Goal: Task Accomplishment & Management: Complete application form

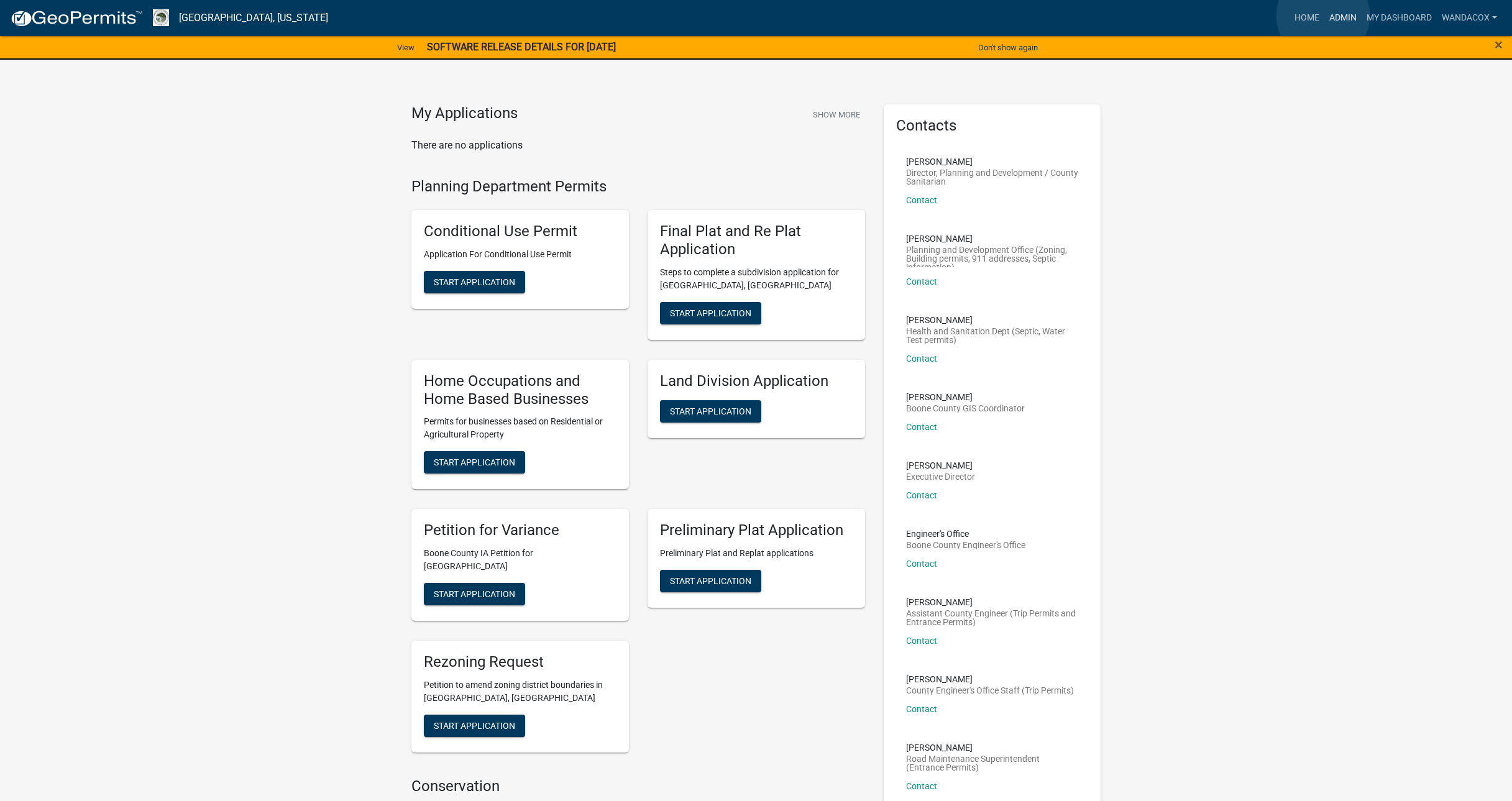
click at [1325, 15] on link "Admin" at bounding box center [1343, 18] width 37 height 24
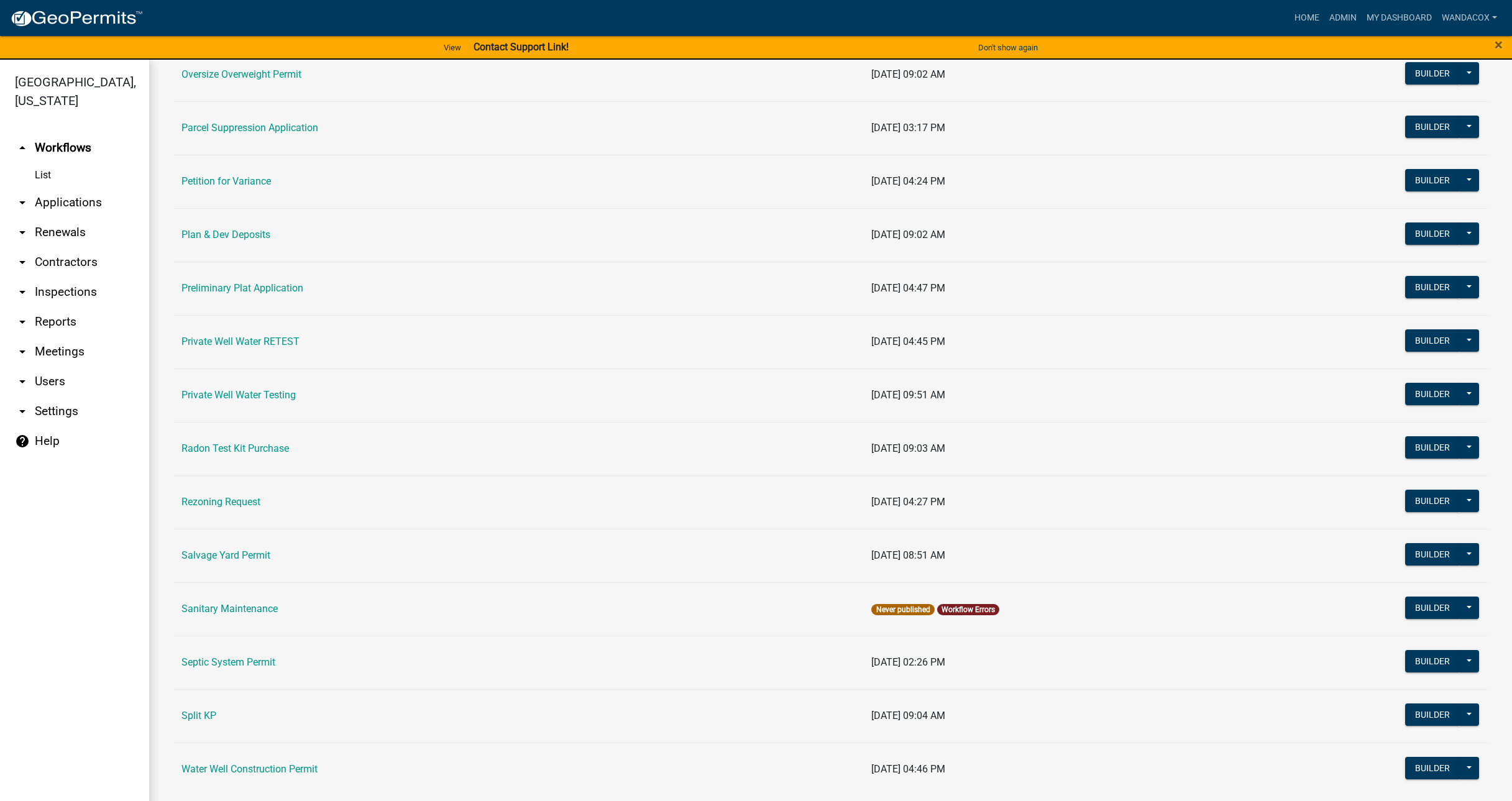
scroll to position [1274, 0]
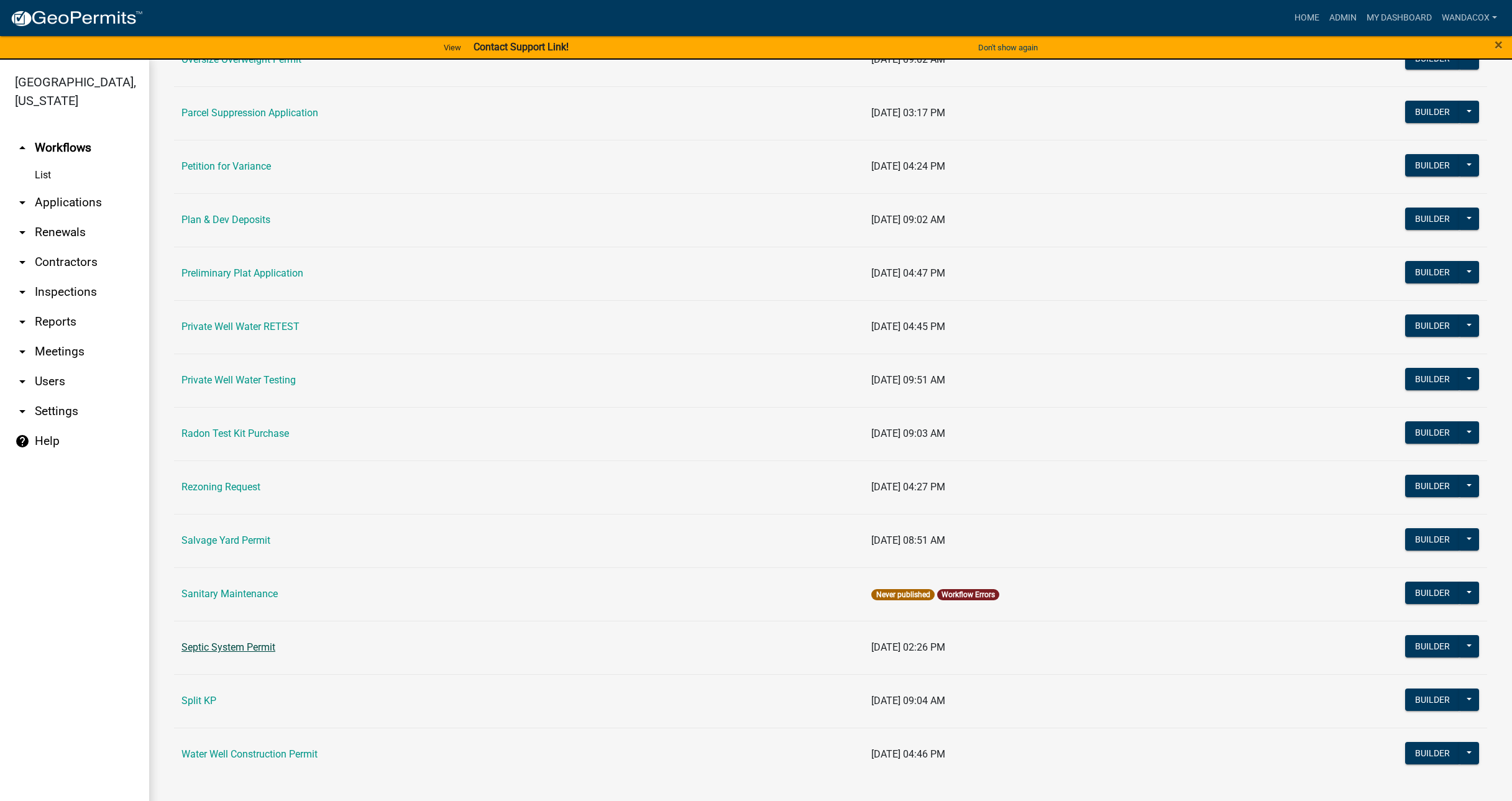
click at [222, 646] on link "Septic System Permit" at bounding box center [228, 646] width 94 height 12
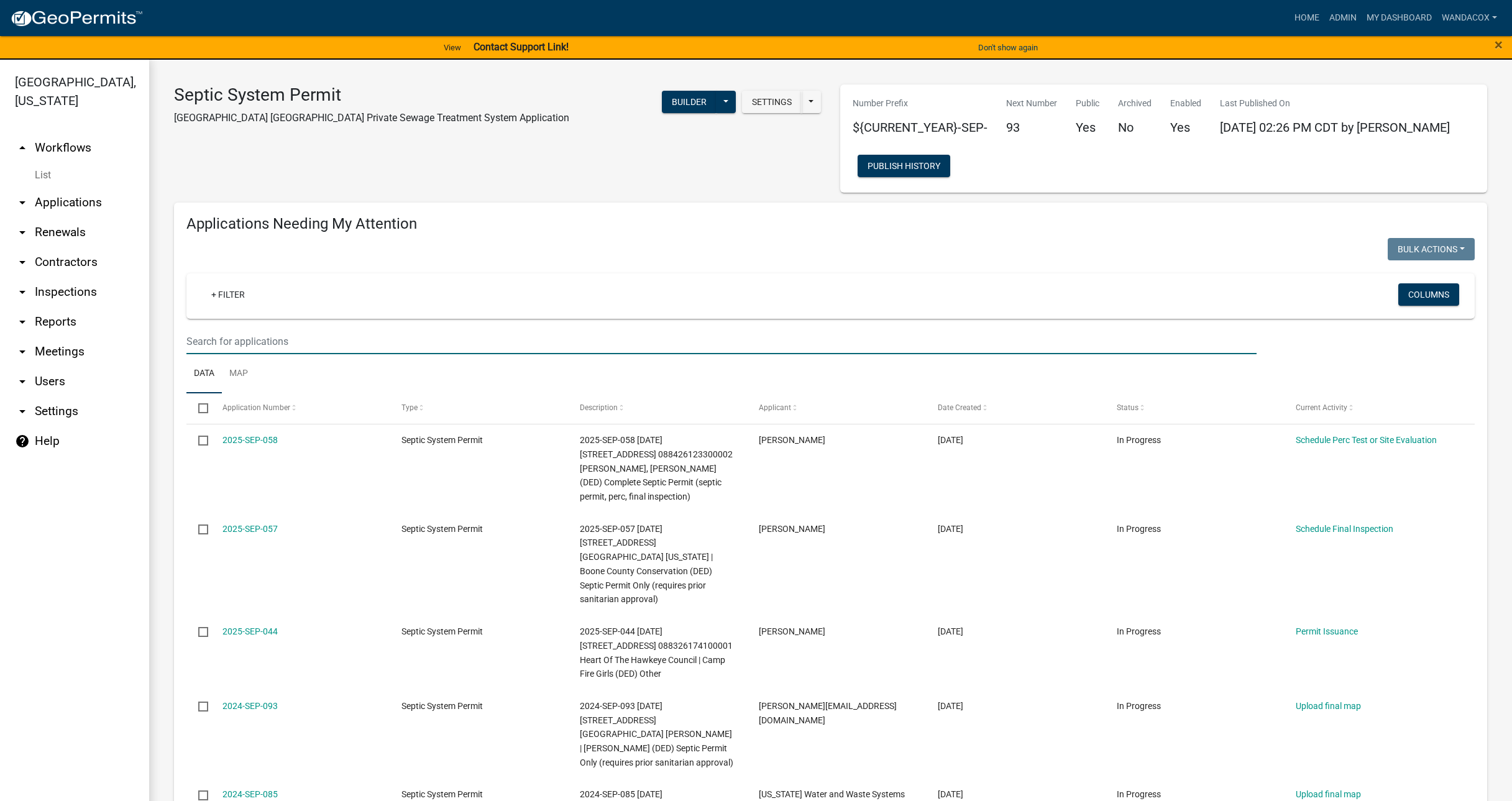
click at [293, 332] on input "text" at bounding box center [721, 341] width 1070 height 26
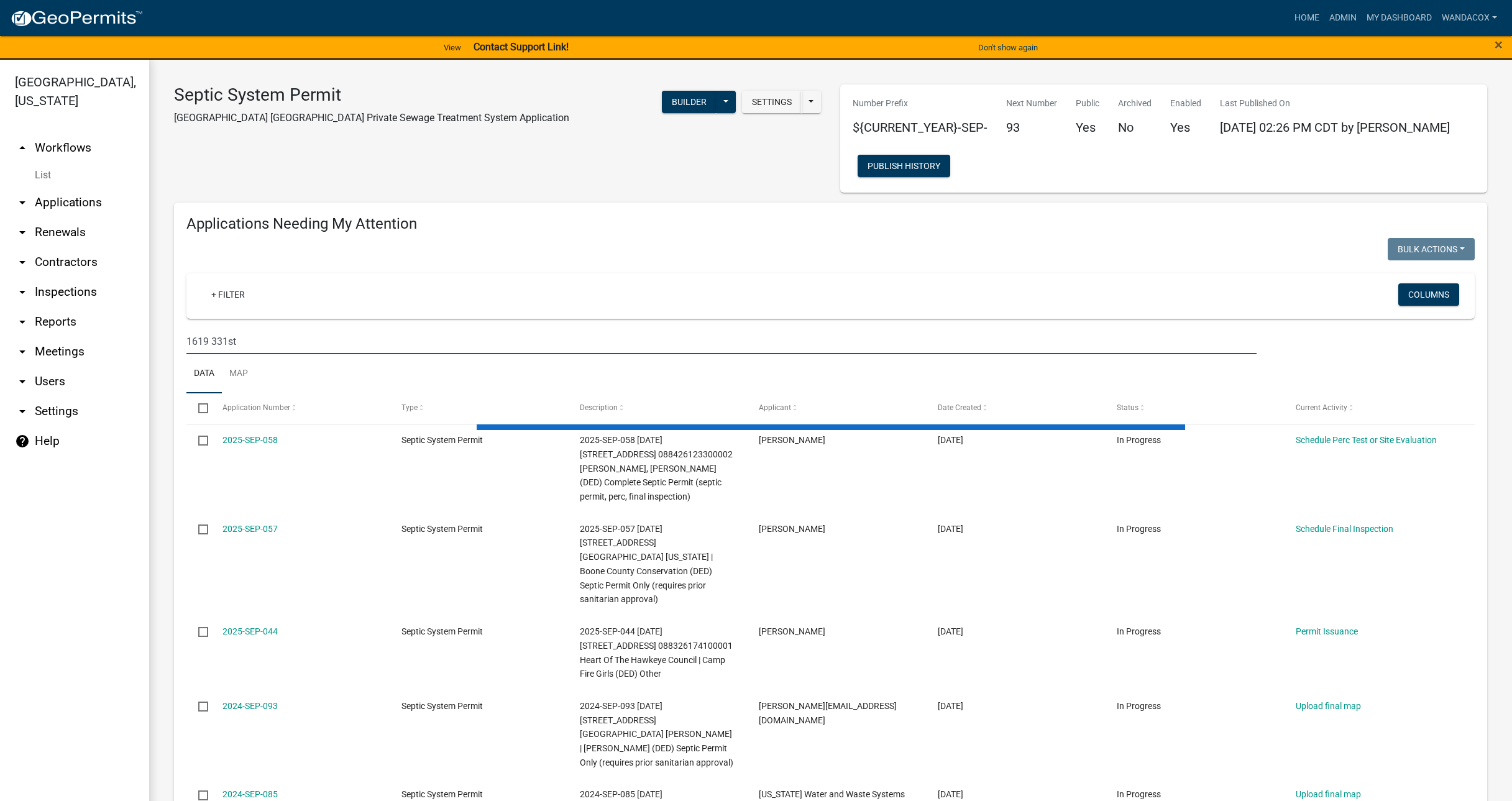
type input "1619 331st"
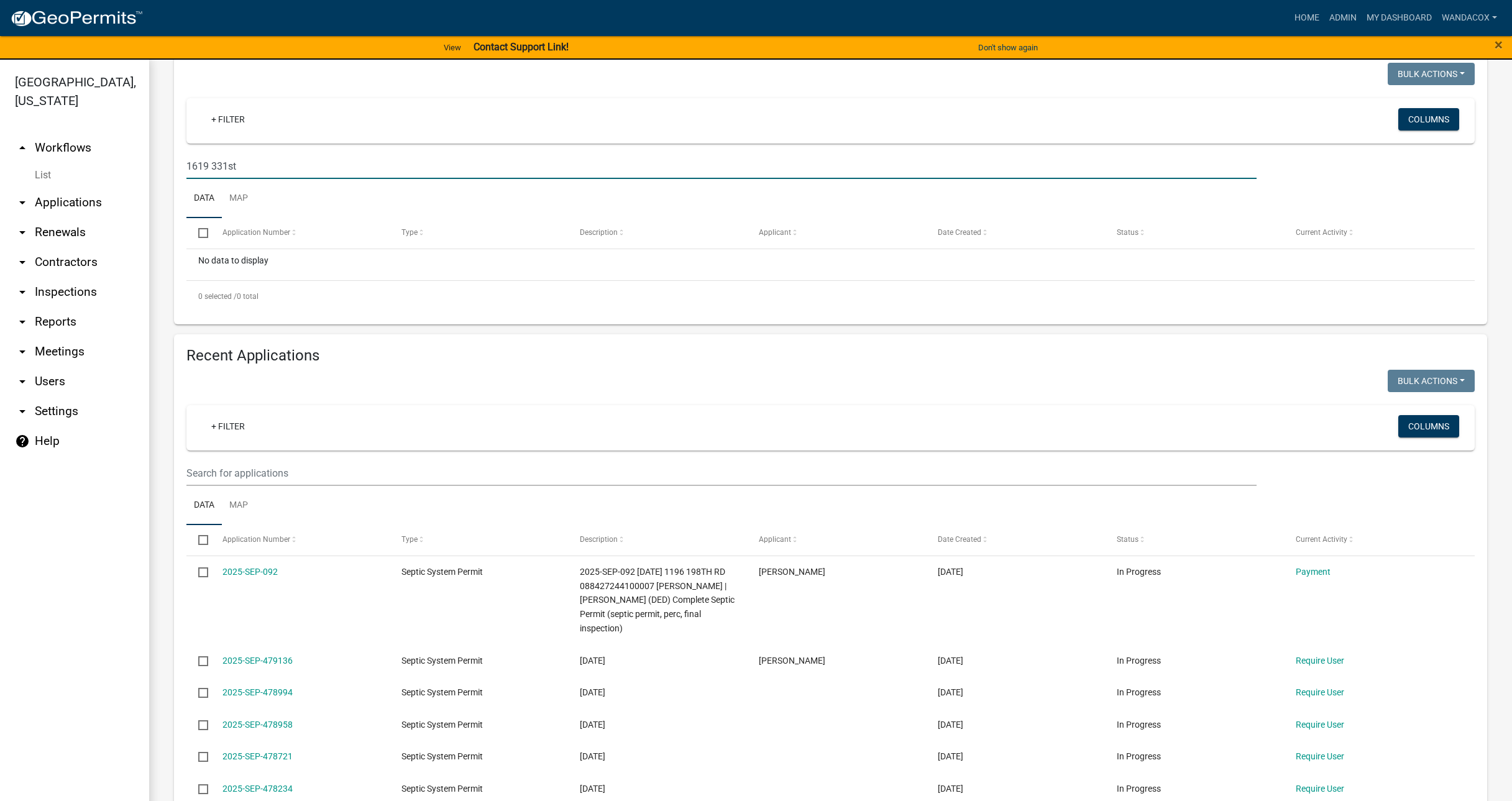
scroll to position [233, 0]
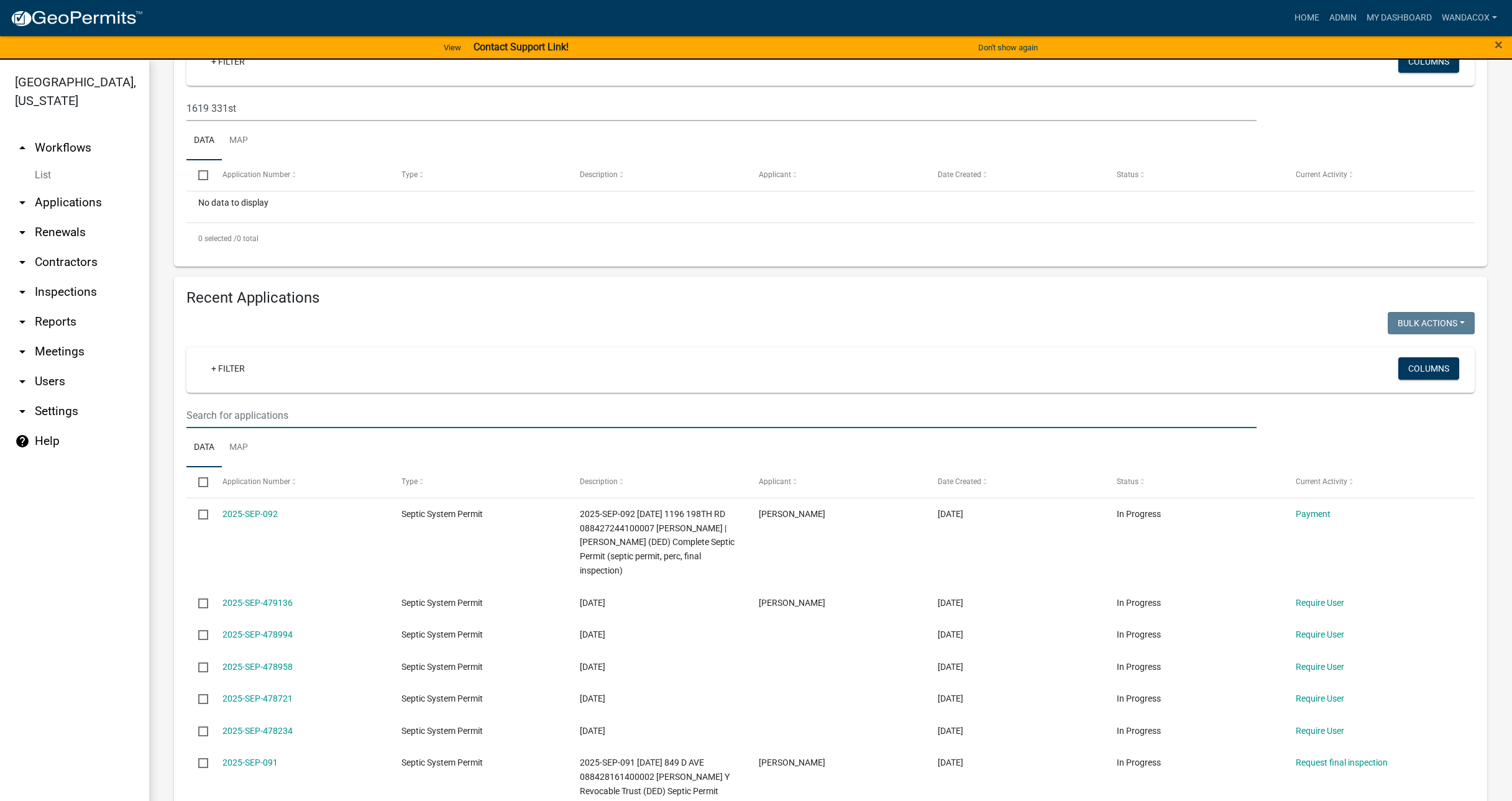
click at [253, 408] on input "text" at bounding box center [721, 415] width 1070 height 26
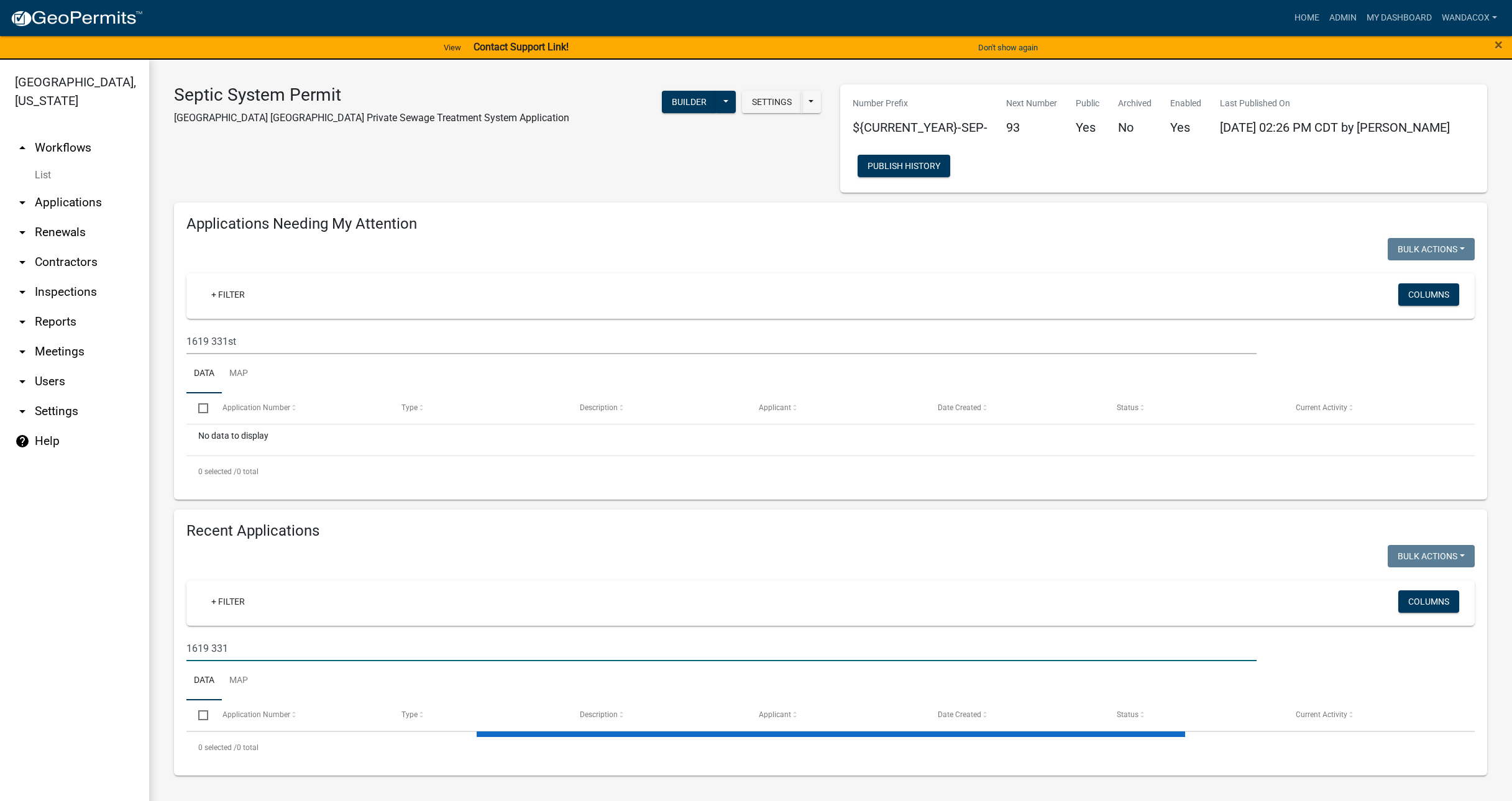
scroll to position [0, 0]
type input "1619 331st"
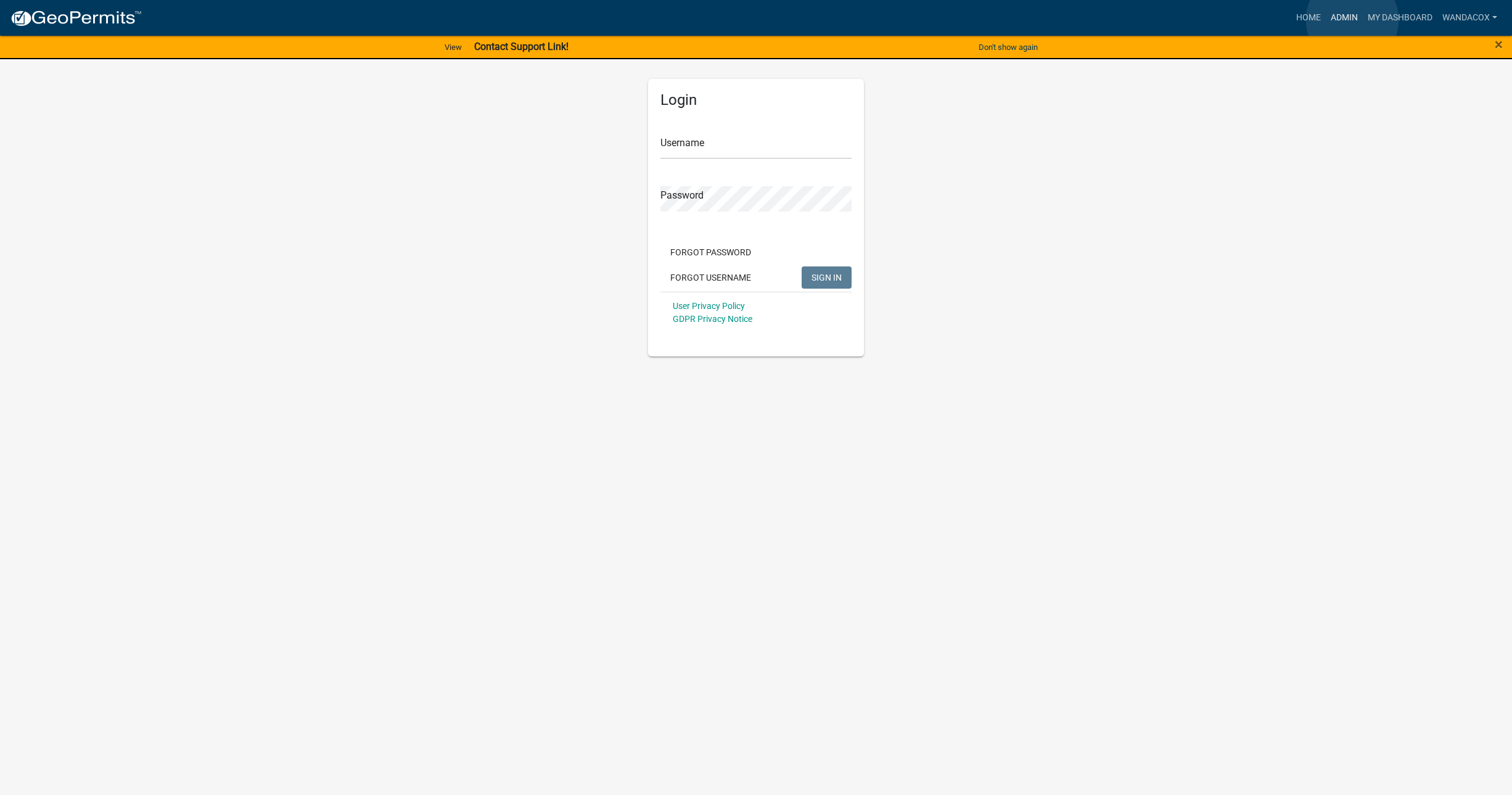
click at [1352, 19] on link "Admin" at bounding box center [1344, 18] width 37 height 24
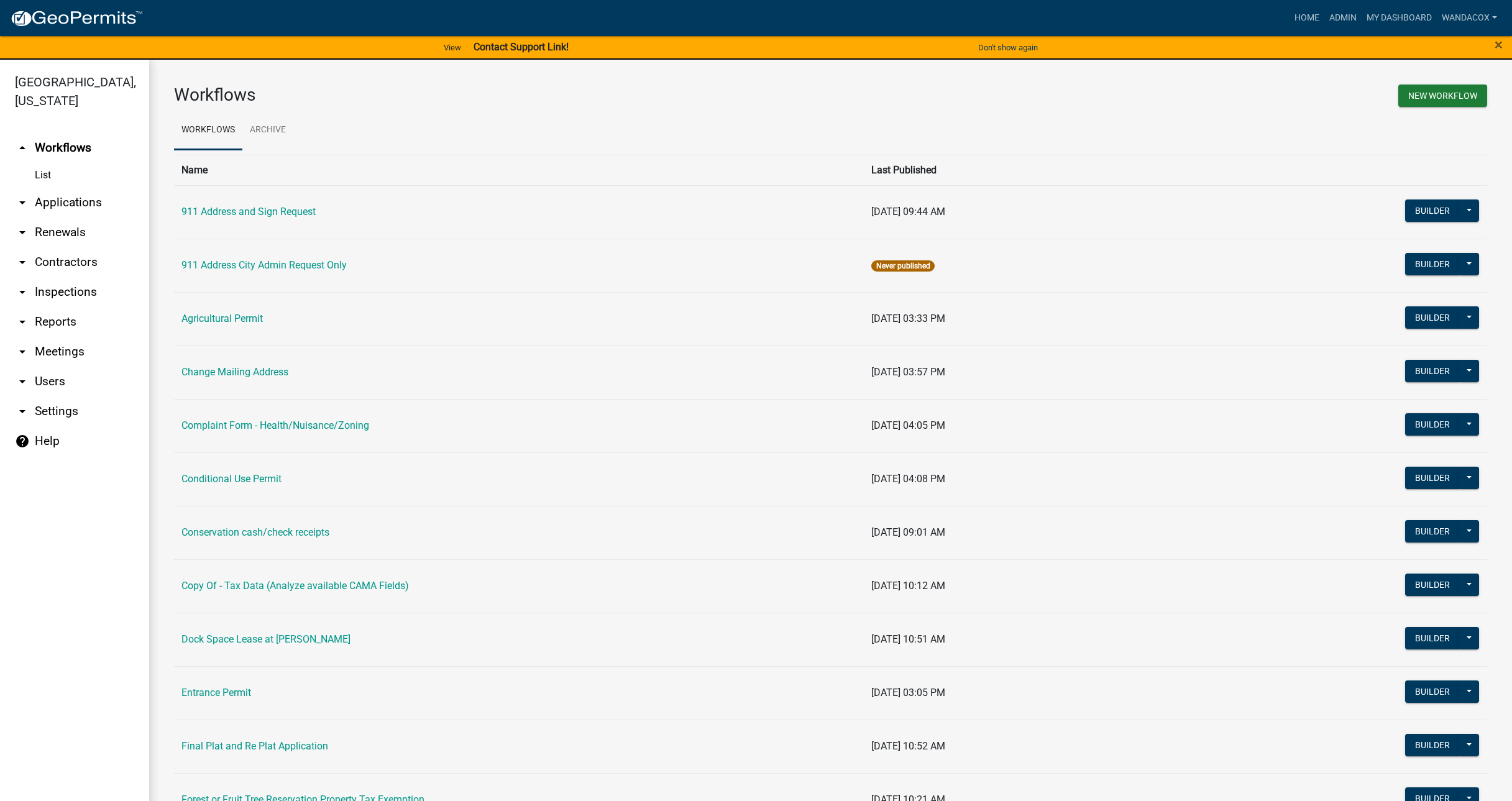
click at [80, 187] on link "arrow_drop_down Applications" at bounding box center [75, 202] width 149 height 30
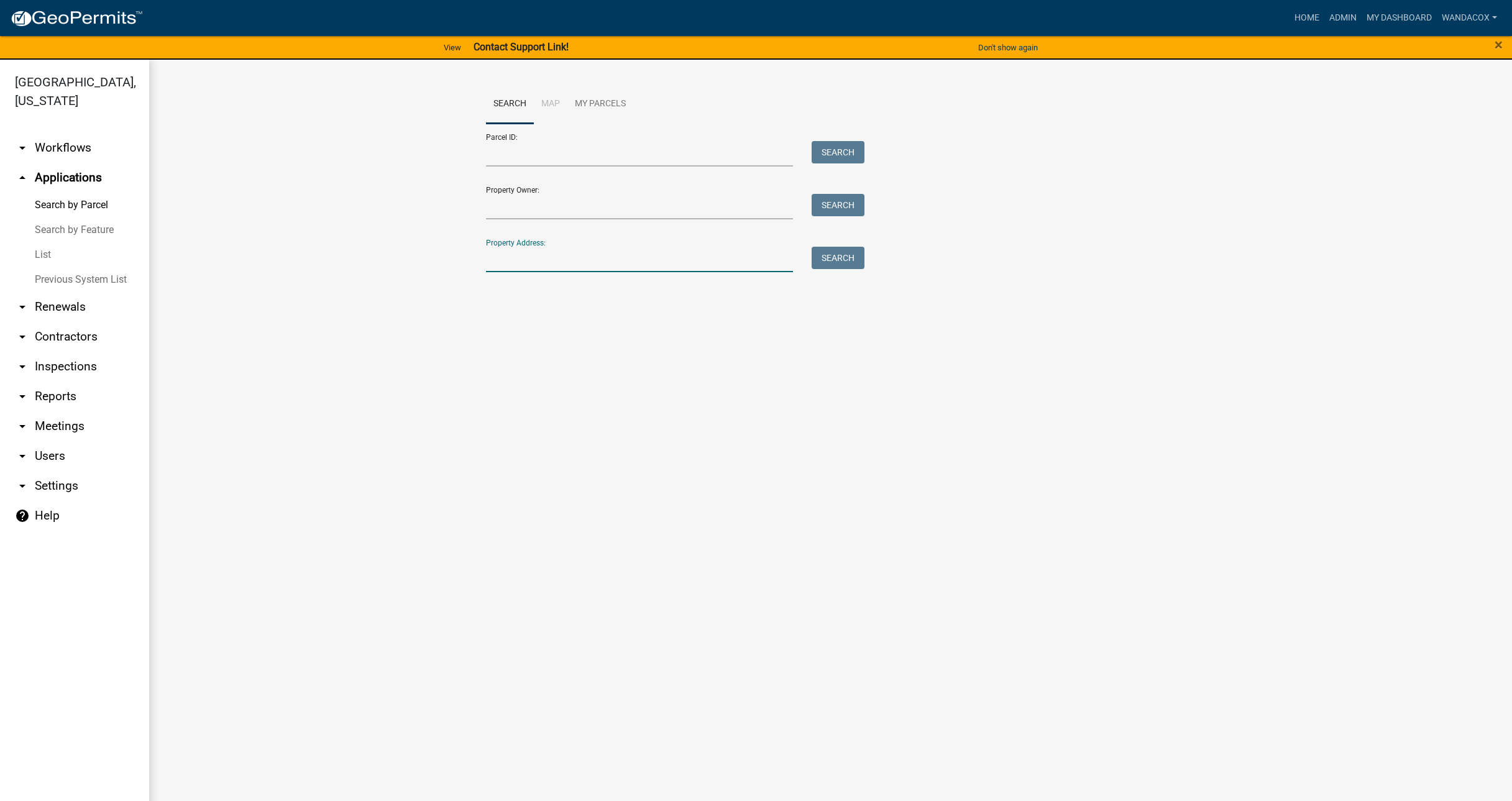
click at [674, 258] on input "Property Address:" at bounding box center [640, 259] width 307 height 26
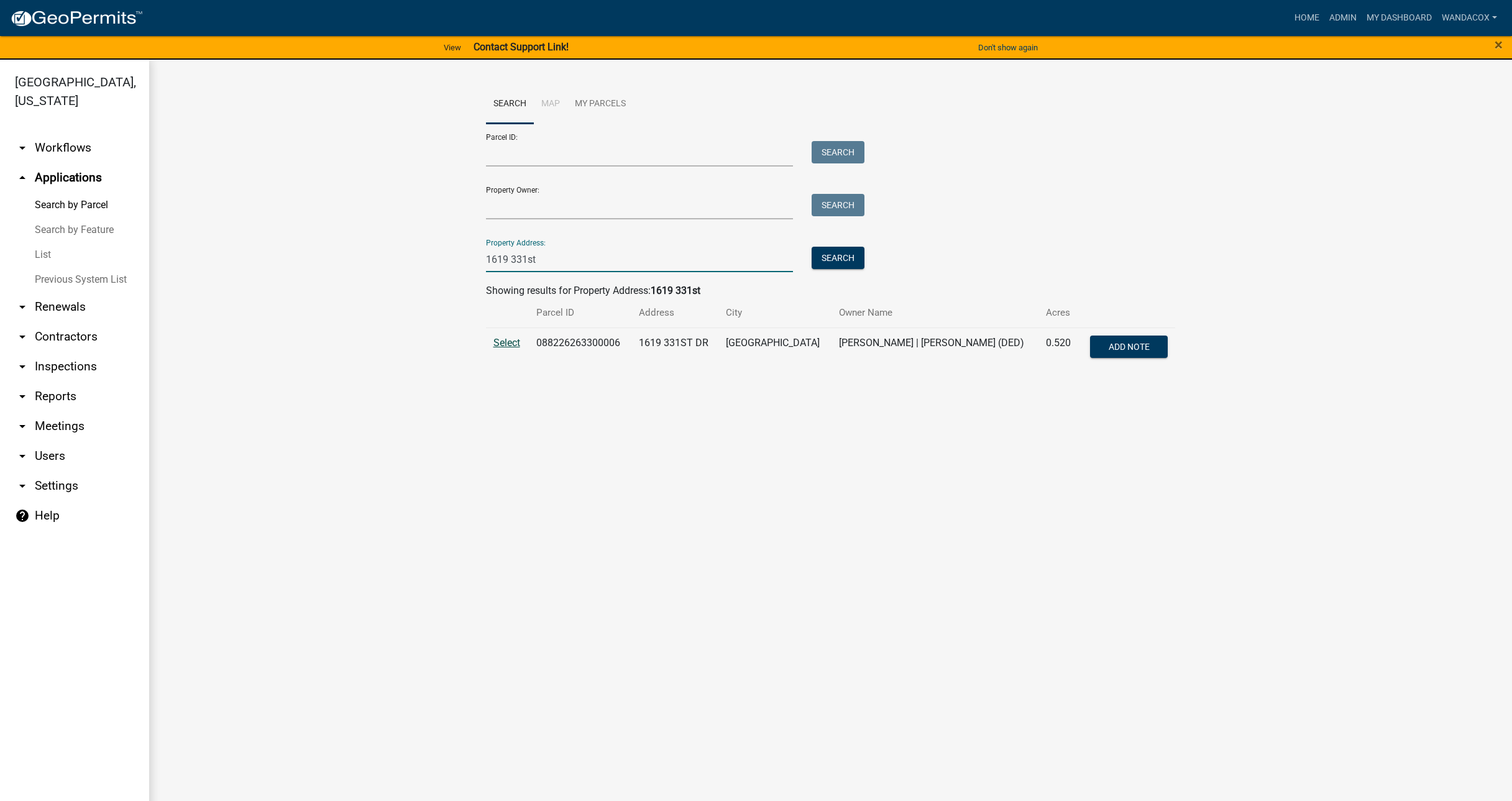
type input "1619 331st"
click at [512, 345] on span "Select" at bounding box center [506, 342] width 27 height 12
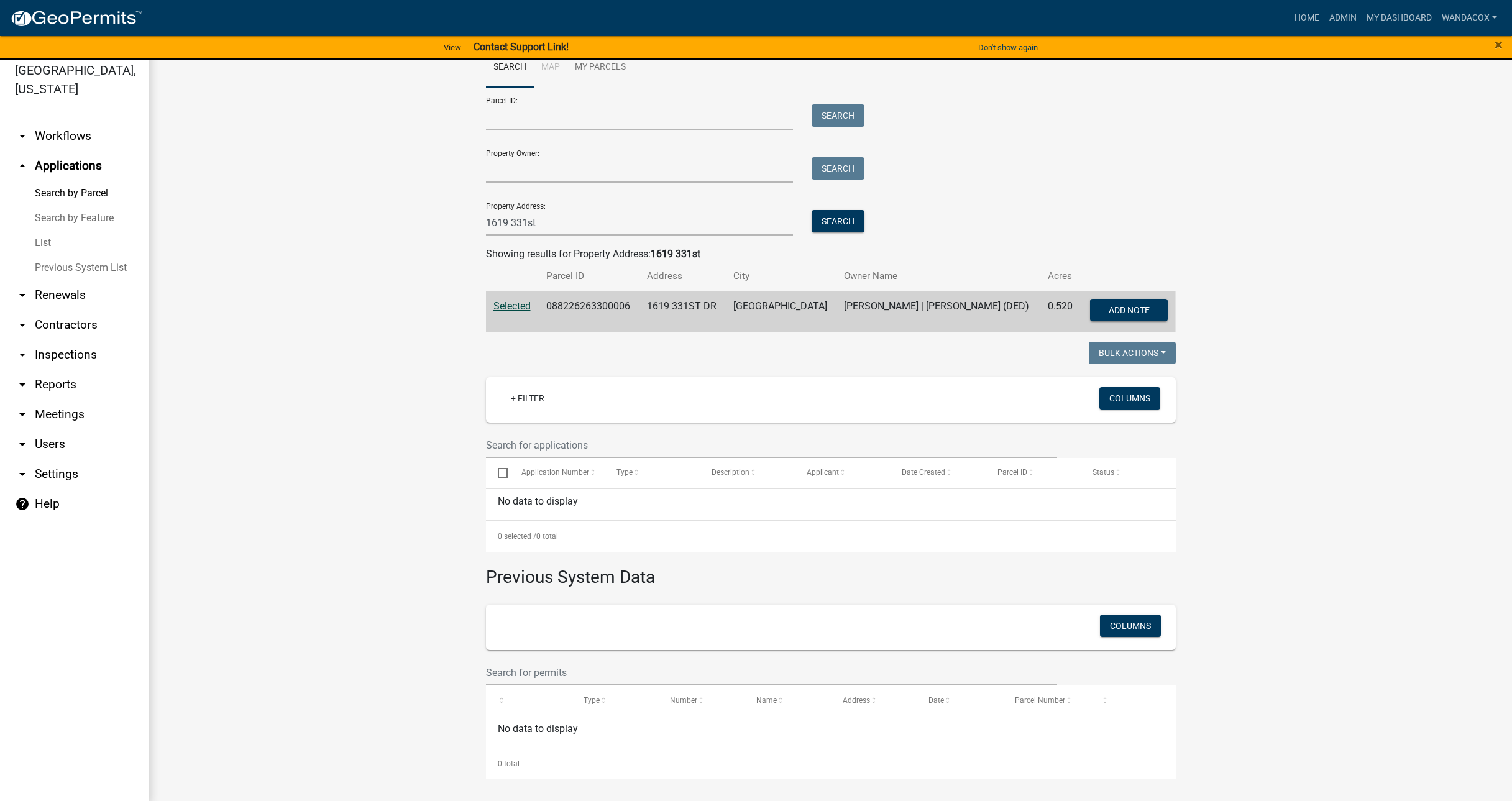
scroll to position [15, 0]
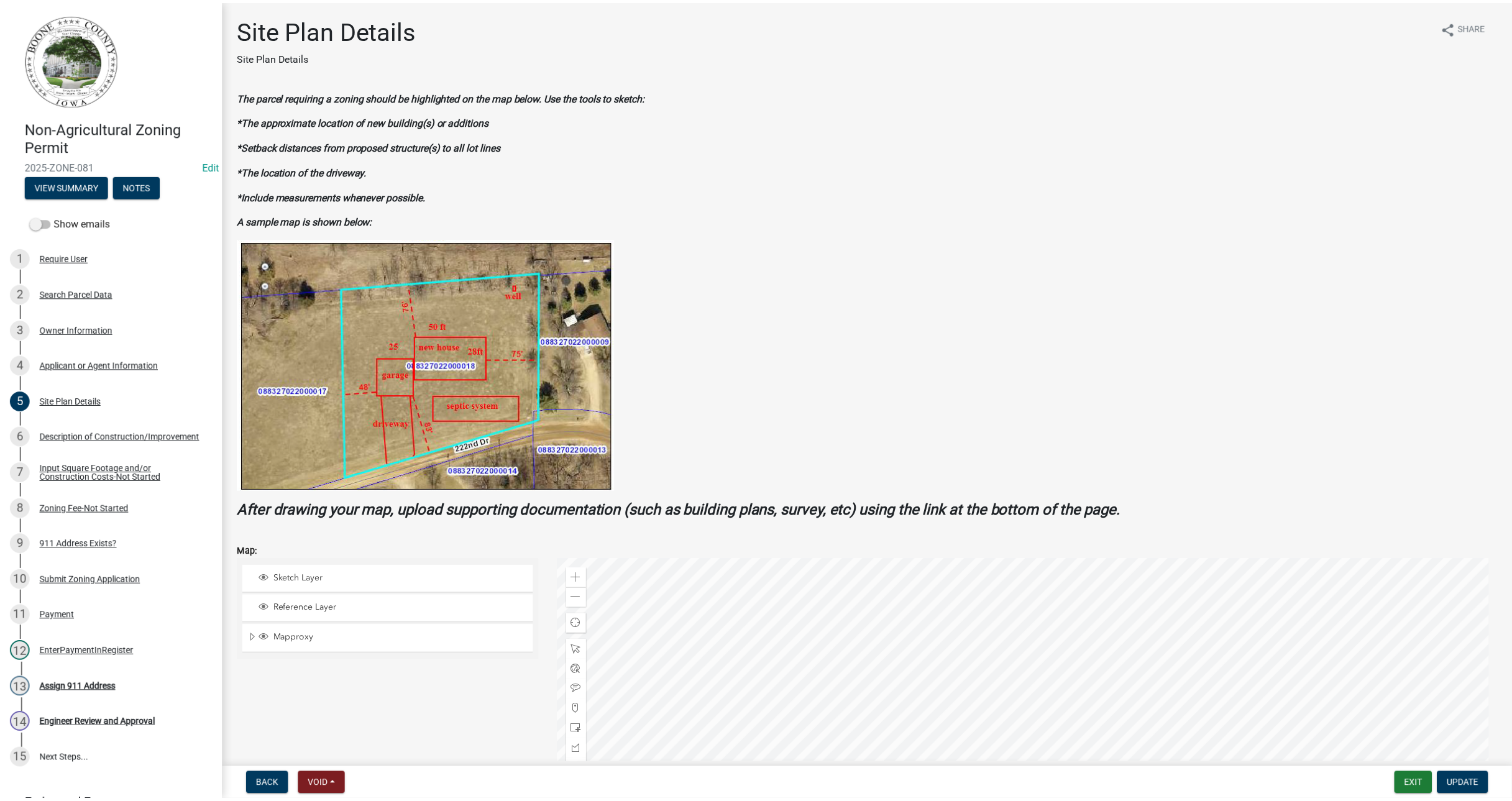
scroll to position [155, 0]
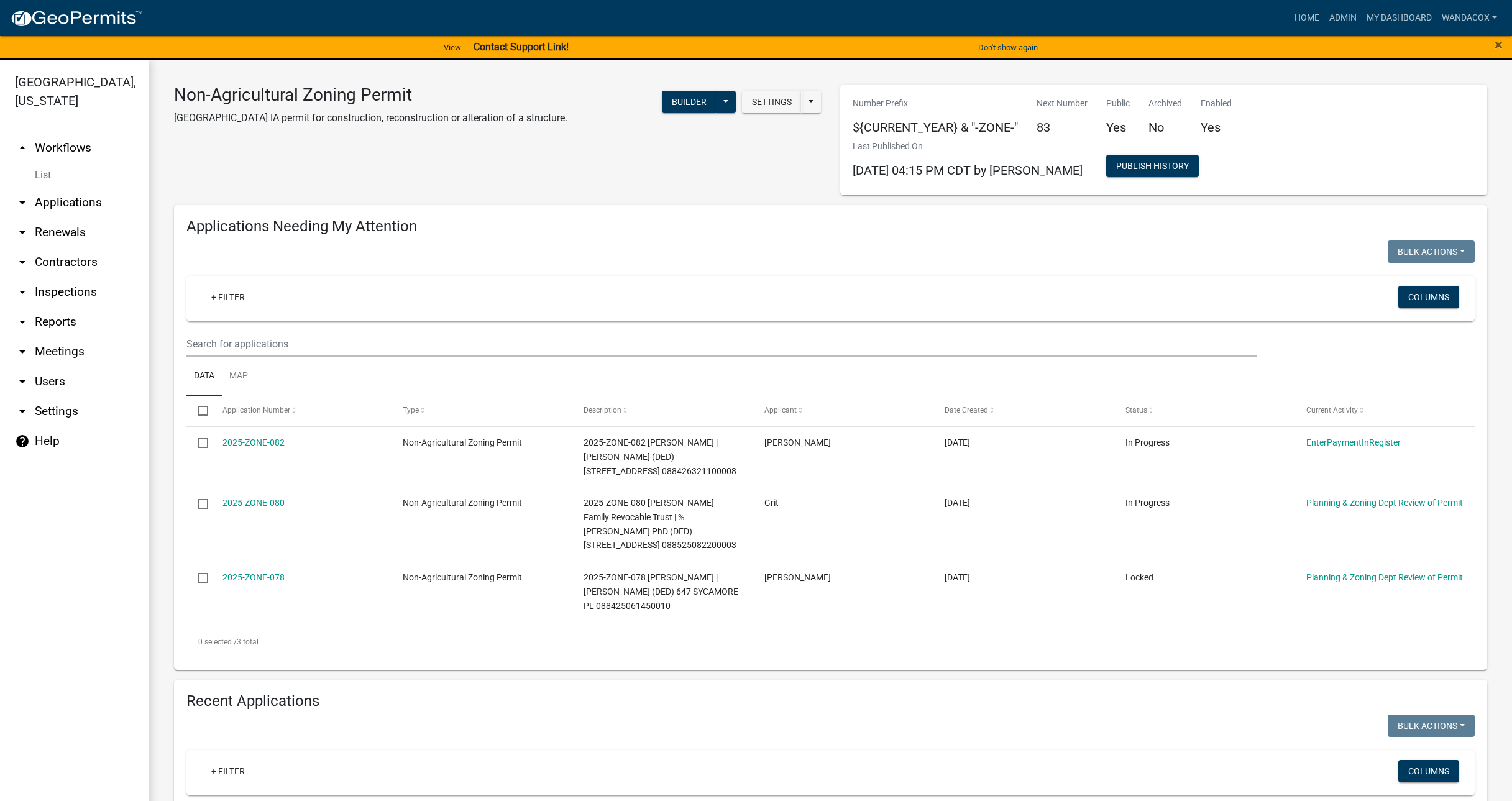
click at [24, 255] on icon "arrow_drop_down" at bounding box center [22, 262] width 15 height 15
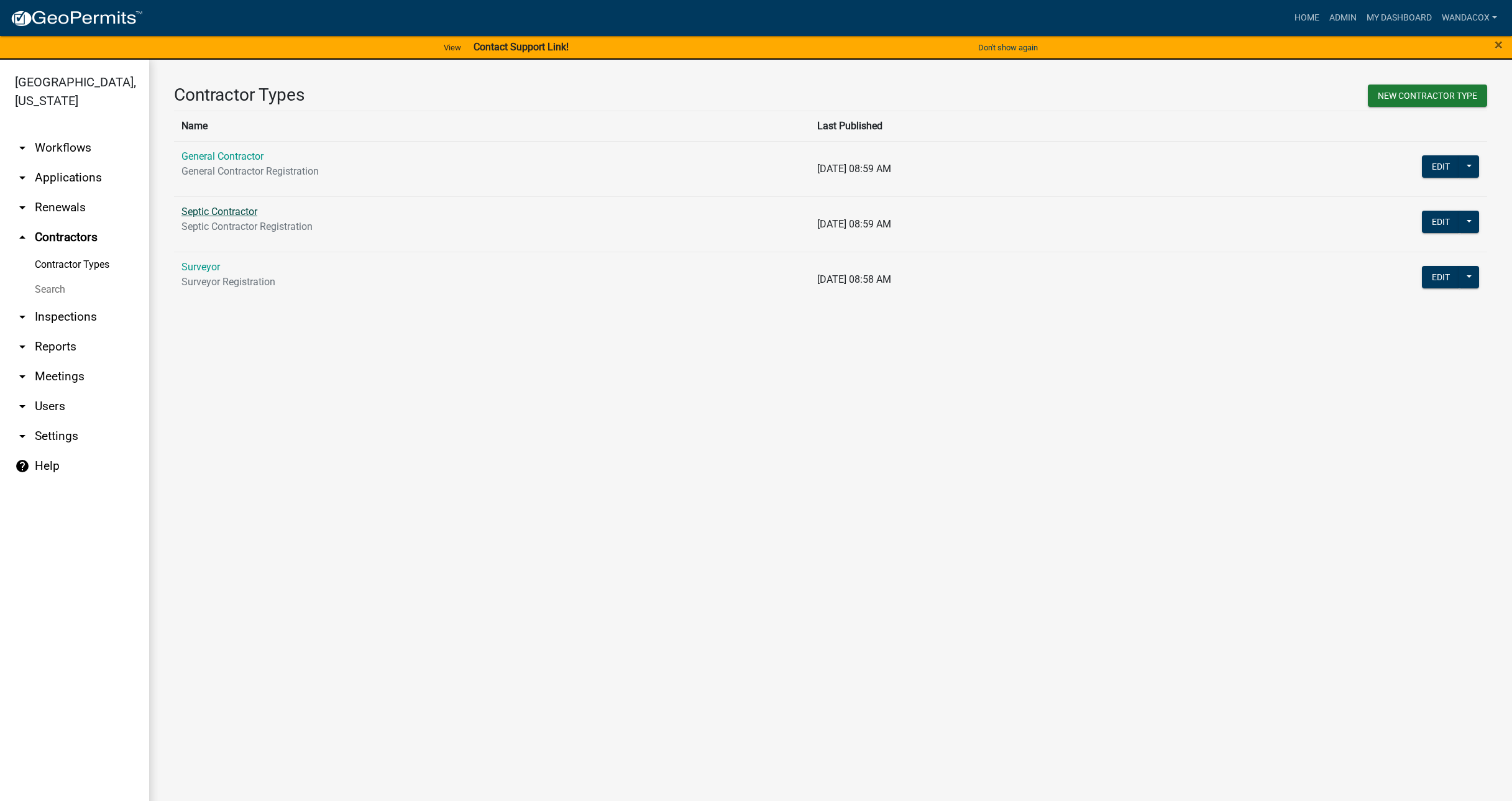
click at [235, 212] on link "Septic Contractor" at bounding box center [219, 211] width 76 height 12
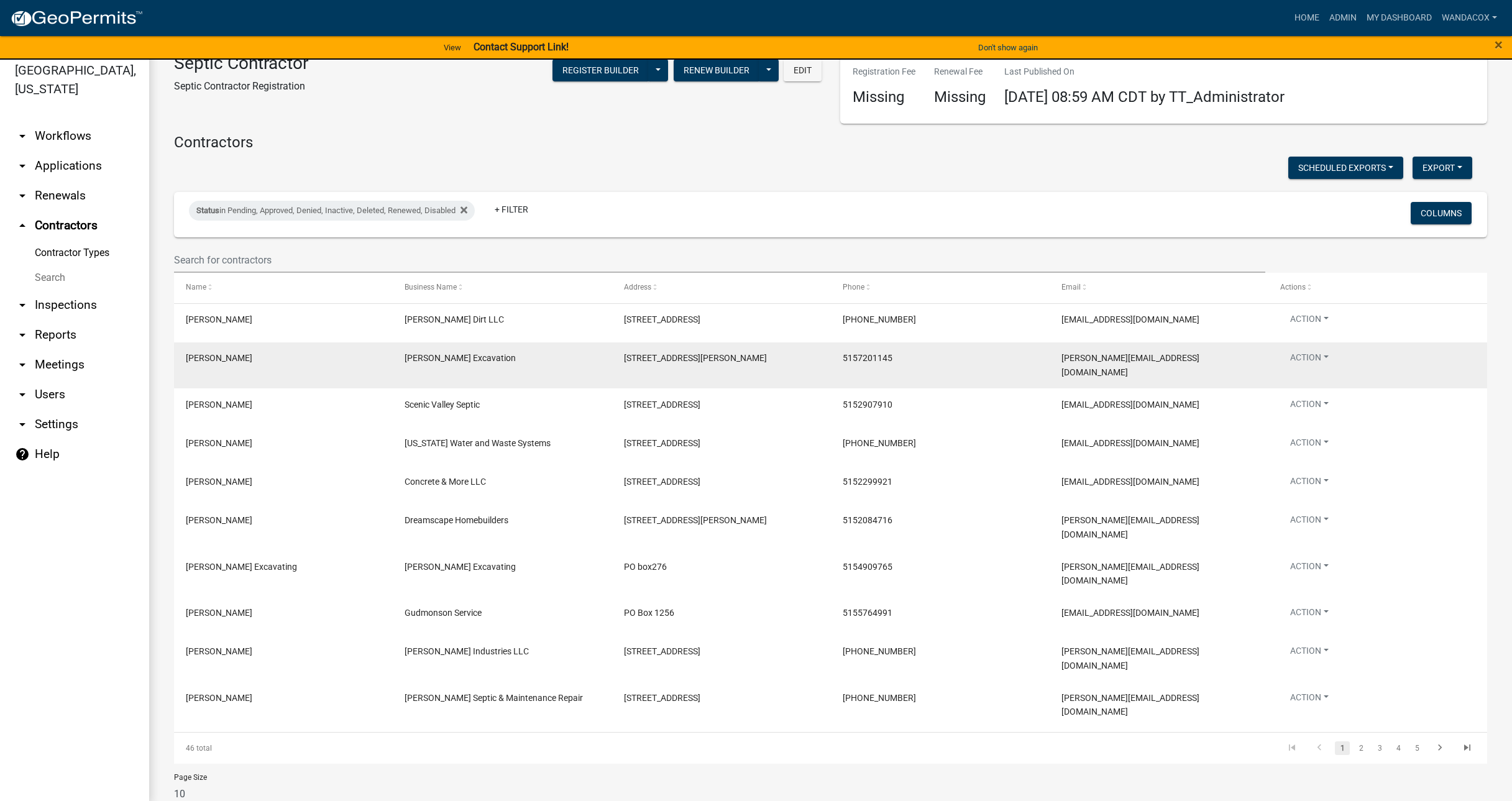
scroll to position [15, 0]
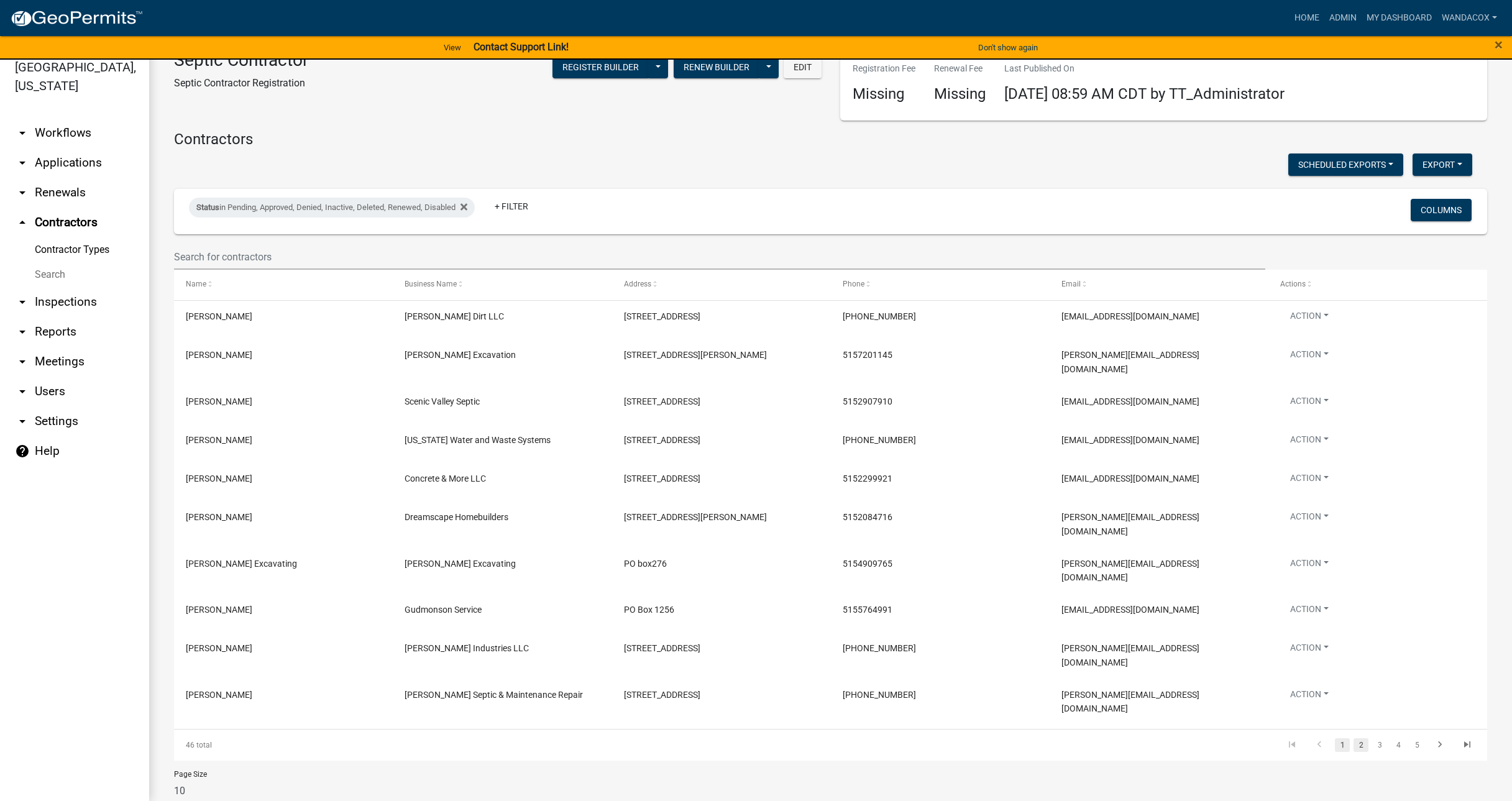
click at [1354, 738] on link "2" at bounding box center [1361, 744] width 15 height 13
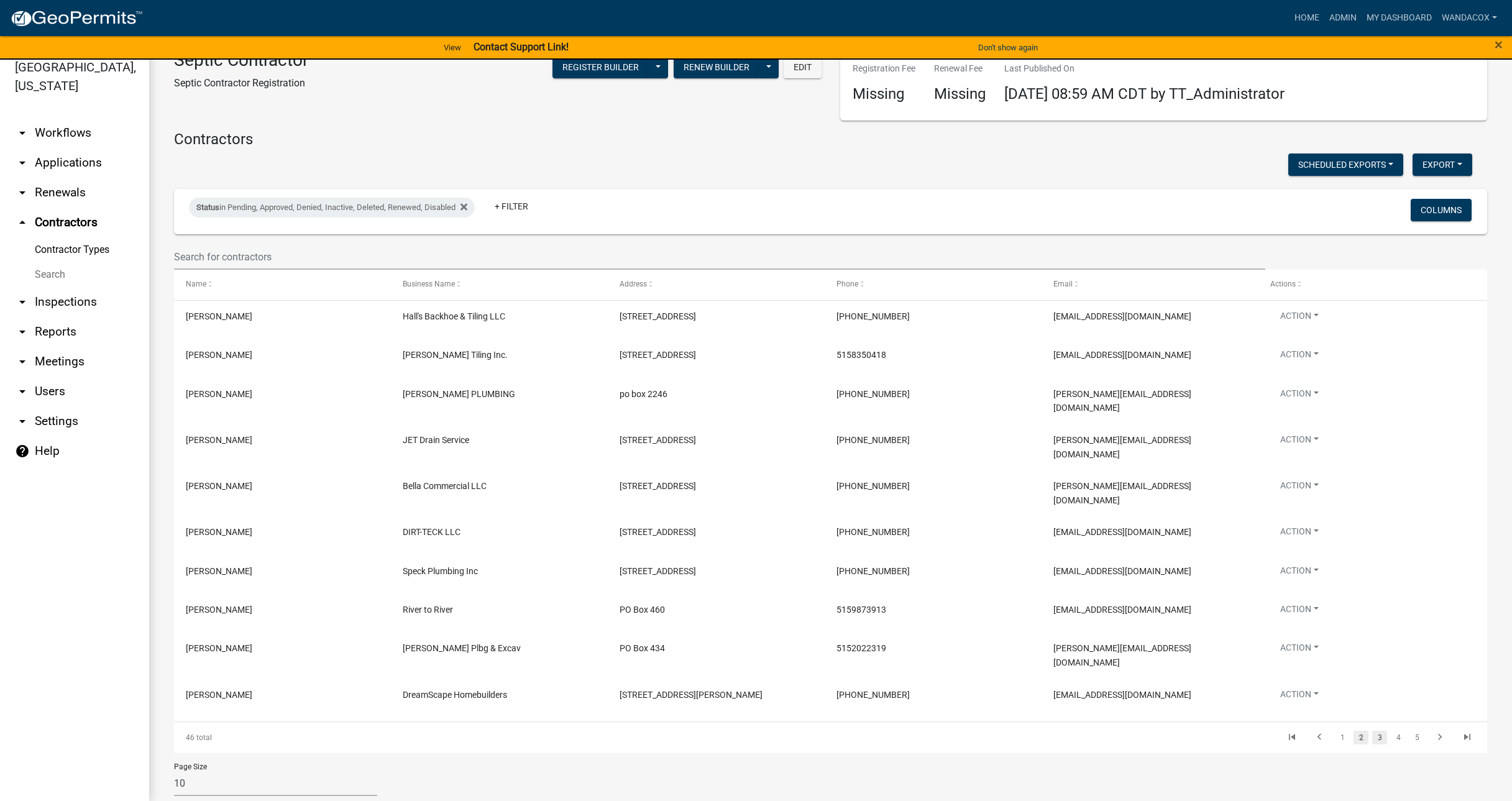
click at [1373, 731] on link "3" at bounding box center [1380, 737] width 15 height 13
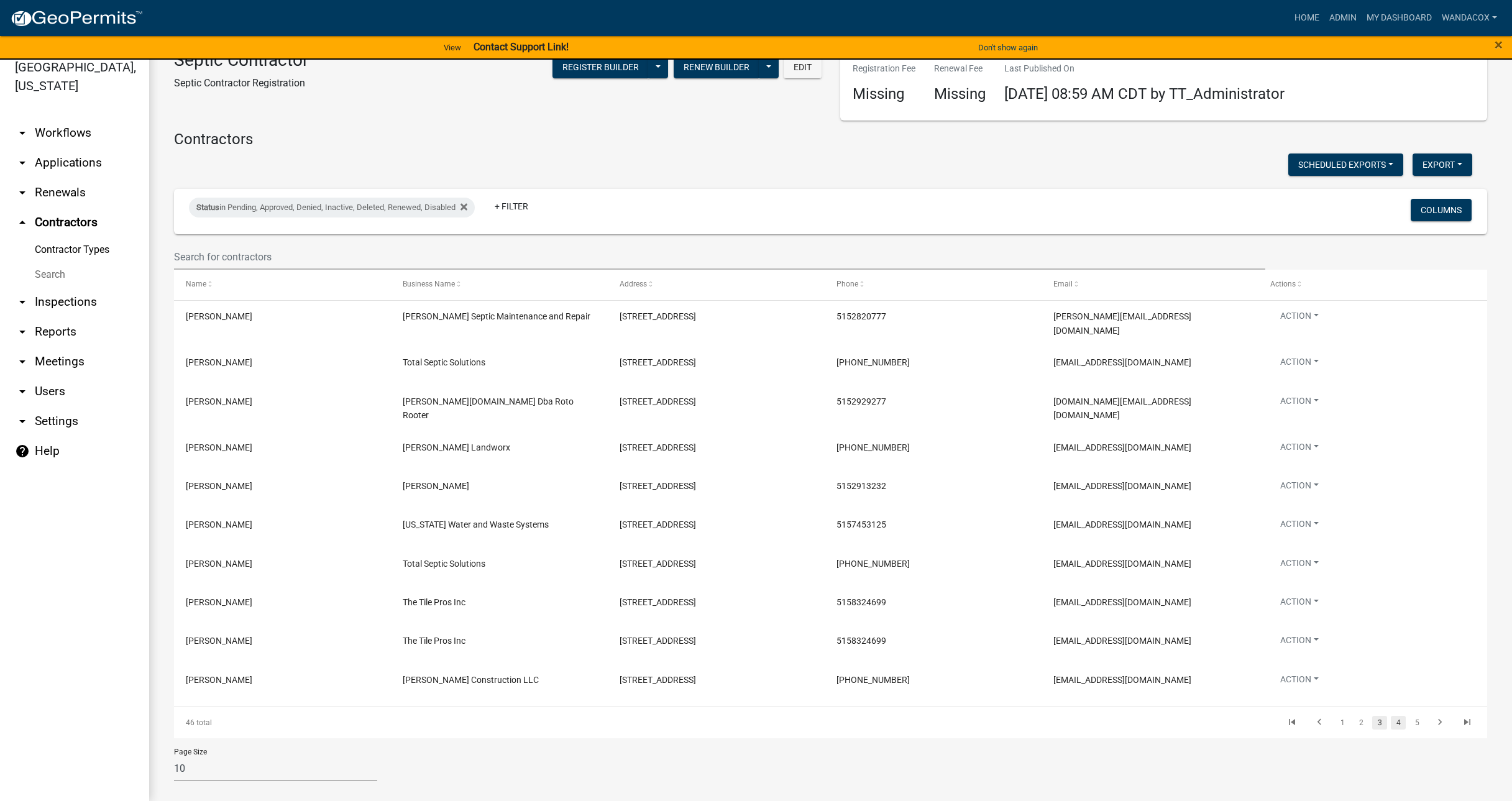
click at [1391, 716] on link "4" at bounding box center [1398, 722] width 15 height 13
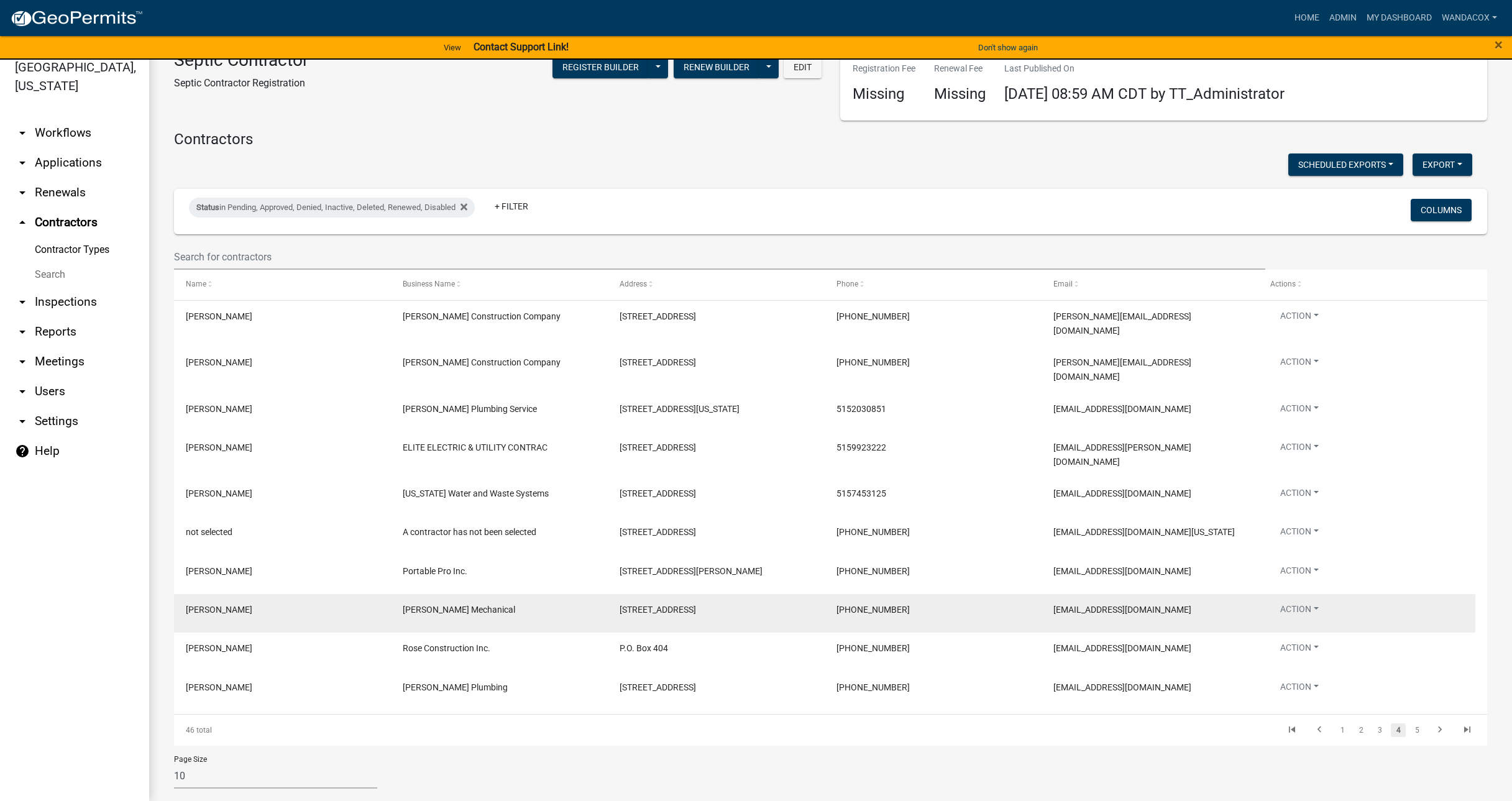
click at [206, 605] on span "Mark Hansen" at bounding box center [219, 609] width 67 height 10
click at [1317, 603] on button "Action" at bounding box center [1300, 612] width 59 height 18
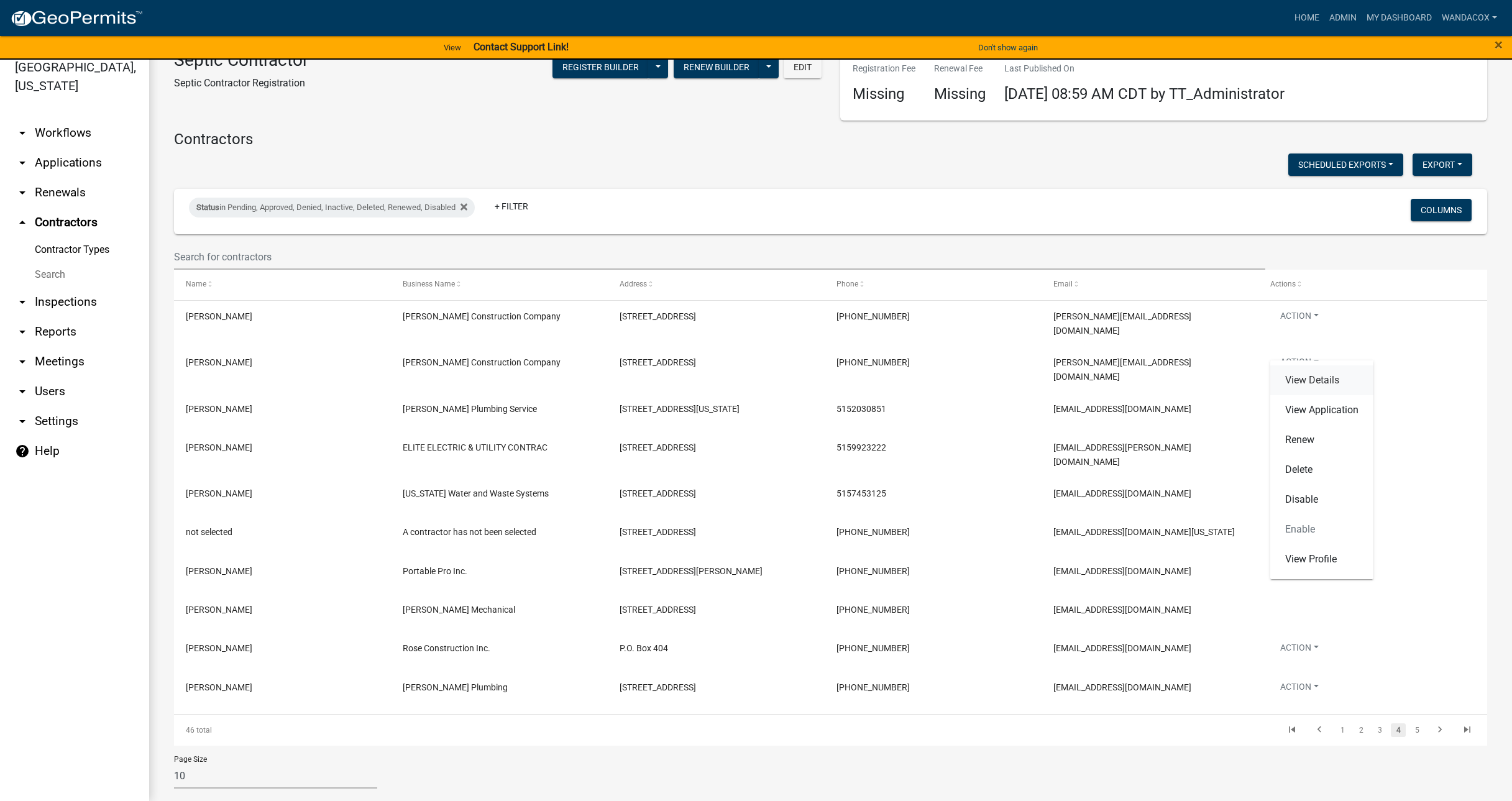
click at [1307, 377] on link "View Details" at bounding box center [1322, 380] width 103 height 30
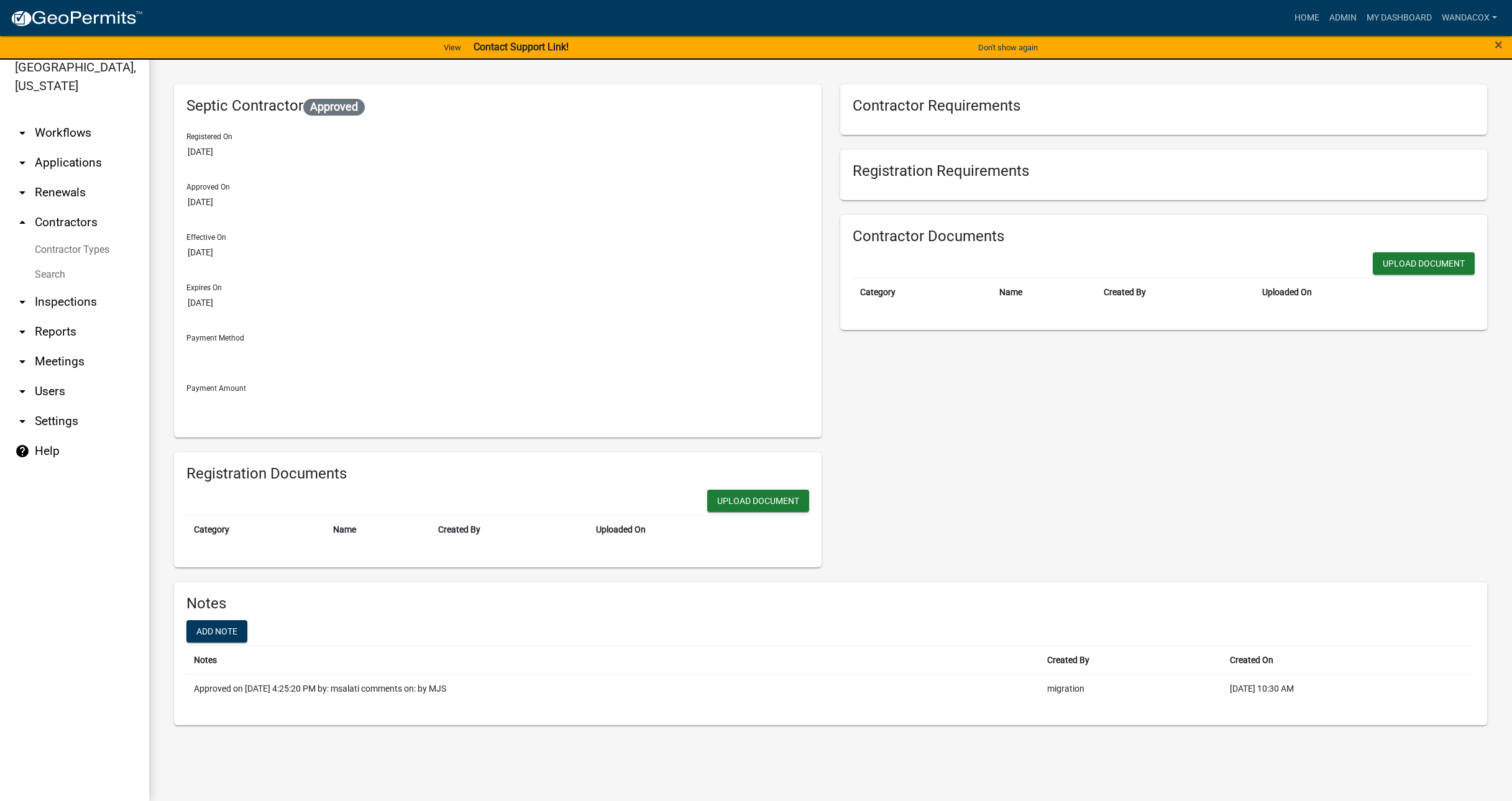
click at [1075, 103] on h6 "Contractor Requirements" at bounding box center [1164, 106] width 623 height 18
click at [1006, 168] on h6 "Registration Requirements" at bounding box center [1164, 171] width 623 height 18
click at [974, 247] on div "Contractor Documents Upload Document Category Name Created By Uploaded On" at bounding box center [1164, 273] width 648 height 115
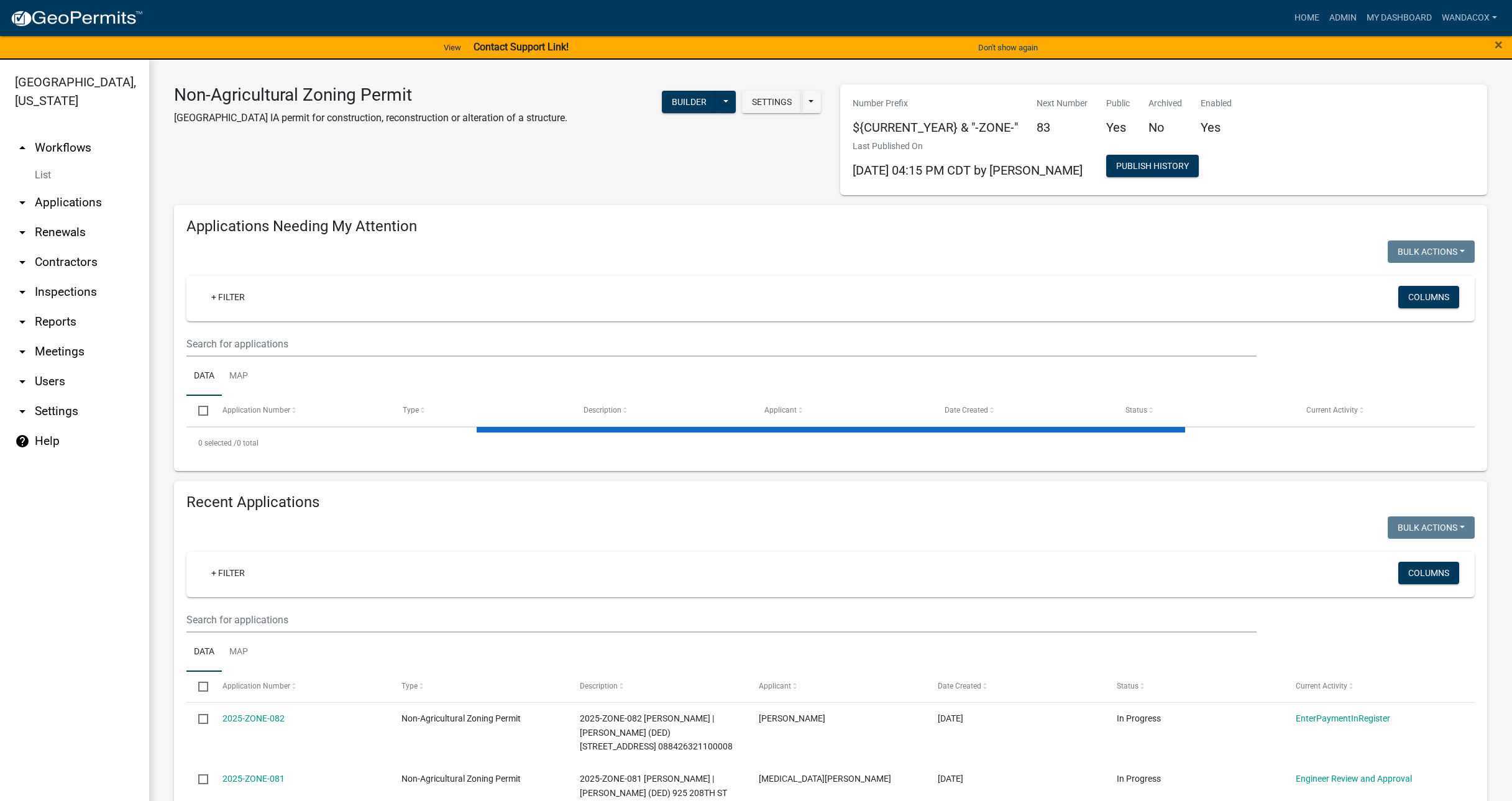
click at [61, 187] on link "arrow_drop_down Applications" at bounding box center [75, 202] width 149 height 30
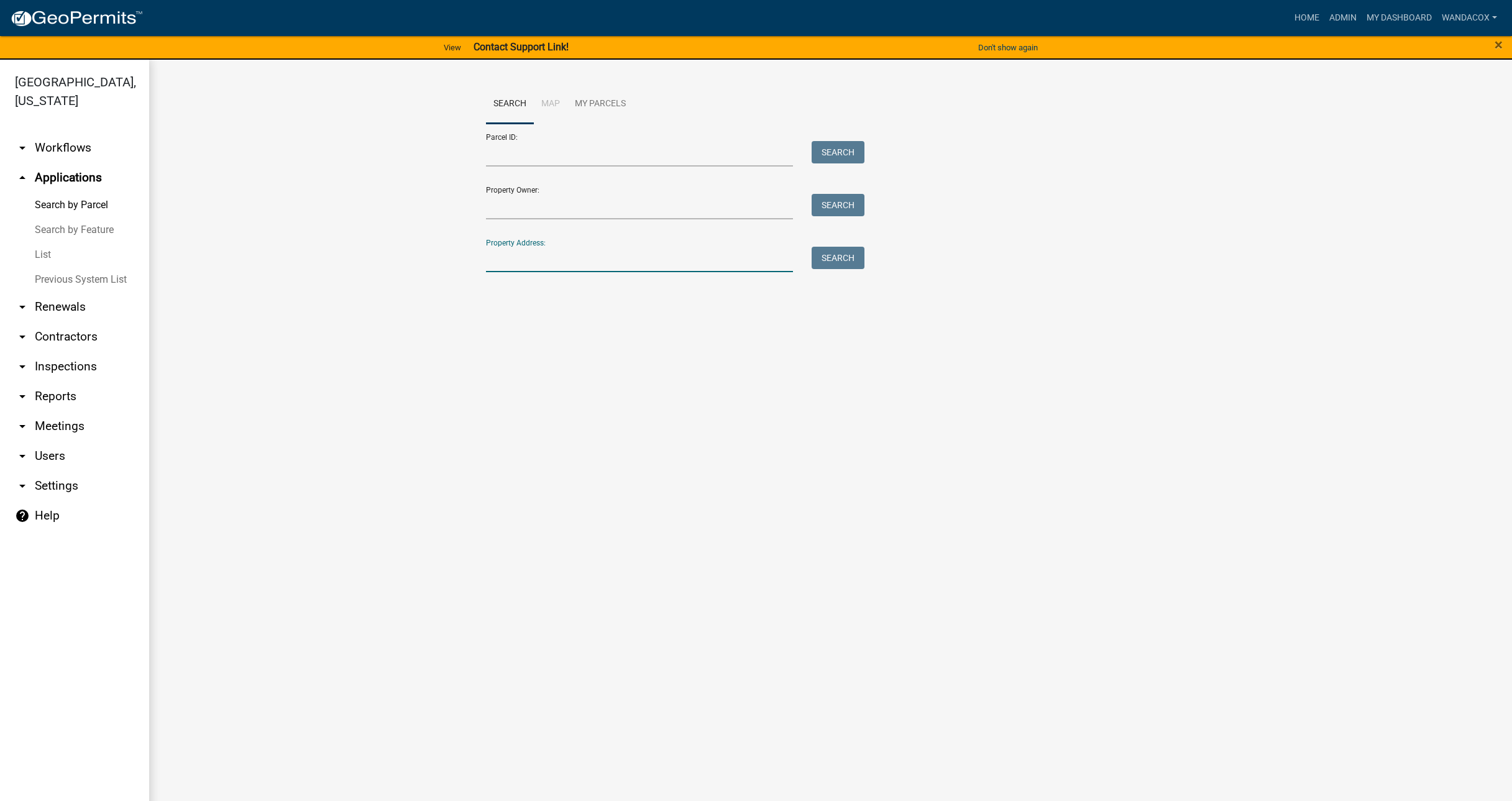
click at [552, 270] on input "Property Address:" at bounding box center [640, 259] width 307 height 26
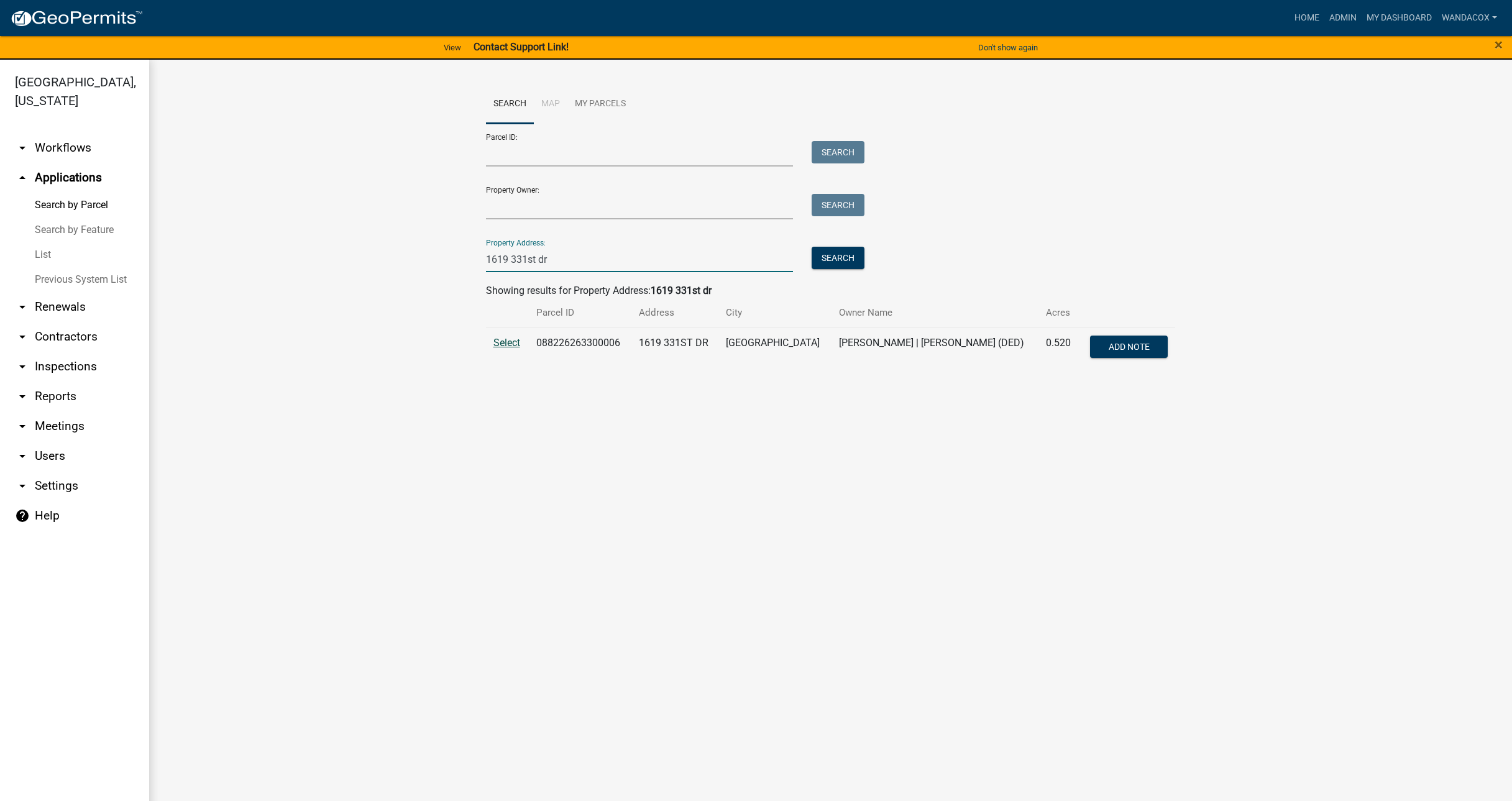
type input "1619 331st dr"
click at [507, 345] on span "Select" at bounding box center [506, 342] width 27 height 12
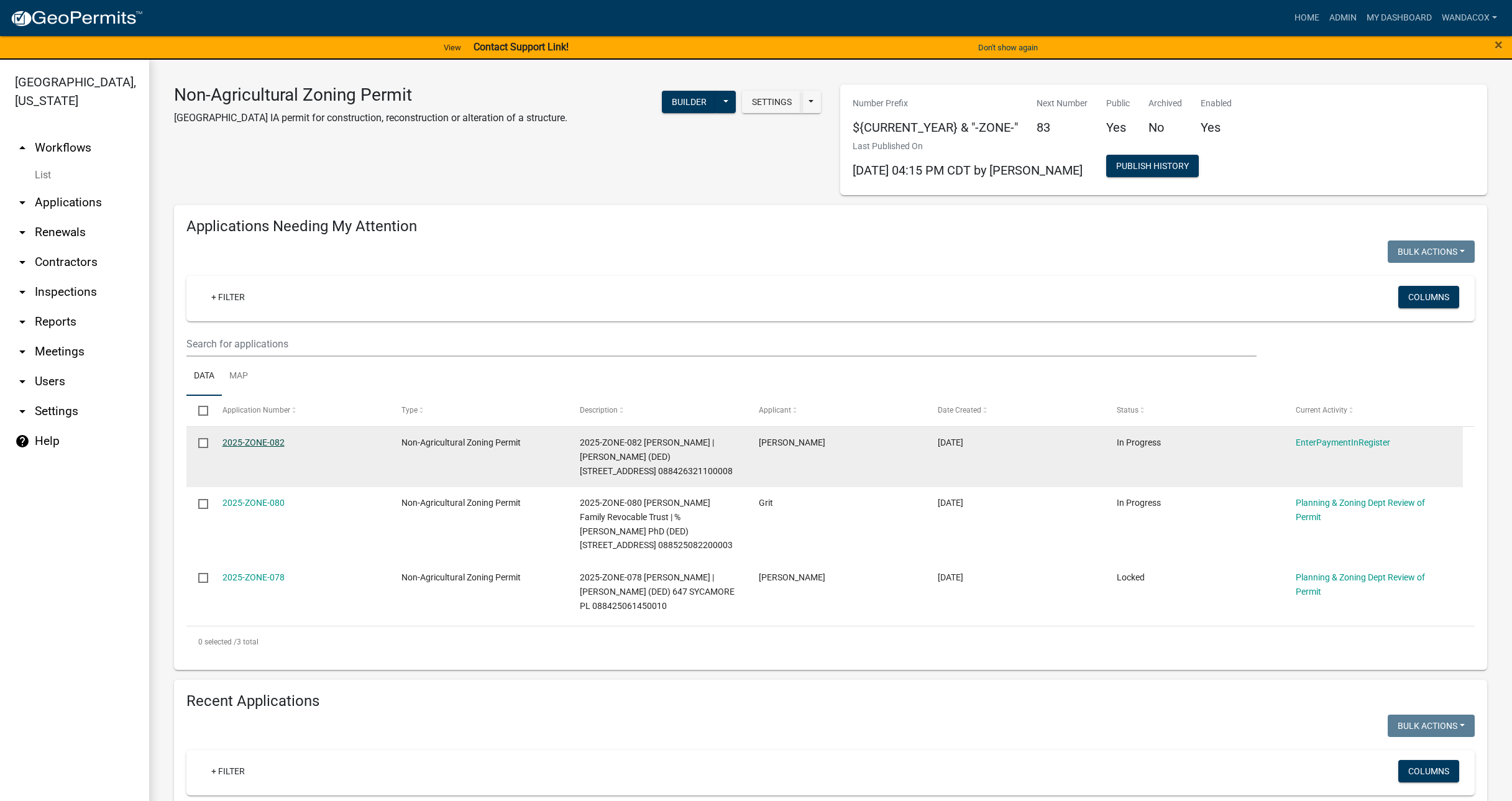
click at [235, 440] on link "2025-ZONE-082" at bounding box center [253, 441] width 62 height 10
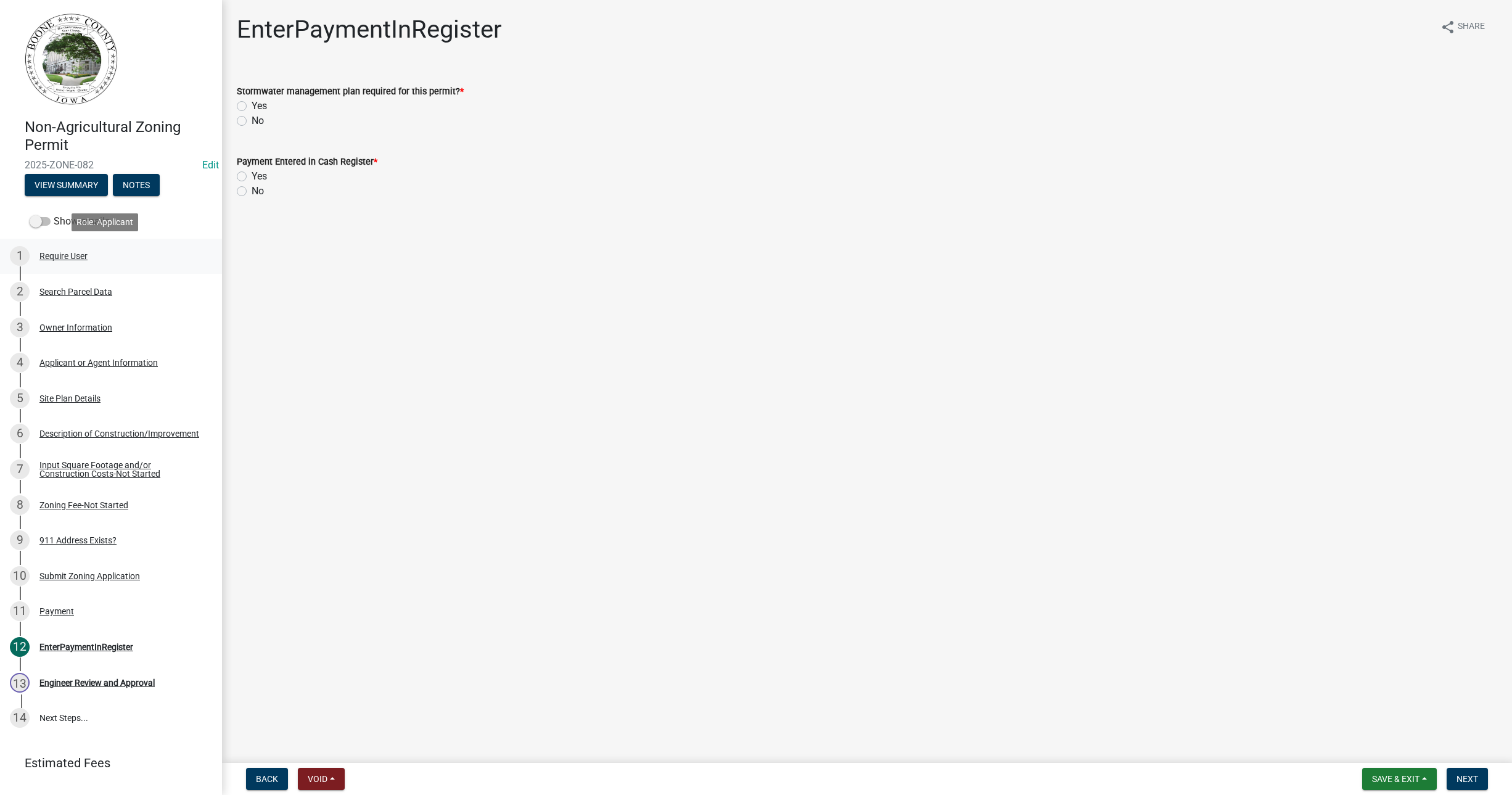
click at [72, 249] on div "1 Require User" at bounding box center [106, 256] width 192 height 19
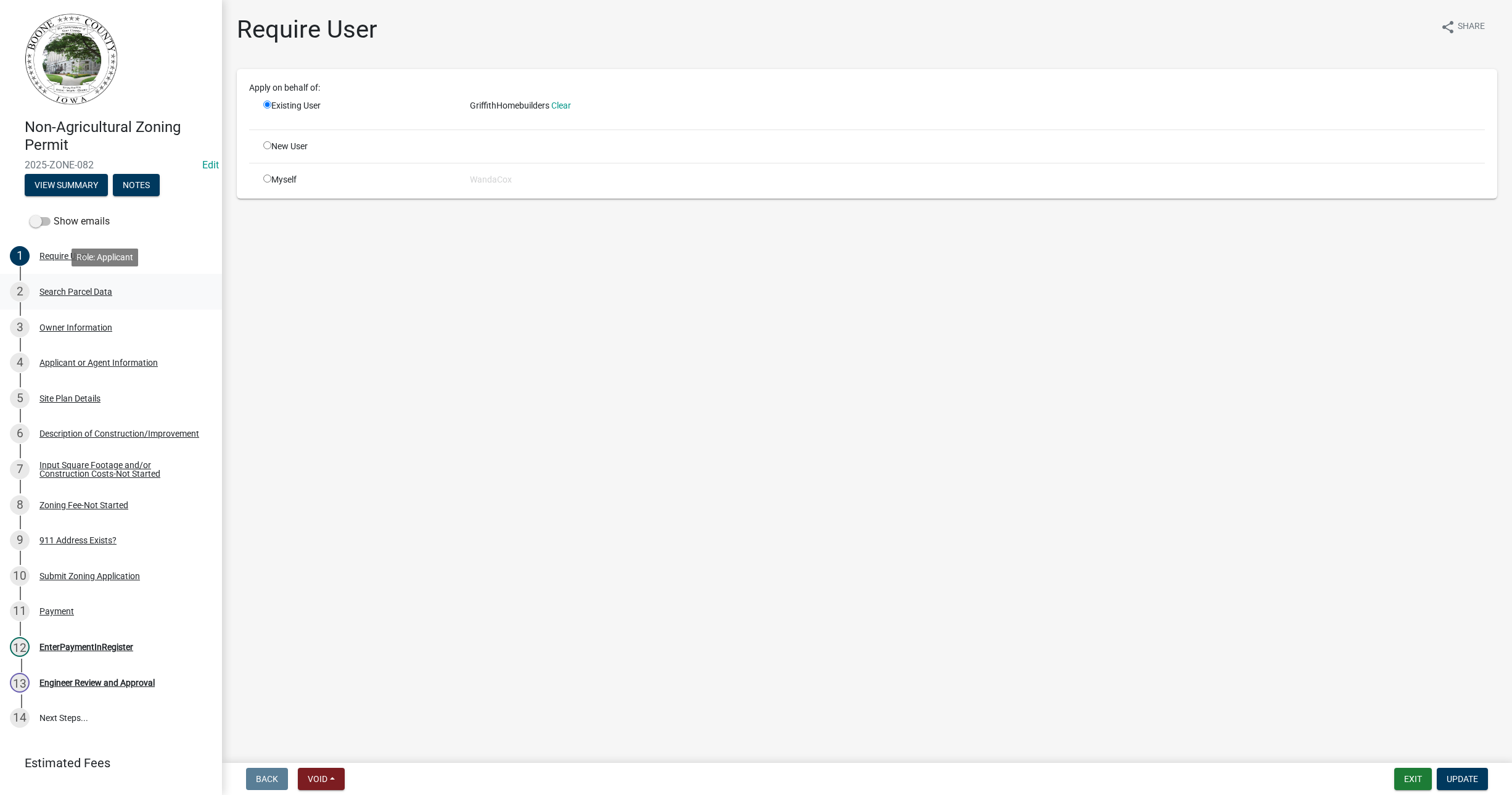
click at [79, 287] on div "Search Parcel Data" at bounding box center [76, 292] width 73 height 9
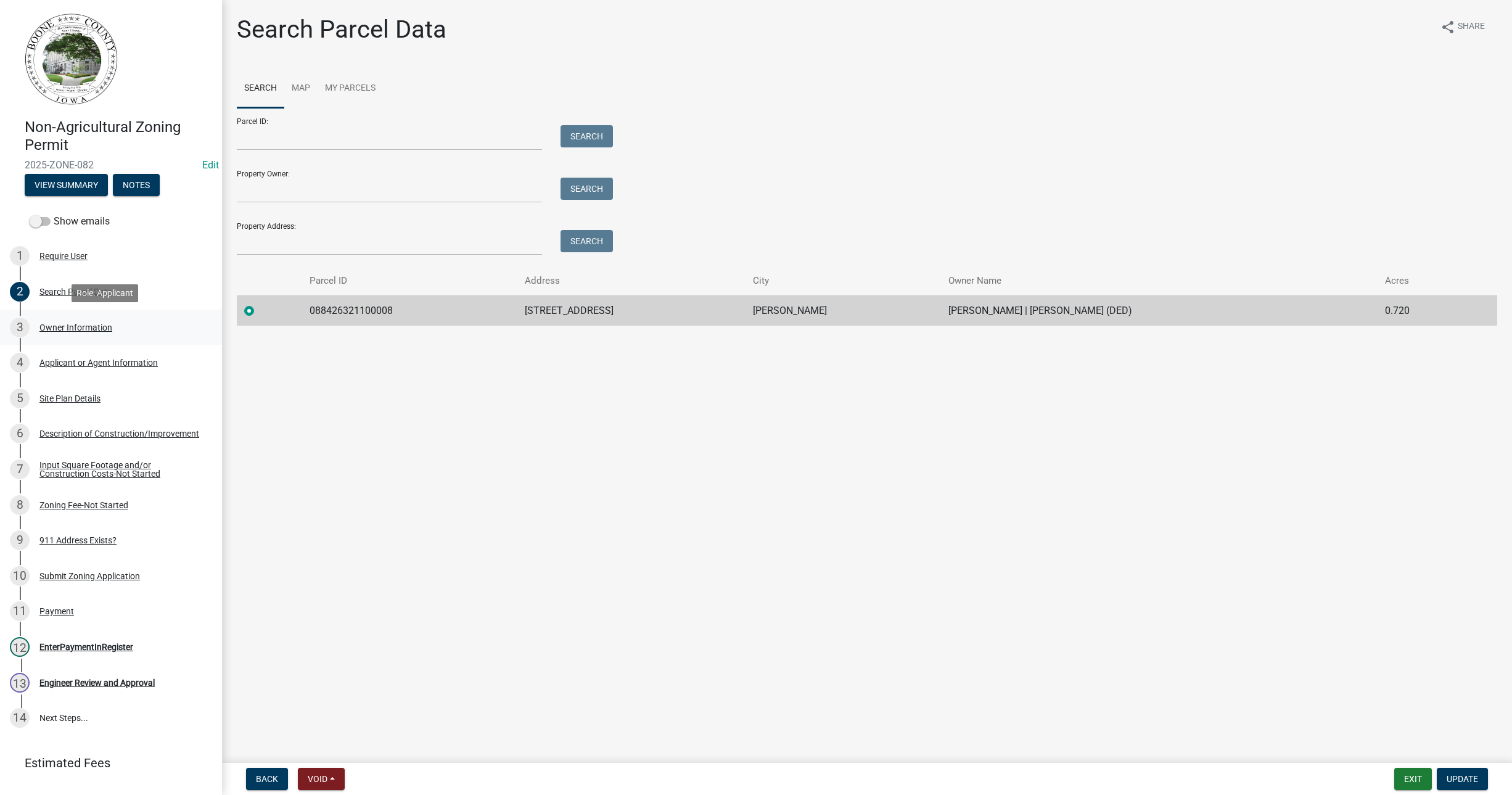
click at [93, 325] on div "Owner Information" at bounding box center [76, 328] width 73 height 9
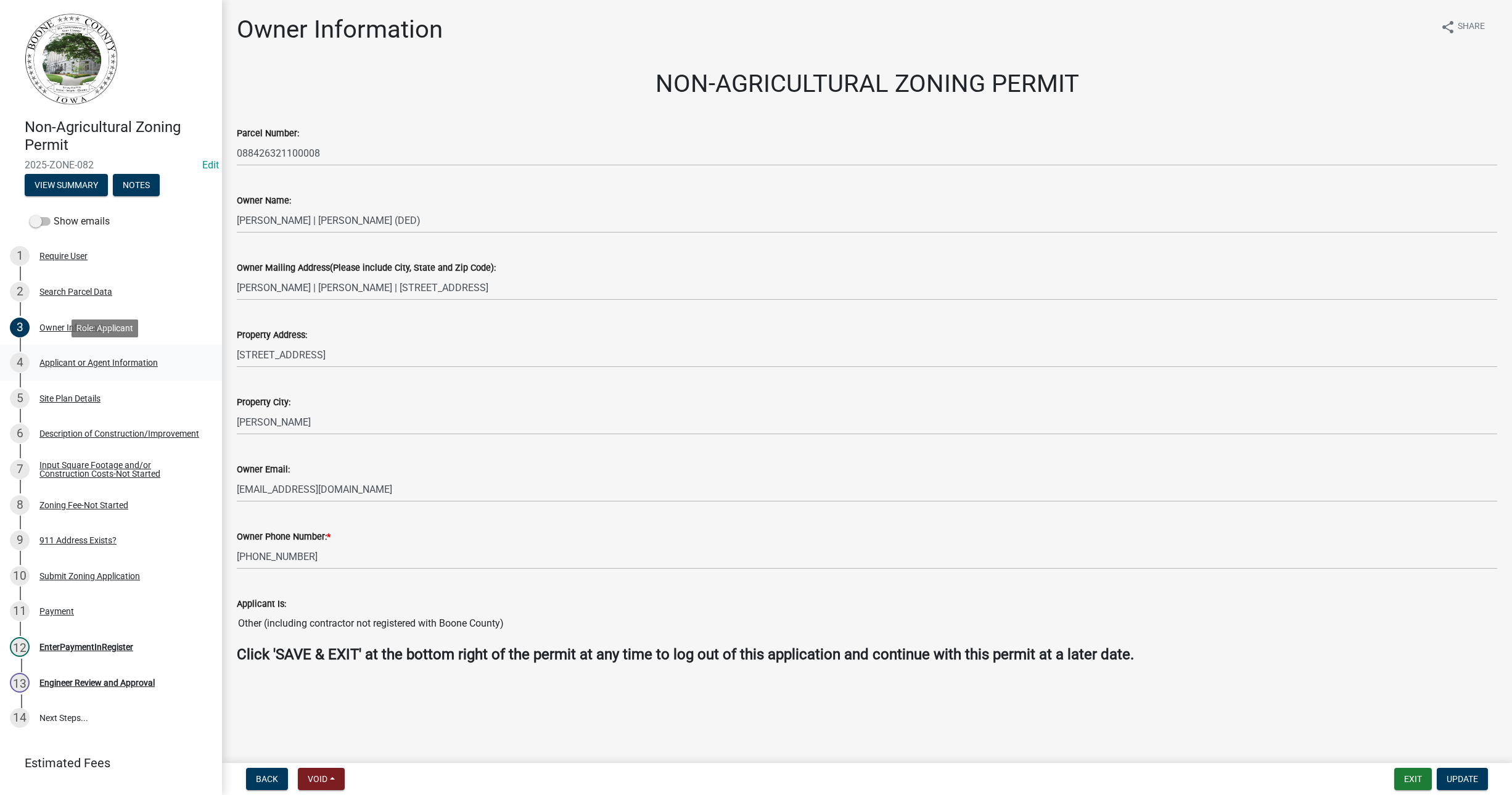
click at [90, 360] on div "Applicant or Agent Information" at bounding box center [99, 362] width 118 height 9
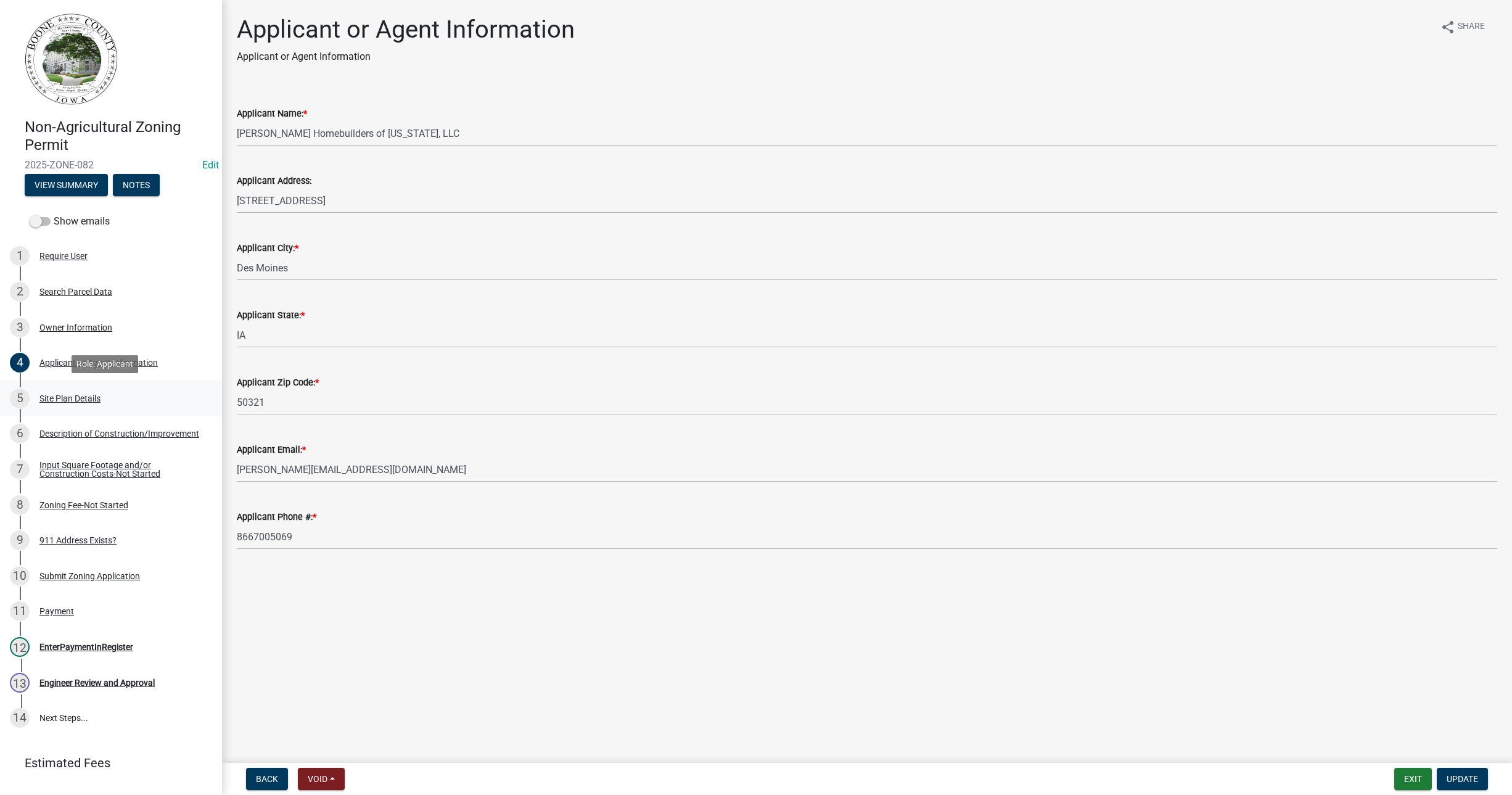
click at [93, 397] on div "Site Plan Details" at bounding box center [70, 398] width 61 height 9
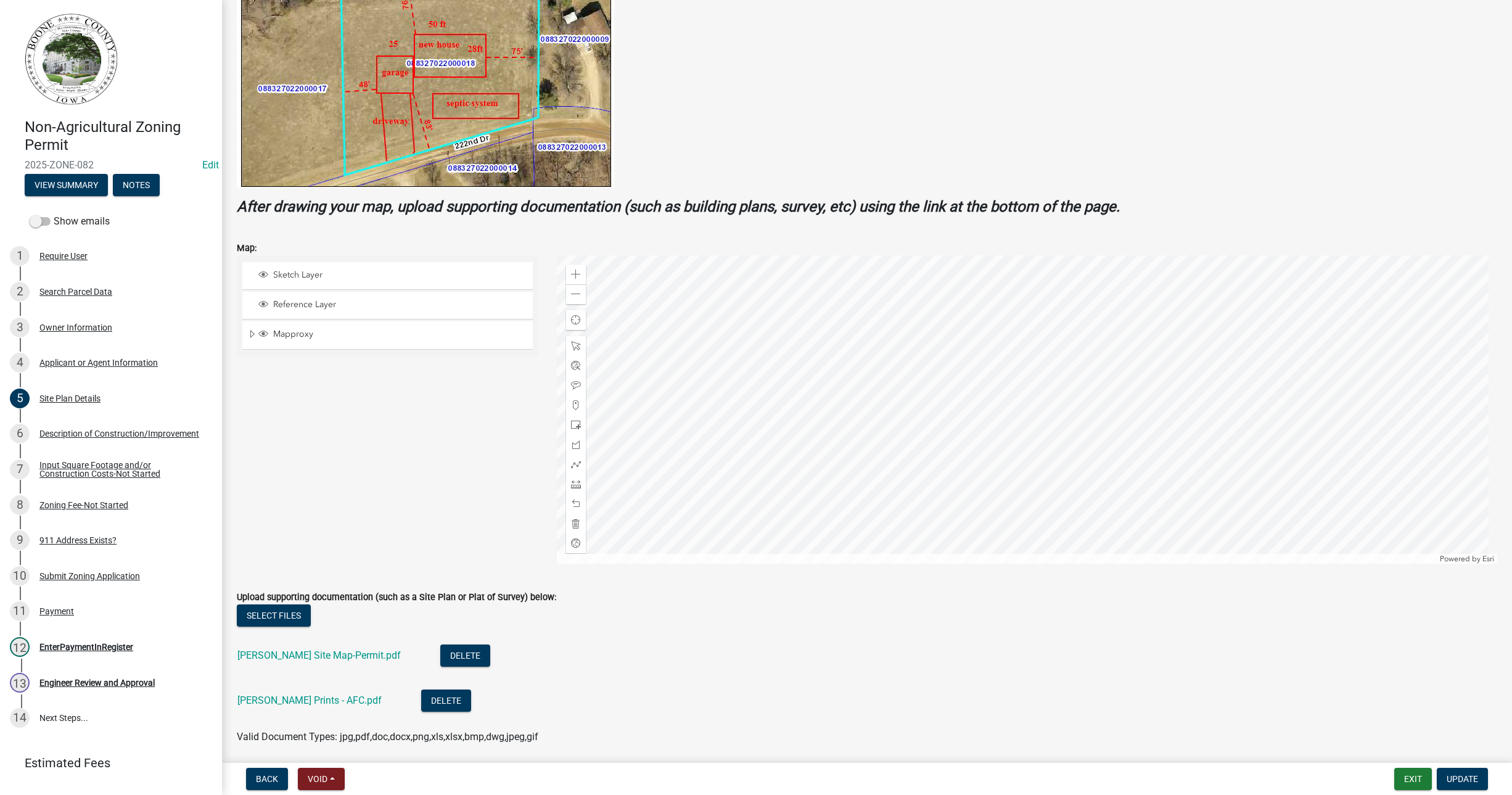
scroll to position [308, 0]
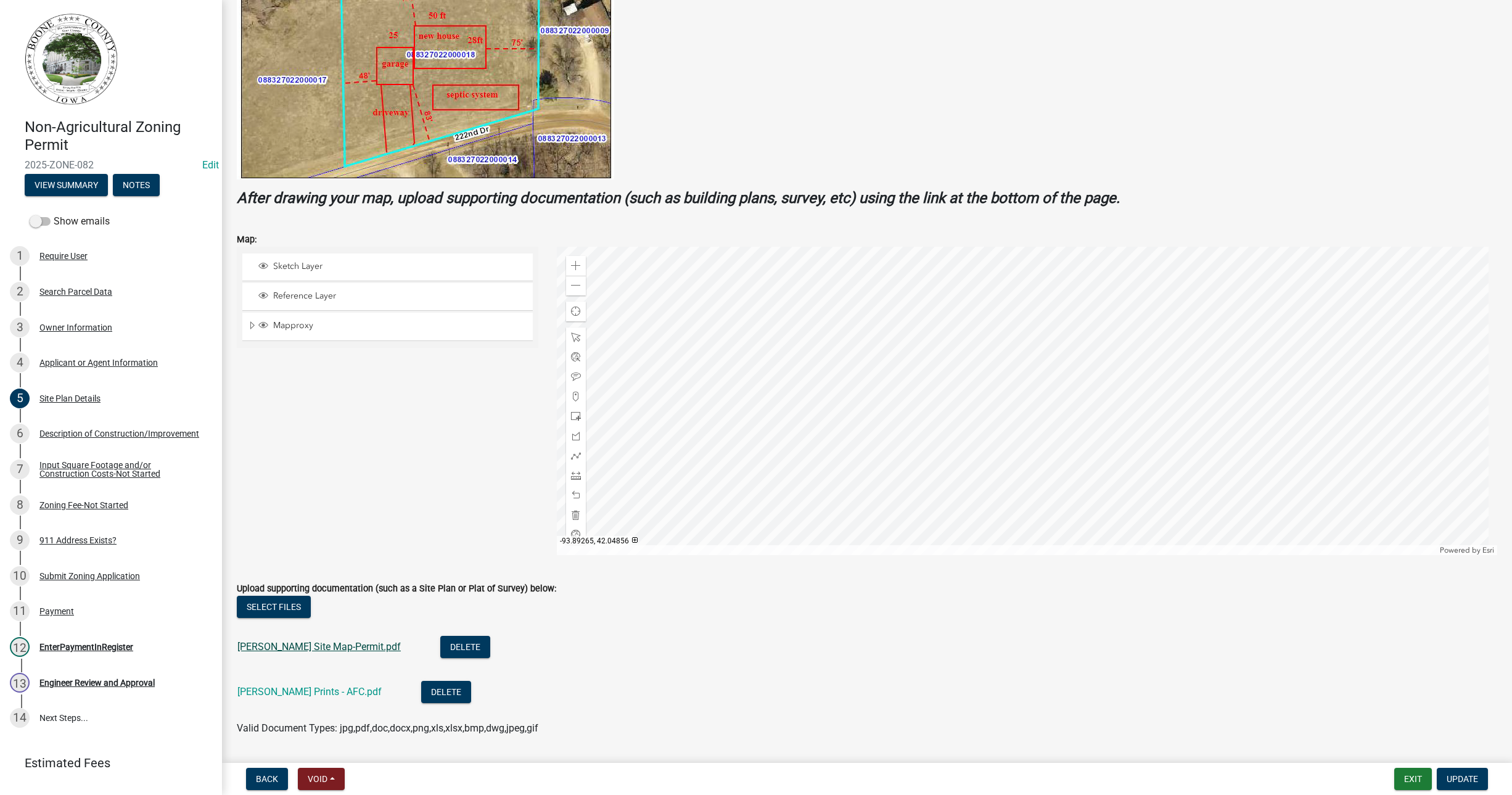
click at [255, 645] on link "Billings Site Map-Permit.pdf" at bounding box center [318, 646] width 163 height 11
click at [276, 688] on link "Billings Prints - AFC.pdf" at bounding box center [309, 691] width 145 height 11
click at [82, 433] on div "Description of Construction/Improvement" at bounding box center [119, 434] width 160 height 9
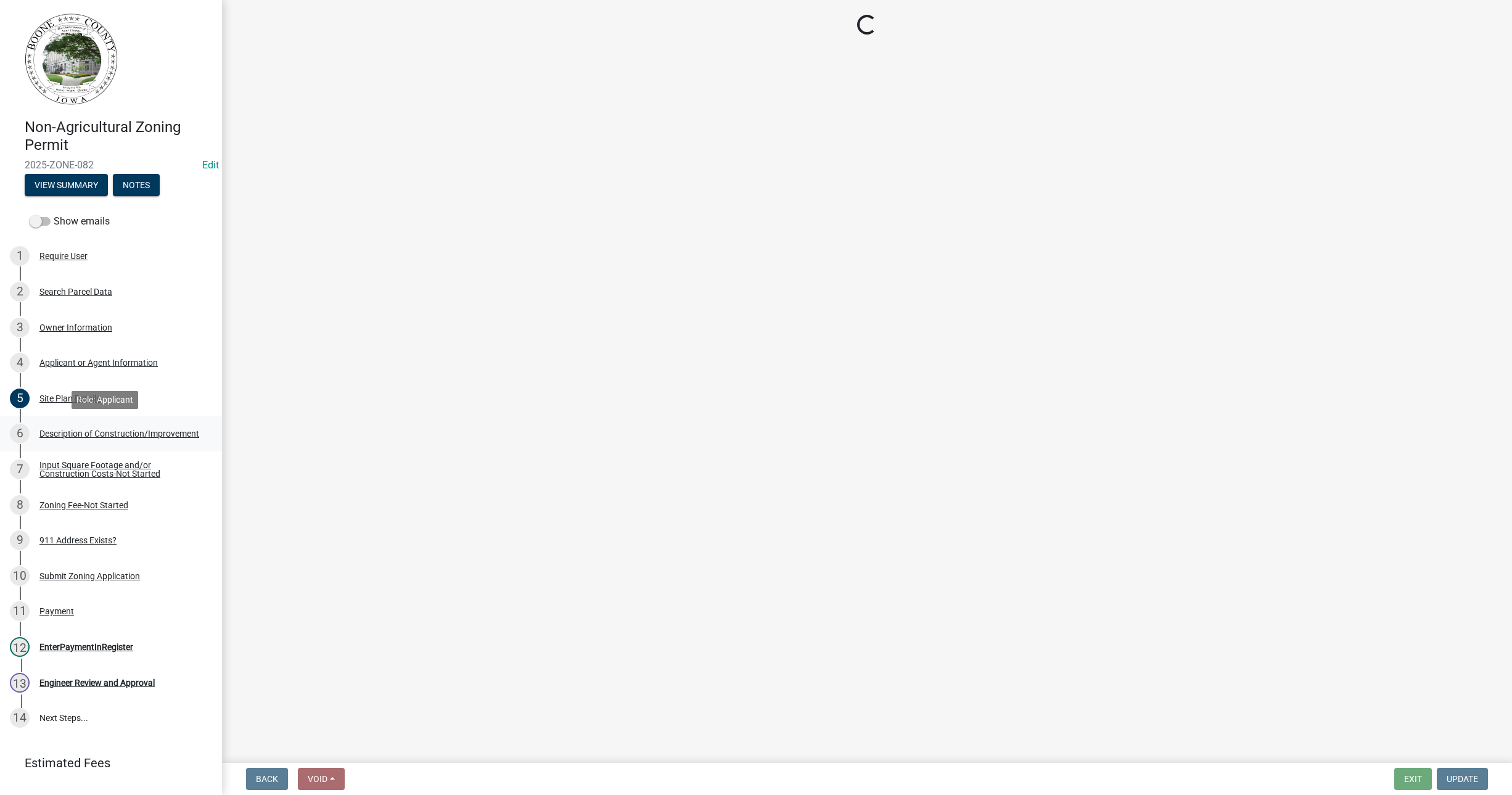
scroll to position [0, 0]
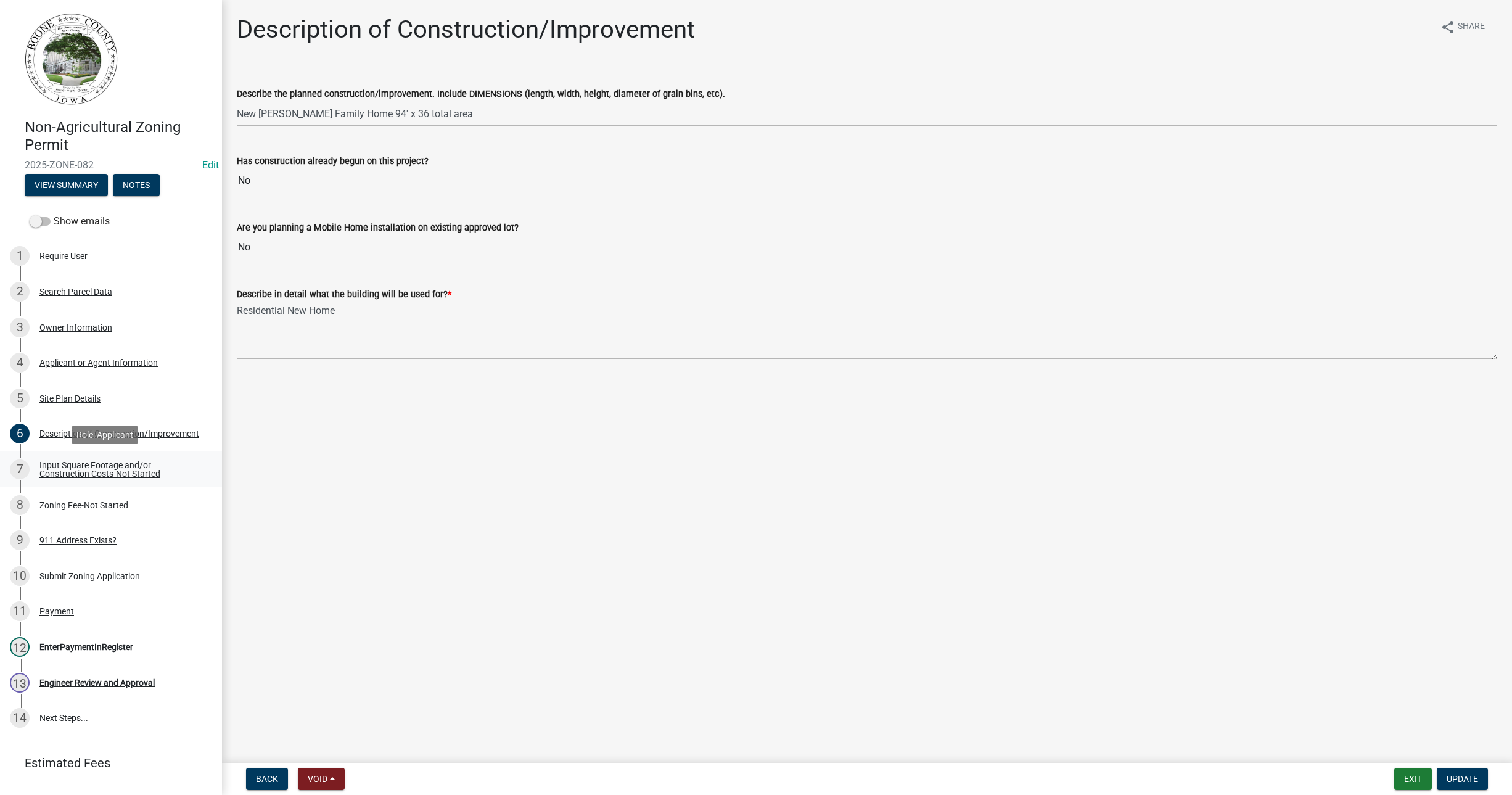
click at [75, 464] on div "Input Square Footage and/or Construction Costs-Not Started" at bounding box center [121, 470] width 163 height 18
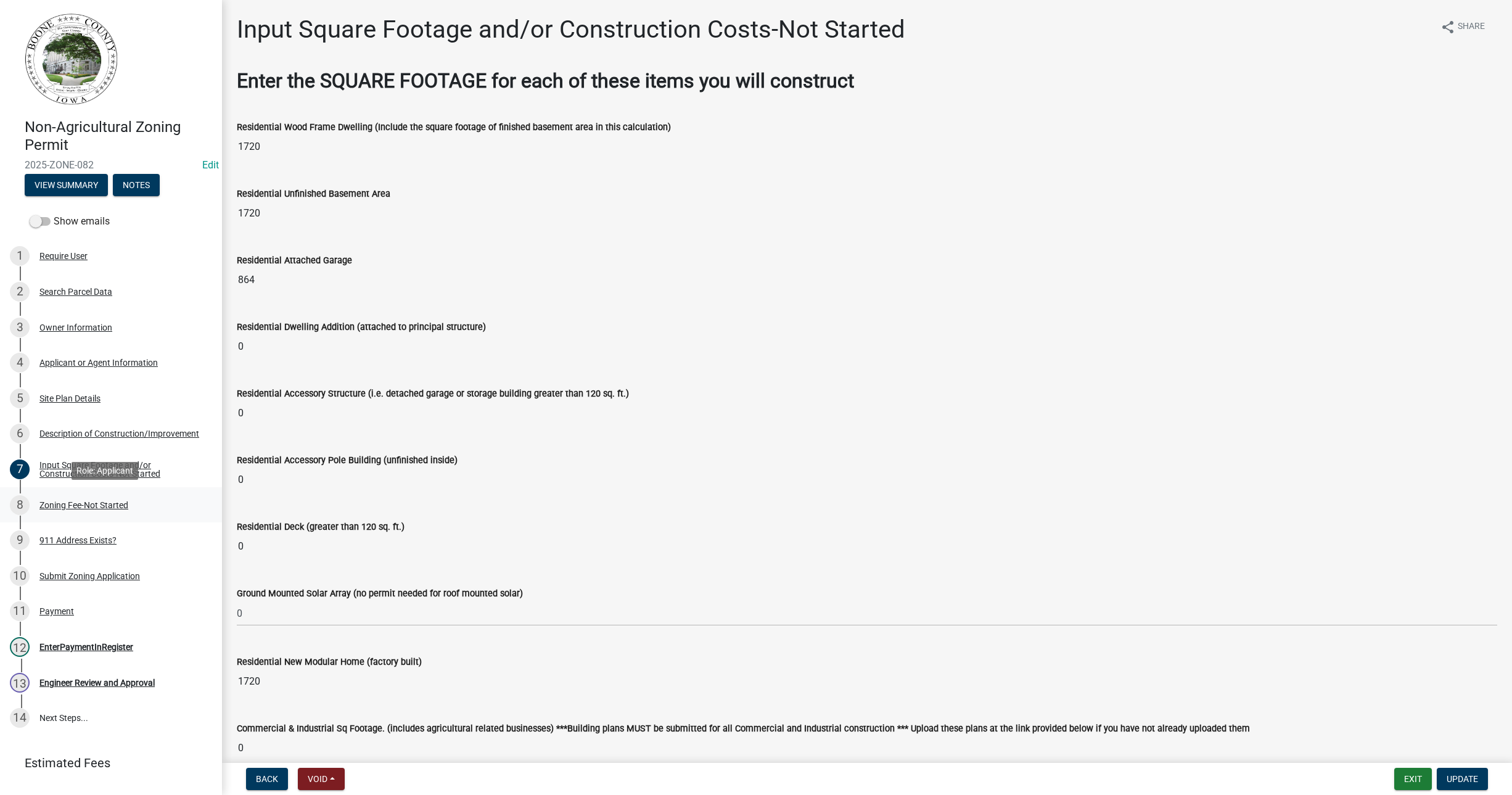
click at [69, 502] on div "Zoning Fee-Not Started" at bounding box center [84, 505] width 89 height 9
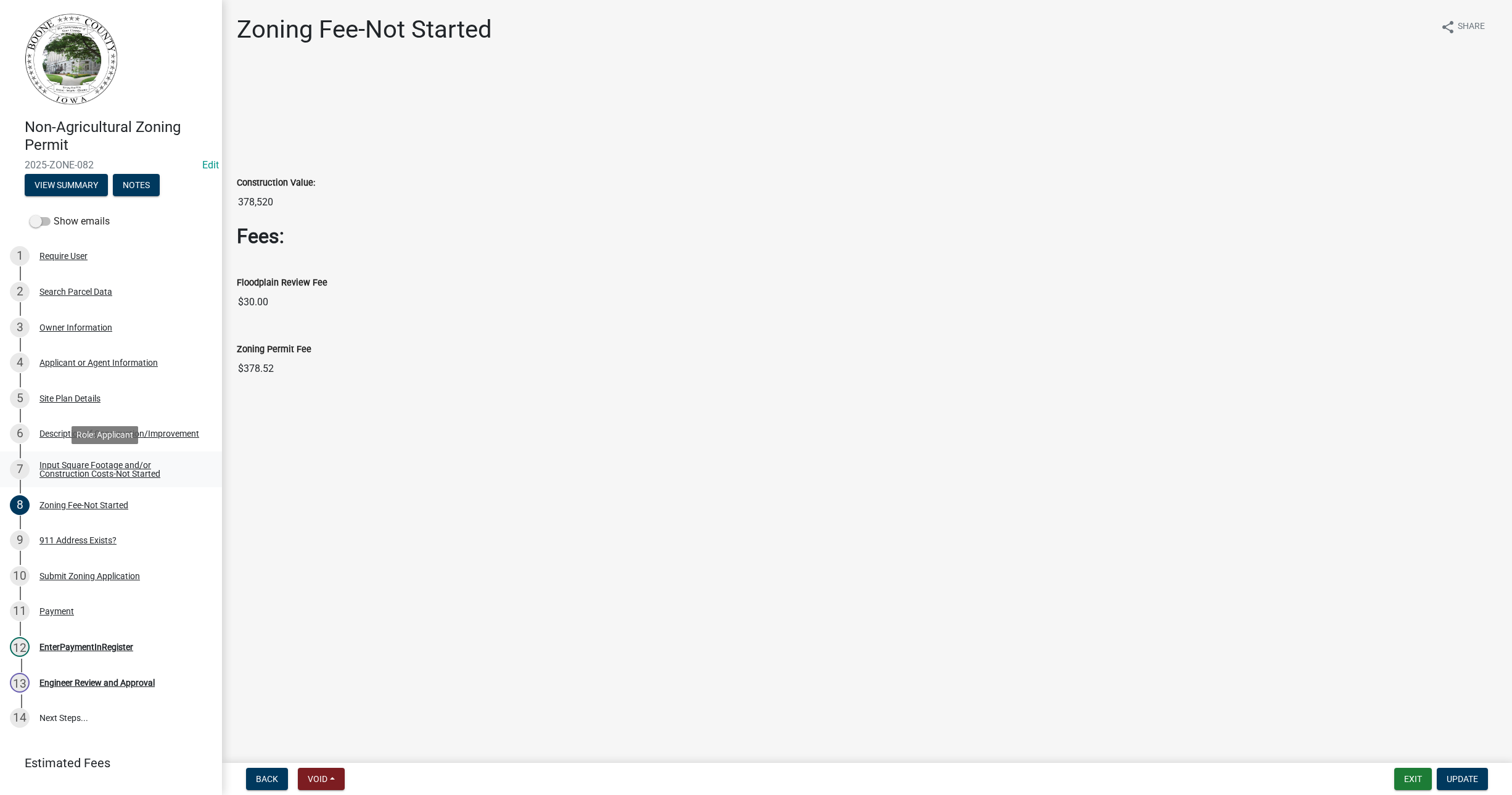
click at [90, 467] on div "Input Square Footage and/or Construction Costs-Not Started" at bounding box center [121, 470] width 163 height 18
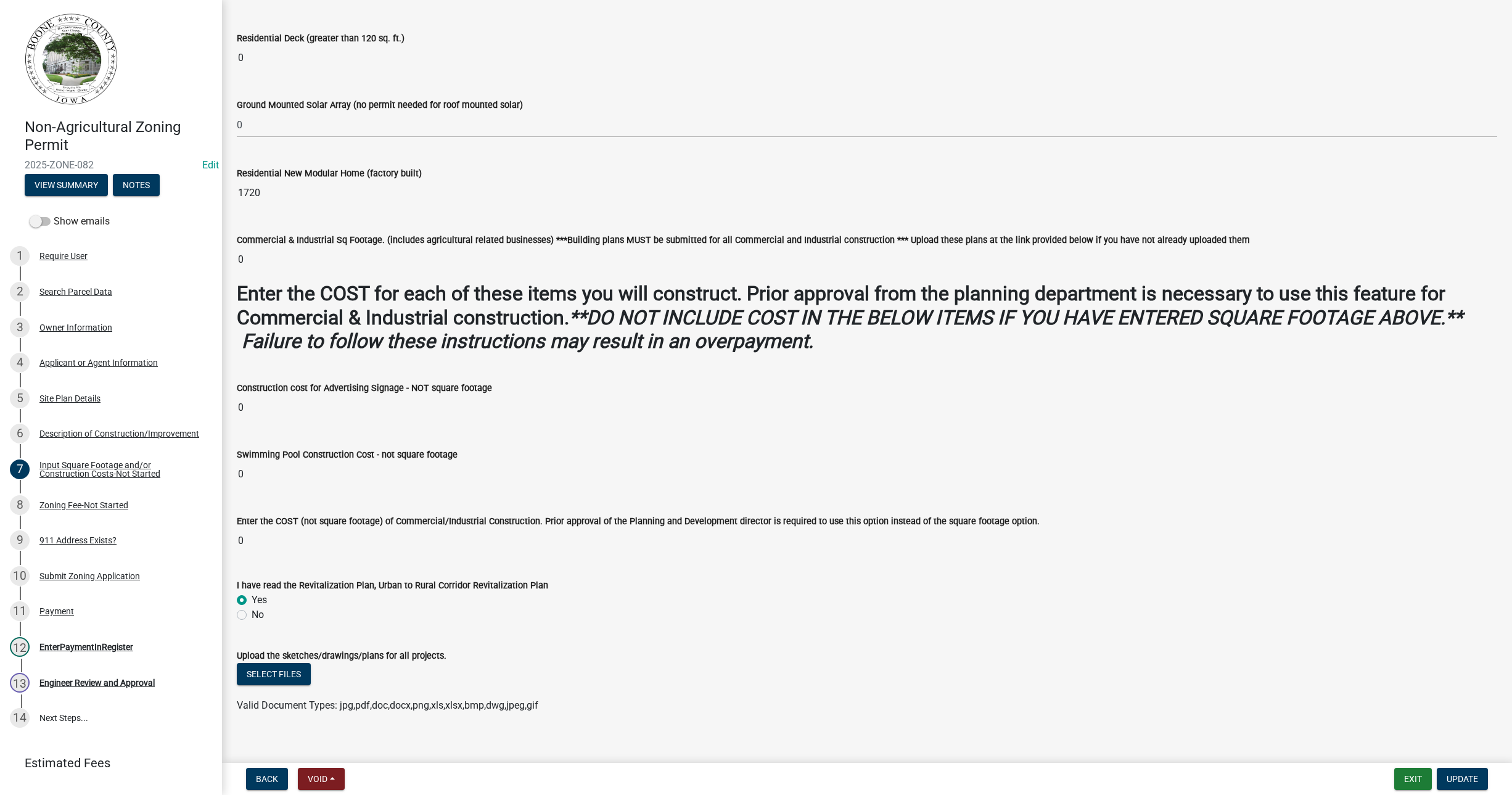
scroll to position [502, 0]
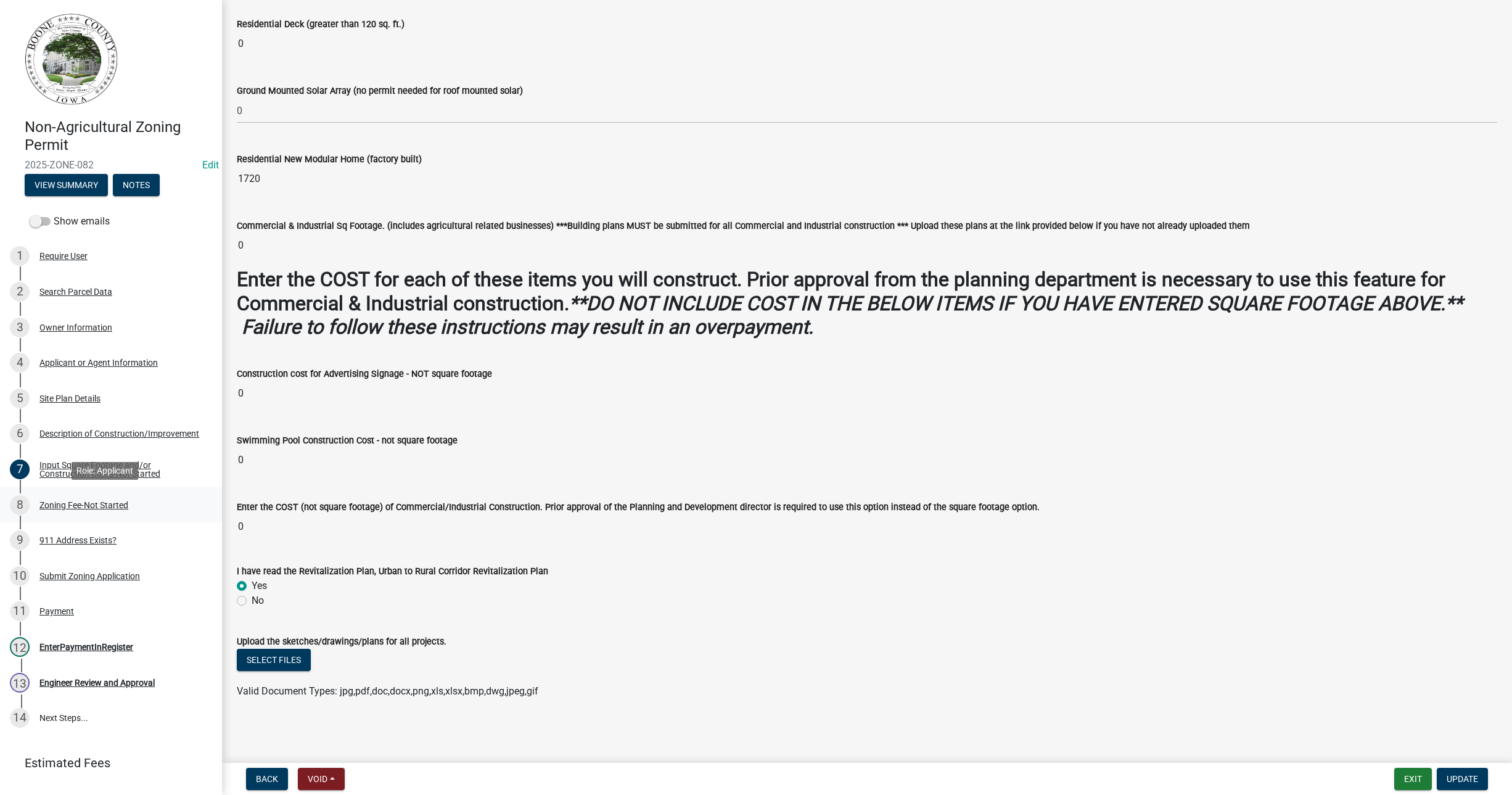
click at [65, 502] on div "Zoning Fee-Not Started" at bounding box center [84, 505] width 89 height 9
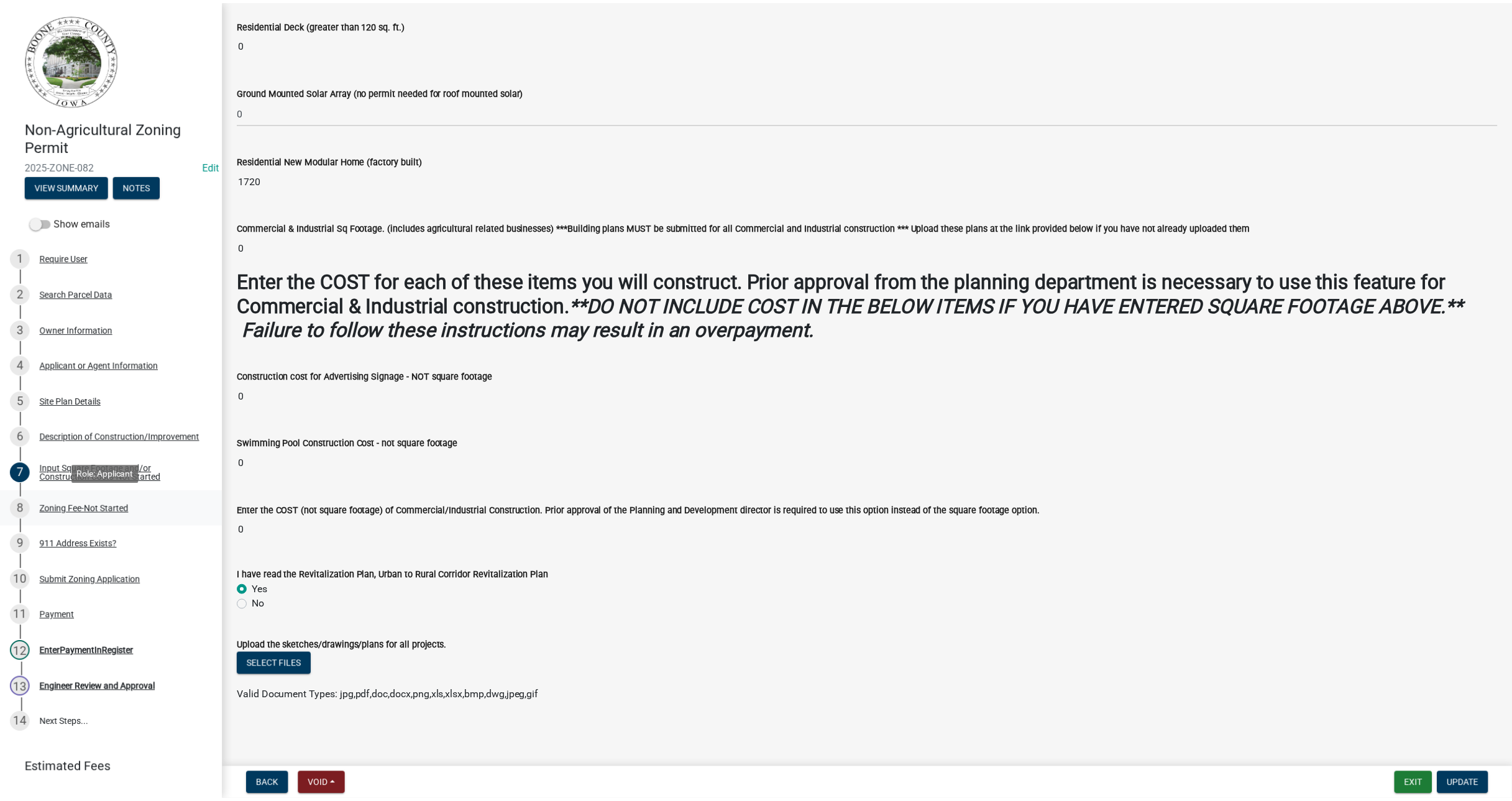
scroll to position [0, 0]
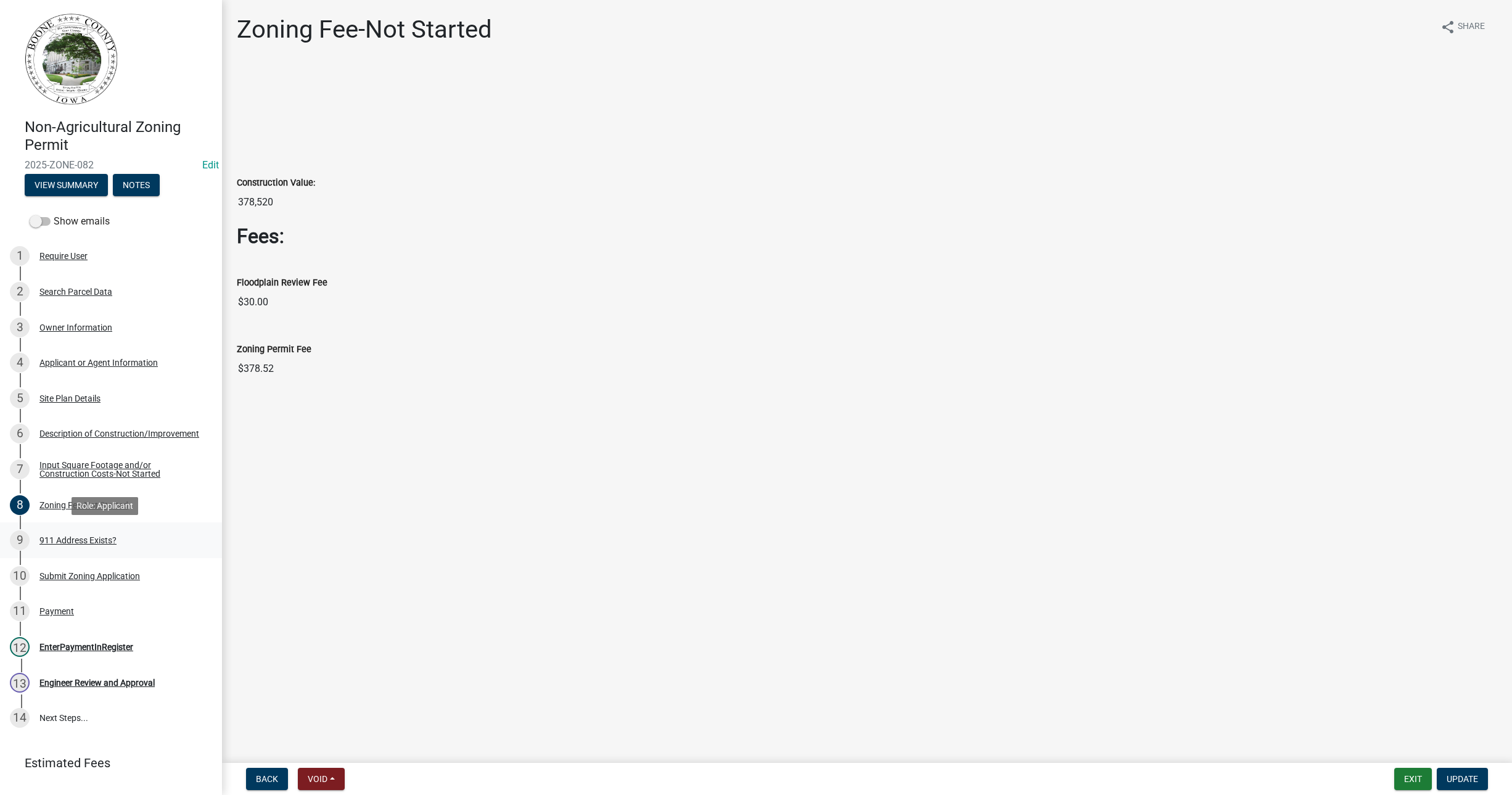
click at [67, 537] on div "911 Address Exists?" at bounding box center [78, 540] width 77 height 9
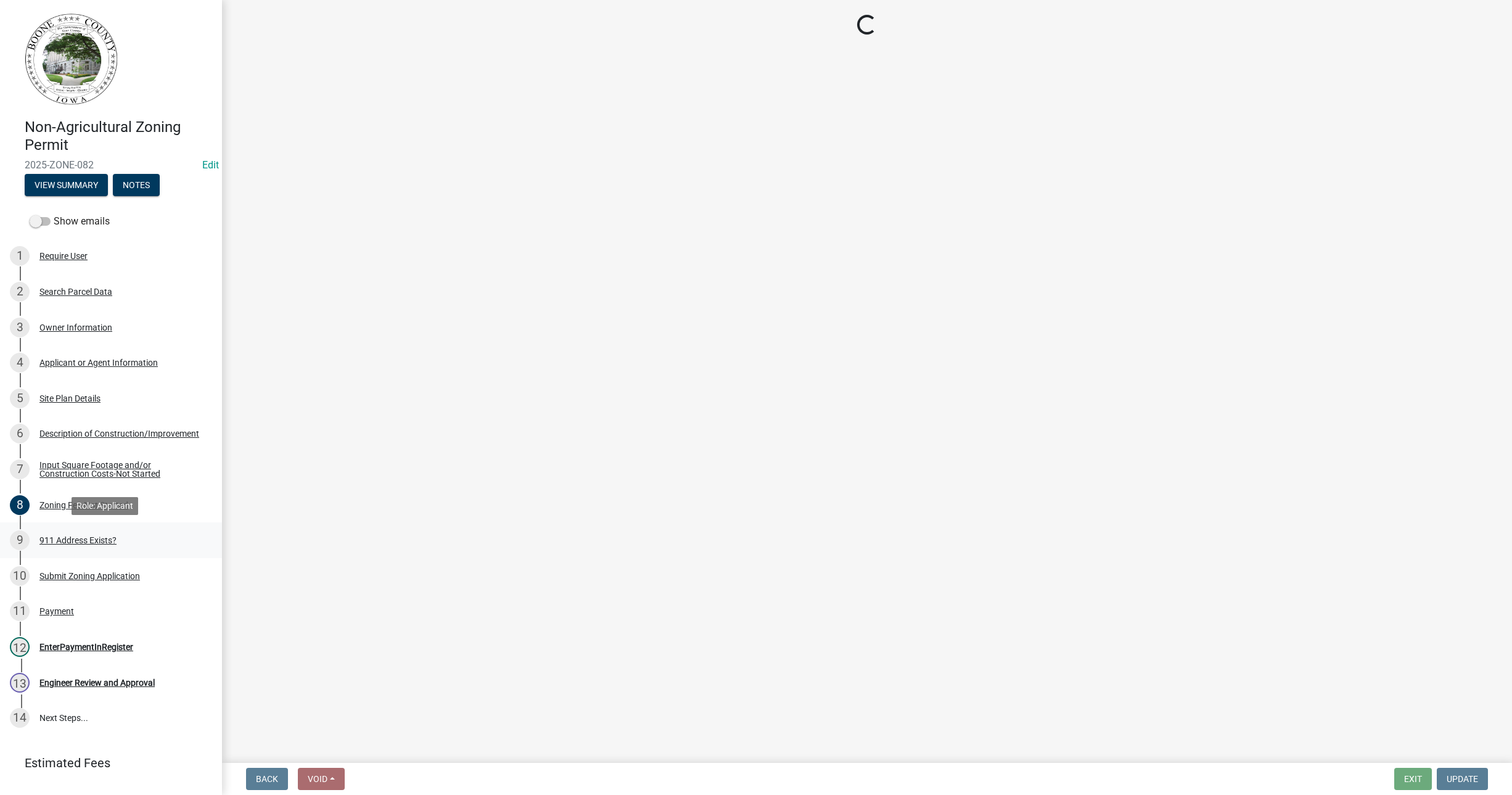
select select "f1813c40-ff51-4f8e-a09d-ea2142ee239a"
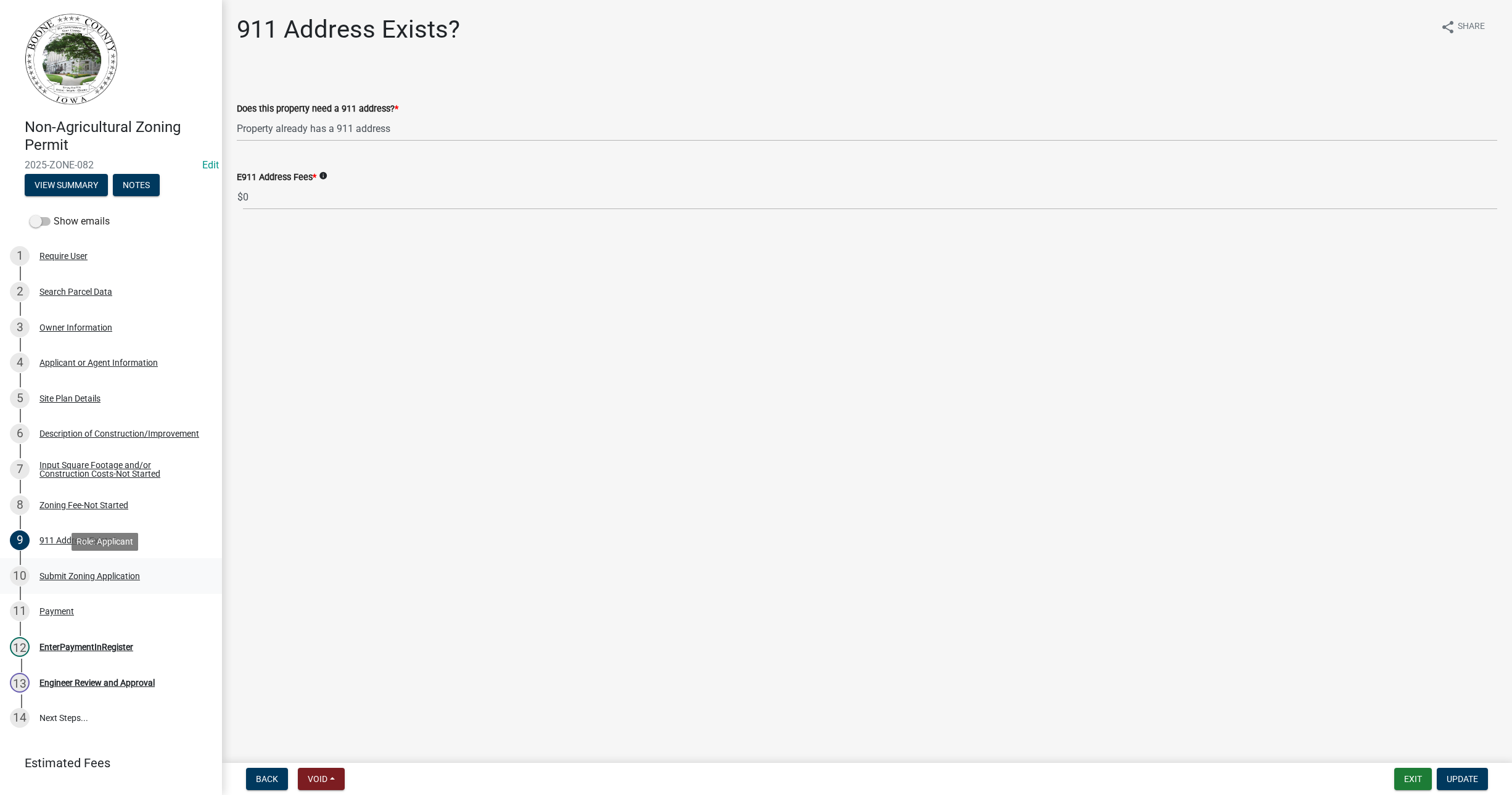
click at [64, 575] on div "Submit Zoning Application" at bounding box center [90, 576] width 101 height 9
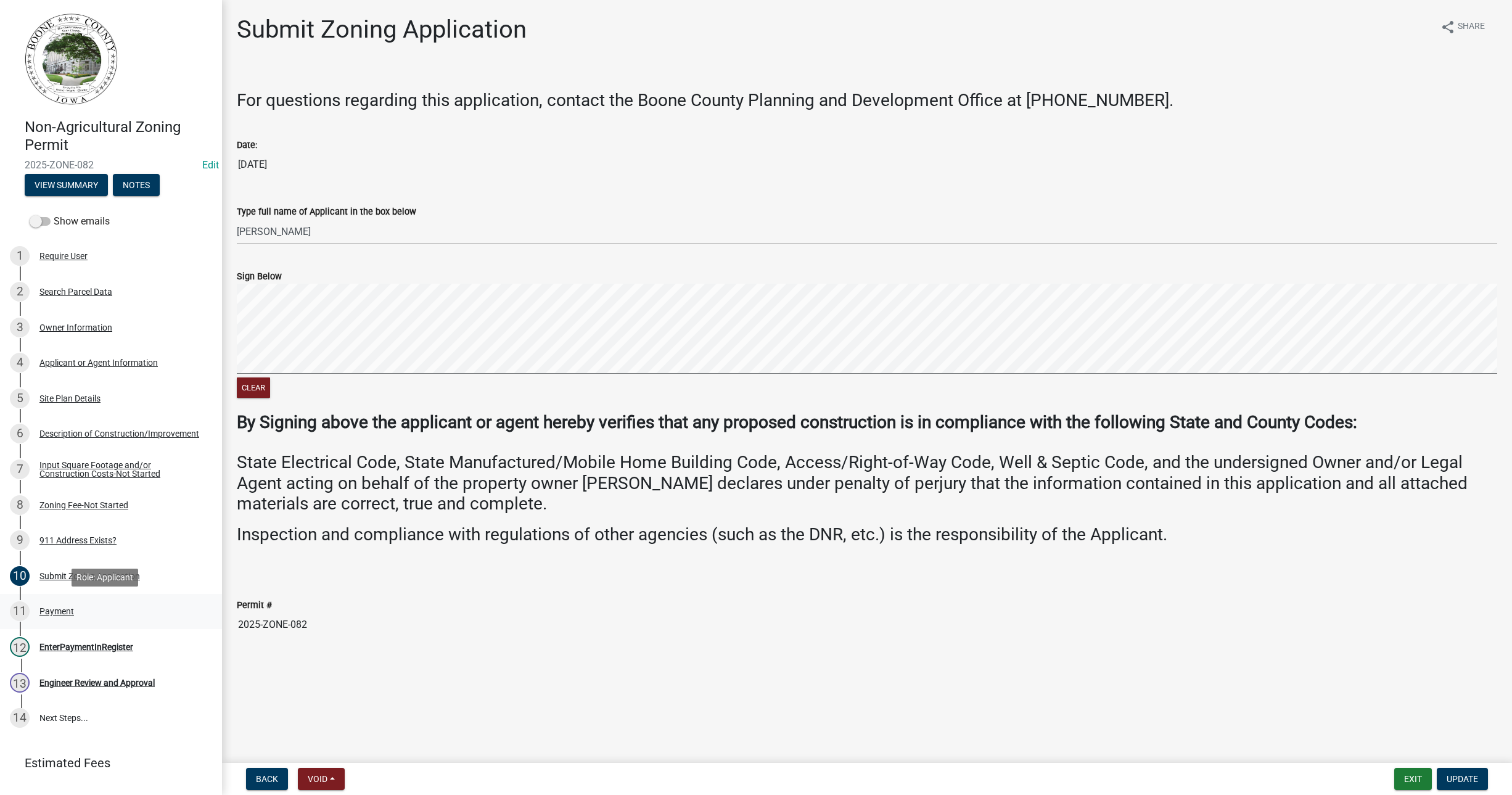
click at [51, 606] on div "Payment" at bounding box center [56, 611] width 34 height 9
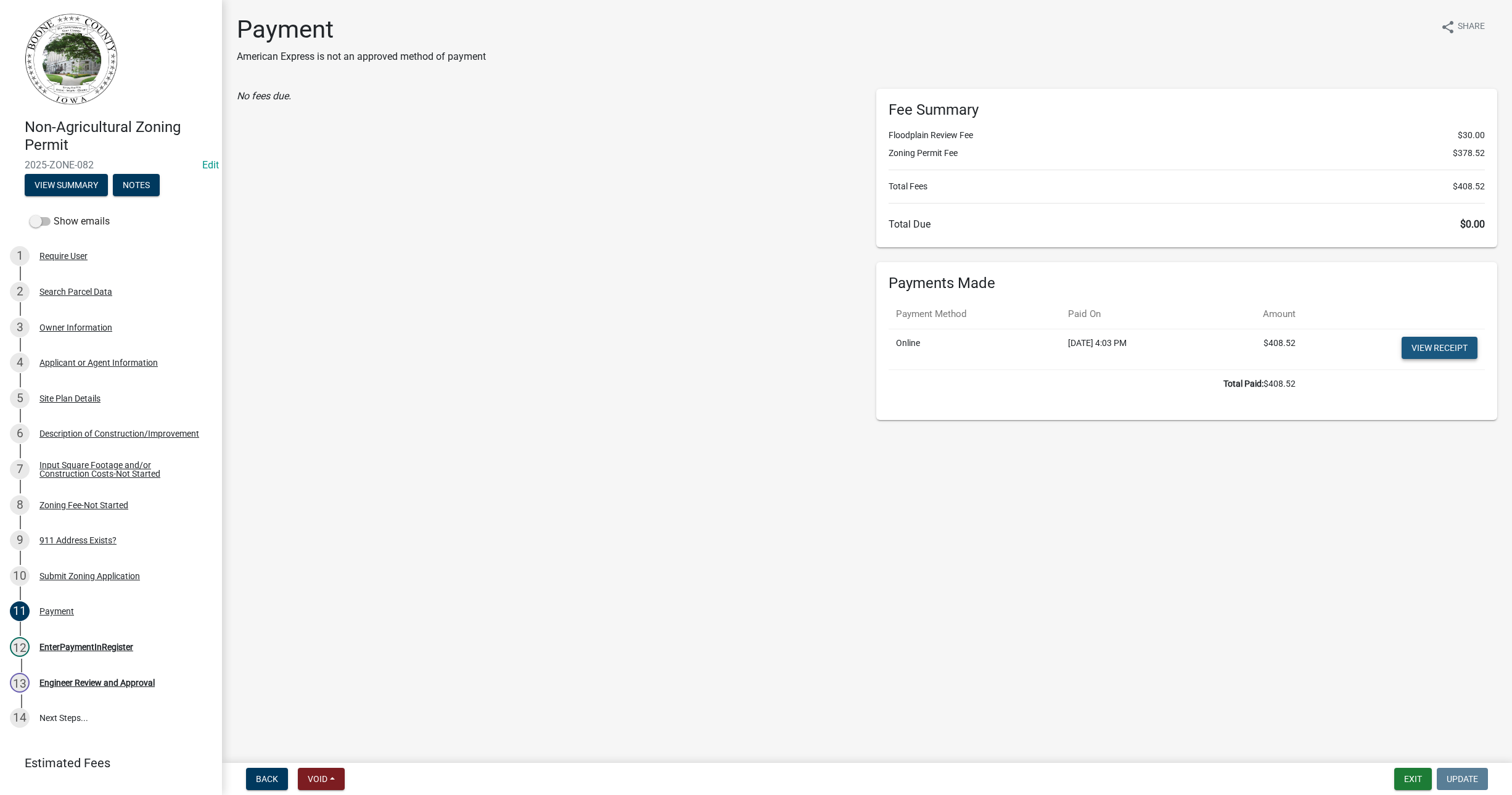
click at [1453, 340] on link "View receipt" at bounding box center [1440, 347] width 76 height 22
click at [63, 251] on div "Require User" at bounding box center [63, 256] width 48 height 9
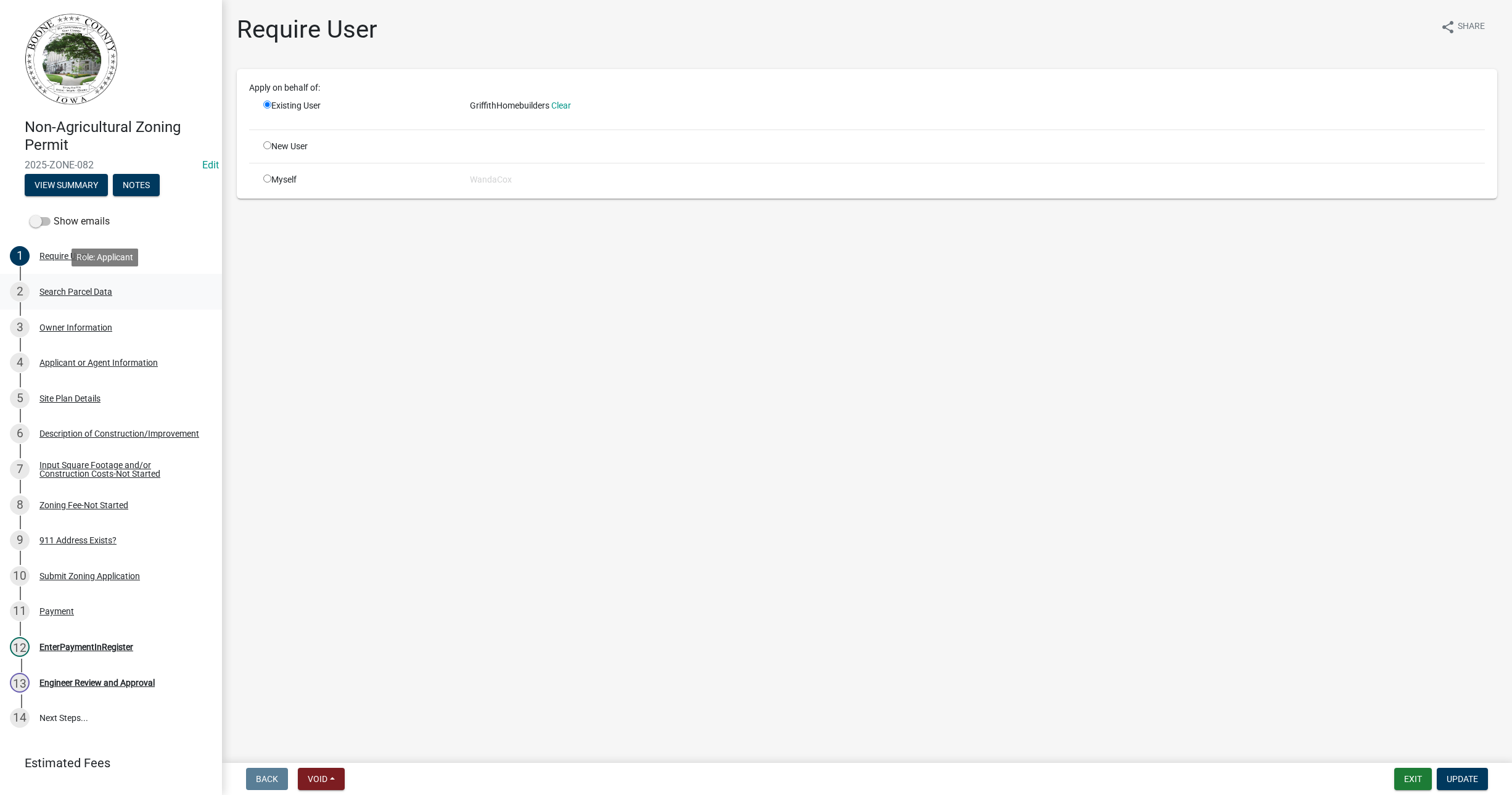
click at [89, 287] on div "Search Parcel Data" at bounding box center [76, 292] width 73 height 9
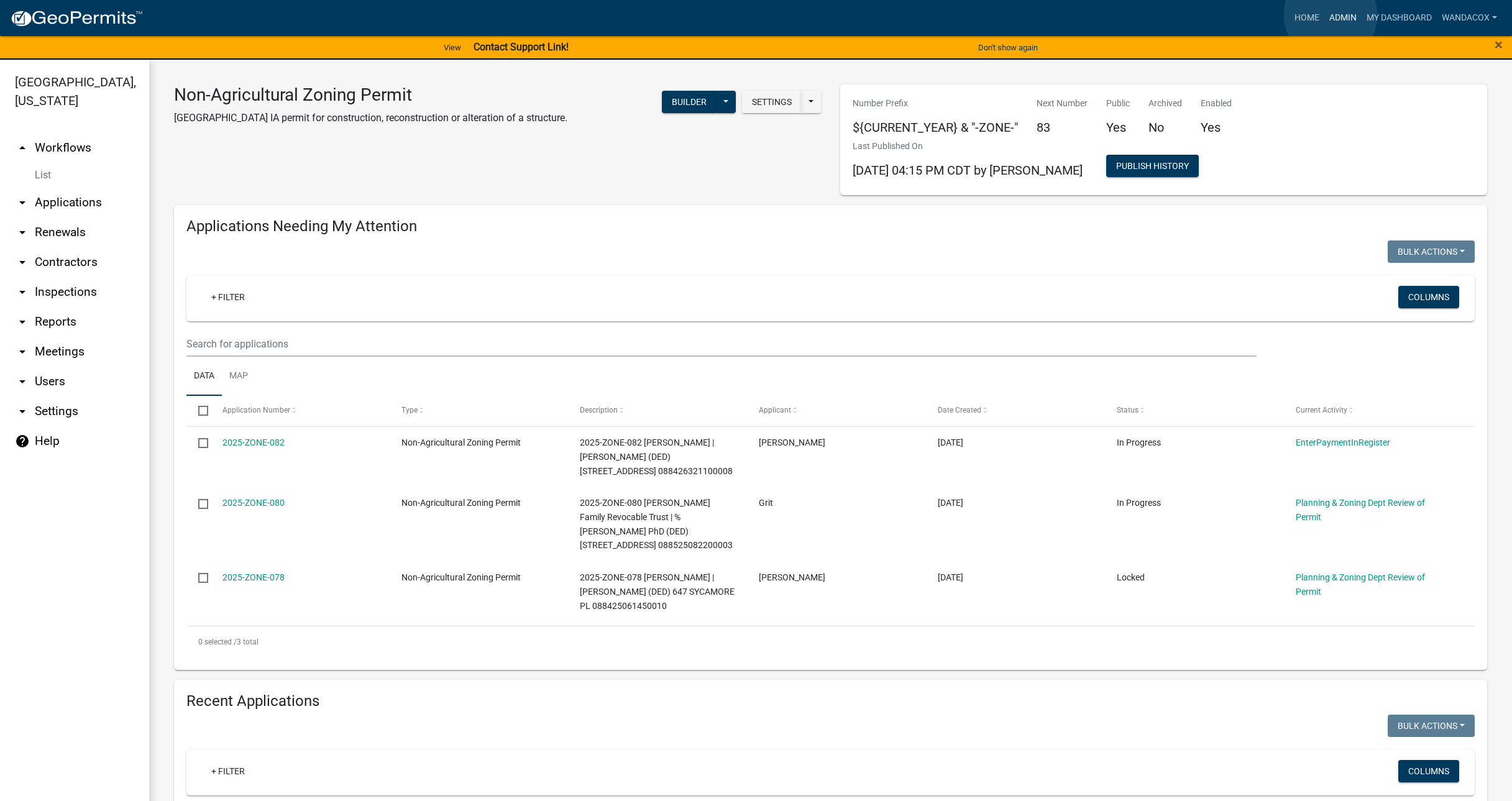
click at [1331, 15] on link "Admin" at bounding box center [1343, 18] width 37 height 24
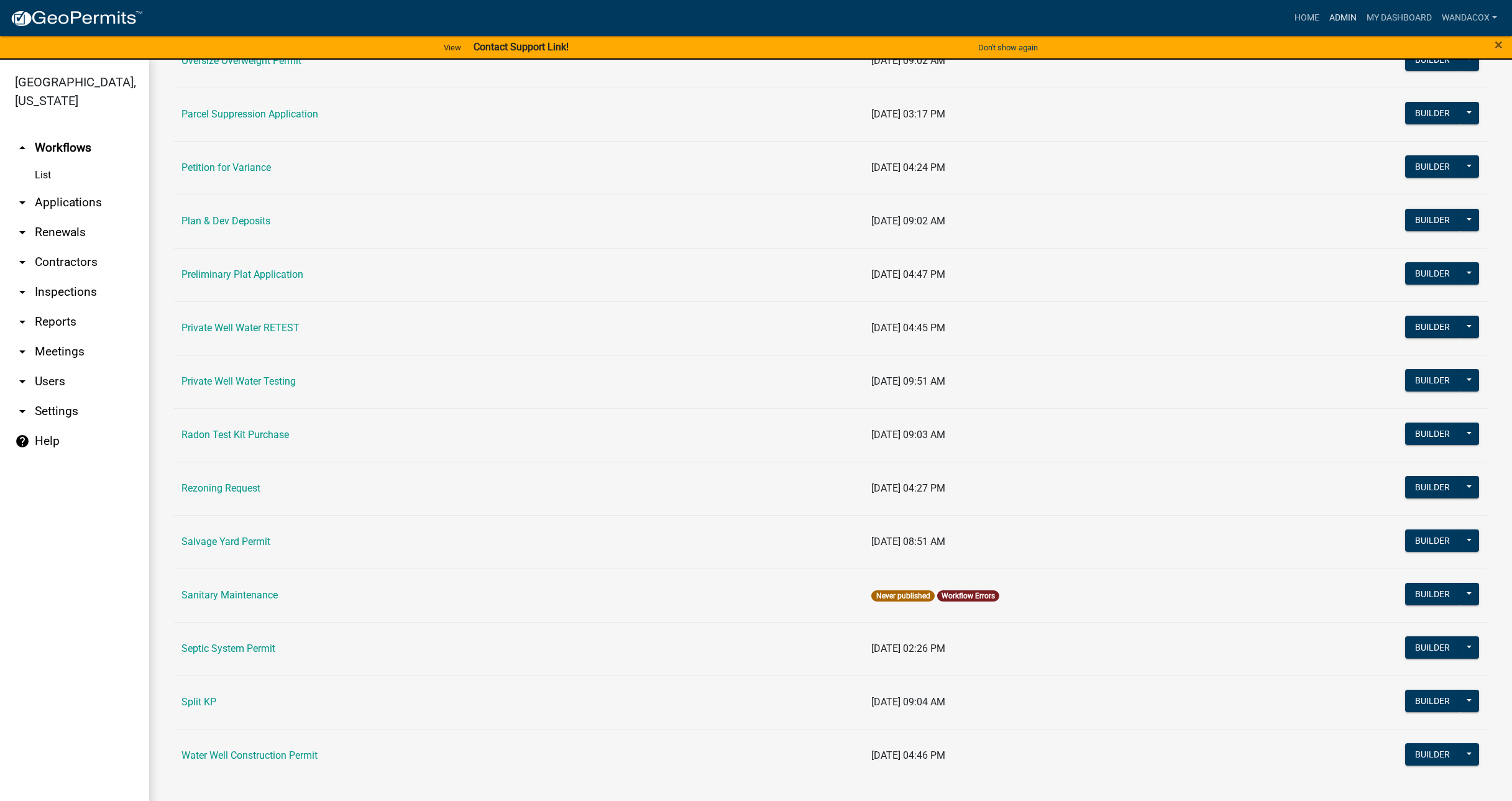
scroll to position [1274, 0]
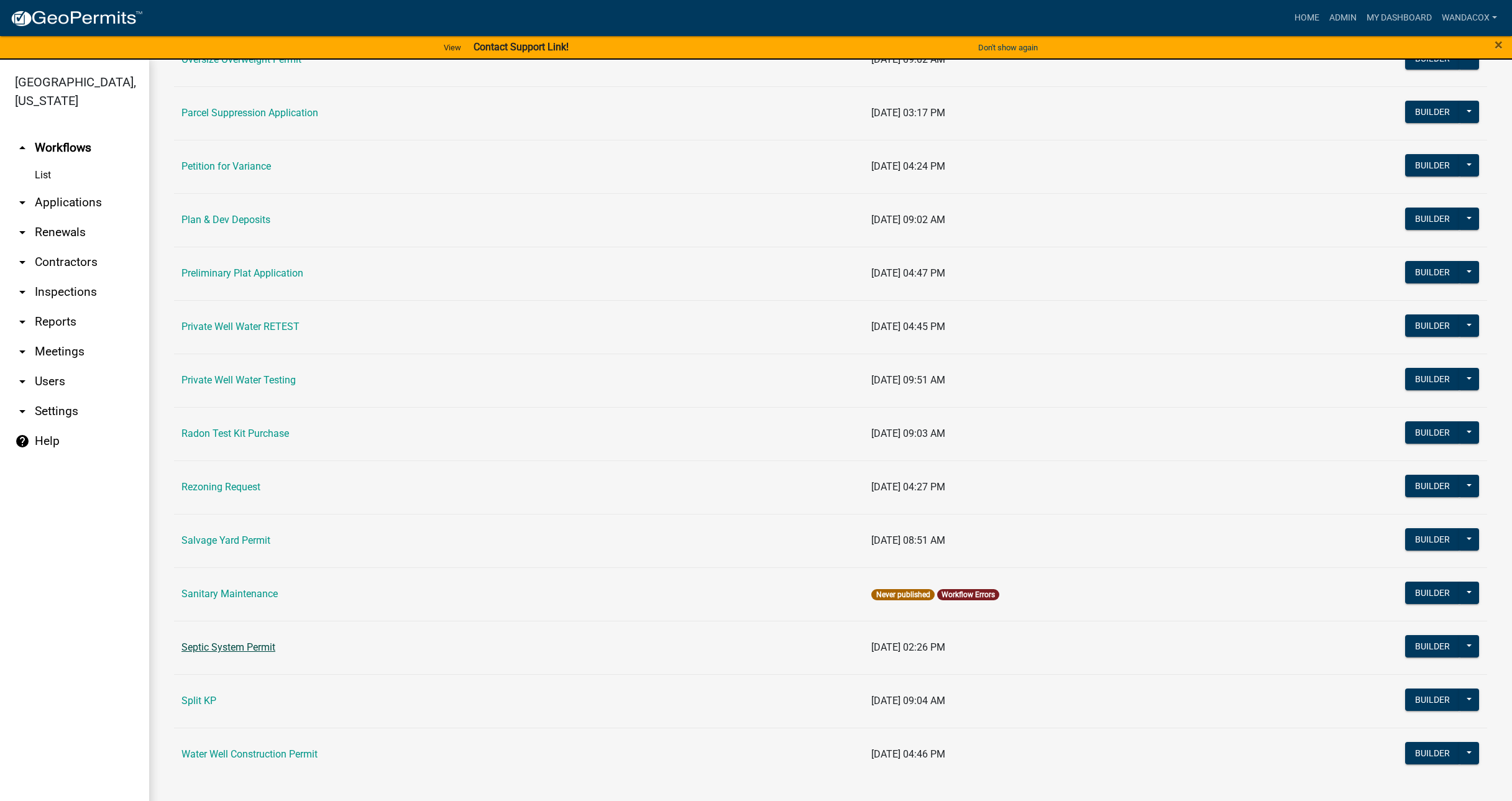
click at [217, 643] on link "Septic System Permit" at bounding box center [228, 646] width 94 height 12
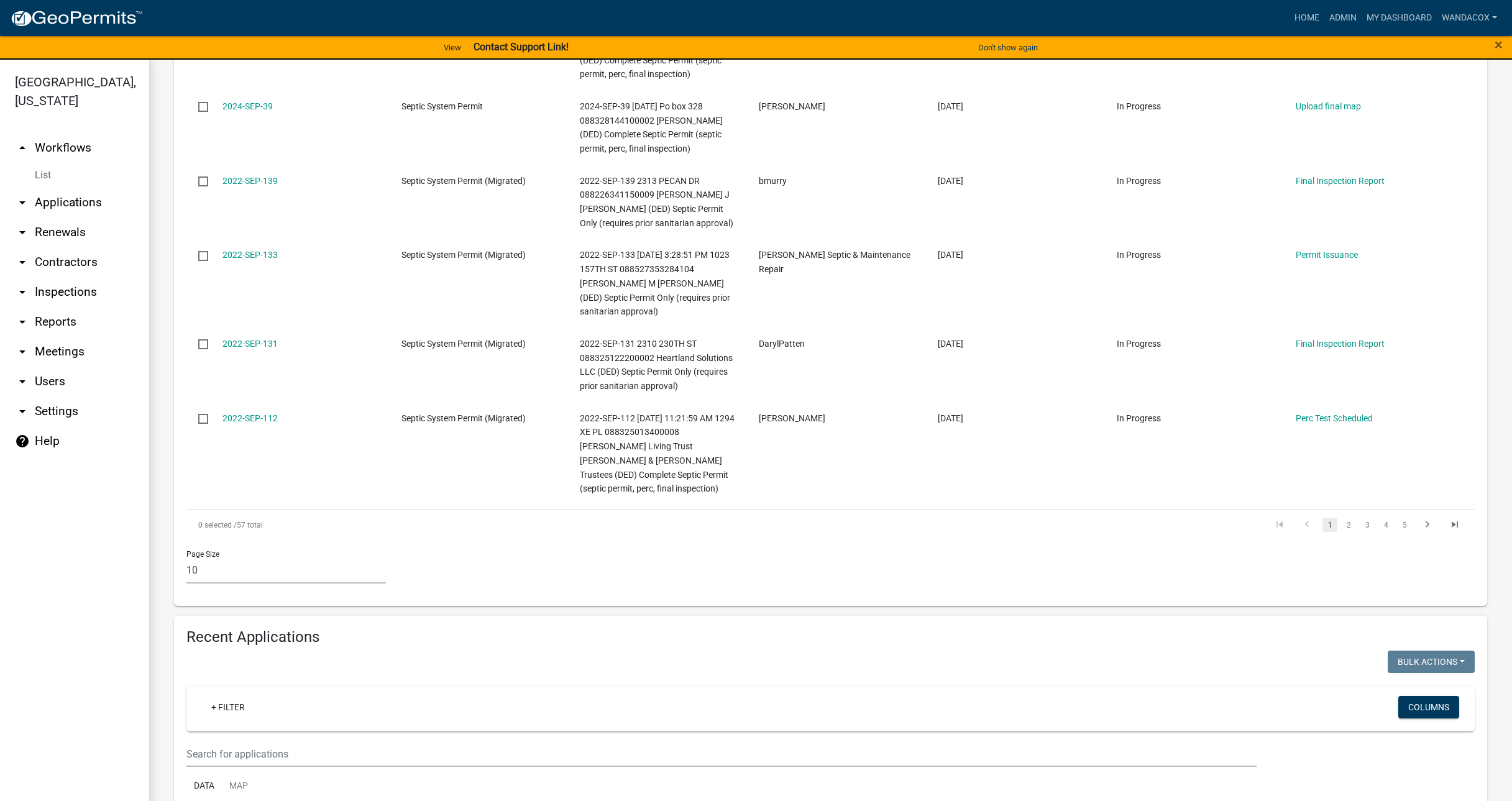
scroll to position [1010, 0]
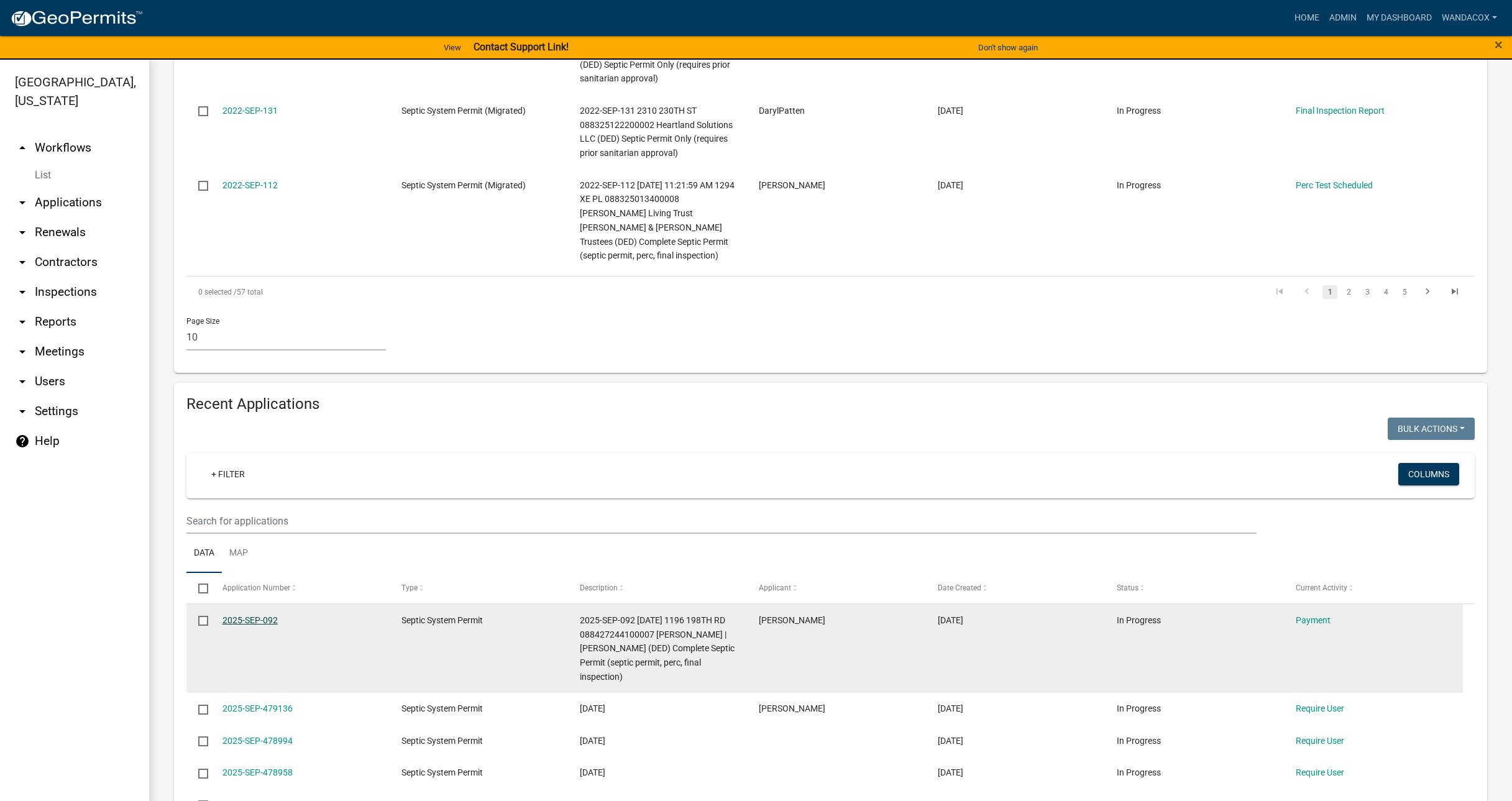
click at [233, 615] on link "2025-SEP-092" at bounding box center [250, 620] width 55 height 10
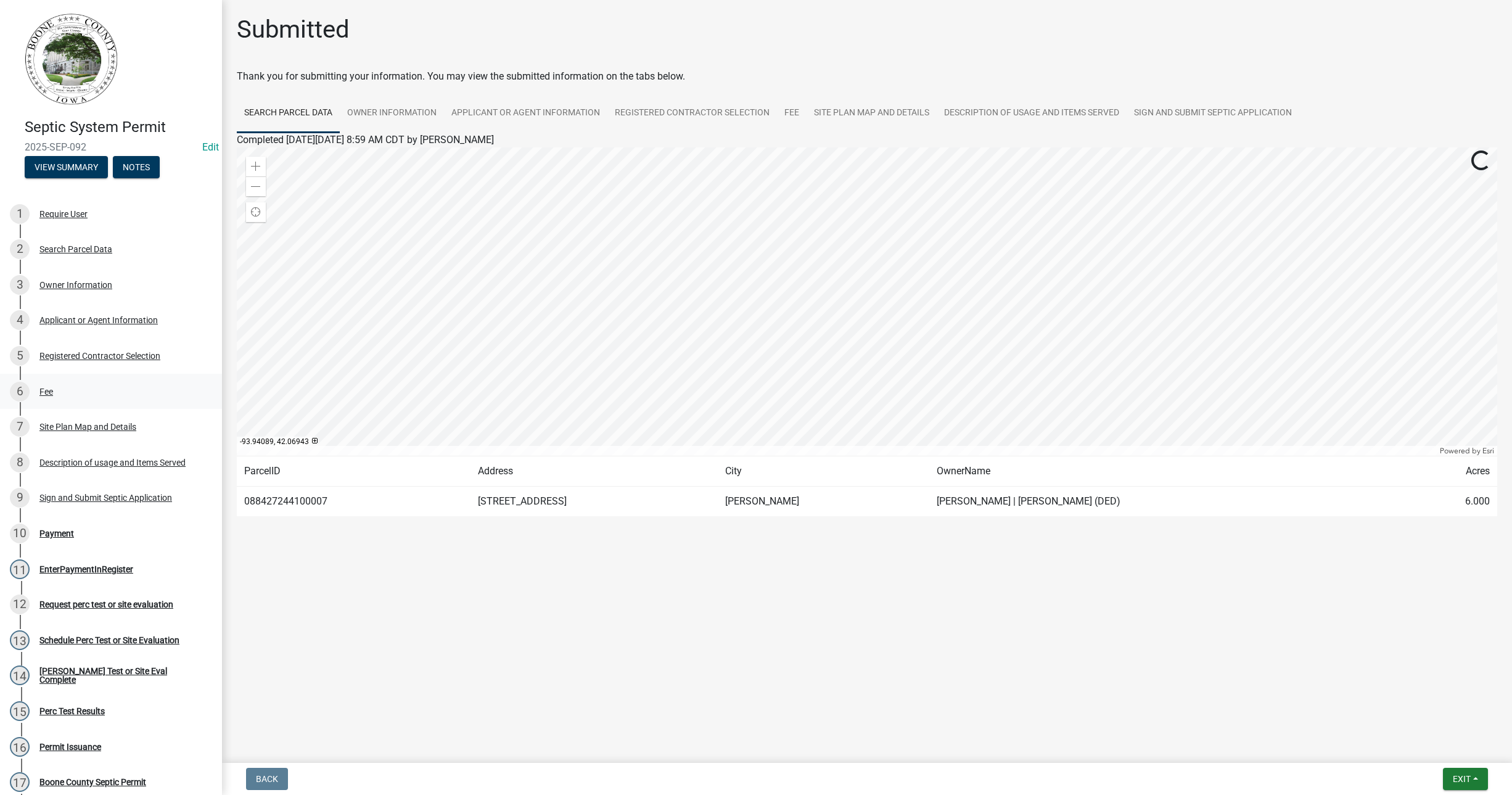
click at [42, 395] on div "Fee" at bounding box center [46, 391] width 13 height 9
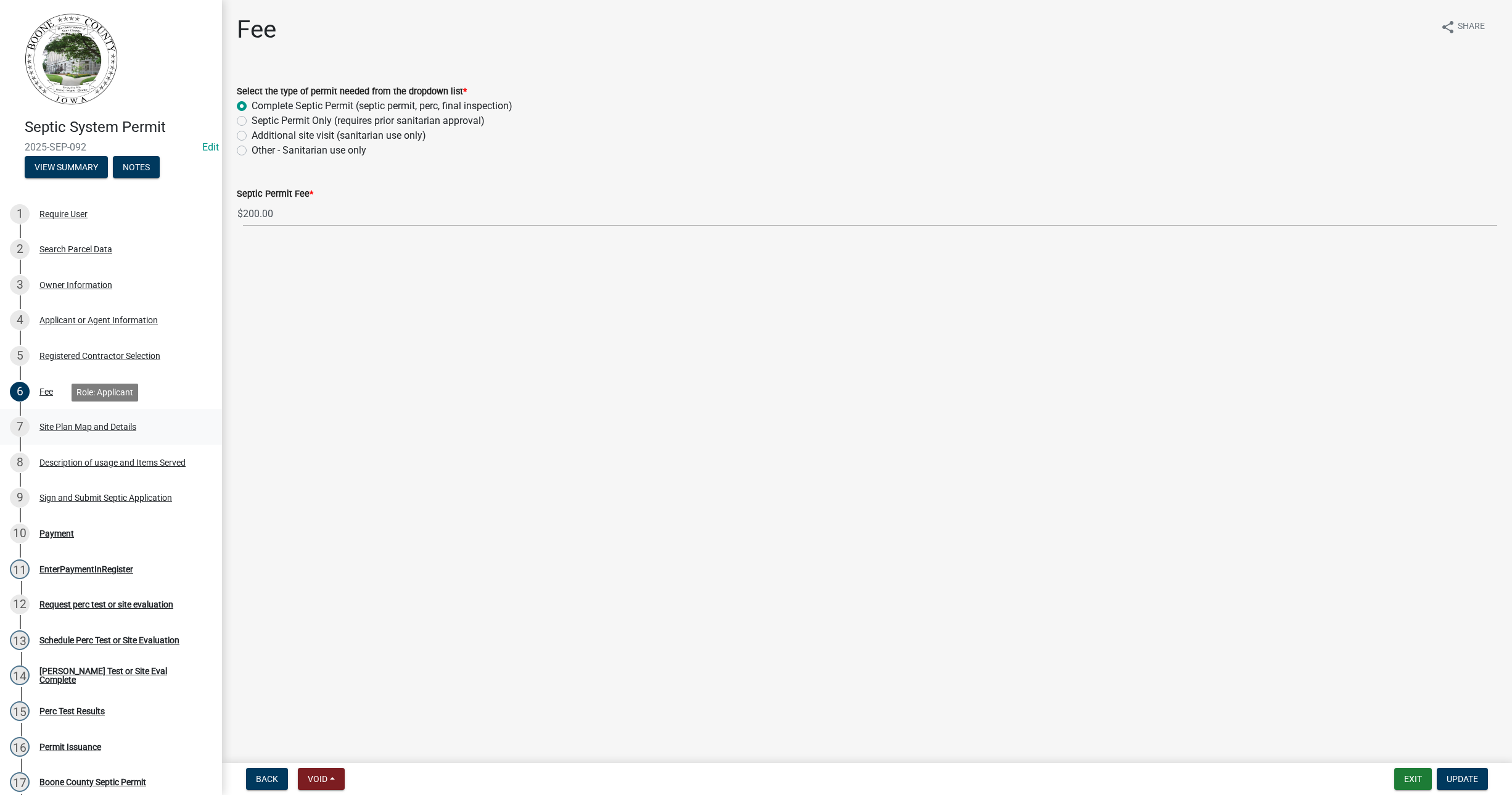
click at [41, 428] on div "Site Plan Map and Details" at bounding box center [88, 427] width 97 height 9
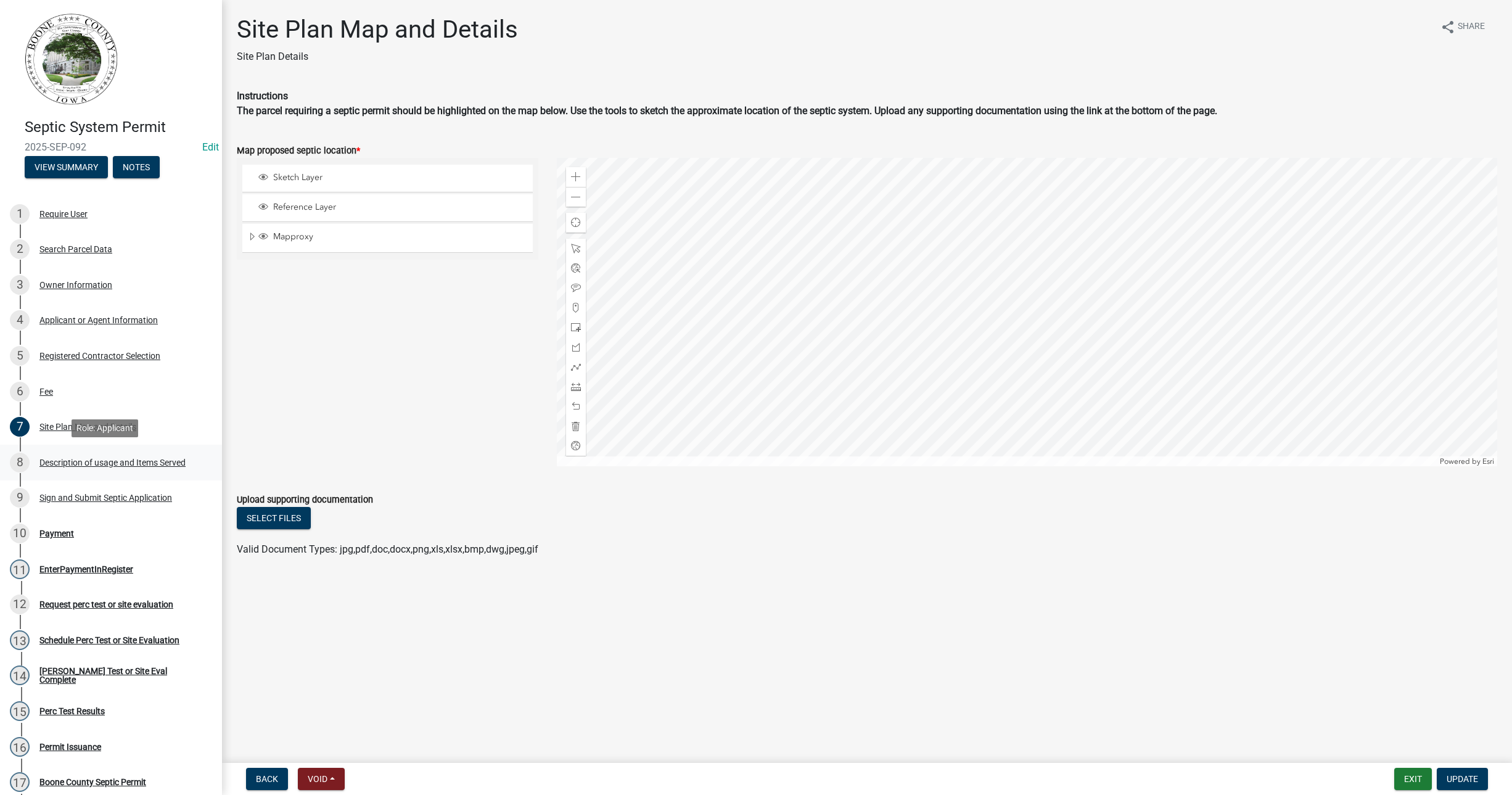
click at [41, 470] on div "8 Description of usage and Items Served" at bounding box center [106, 462] width 192 height 19
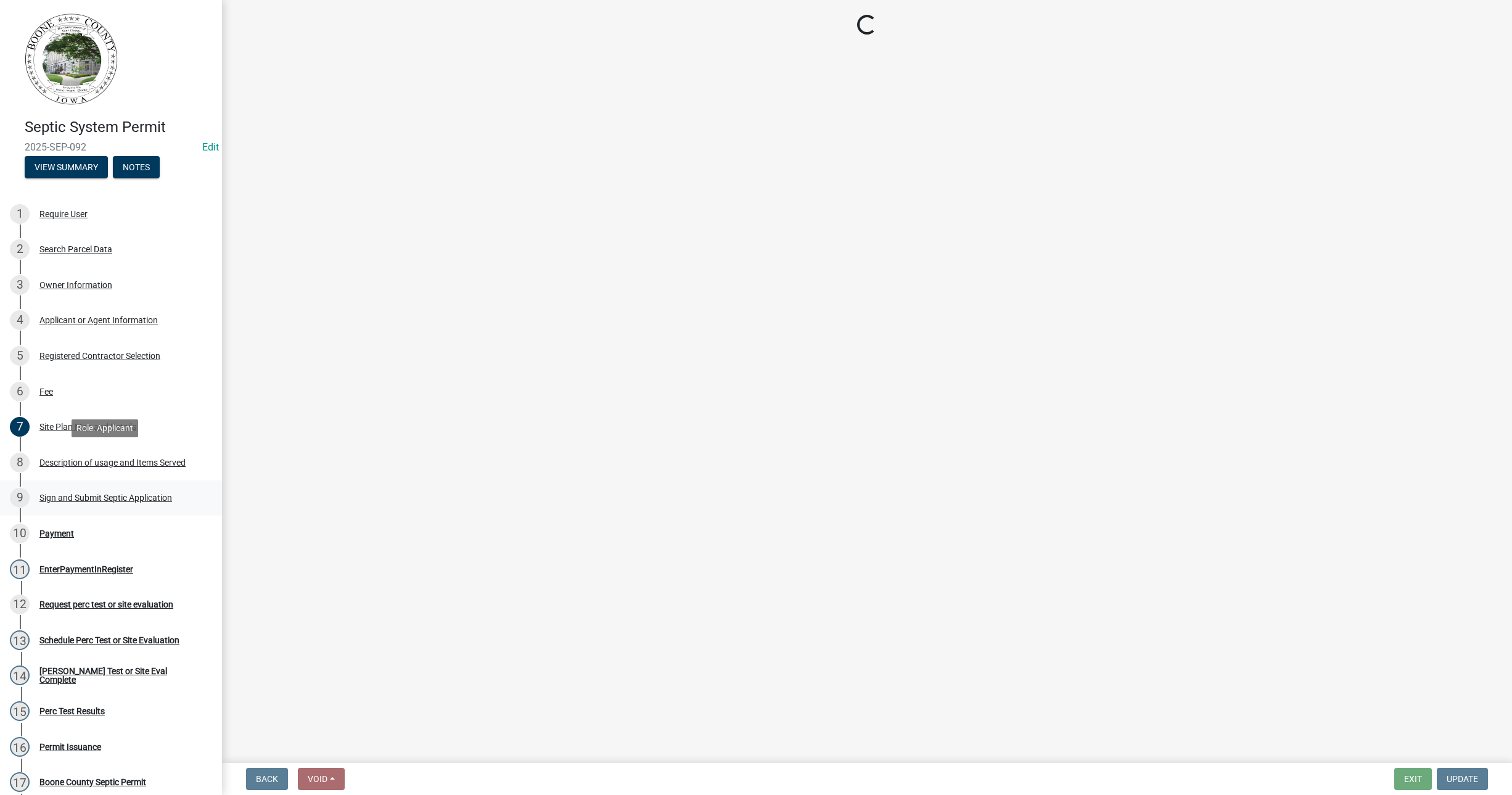
select select "c201c31c-50fd-4feb-9157-a6aaa7405ffd"
select select "d1f81dfd-708c-491f-882e-316c6693023f"
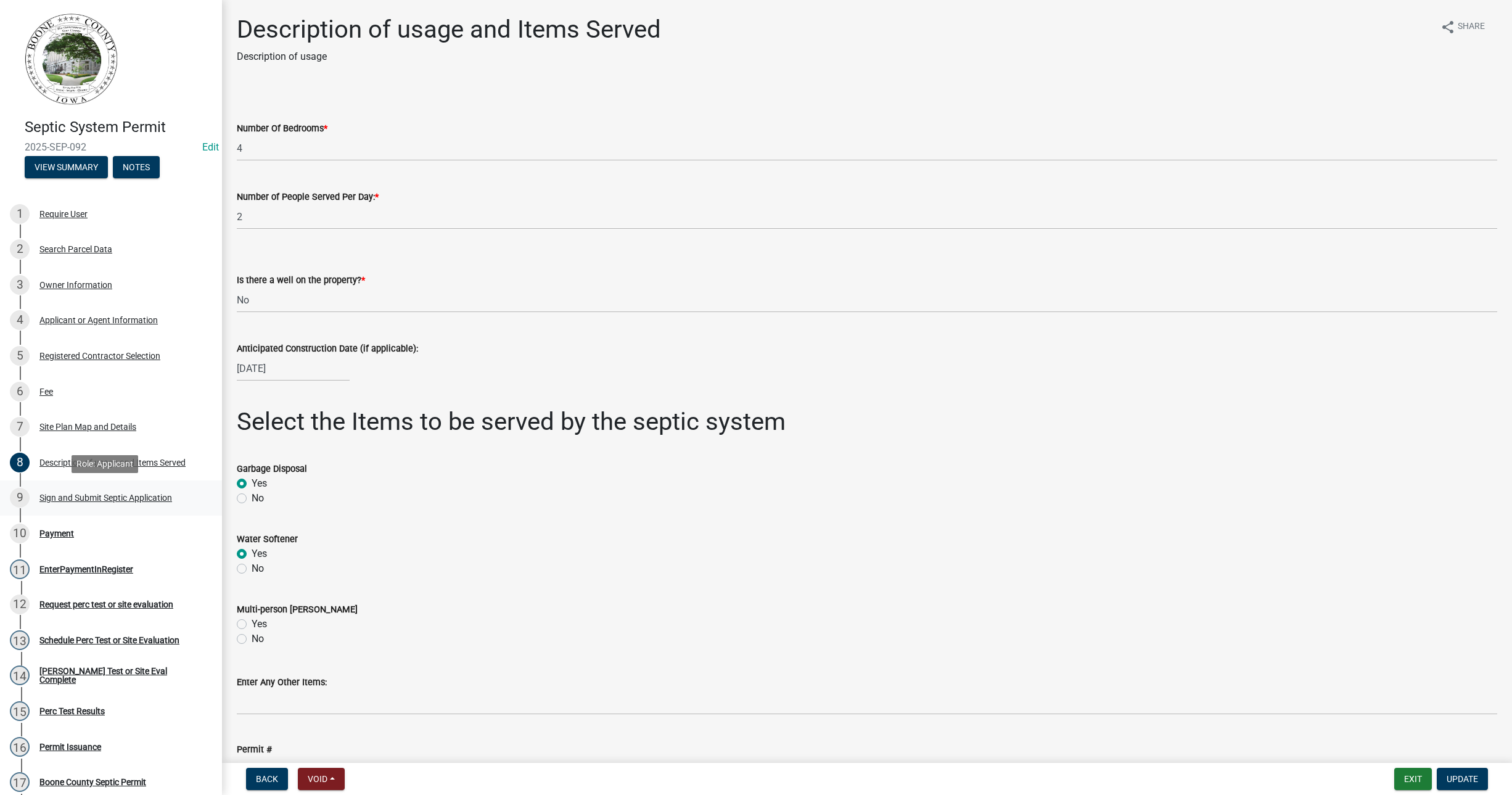
click at [55, 498] on div "Sign and Submit Septic Application" at bounding box center [106, 498] width 132 height 9
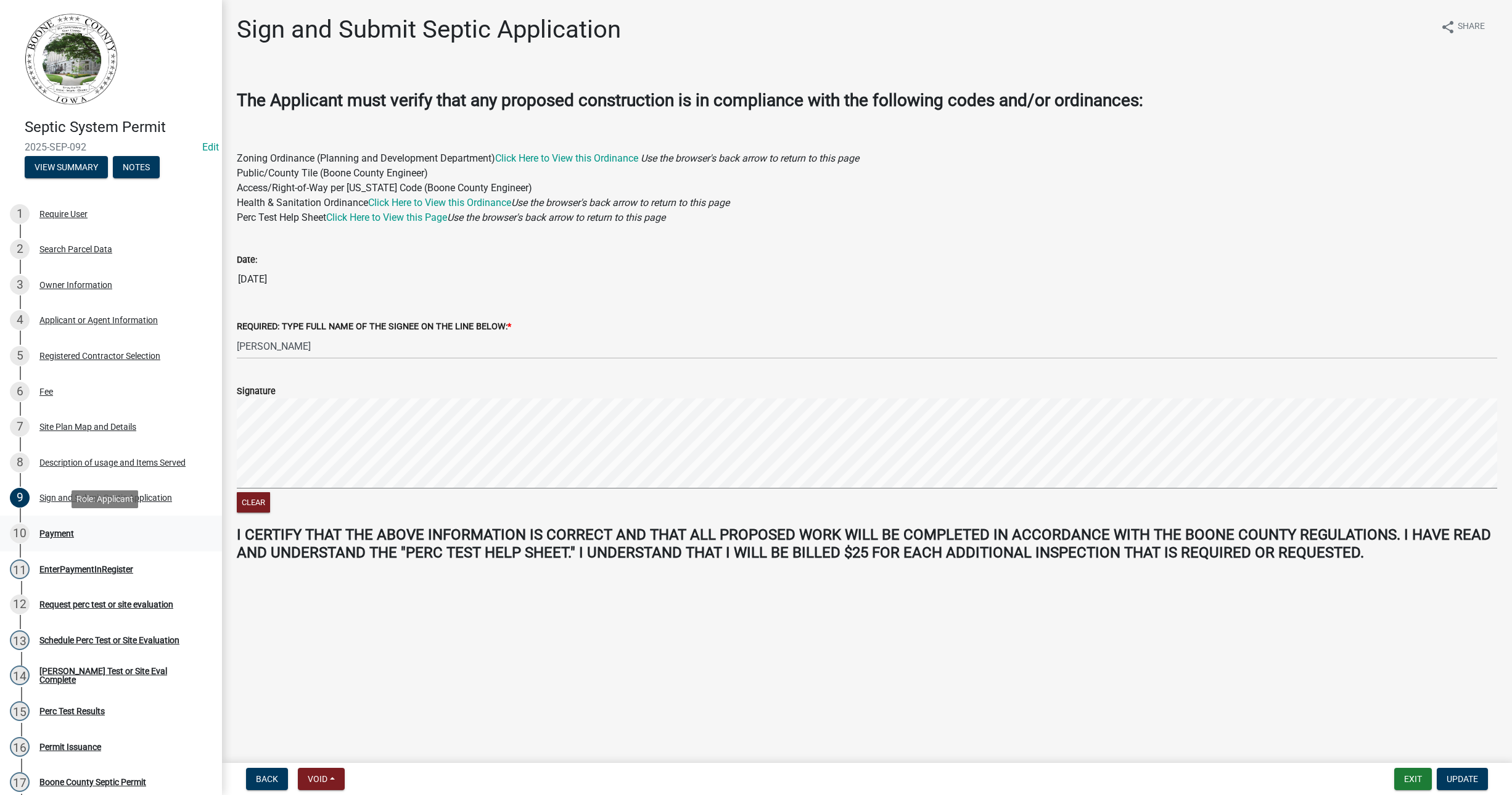
click at [58, 533] on div "Payment" at bounding box center [56, 533] width 34 height 9
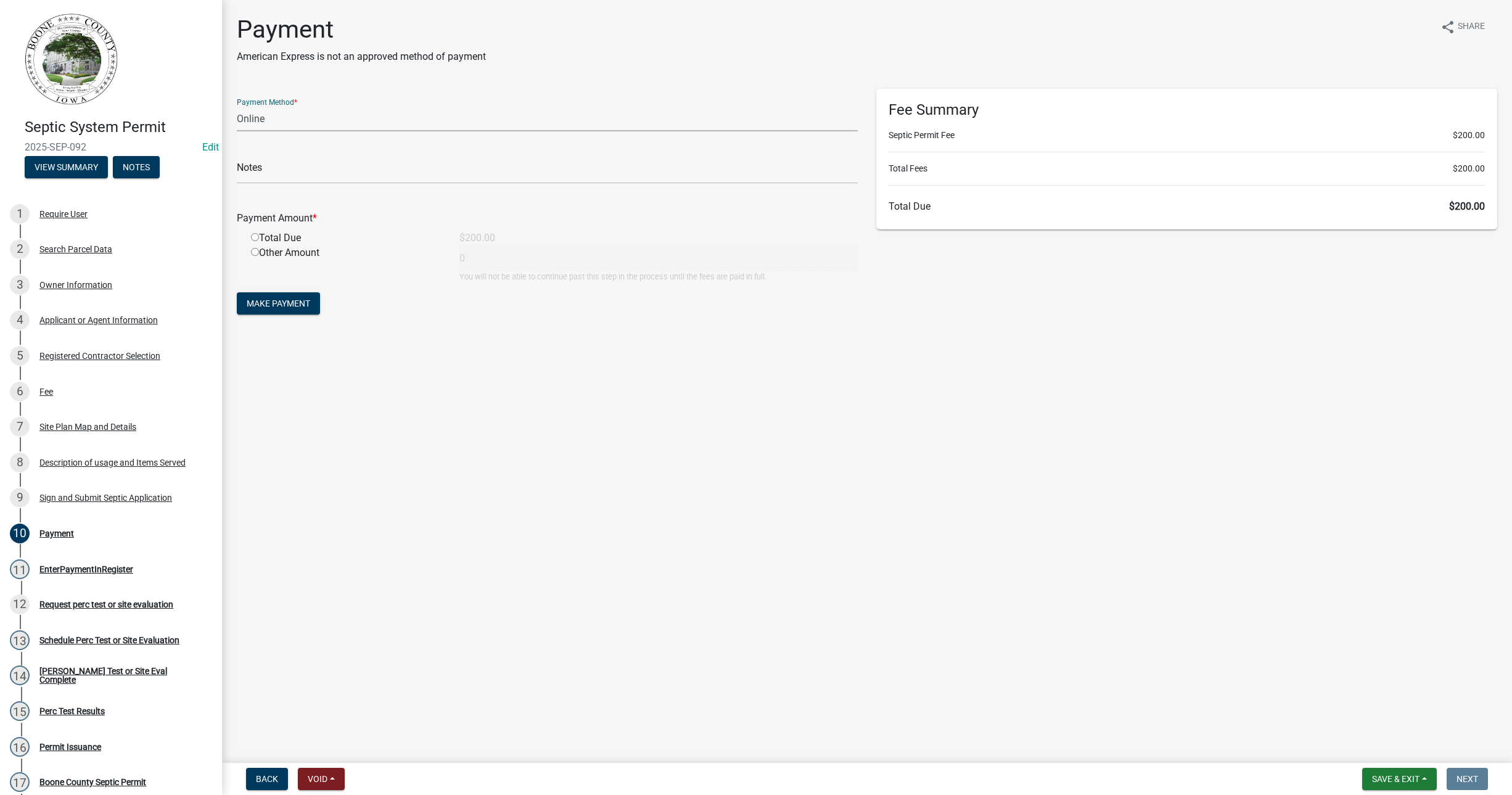
click at [243, 113] on select "Credit Card POS Check Cash Online" at bounding box center [547, 118] width 621 height 26
select select "1: 0"
click at [237, 106] on select "Credit Card POS Check Cash Online" at bounding box center [547, 118] width 621 height 26
click at [250, 182] on input "text" at bounding box center [547, 171] width 621 height 26
type input "1234"
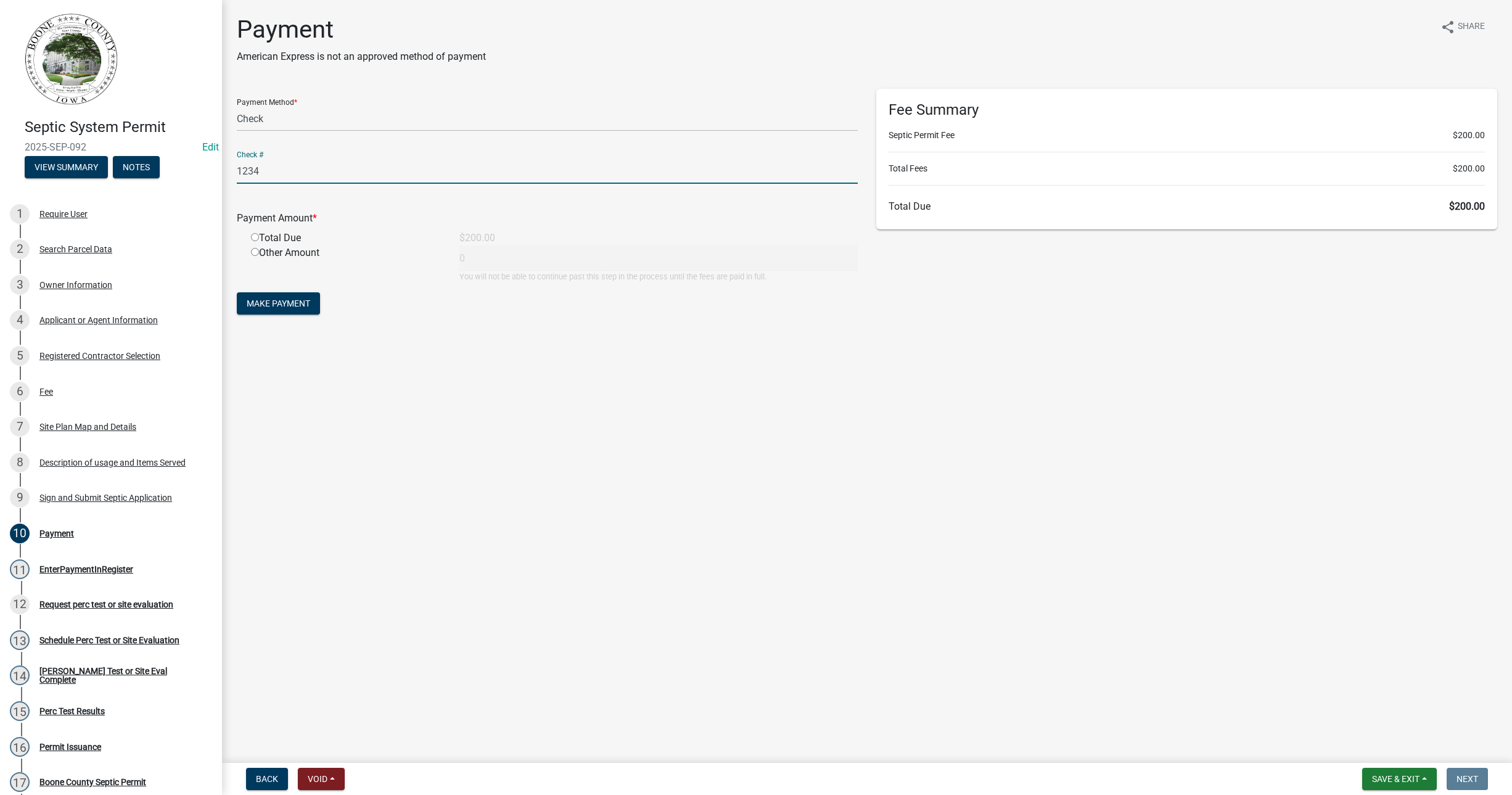
click at [250, 233] on div "Total Due" at bounding box center [346, 238] width 208 height 15
click at [252, 238] on input "radio" at bounding box center [255, 236] width 8 height 8
radio input "true"
type input "200"
click at [266, 305] on span "Make Payment" at bounding box center [279, 303] width 63 height 10
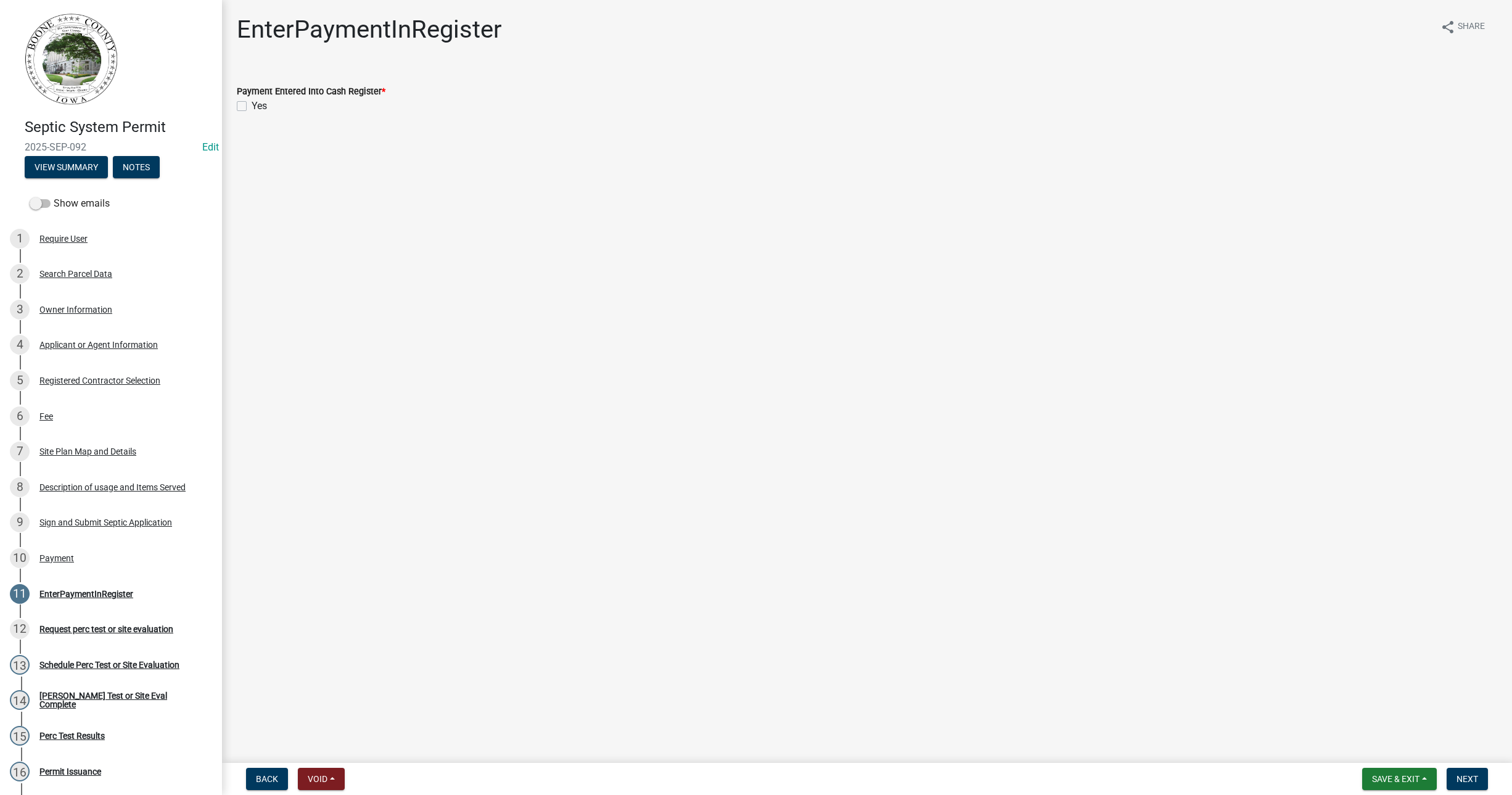
click at [235, 104] on div "Payment Entered Into Cash Register * Yes" at bounding box center [867, 91] width 1279 height 44
click at [251, 106] on label "Yes" at bounding box center [258, 106] width 15 height 15
click at [251, 106] on input "Yes" at bounding box center [255, 102] width 8 height 8
checkbox input "true"
click at [1463, 776] on span "Next" at bounding box center [1467, 778] width 21 height 10
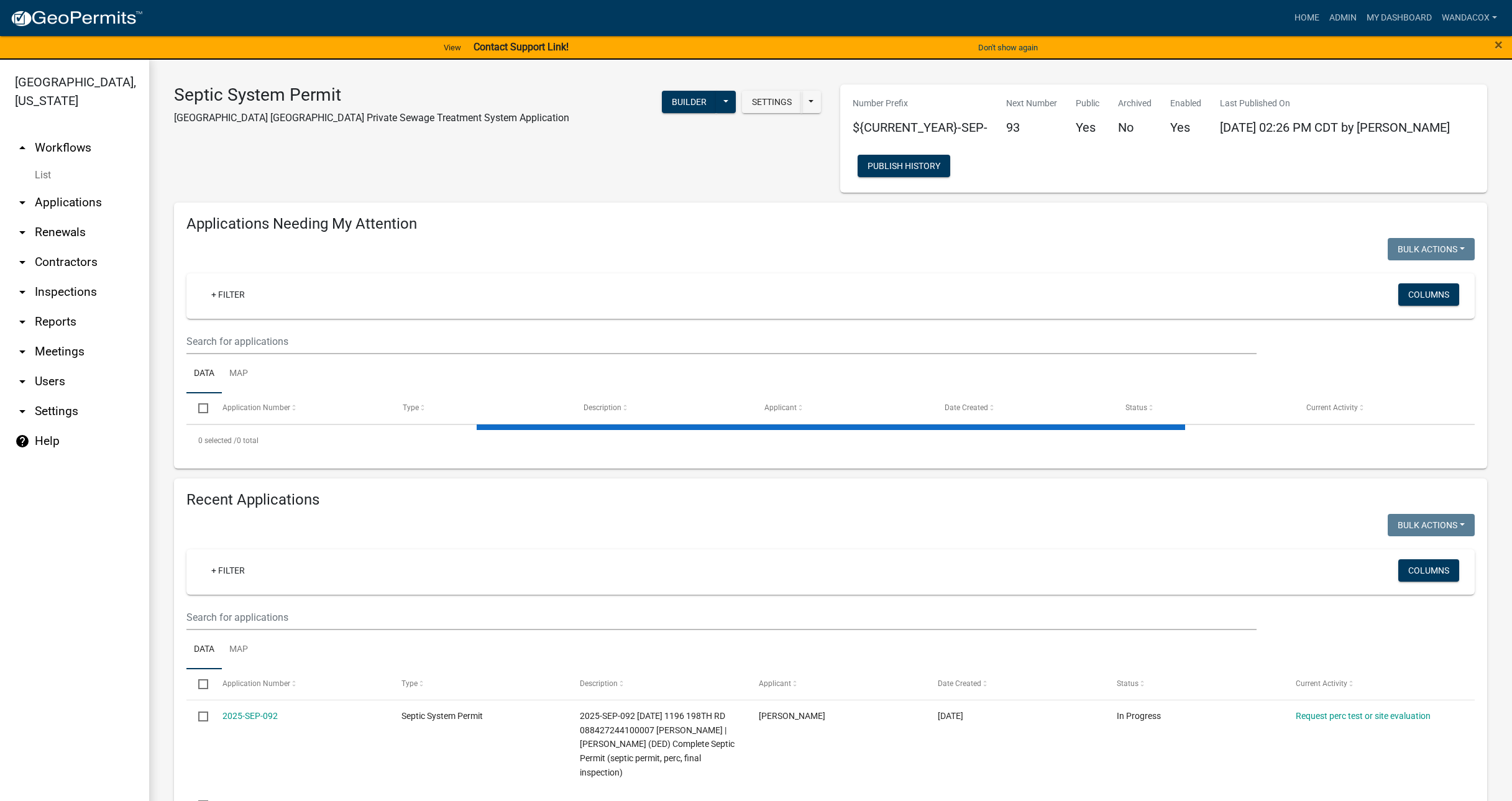
click at [21, 195] on icon "arrow_drop_down" at bounding box center [22, 202] width 15 height 15
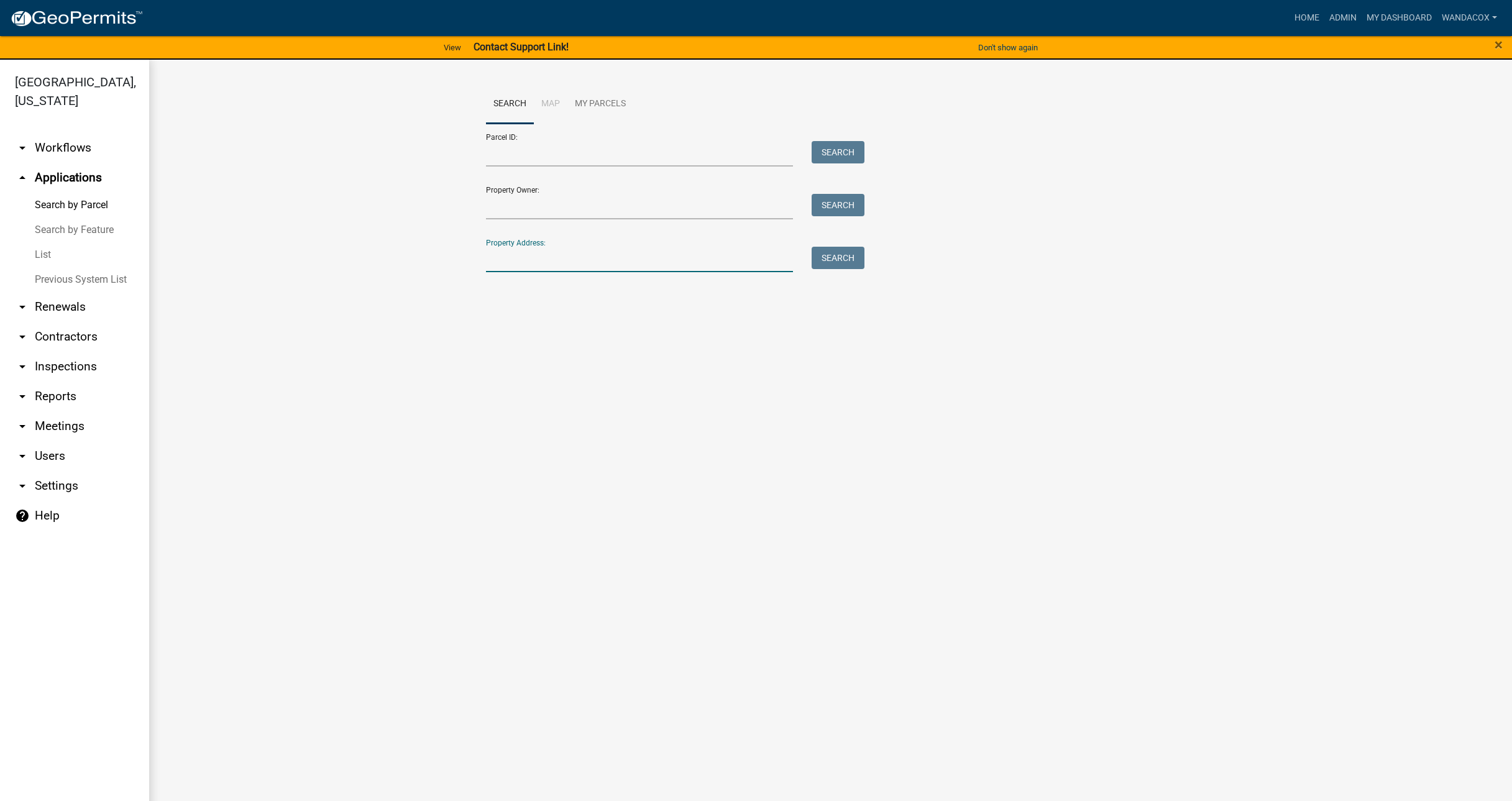
click at [540, 263] on input "Property Address:" at bounding box center [640, 259] width 307 height 26
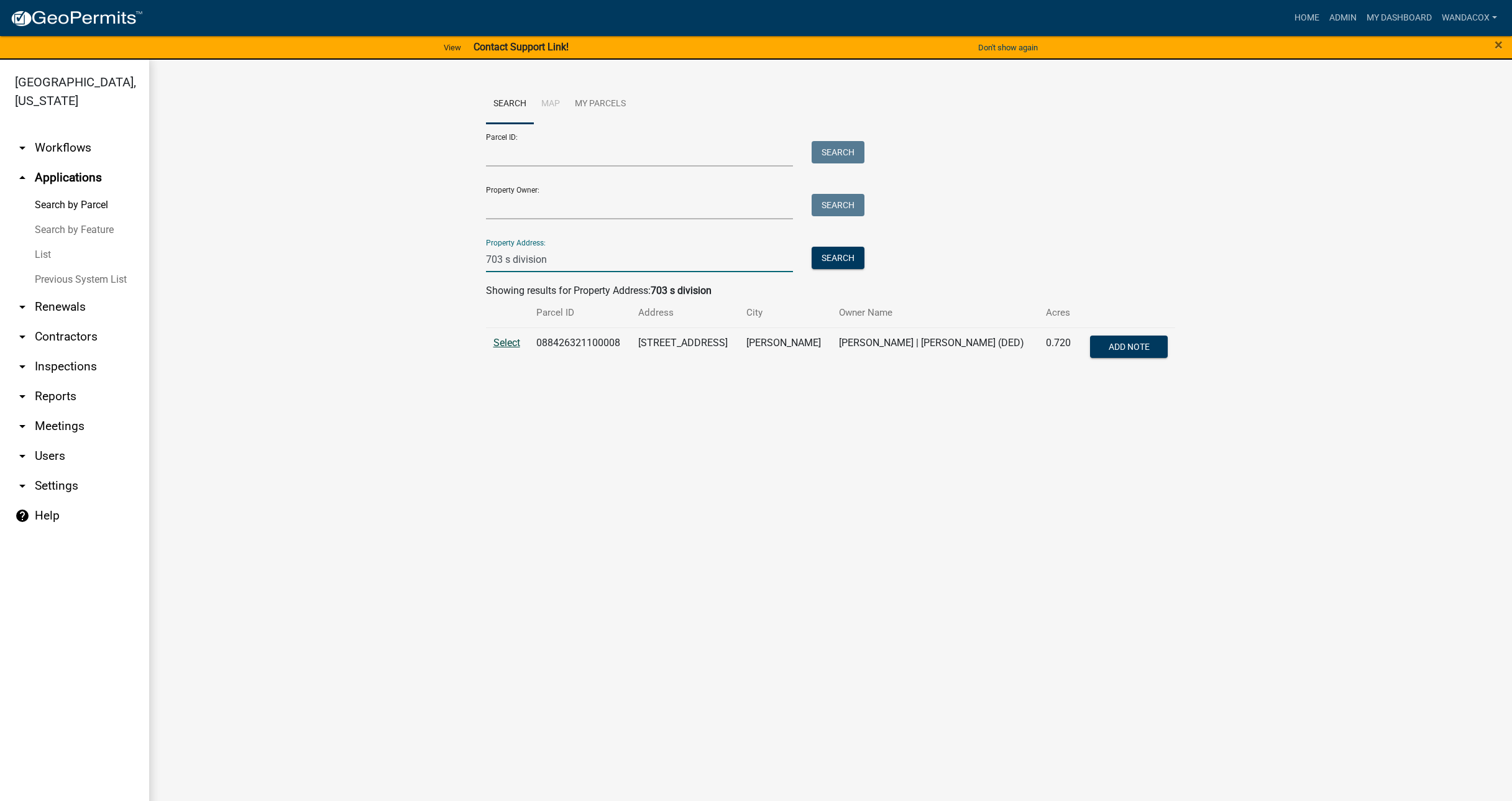
type input "703 s division"
click at [509, 344] on span "Select" at bounding box center [506, 342] width 27 height 12
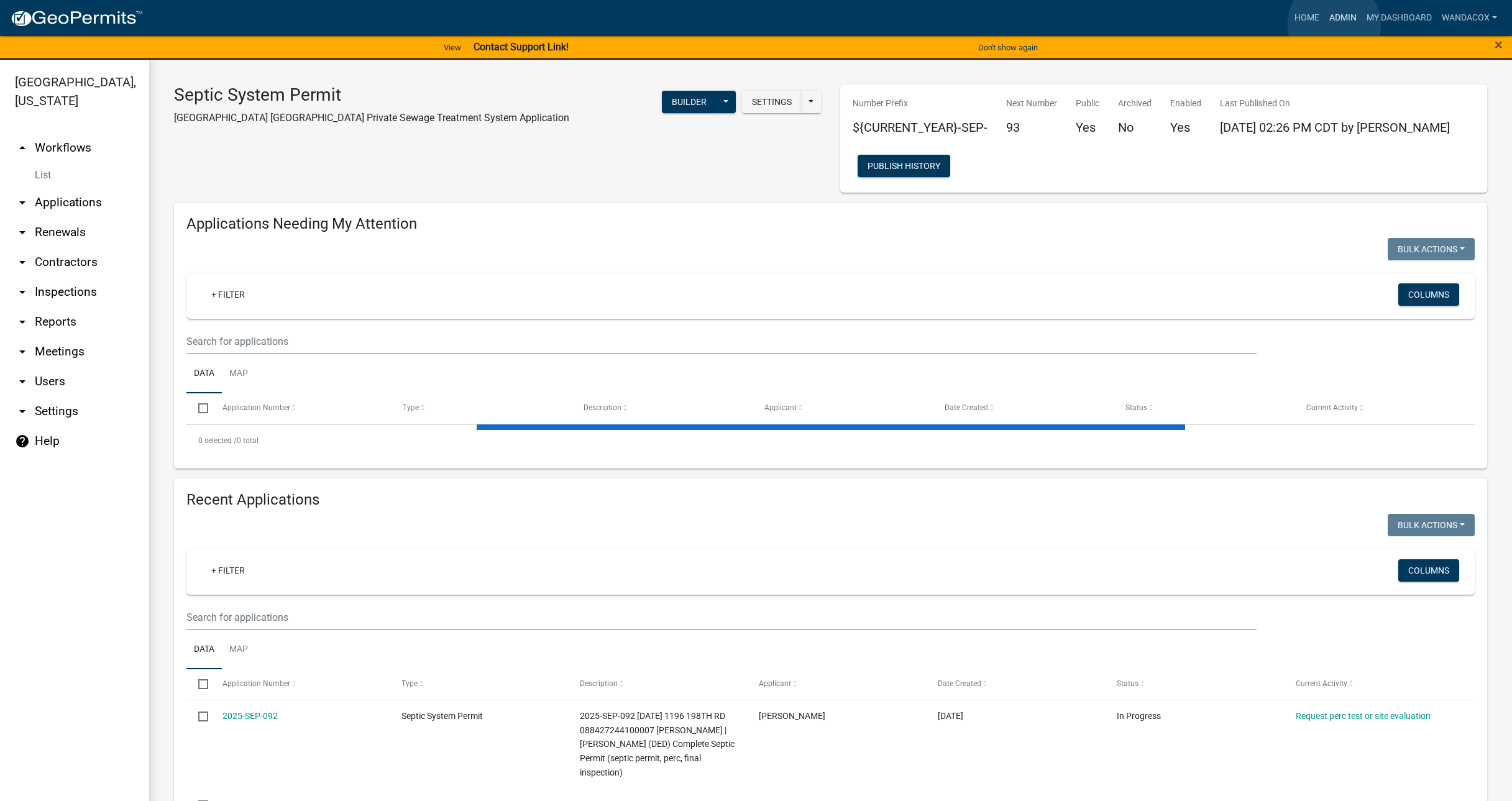
click at [1334, 24] on link "Admin" at bounding box center [1343, 18] width 37 height 24
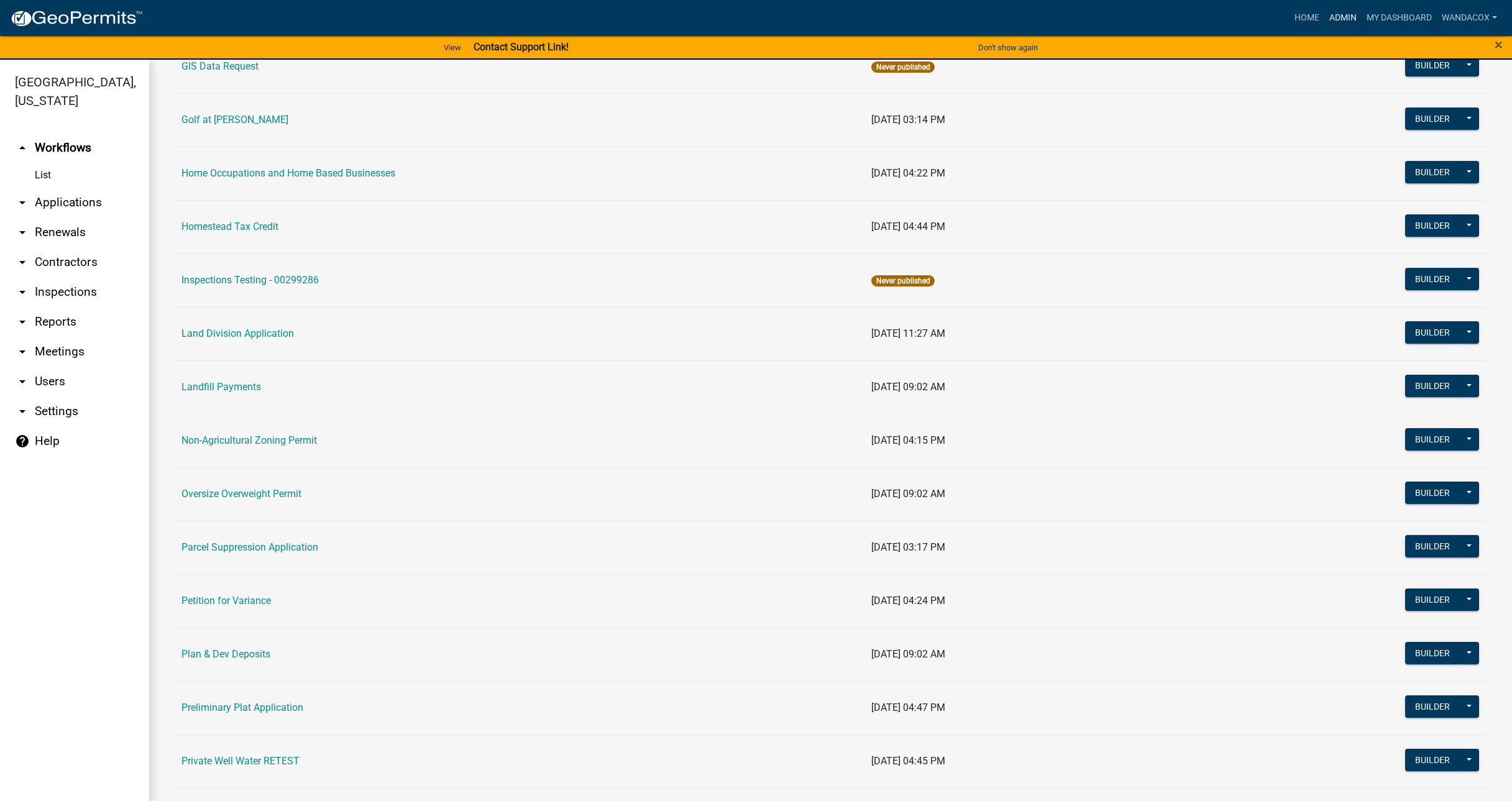
scroll to position [854, 0]
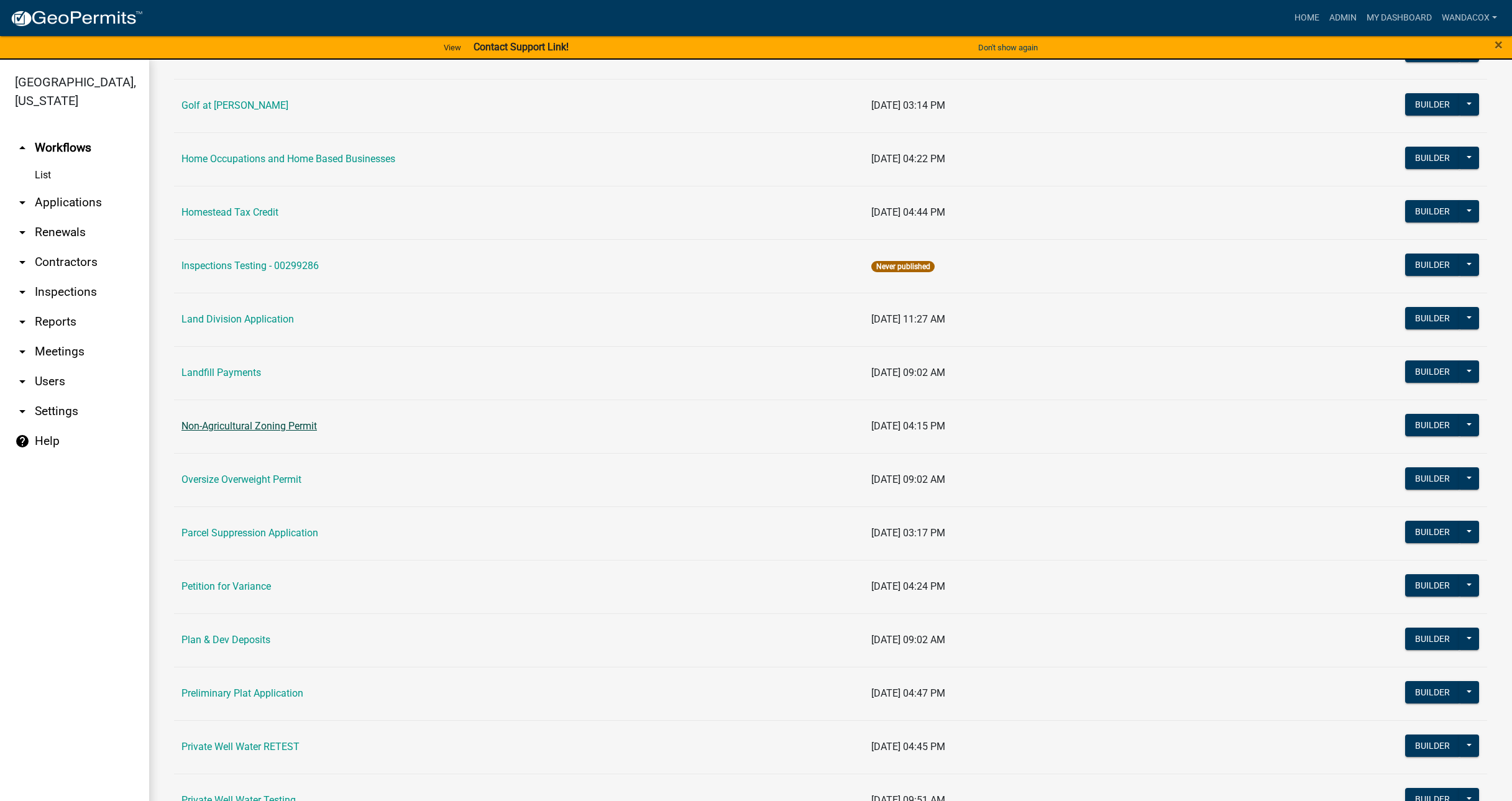
click at [195, 424] on link "Non-Agricultural Zoning Permit" at bounding box center [249, 425] width 136 height 12
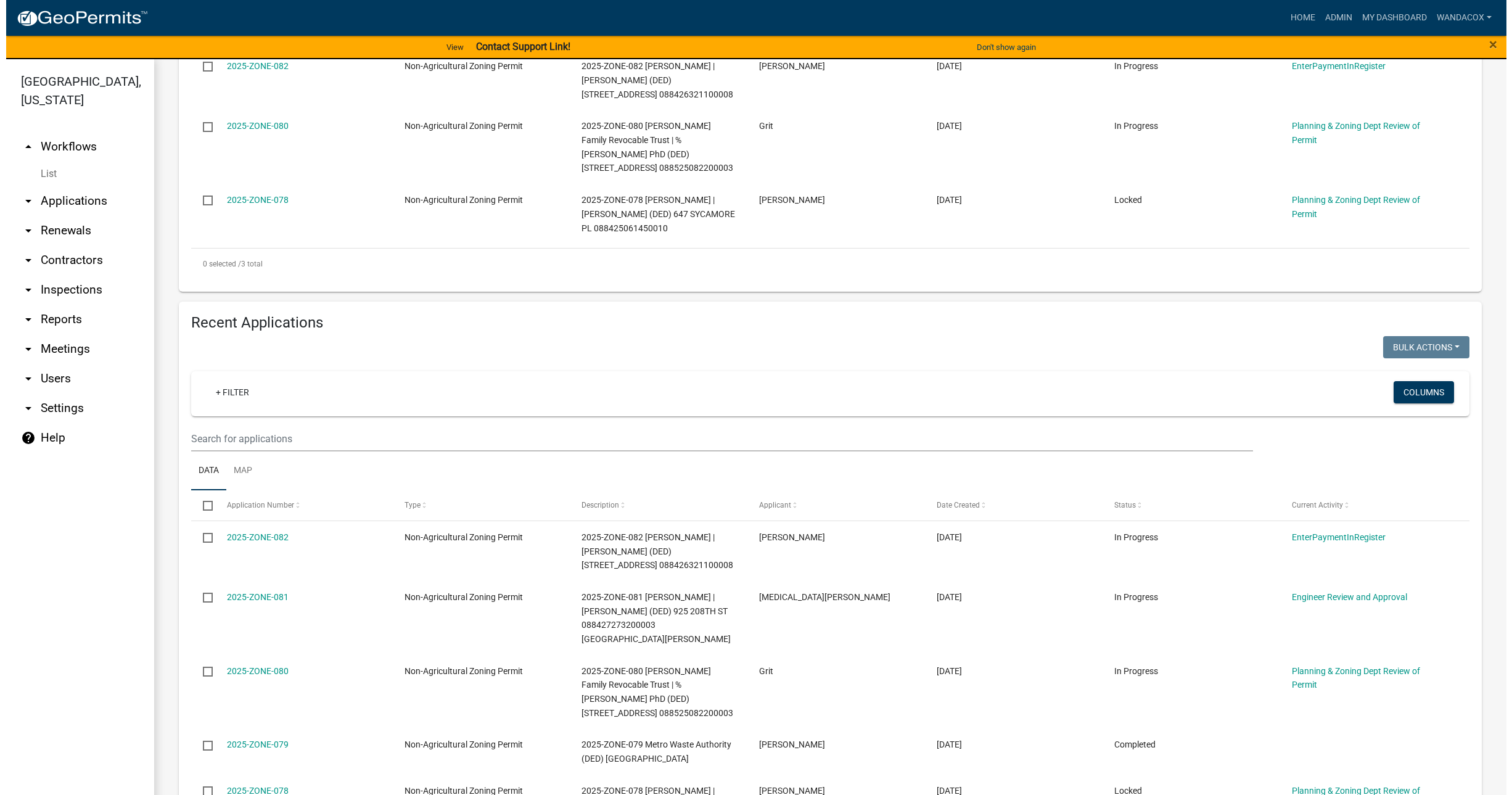
scroll to position [385, 0]
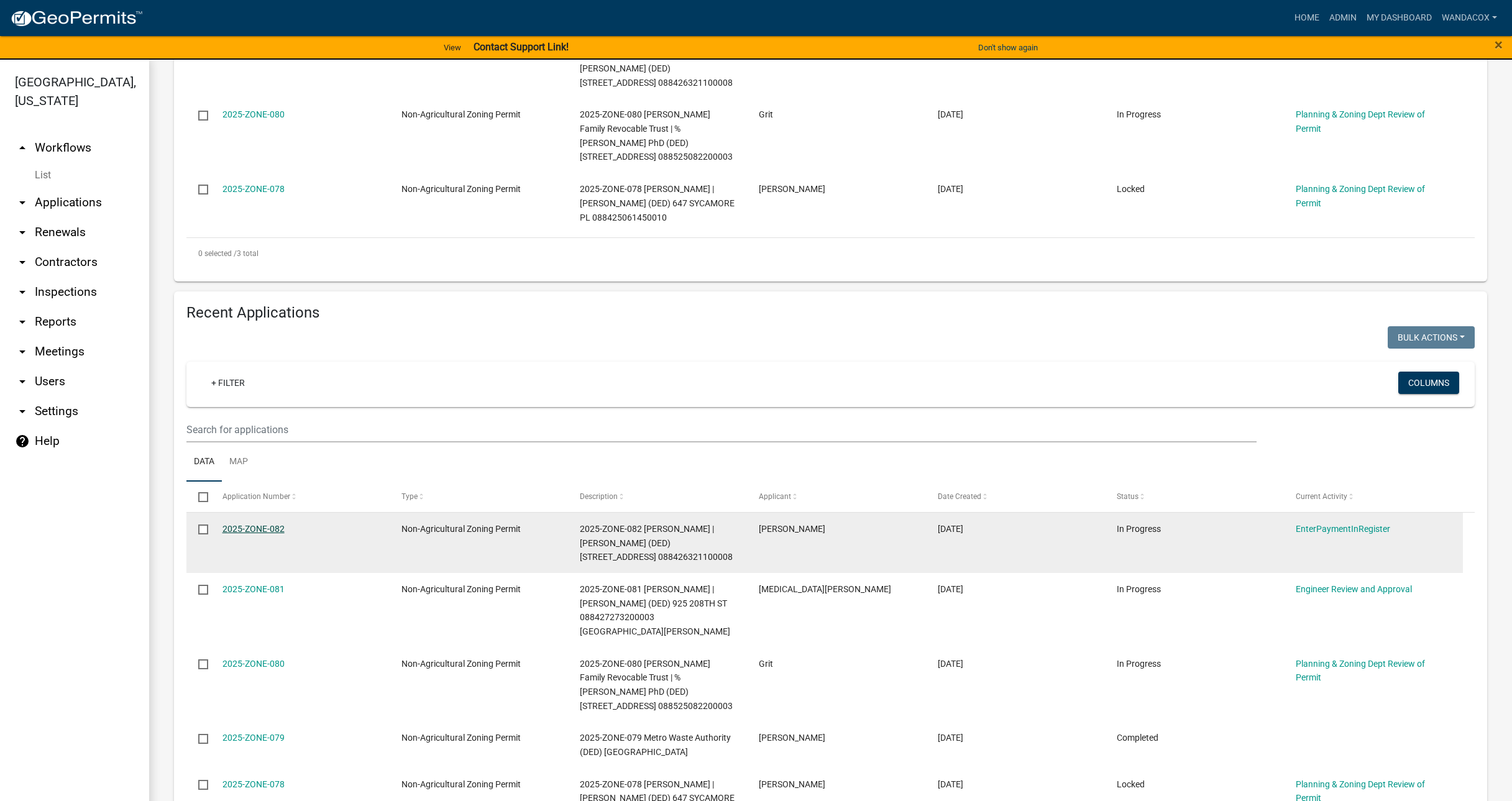
click at [256, 524] on link "2025-ZONE-082" at bounding box center [253, 528] width 62 height 10
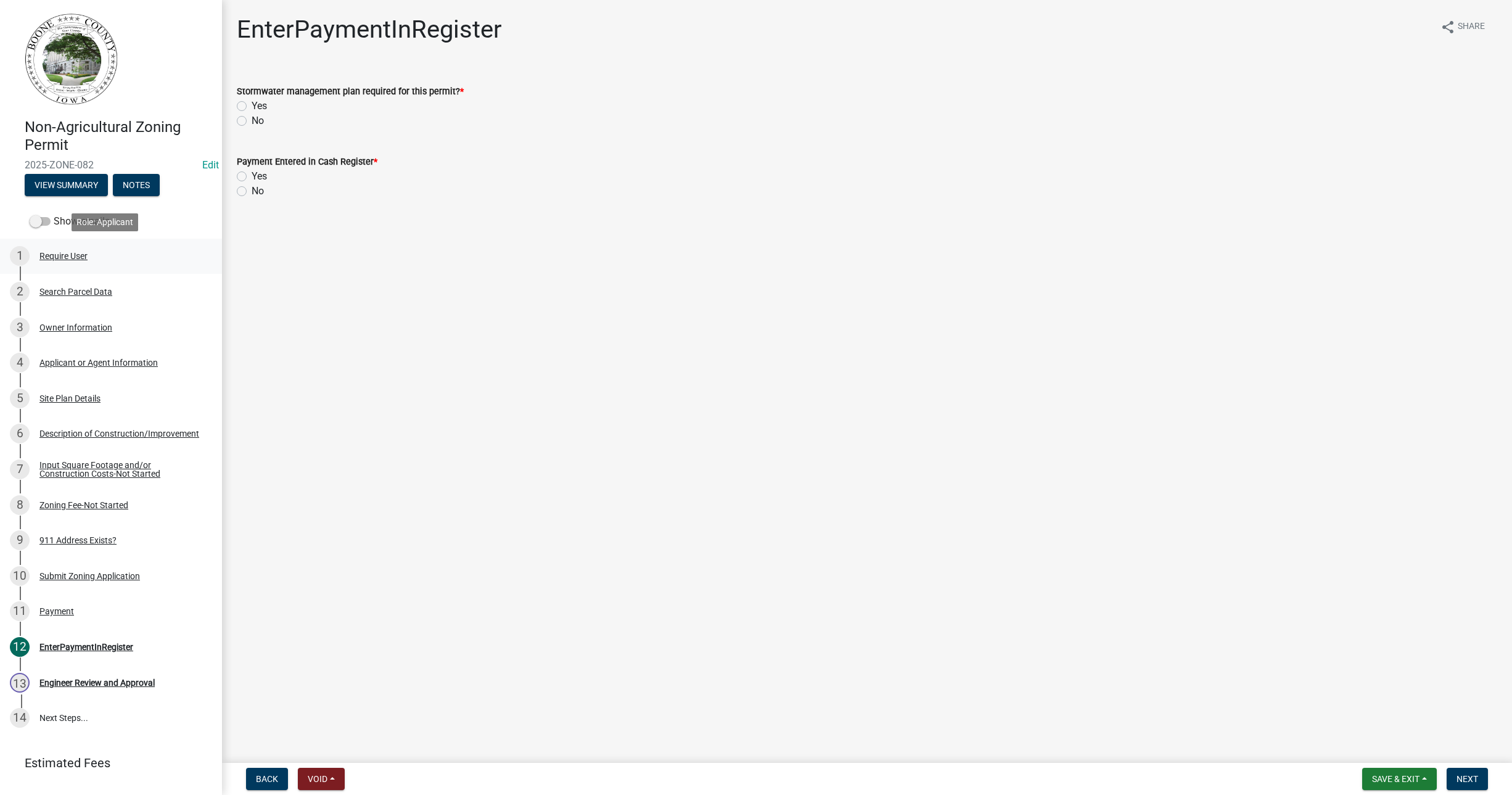
click at [72, 251] on div "Require User" at bounding box center [63, 256] width 48 height 9
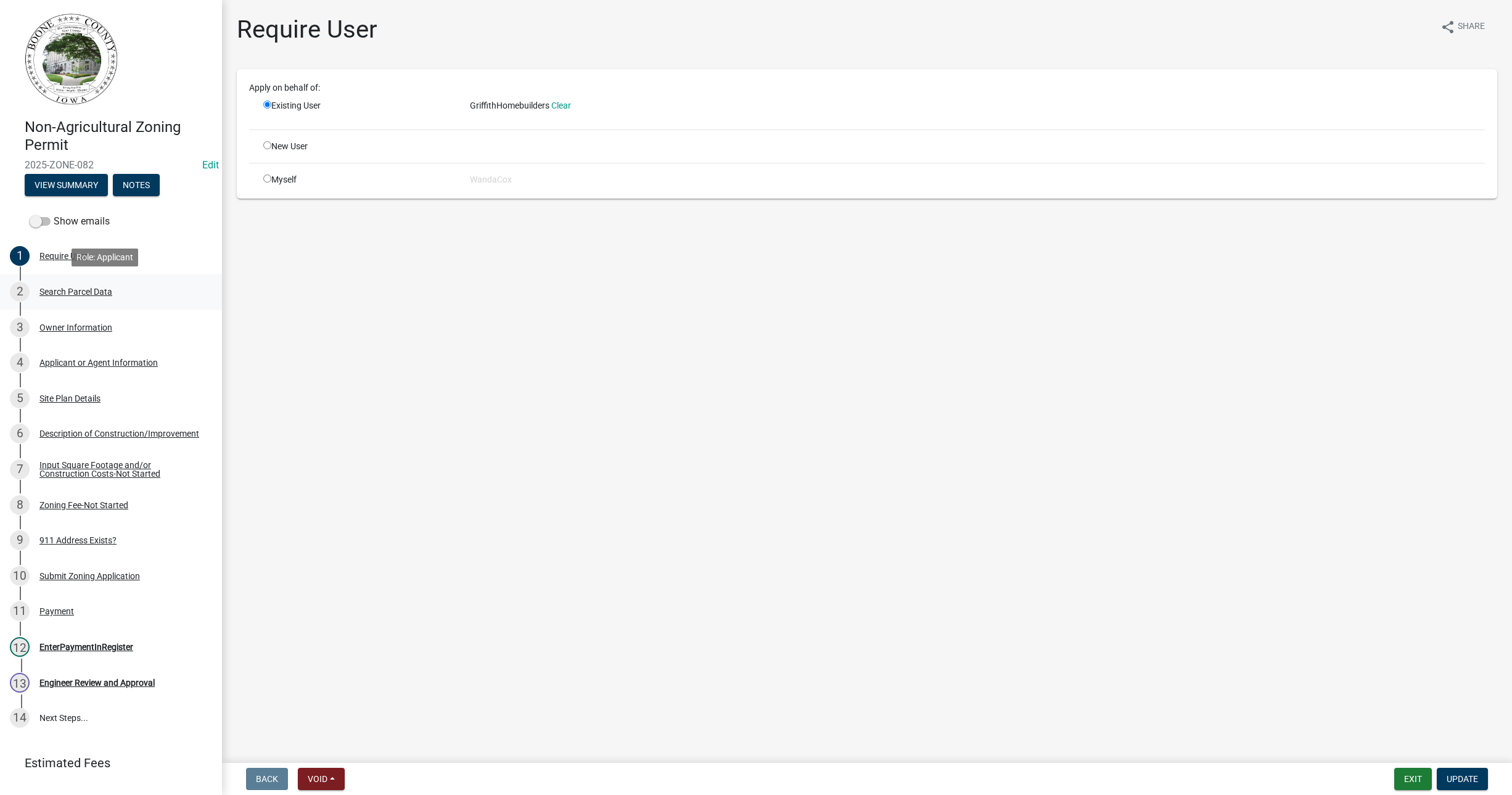
click at [108, 288] on div "Search Parcel Data" at bounding box center [76, 292] width 73 height 9
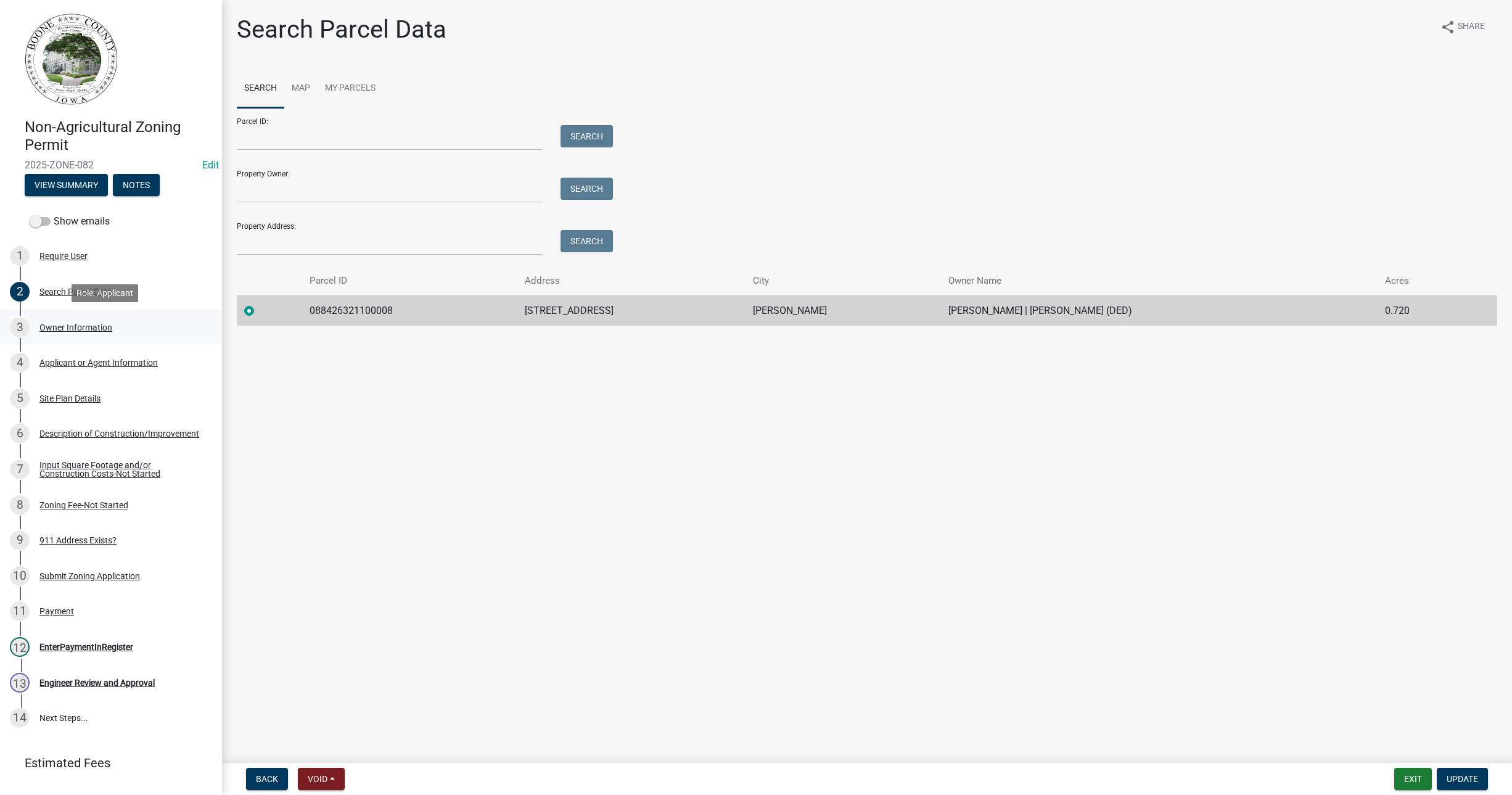
click at [86, 323] on div "Owner Information" at bounding box center [76, 328] width 73 height 9
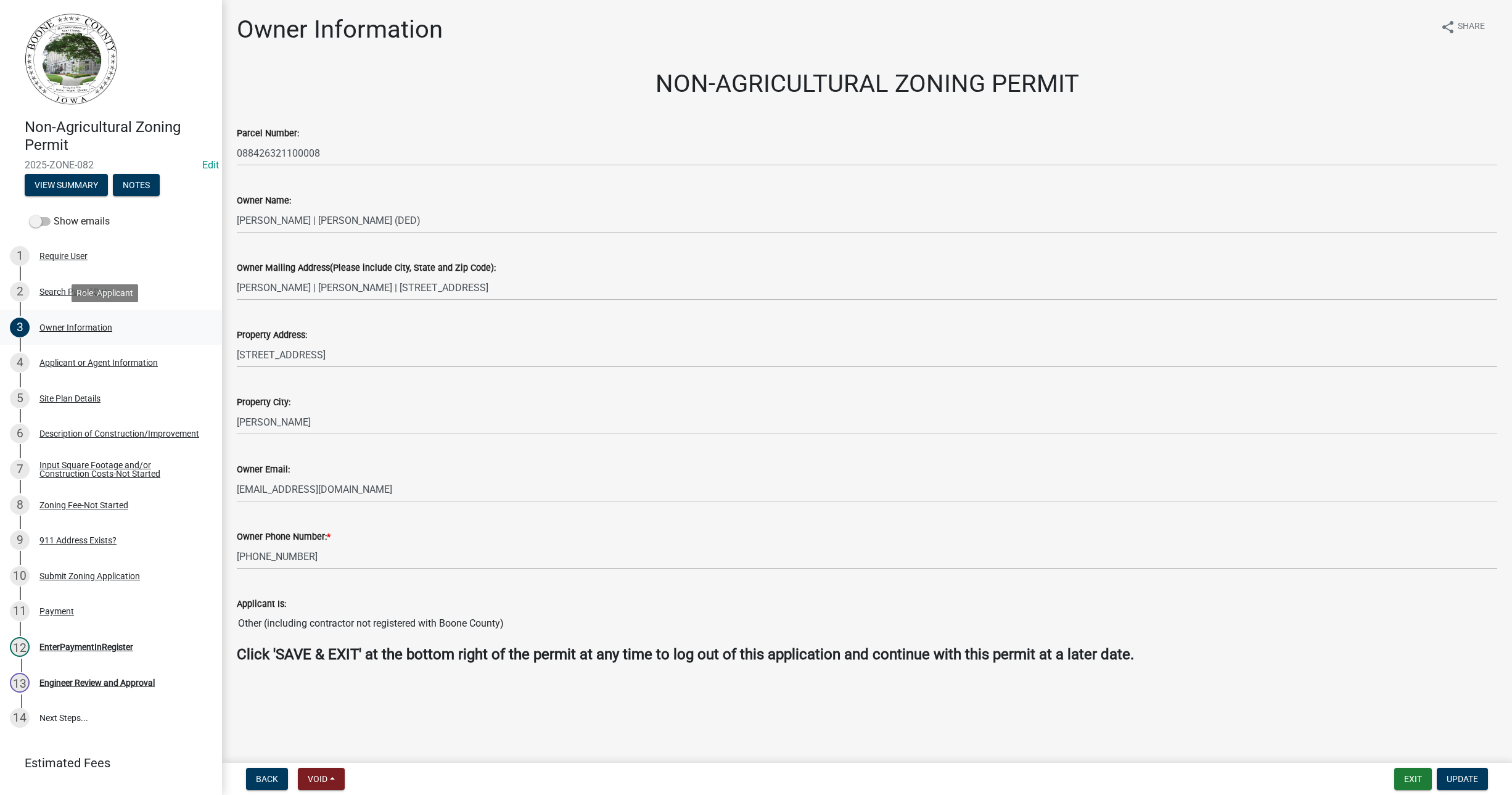
click at [86, 323] on div "Owner Information" at bounding box center [76, 328] width 73 height 9
click at [79, 364] on div "Applicant or Agent Information" at bounding box center [99, 362] width 118 height 9
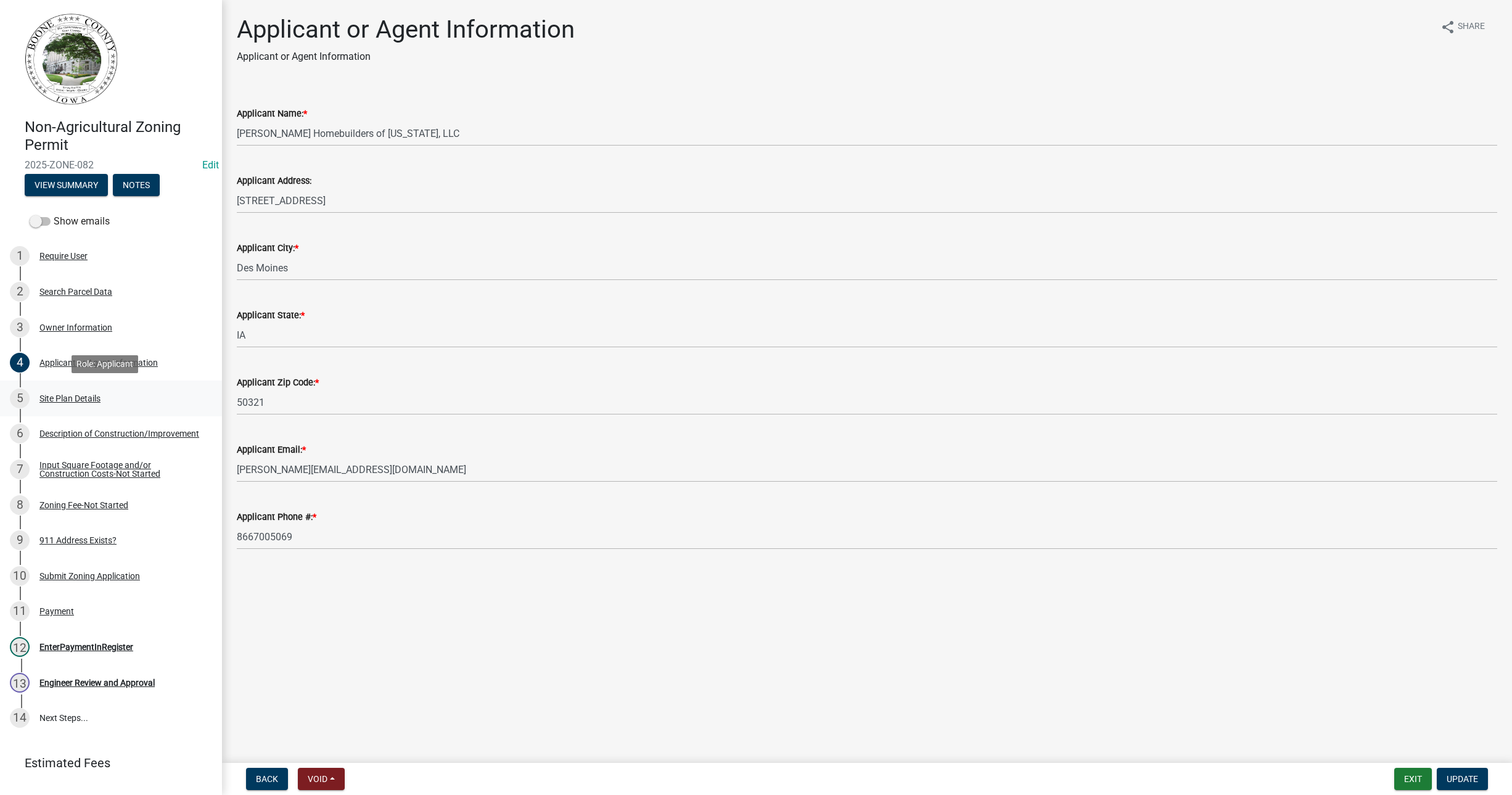
click at [67, 397] on div "Site Plan Details" at bounding box center [70, 398] width 61 height 9
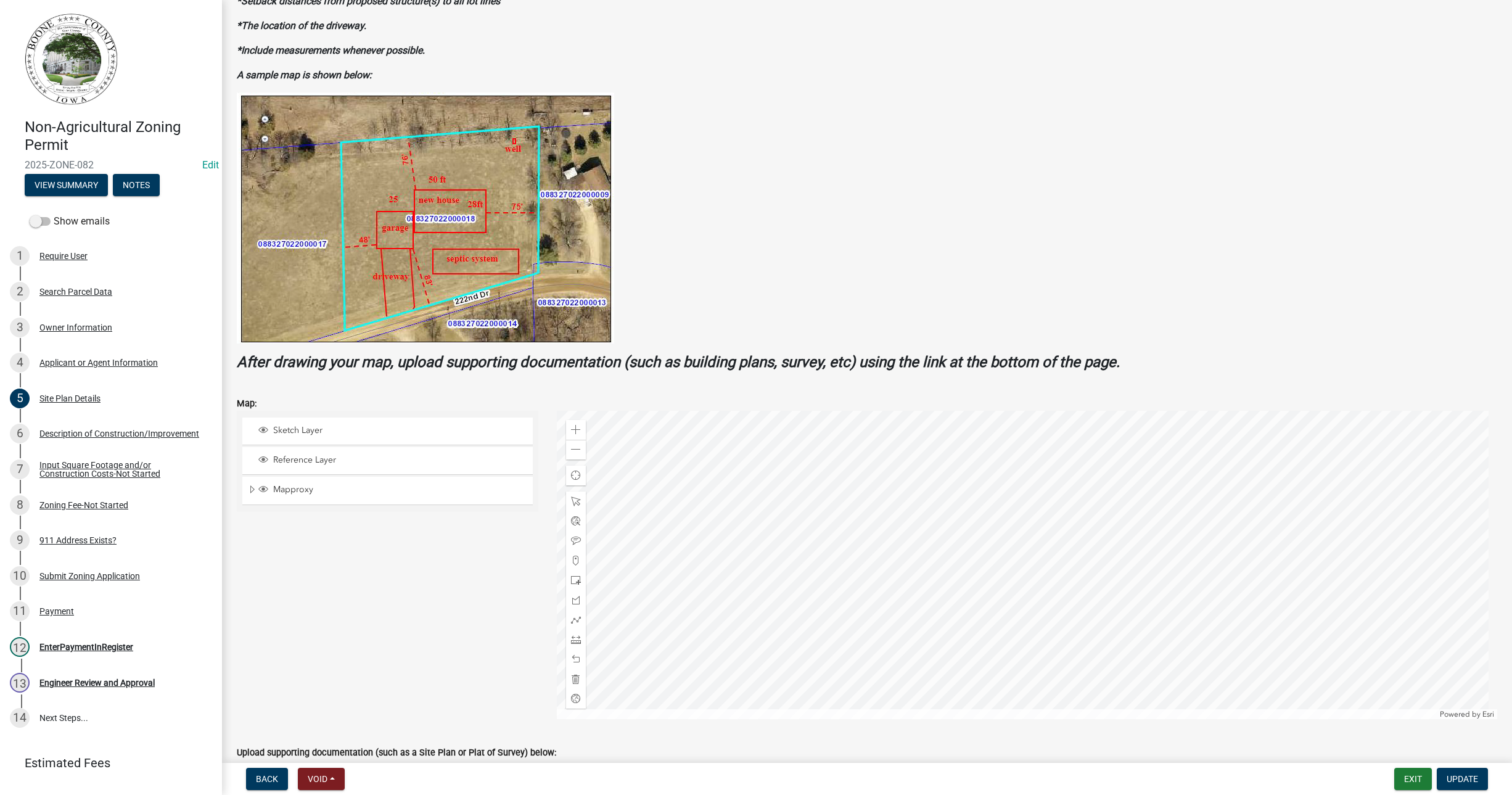
scroll to position [154, 0]
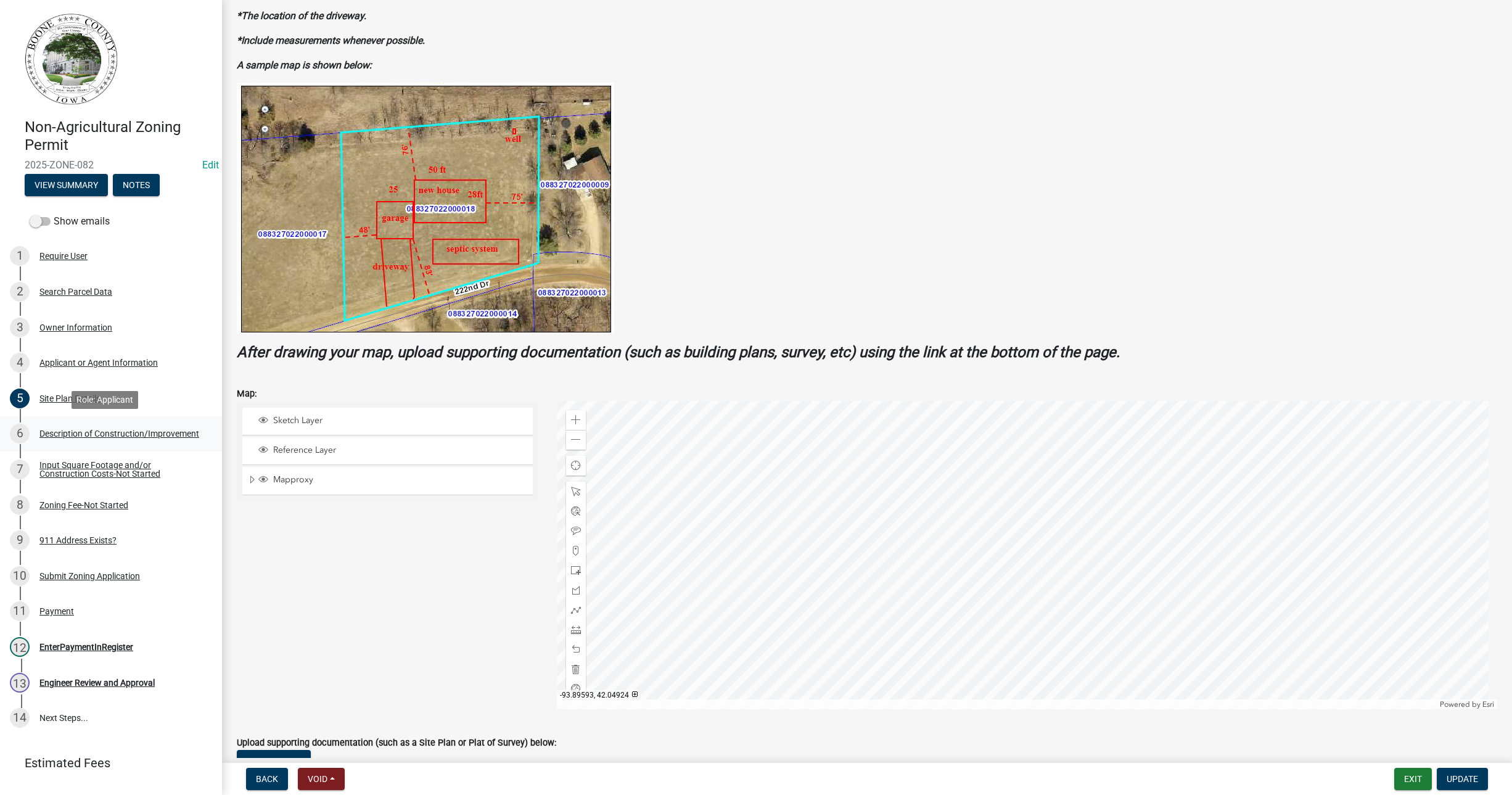
click at [57, 432] on div "Description of Construction/Improvement" at bounding box center [119, 434] width 160 height 9
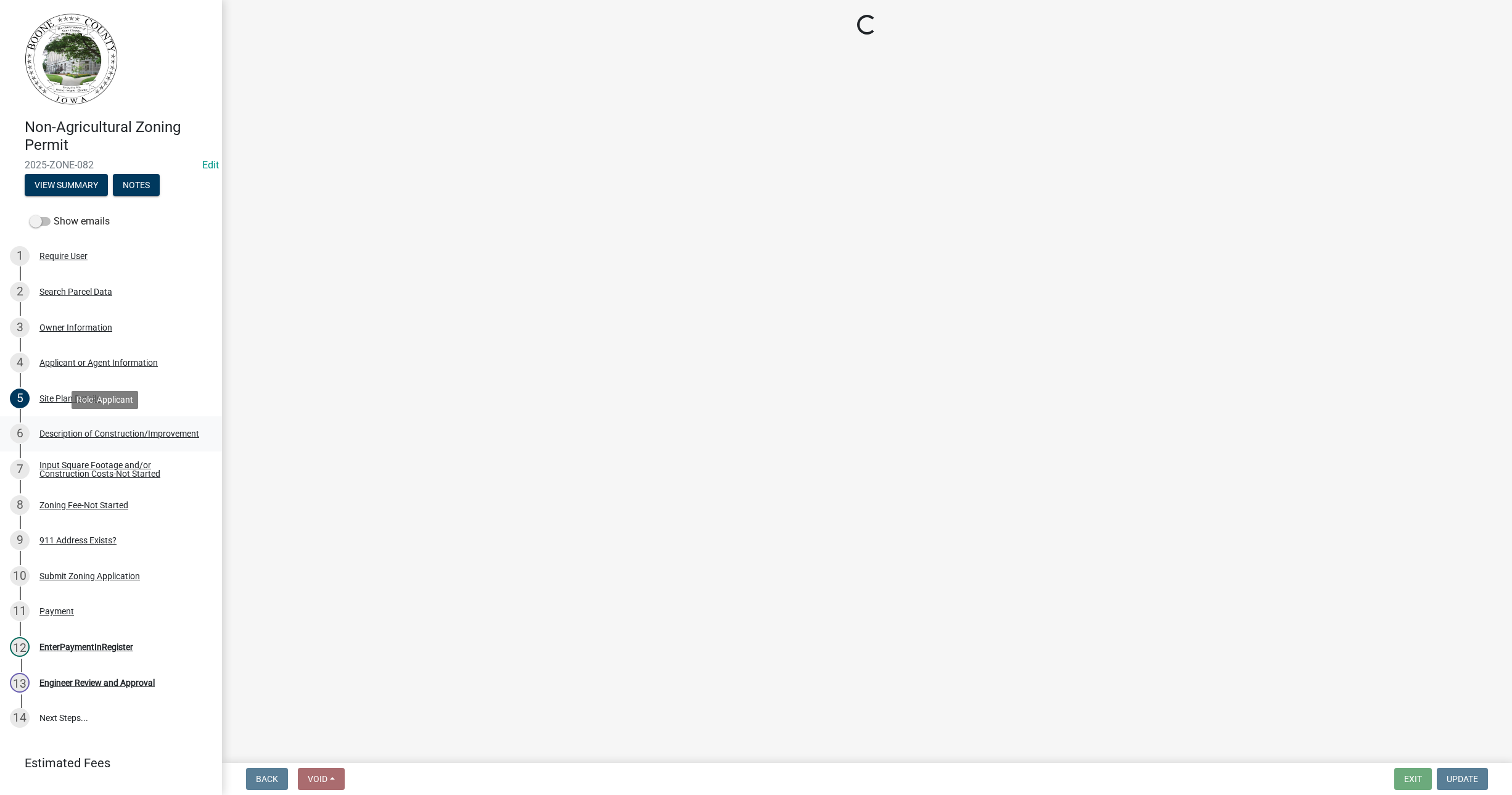
scroll to position [0, 0]
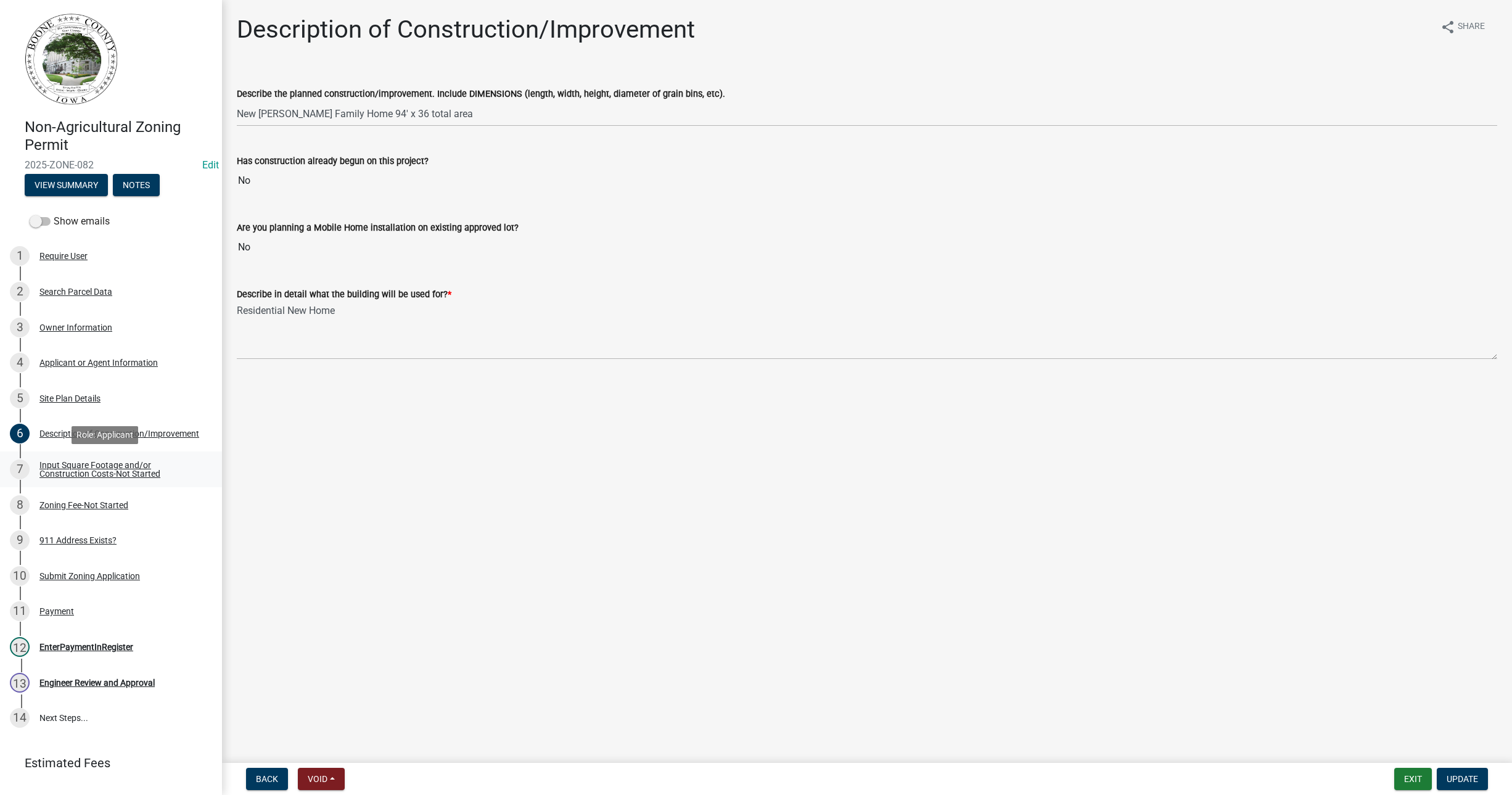
click at [58, 464] on div "Input Square Footage and/or Construction Costs-Not Started" at bounding box center [121, 470] width 163 height 18
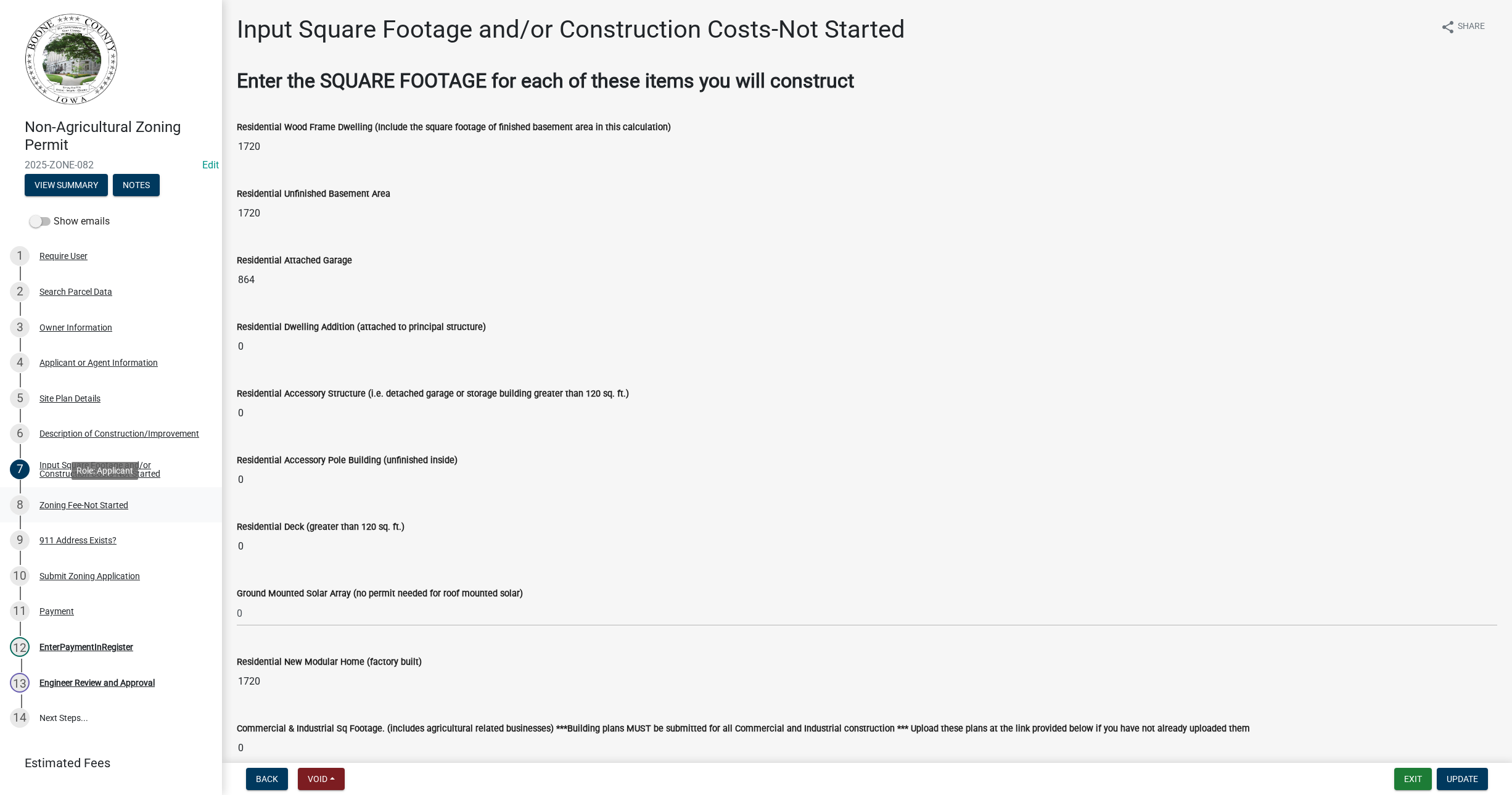
click at [71, 501] on div "Zoning Fee-Not Started" at bounding box center [84, 505] width 89 height 9
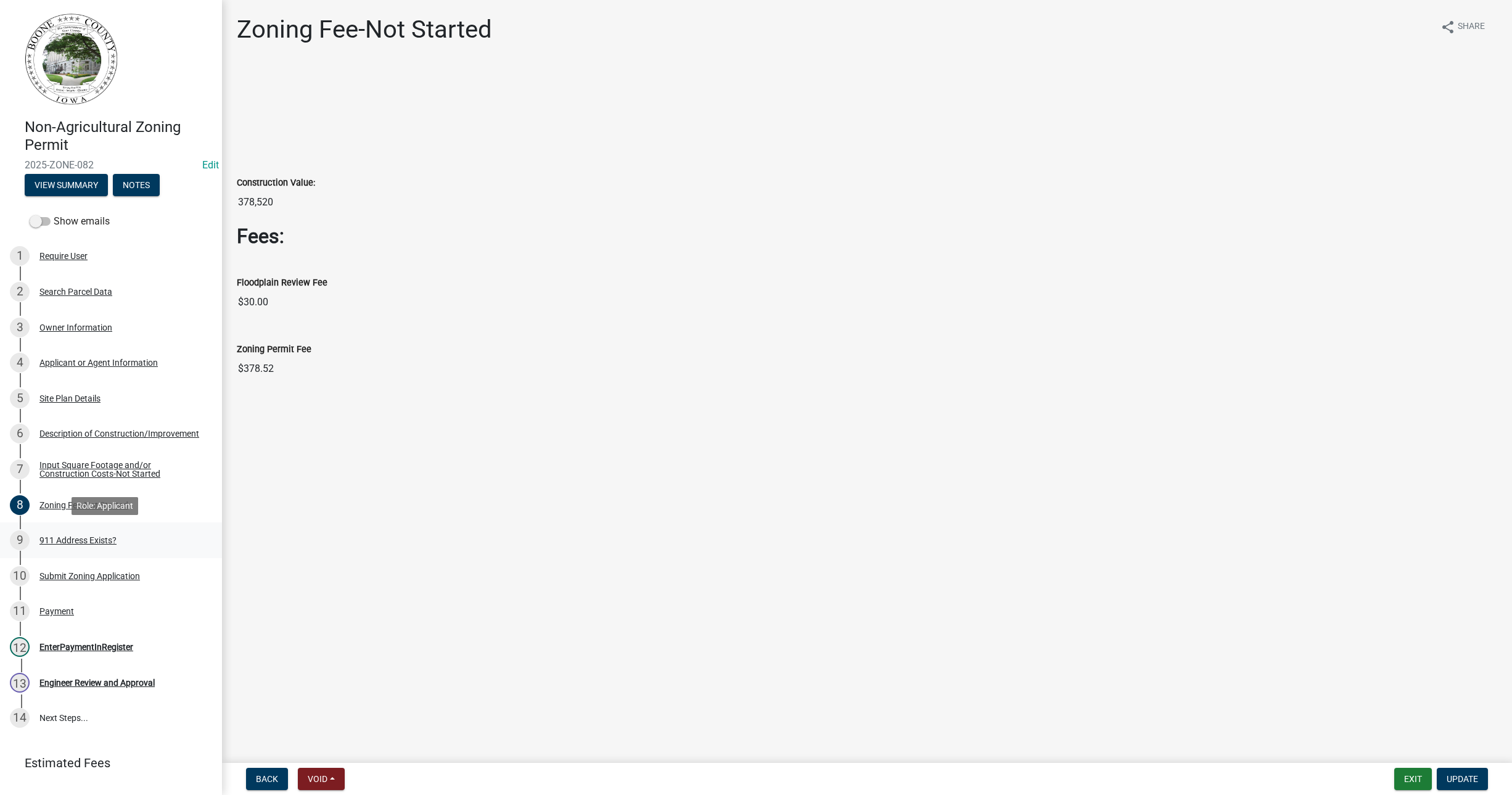
click at [78, 540] on div "911 Address Exists?" at bounding box center [78, 540] width 77 height 9
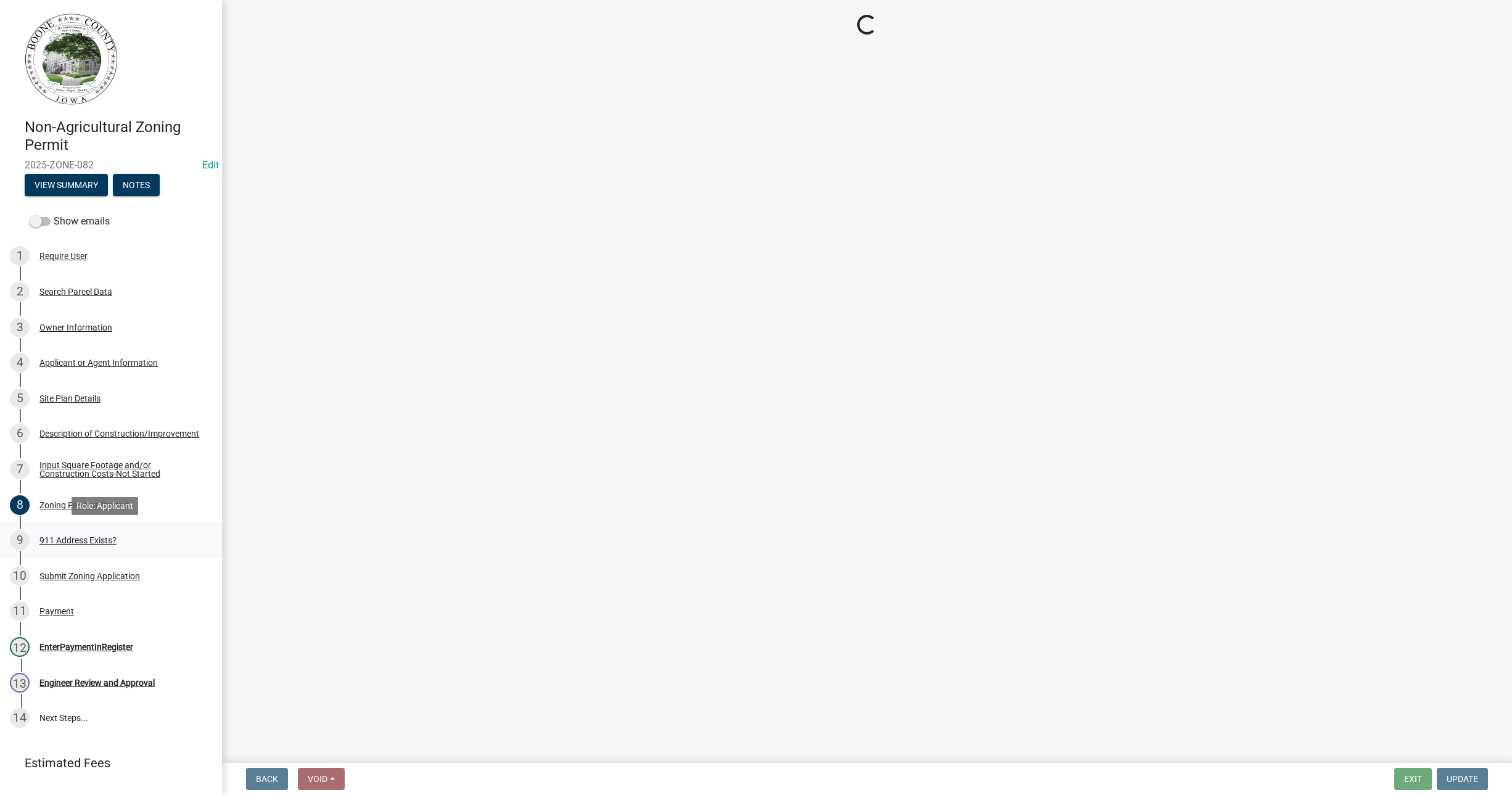
select select "f1813c40-ff51-4f8e-a09d-ea2142ee239a"
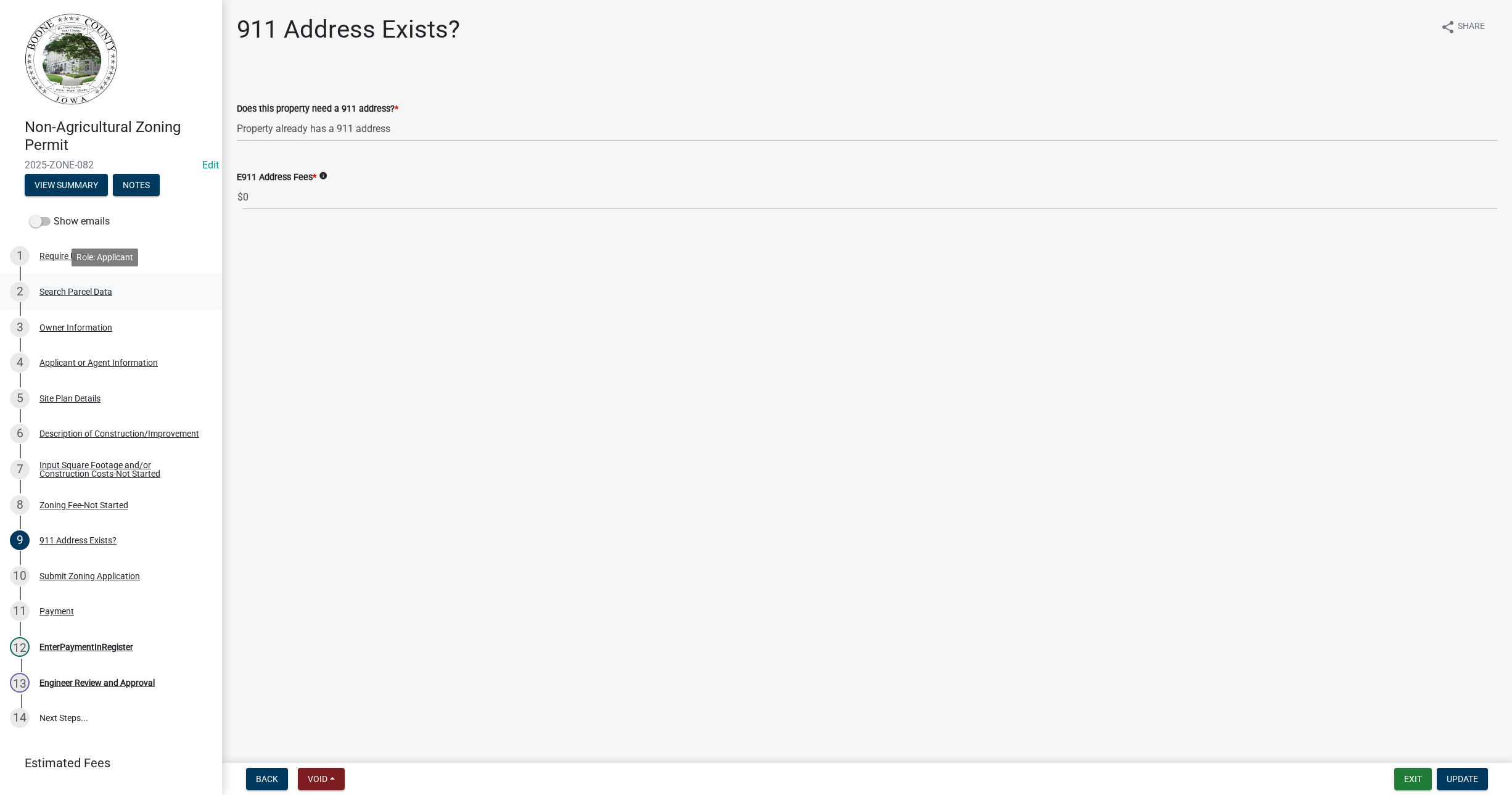
click at [63, 284] on div "2 Search Parcel Data" at bounding box center [106, 292] width 192 height 19
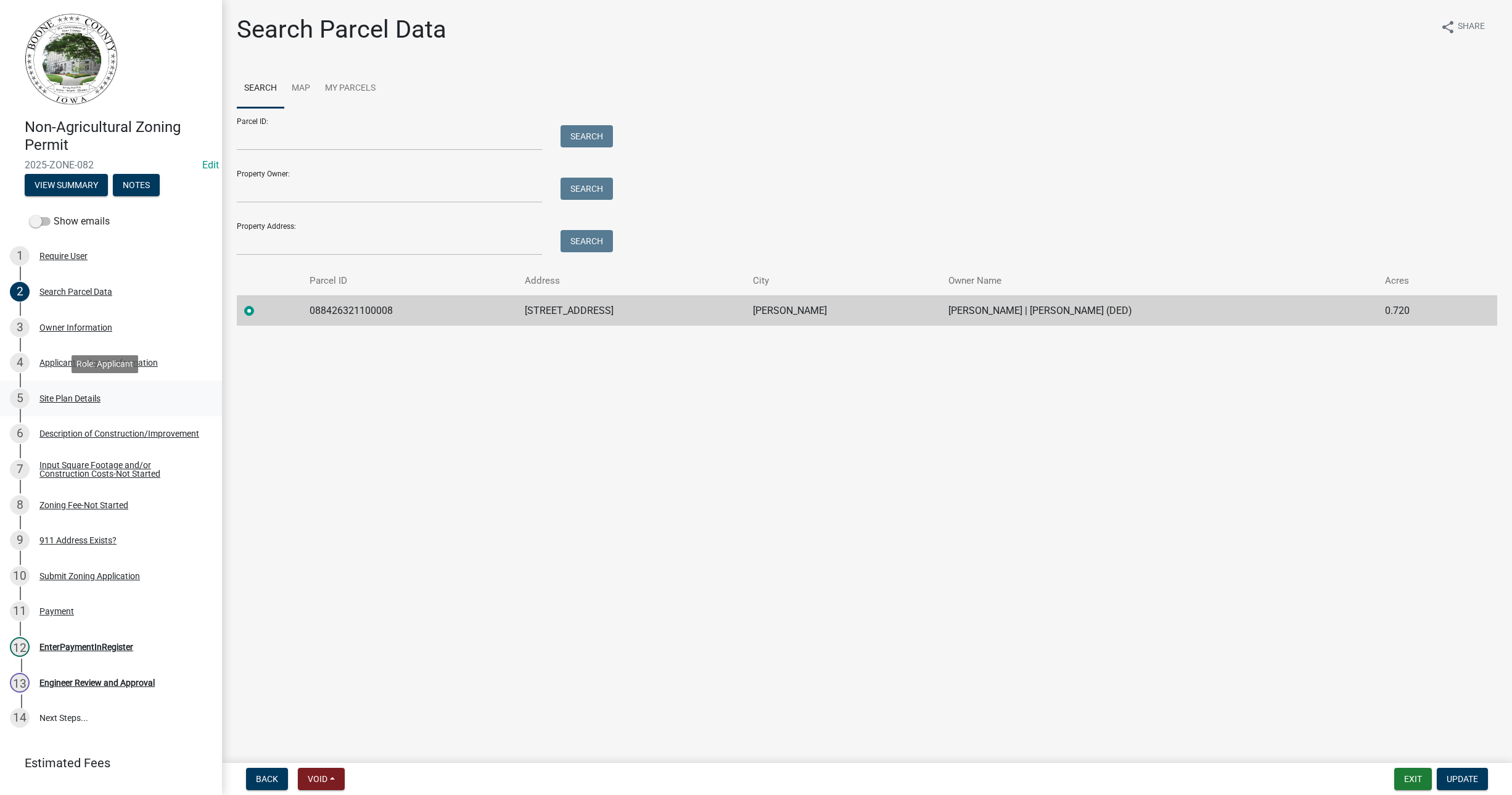
click at [61, 395] on div "Site Plan Details" at bounding box center [70, 398] width 61 height 9
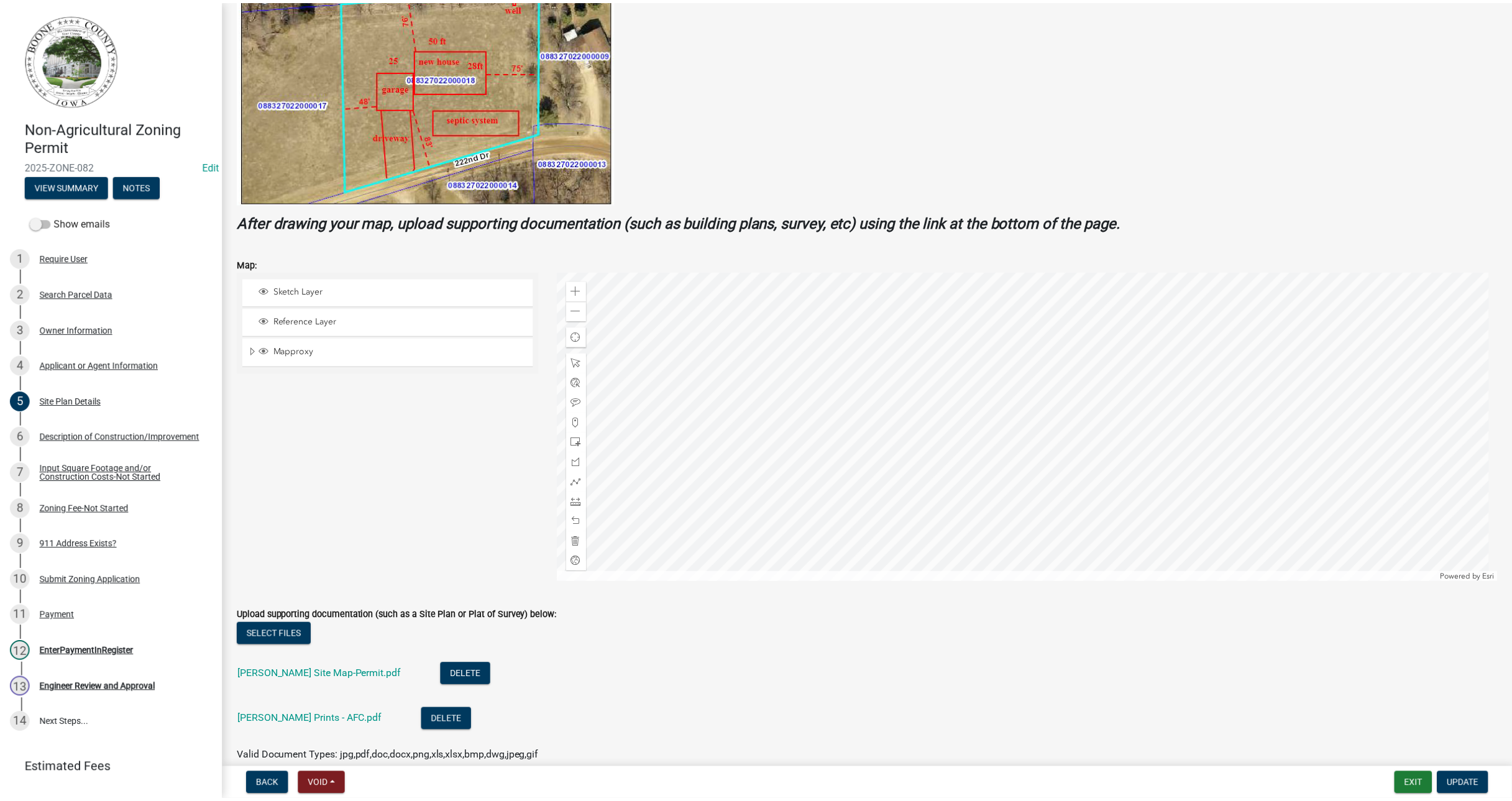
scroll to position [311, 0]
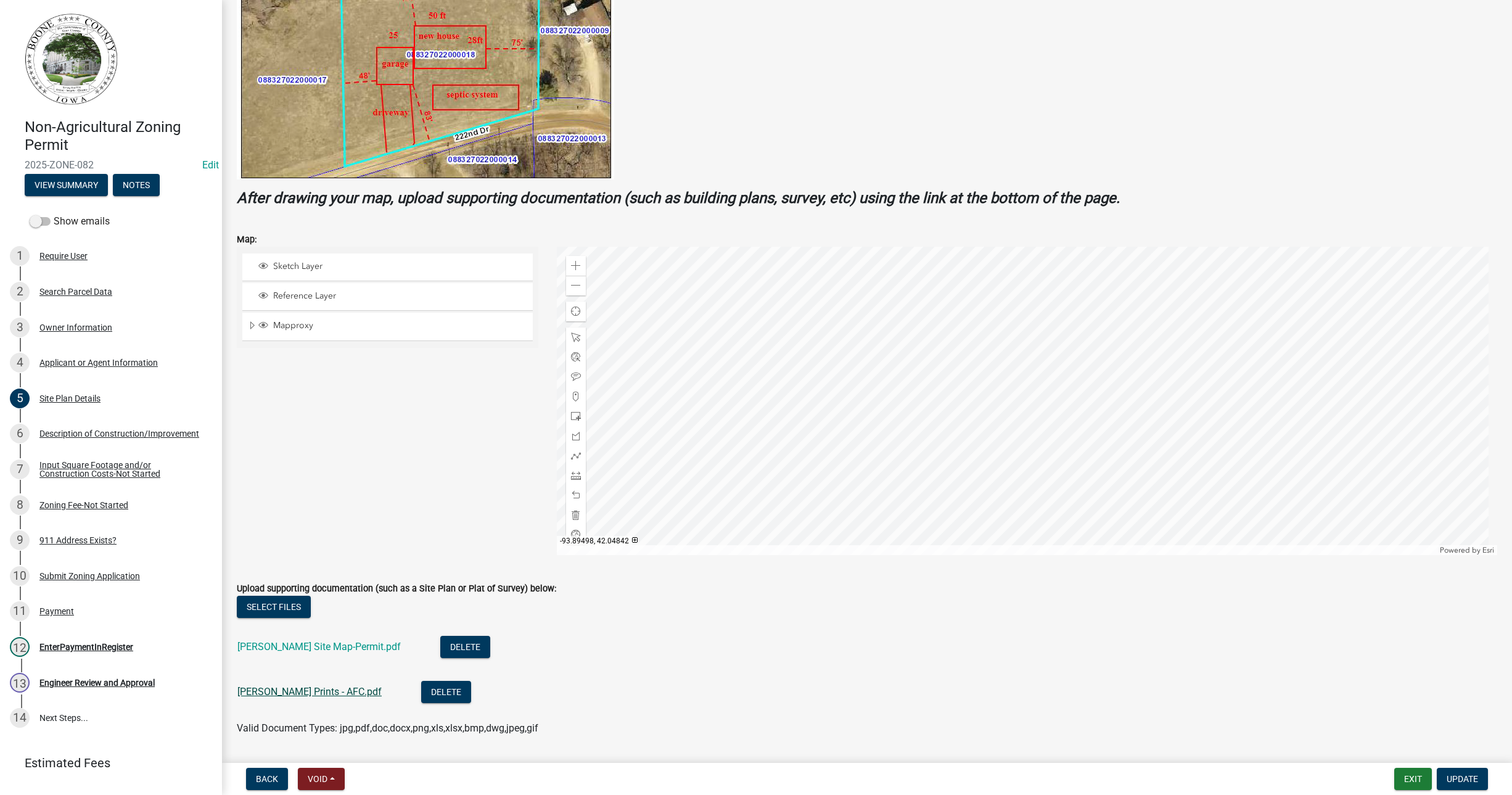
click at [267, 688] on link "Billings Prints - AFC.pdf" at bounding box center [309, 691] width 145 height 11
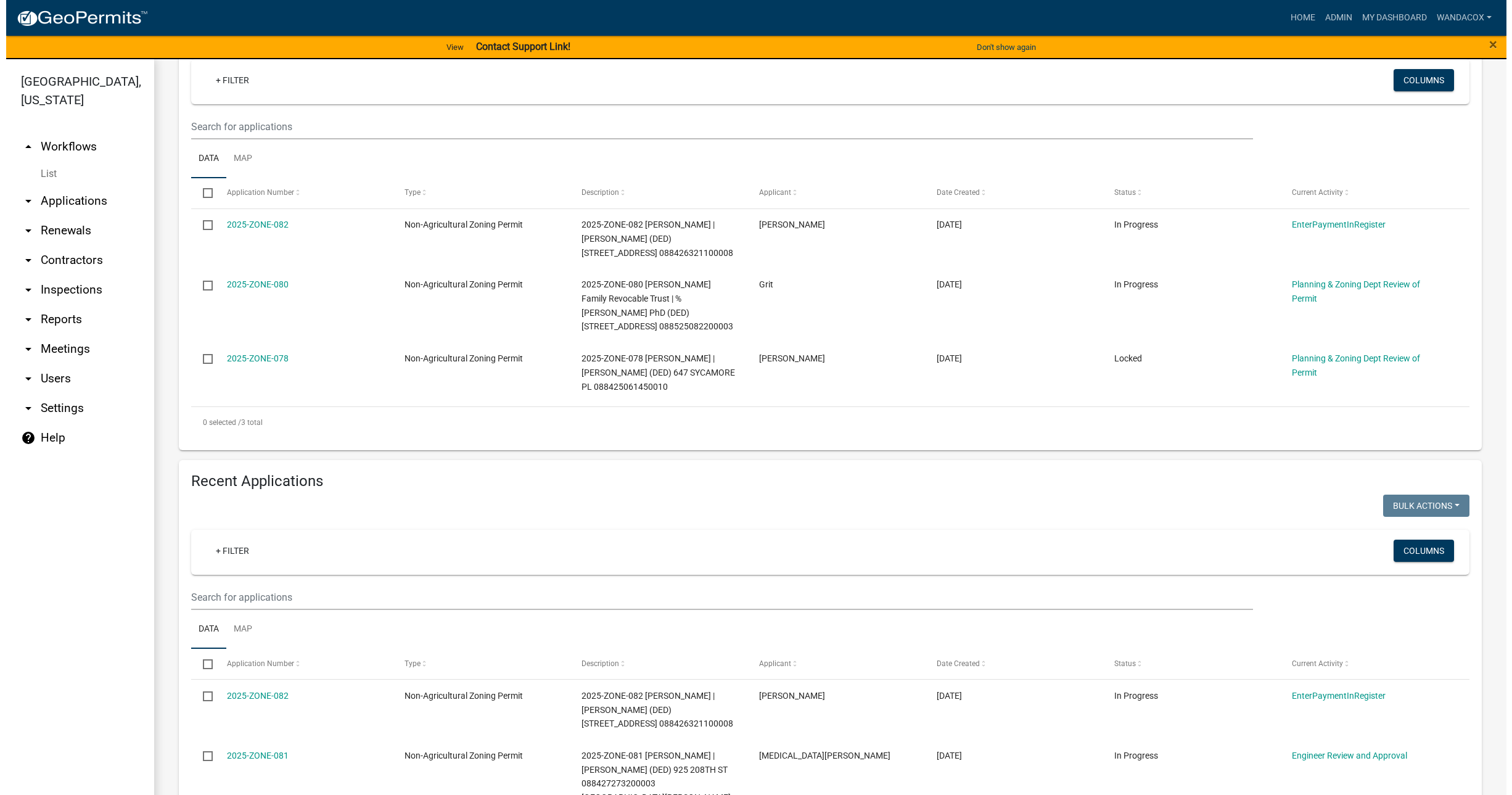
scroll to position [231, 0]
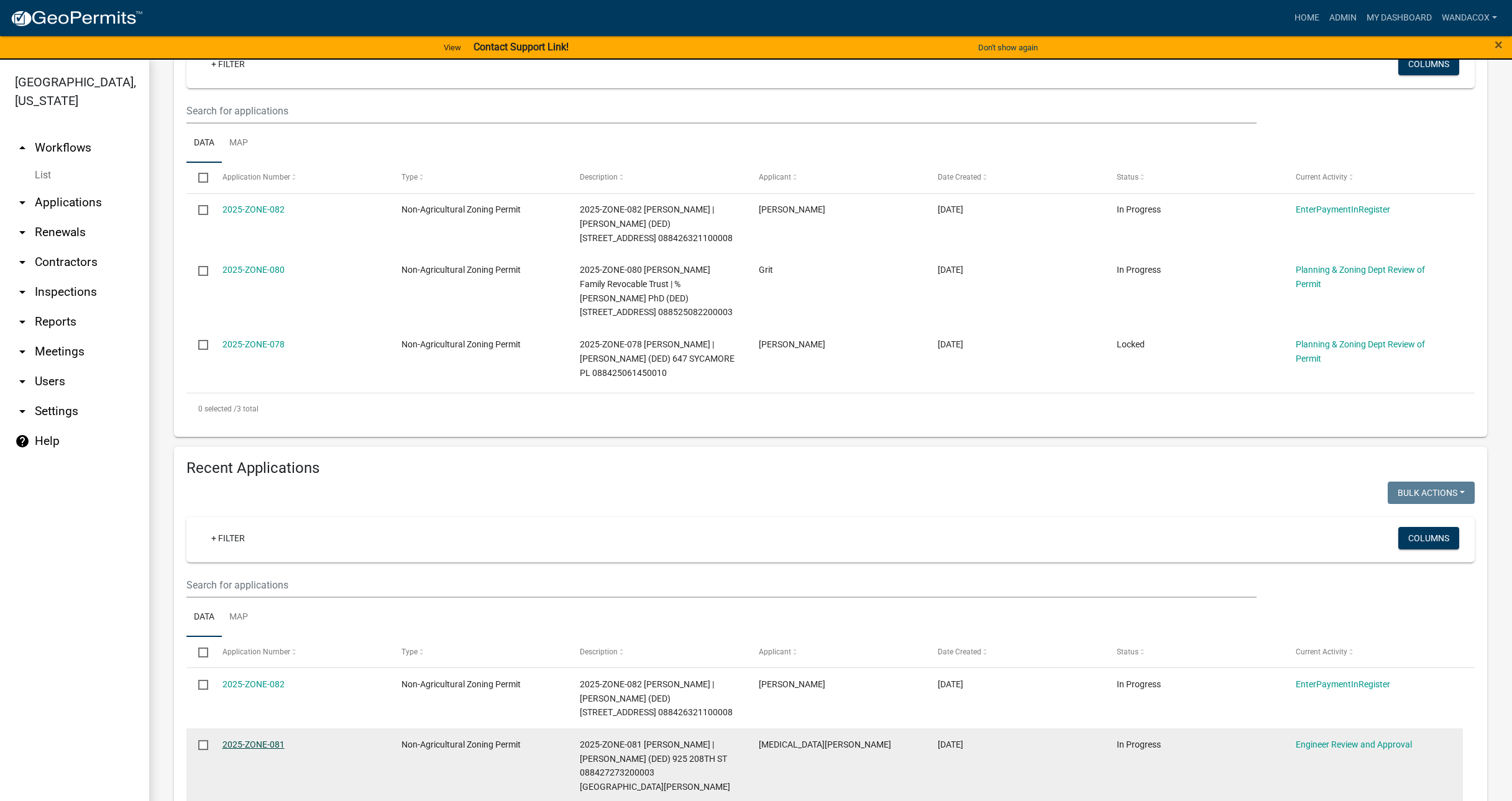
click at [246, 739] on link "2025-ZONE-081" at bounding box center [253, 743] width 62 height 10
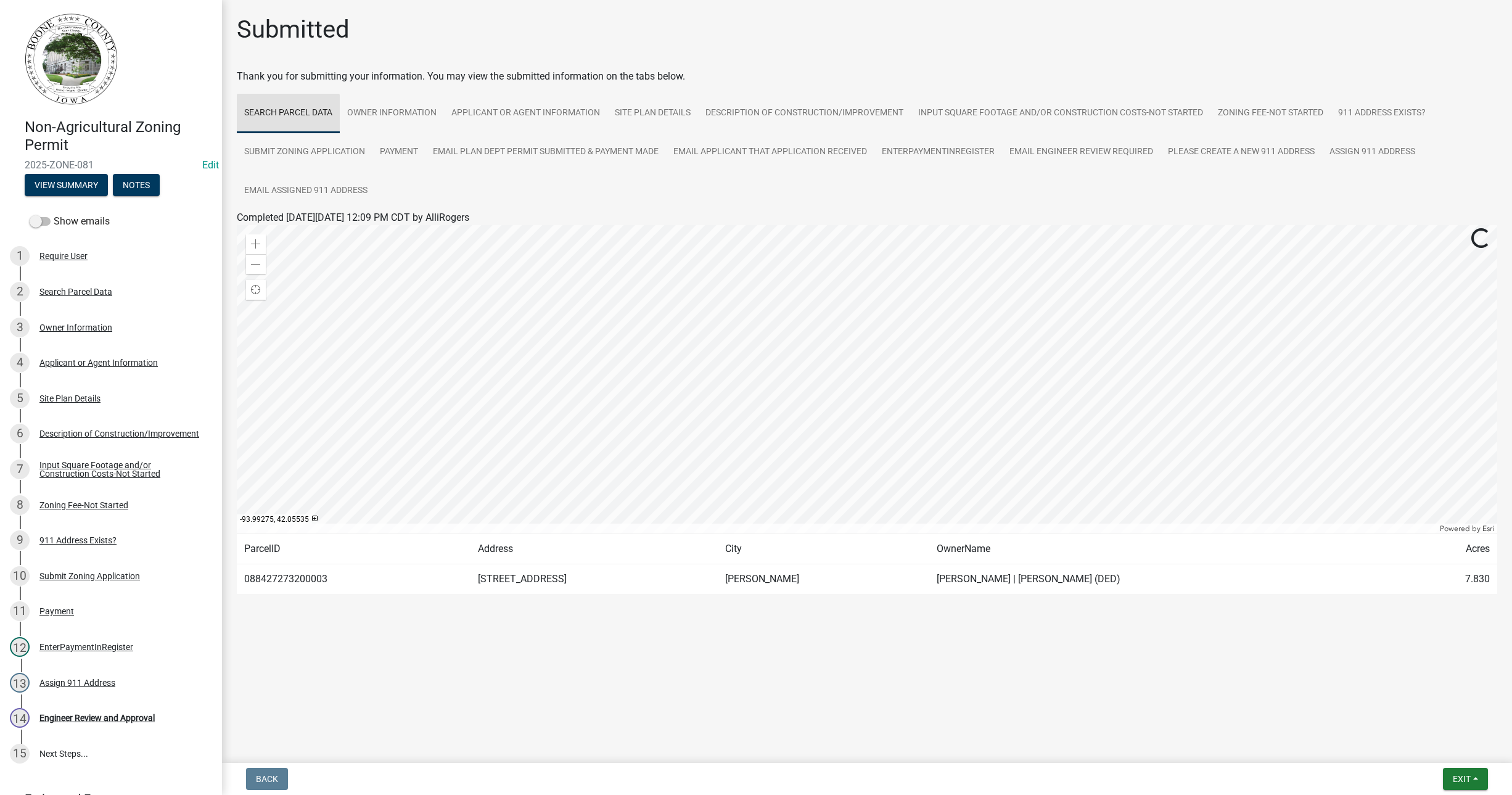
click at [290, 103] on link "Search Parcel Data" at bounding box center [288, 113] width 103 height 40
click at [379, 108] on link "Owner Information" at bounding box center [391, 113] width 104 height 40
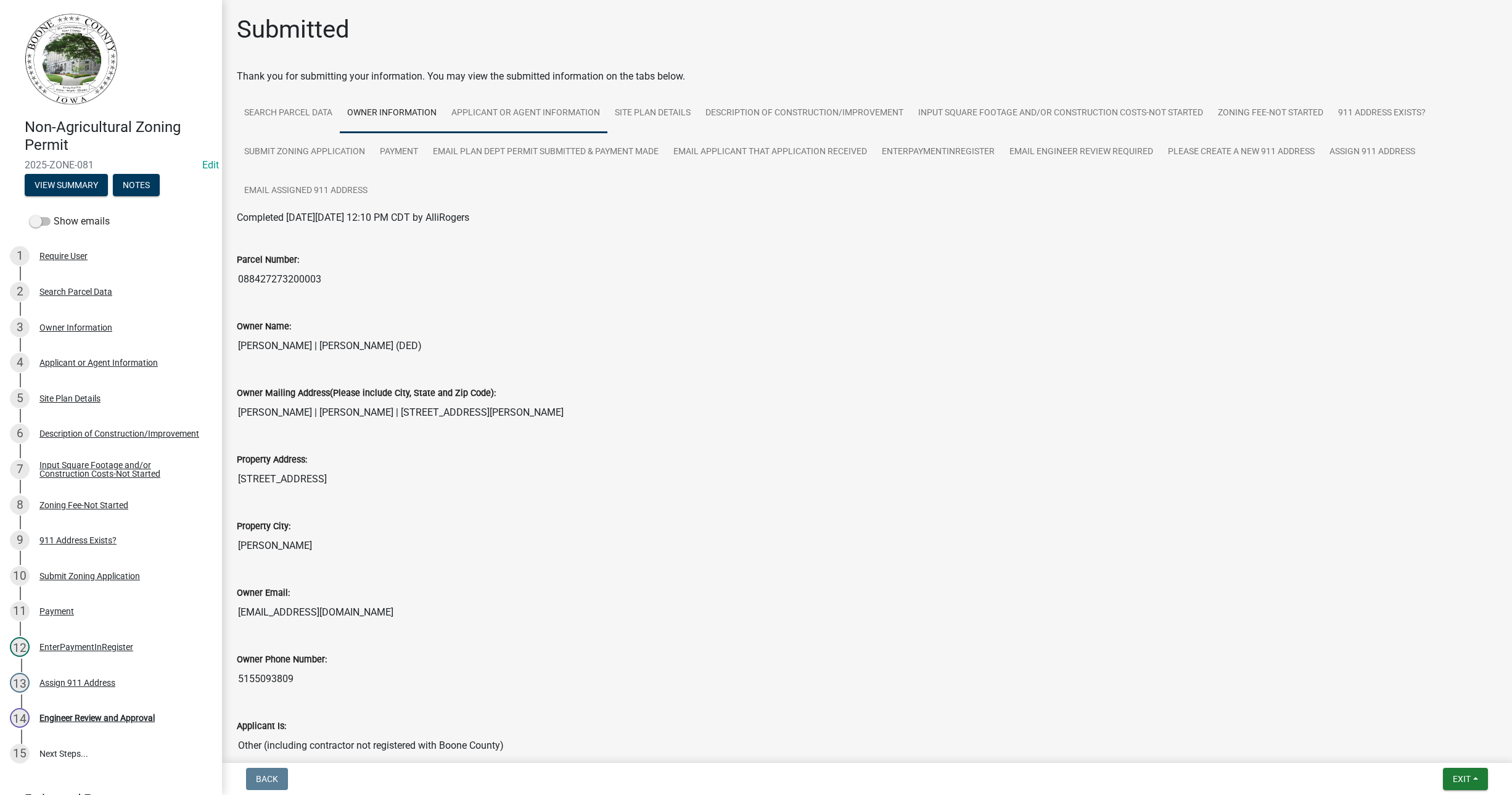
click at [478, 112] on link "Applicant or Agent Information" at bounding box center [525, 113] width 163 height 40
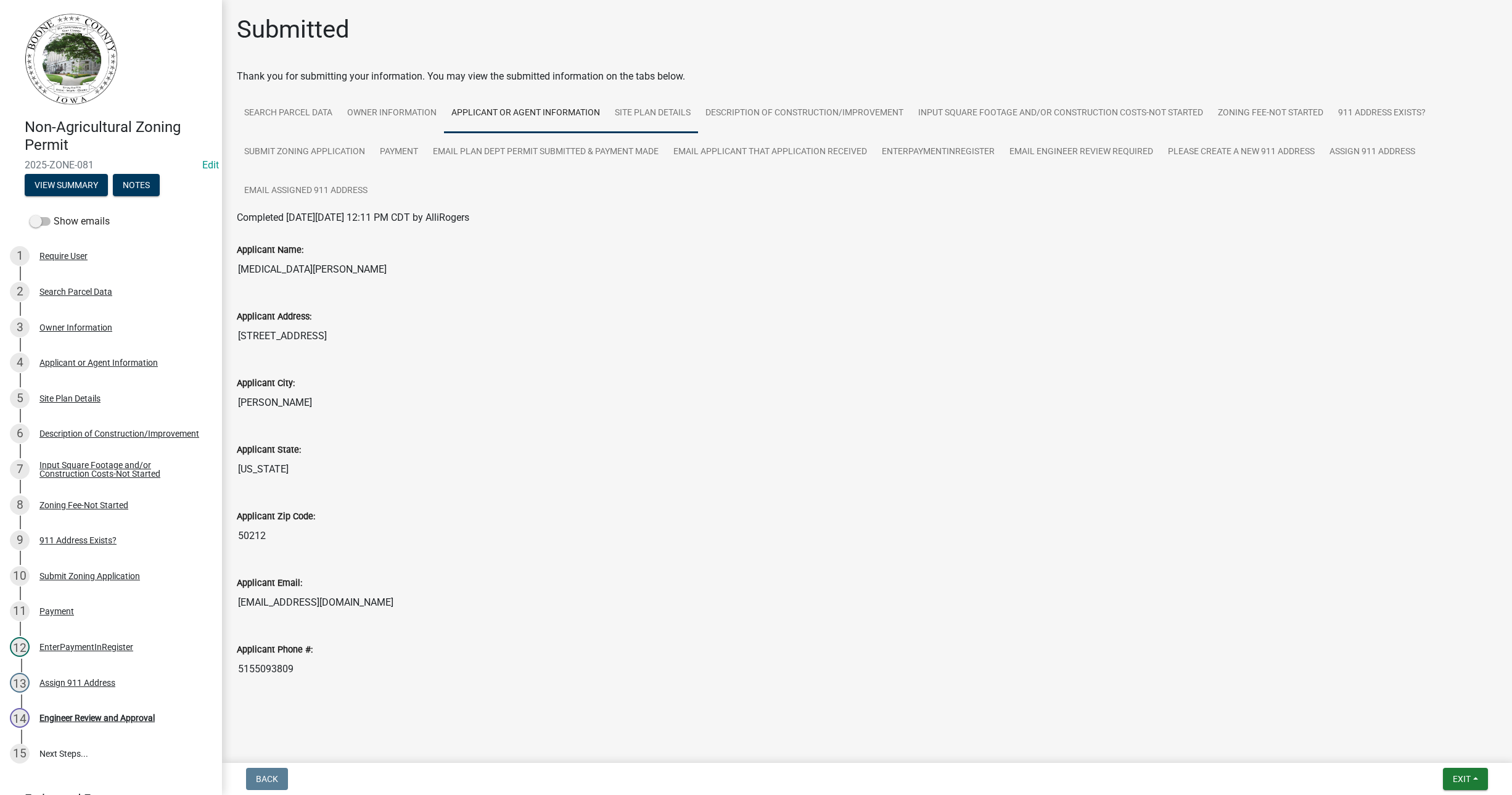
click at [637, 106] on link "Site Plan Details" at bounding box center [652, 113] width 91 height 40
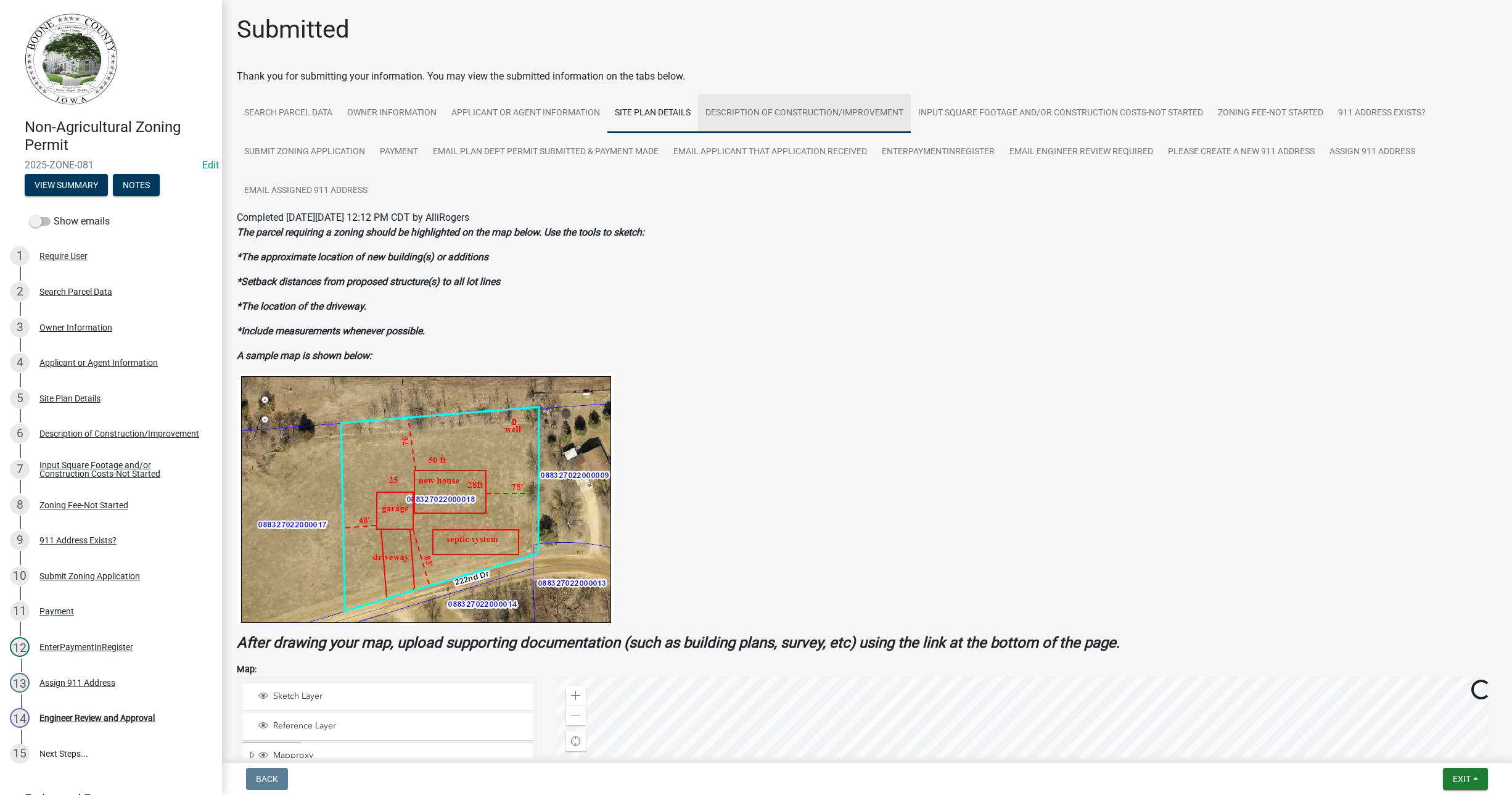
click at [734, 110] on link "Description of Construction/Improvement" at bounding box center [804, 113] width 212 height 40
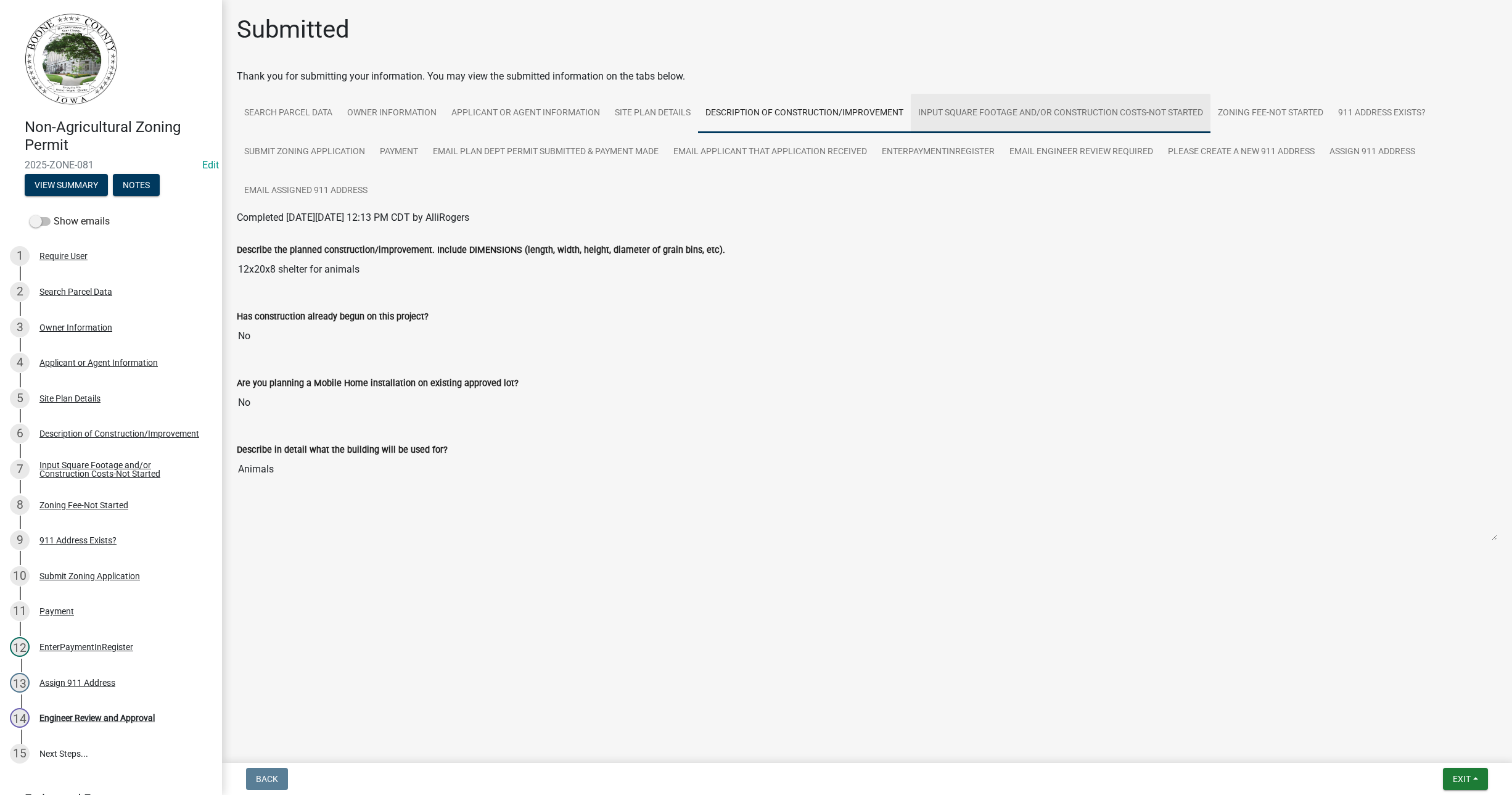
click at [960, 110] on link "Input Square Footage and/or Construction Costs-Not Started" at bounding box center [1061, 113] width 300 height 40
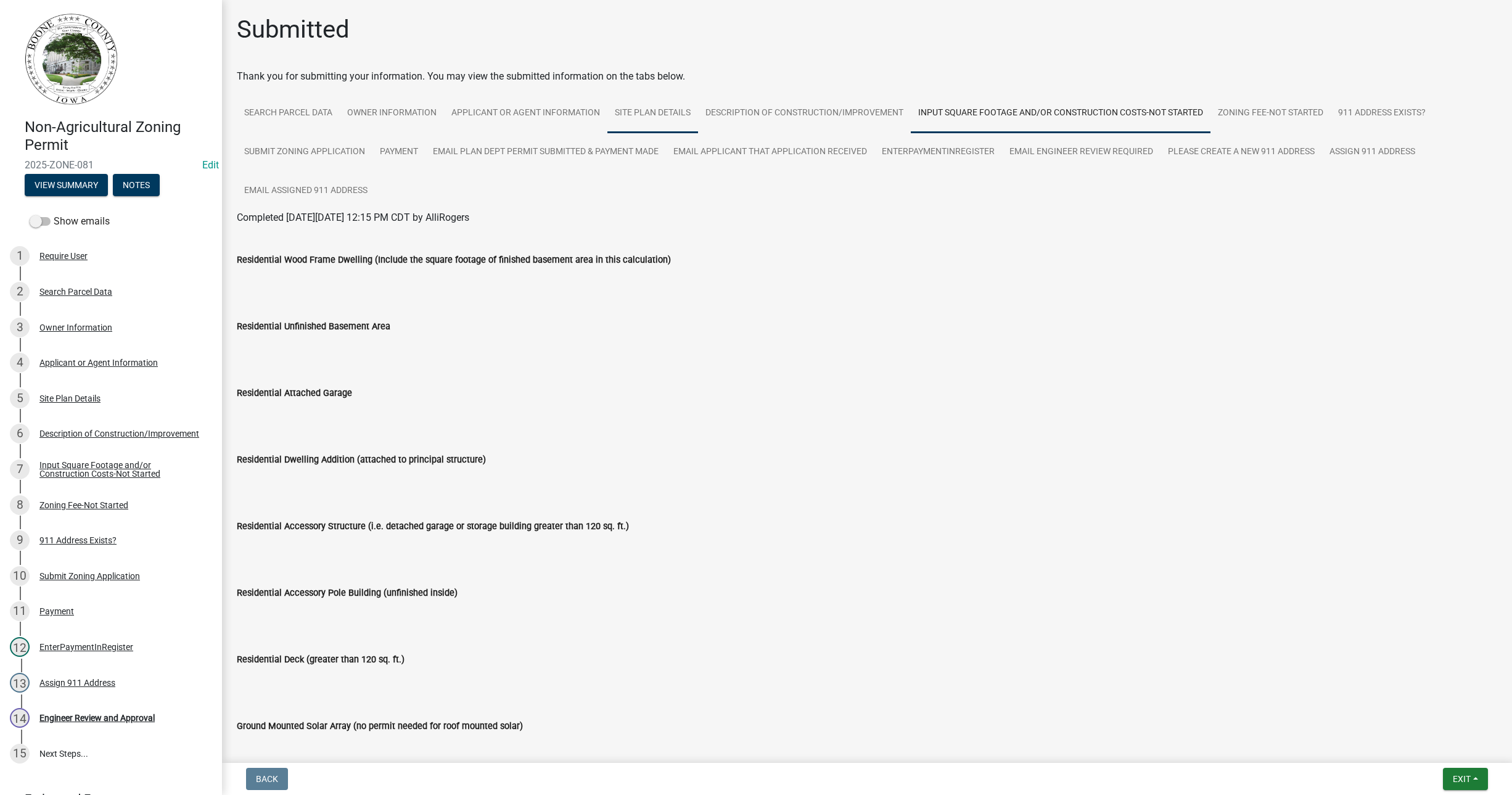
click at [642, 108] on link "Site Plan Details" at bounding box center [652, 113] width 91 height 40
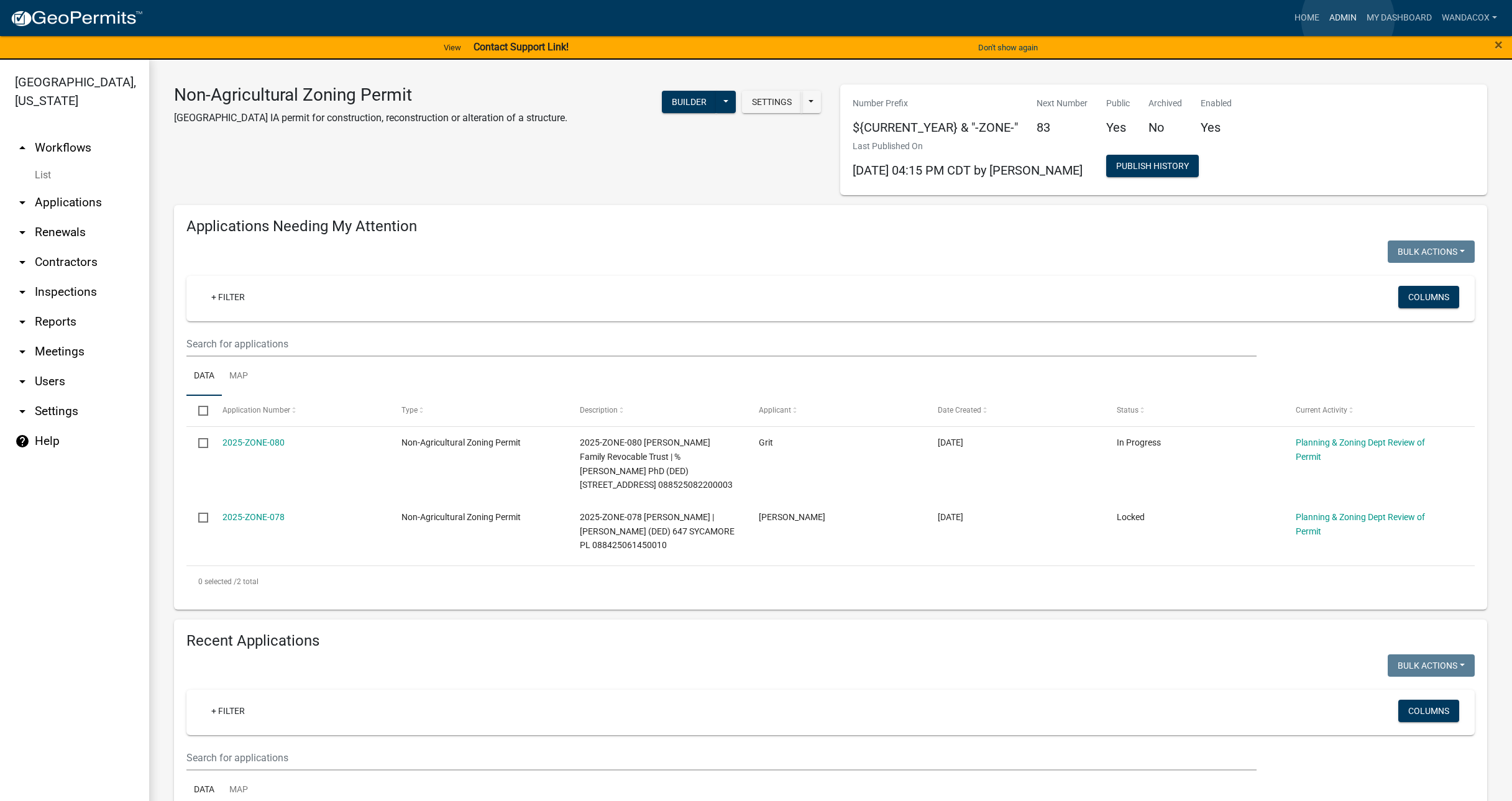
click at [1348, 20] on link "Admin" at bounding box center [1343, 18] width 37 height 24
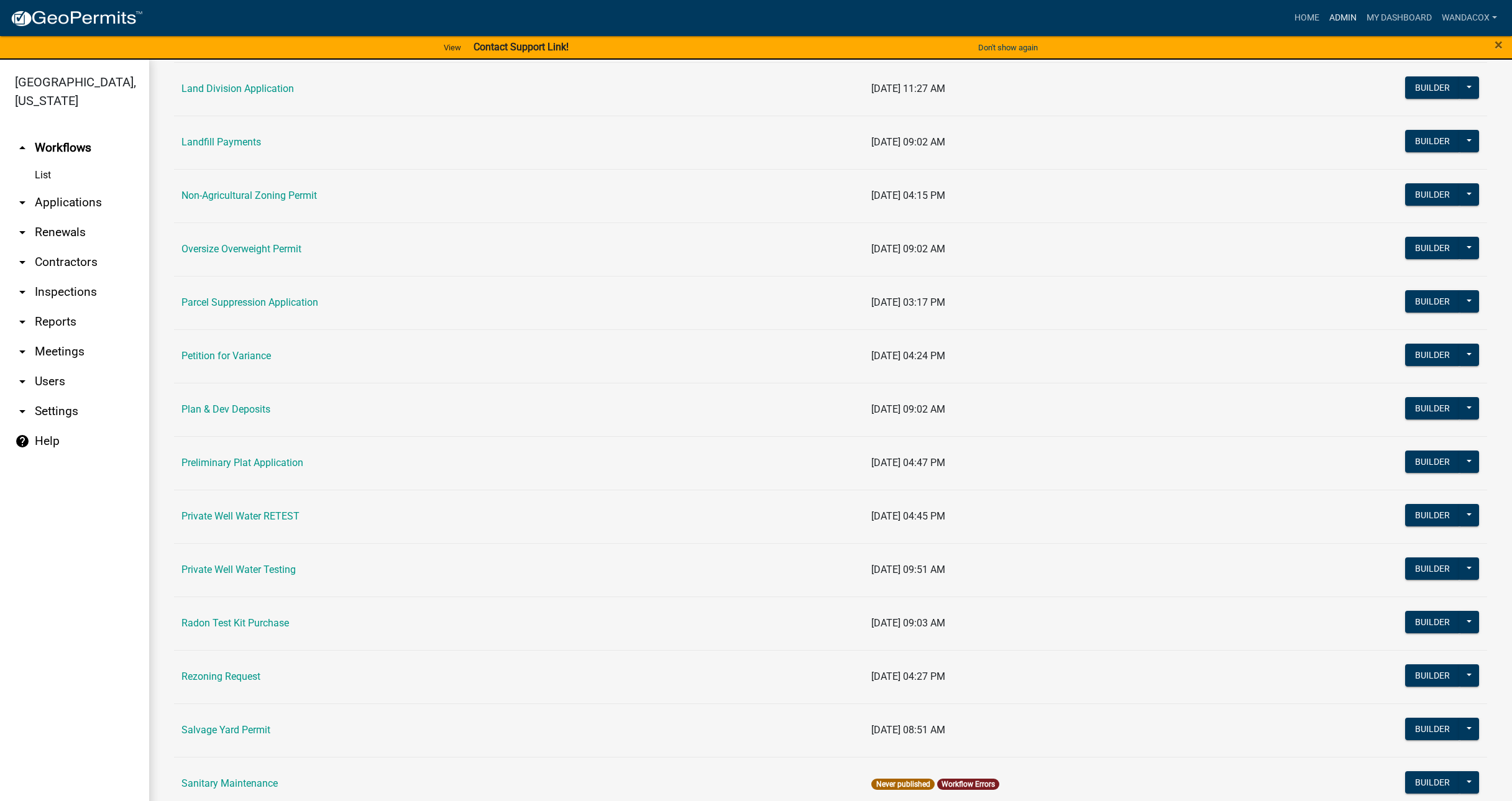
scroll to position [1041, 0]
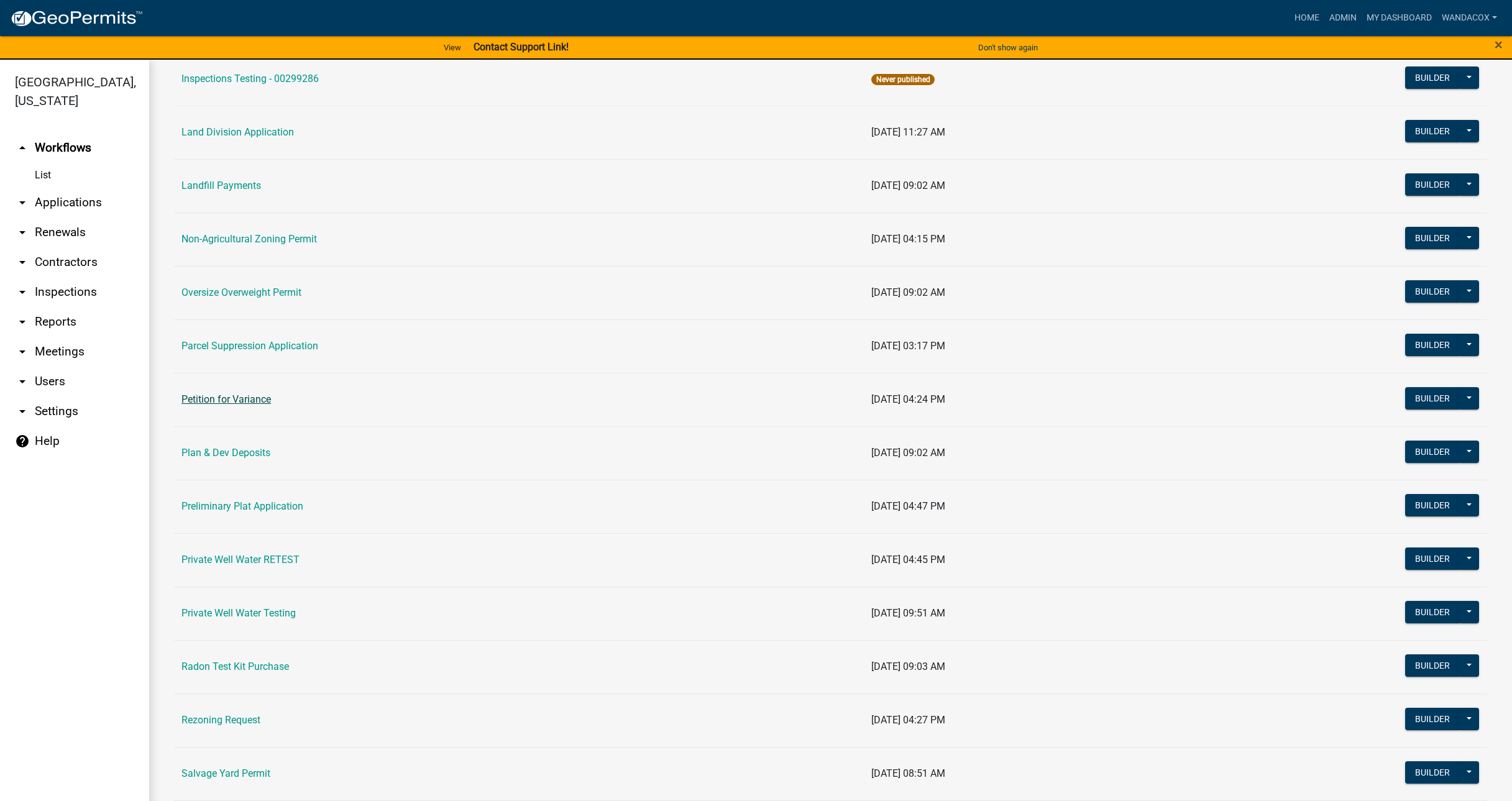
click at [223, 398] on link "Petition for Variance" at bounding box center [226, 399] width 90 height 12
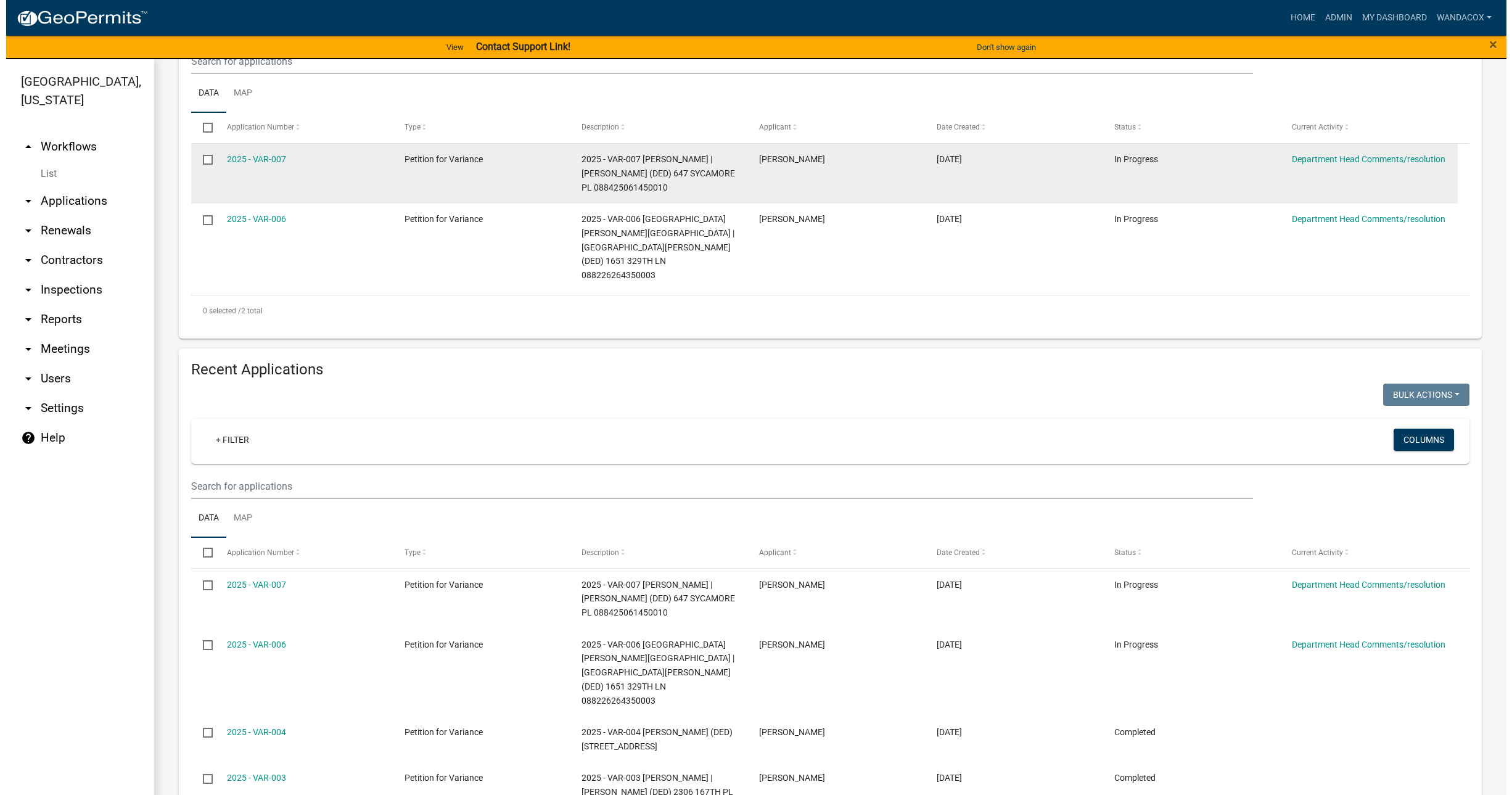
scroll to position [308, 0]
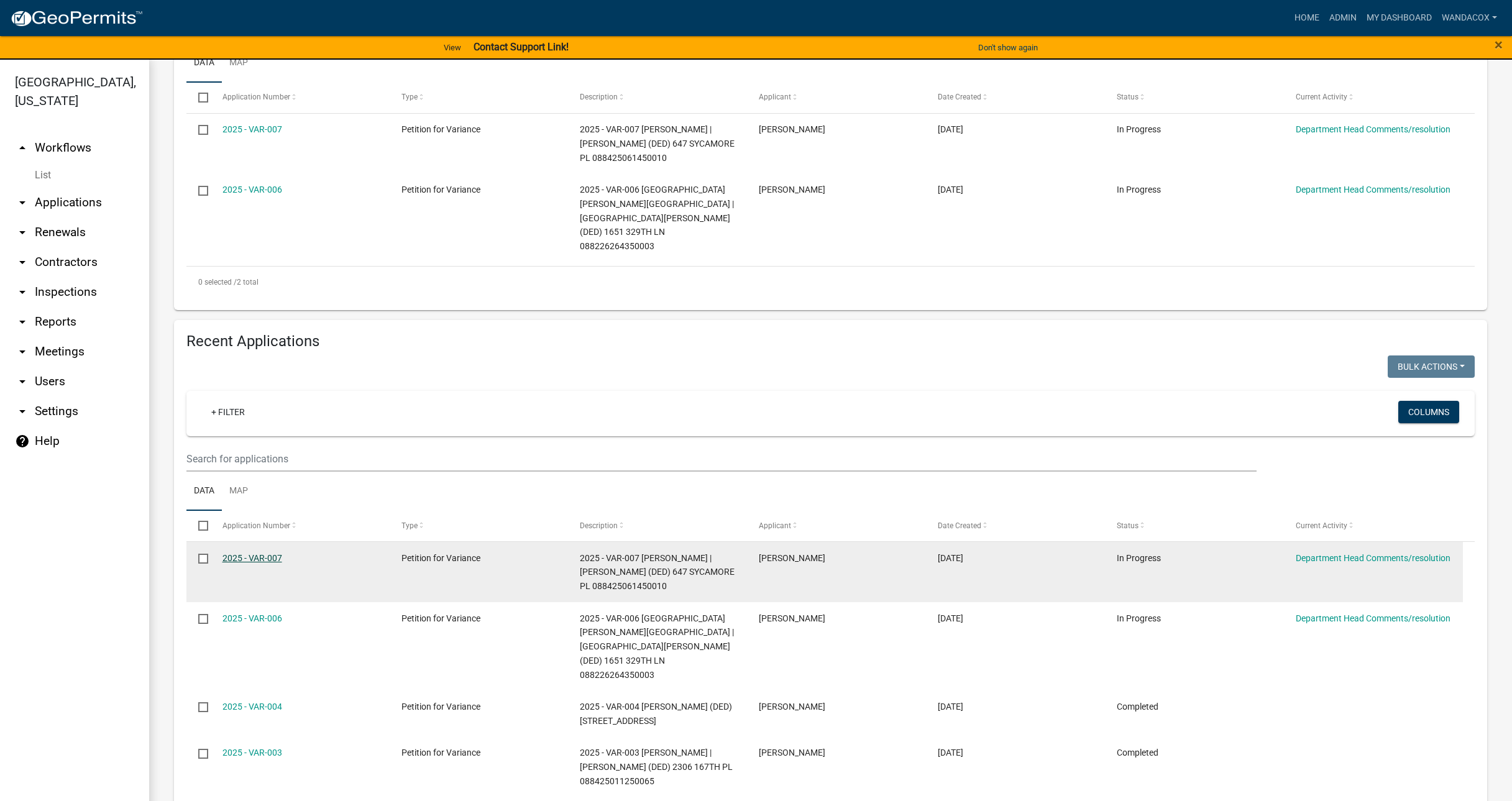
click at [262, 553] on link "2025 - VAR-007" at bounding box center [251, 558] width 60 height 10
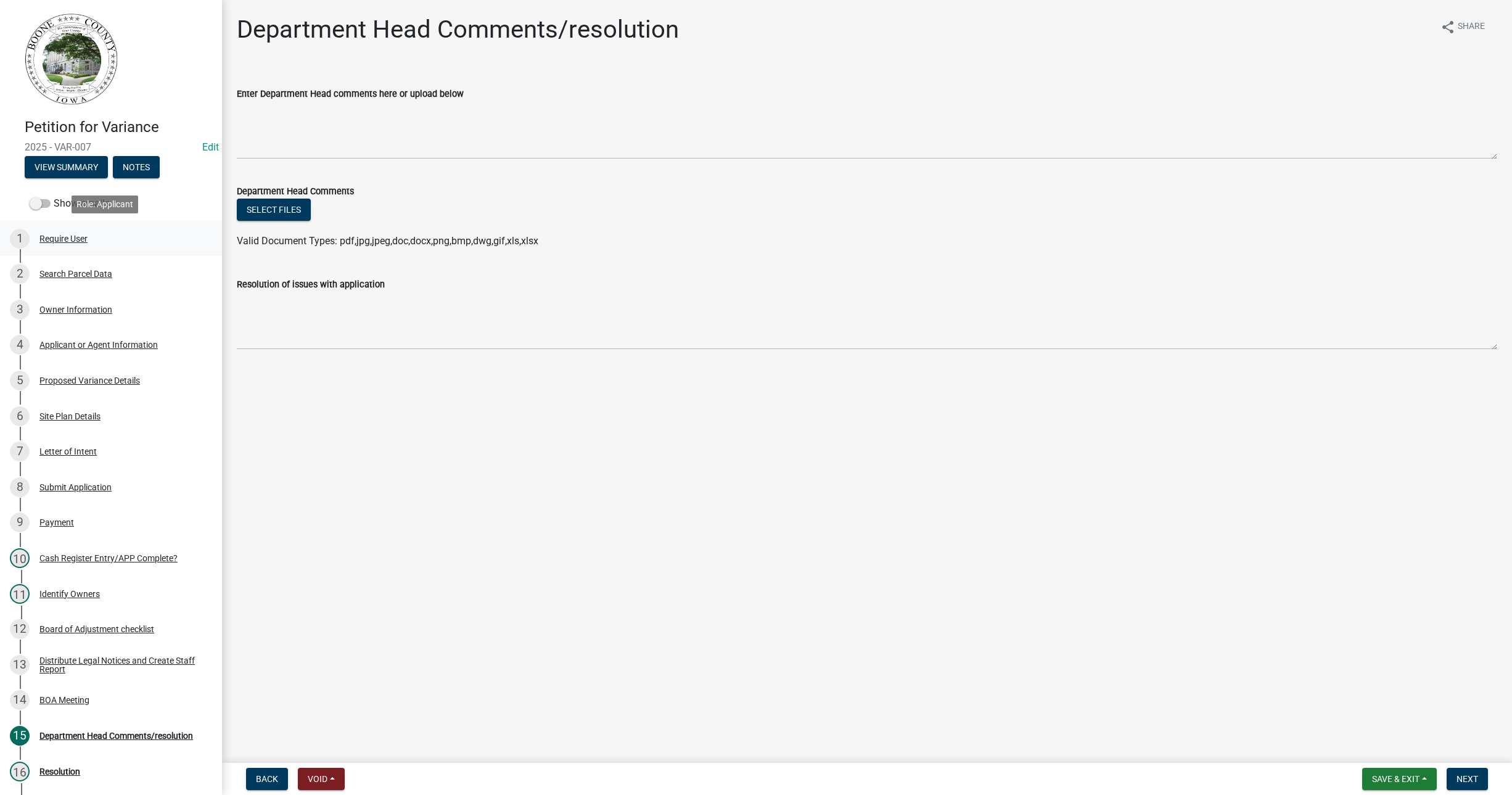
click at [63, 242] on div "Require User" at bounding box center [63, 239] width 48 height 9
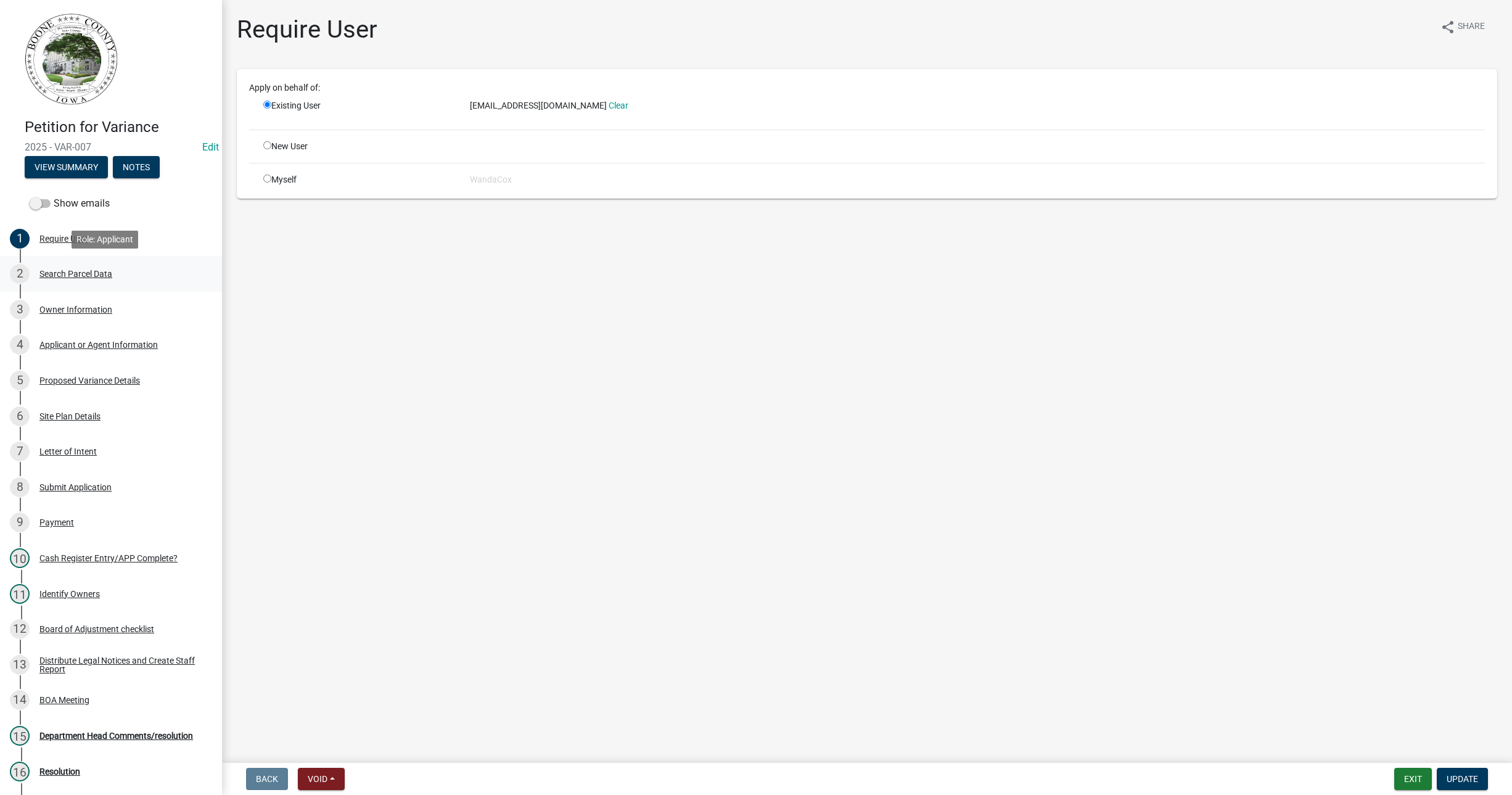
click at [75, 272] on div "Search Parcel Data" at bounding box center [76, 274] width 73 height 9
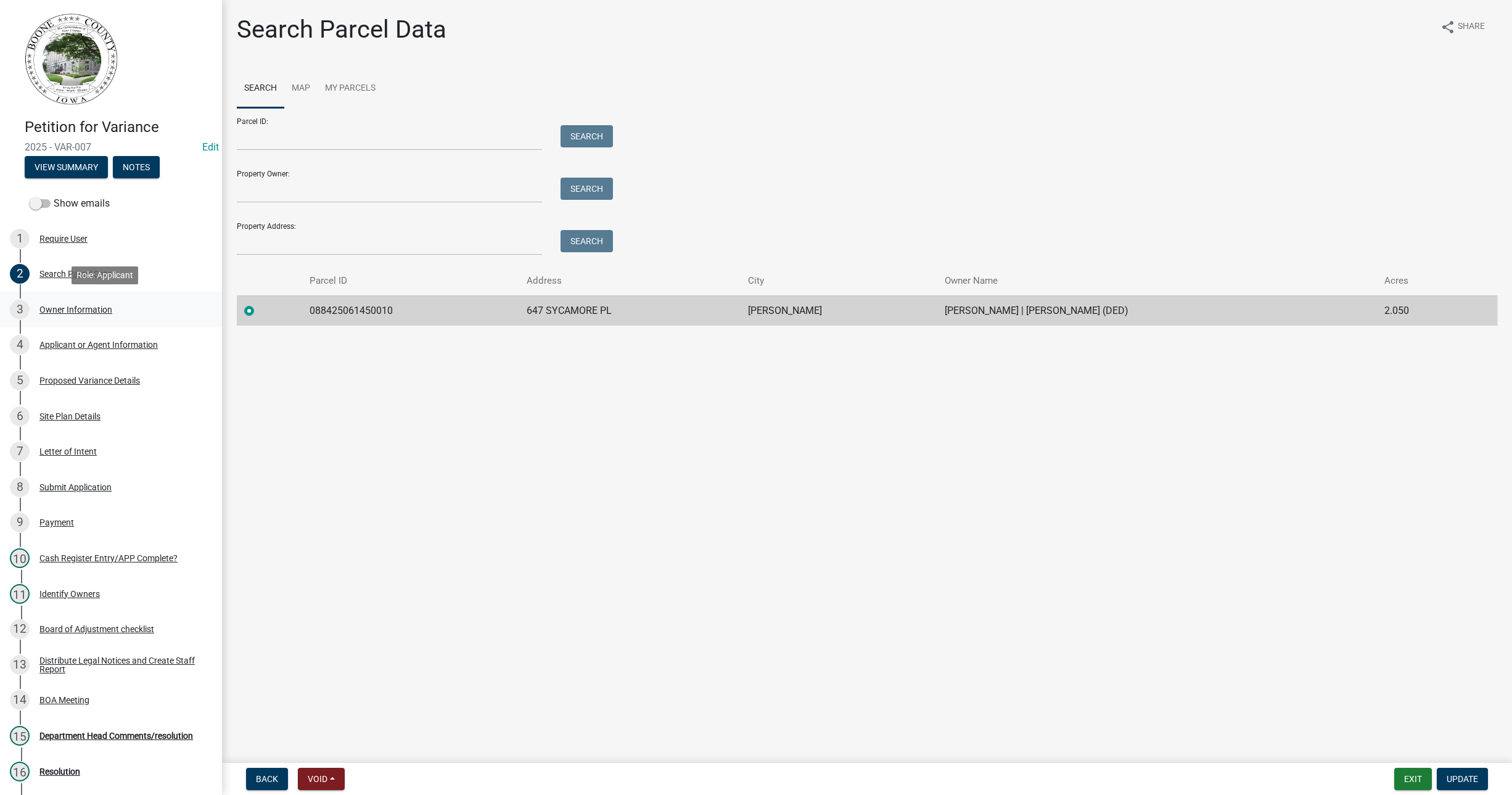
click at [86, 306] on div "Owner Information" at bounding box center [76, 309] width 73 height 9
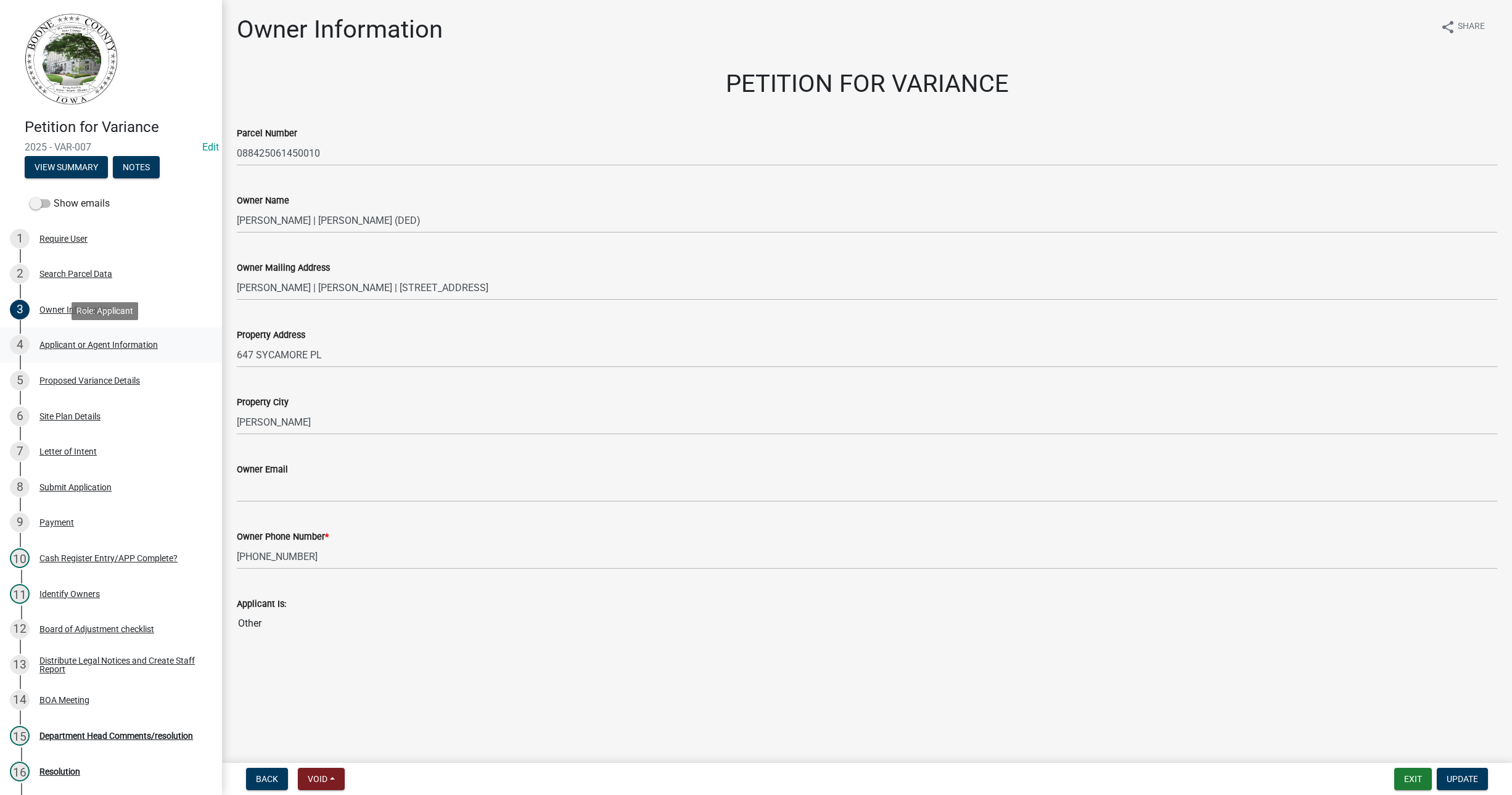
click at [89, 343] on div "Applicant or Agent Information" at bounding box center [99, 345] width 118 height 9
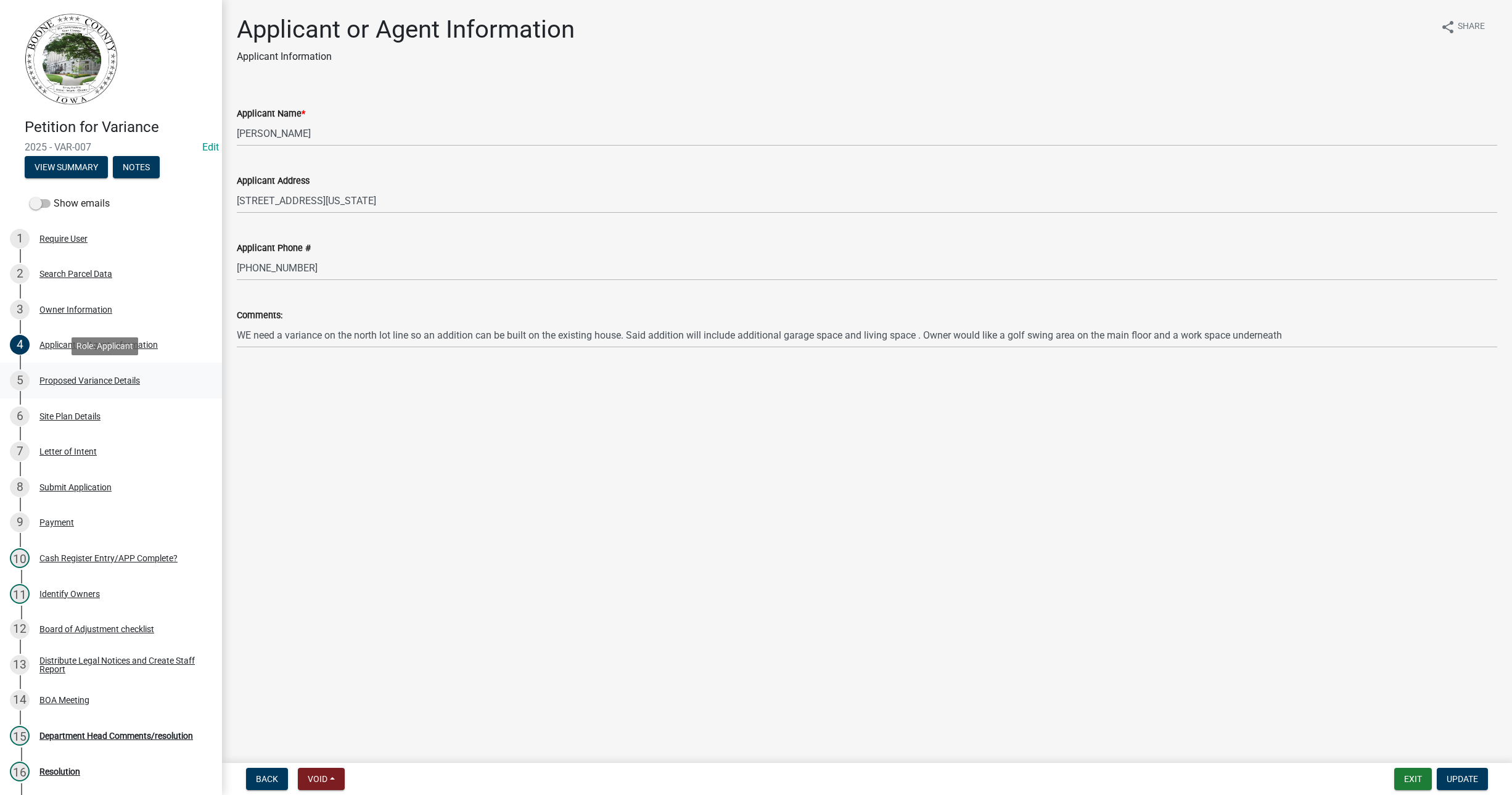
click at [81, 380] on div "Proposed Variance Details" at bounding box center [90, 381] width 101 height 9
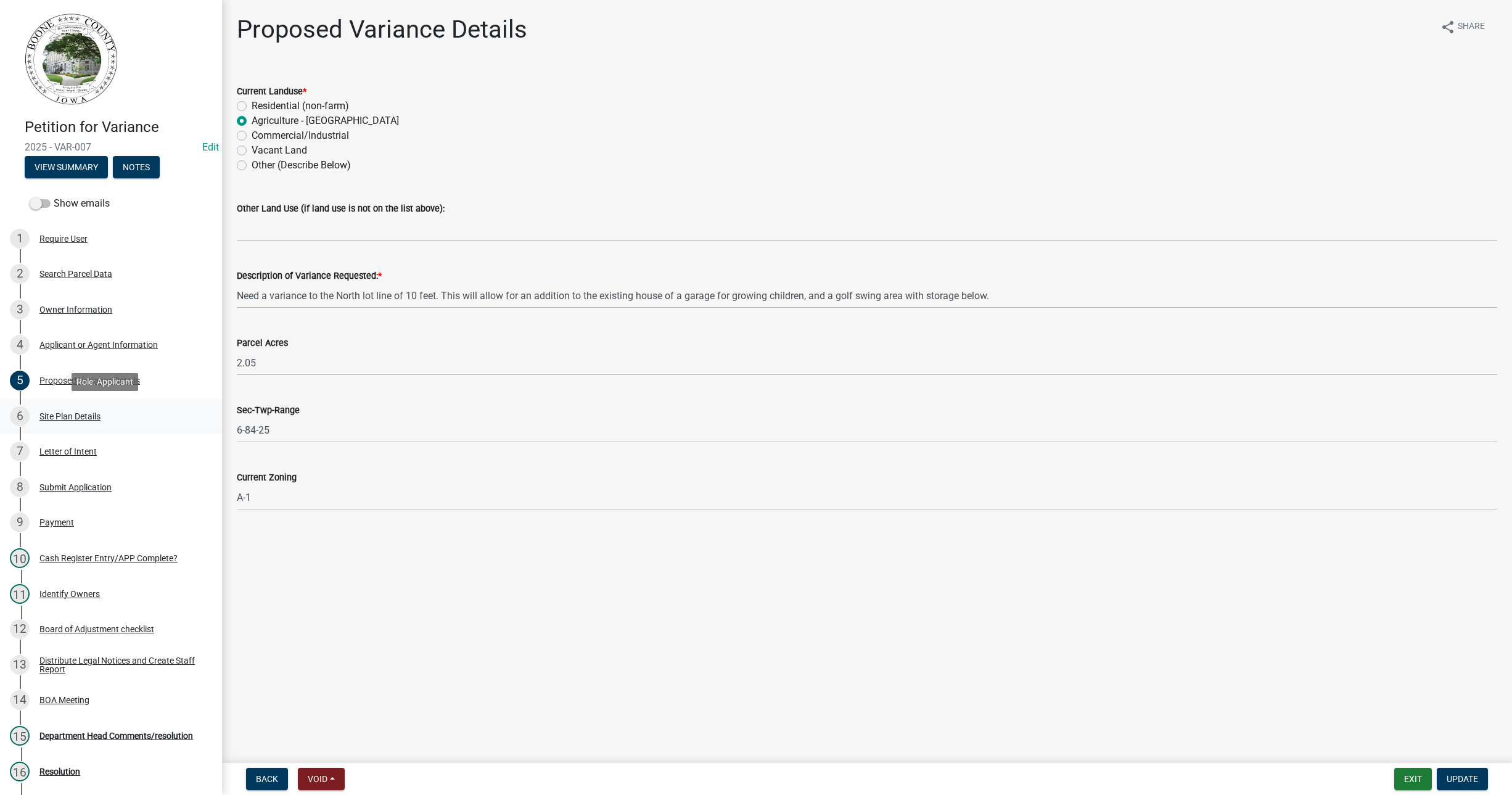
click at [71, 415] on div "Site Plan Details" at bounding box center [70, 416] width 61 height 9
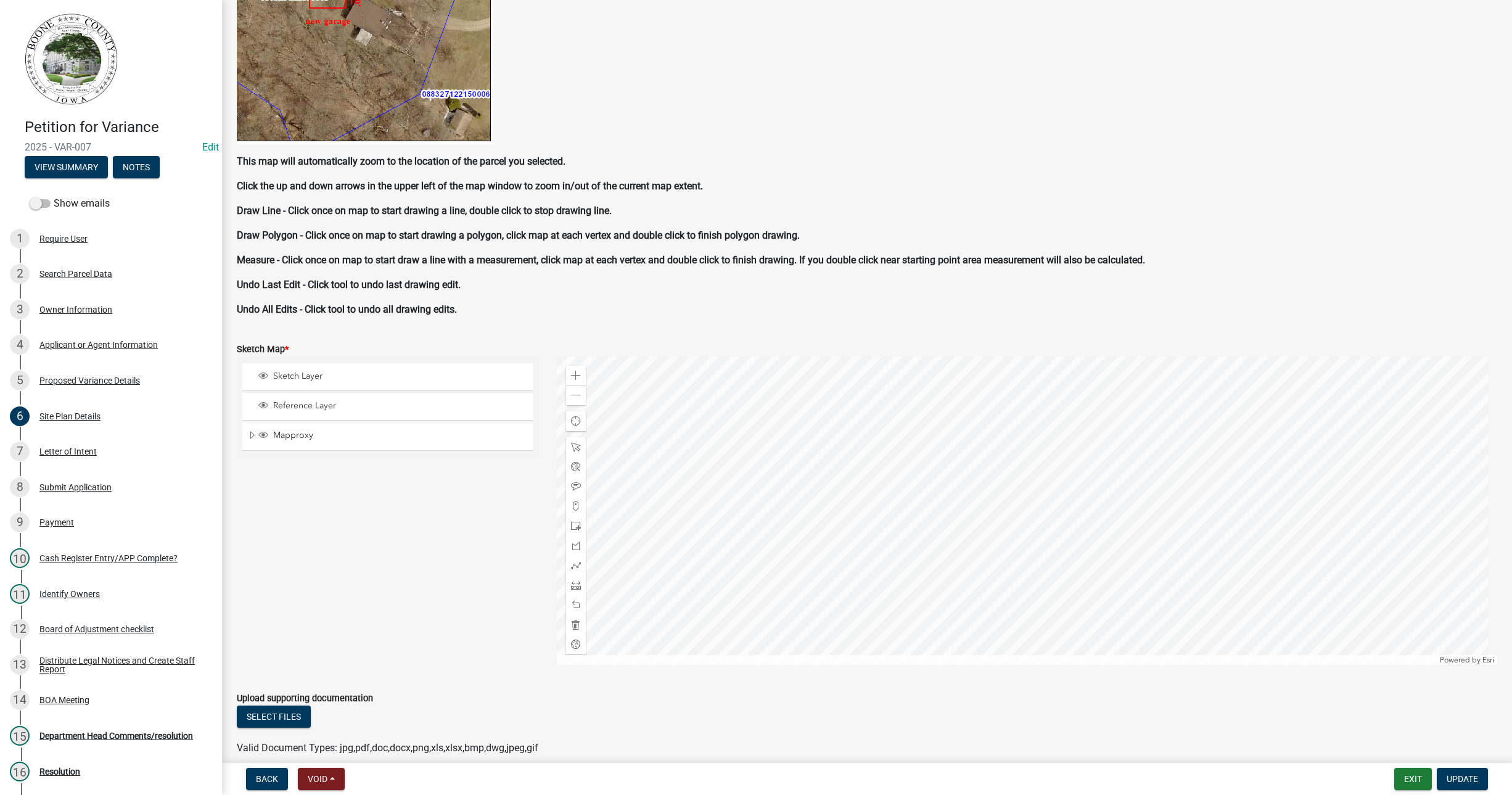
scroll to position [694, 0]
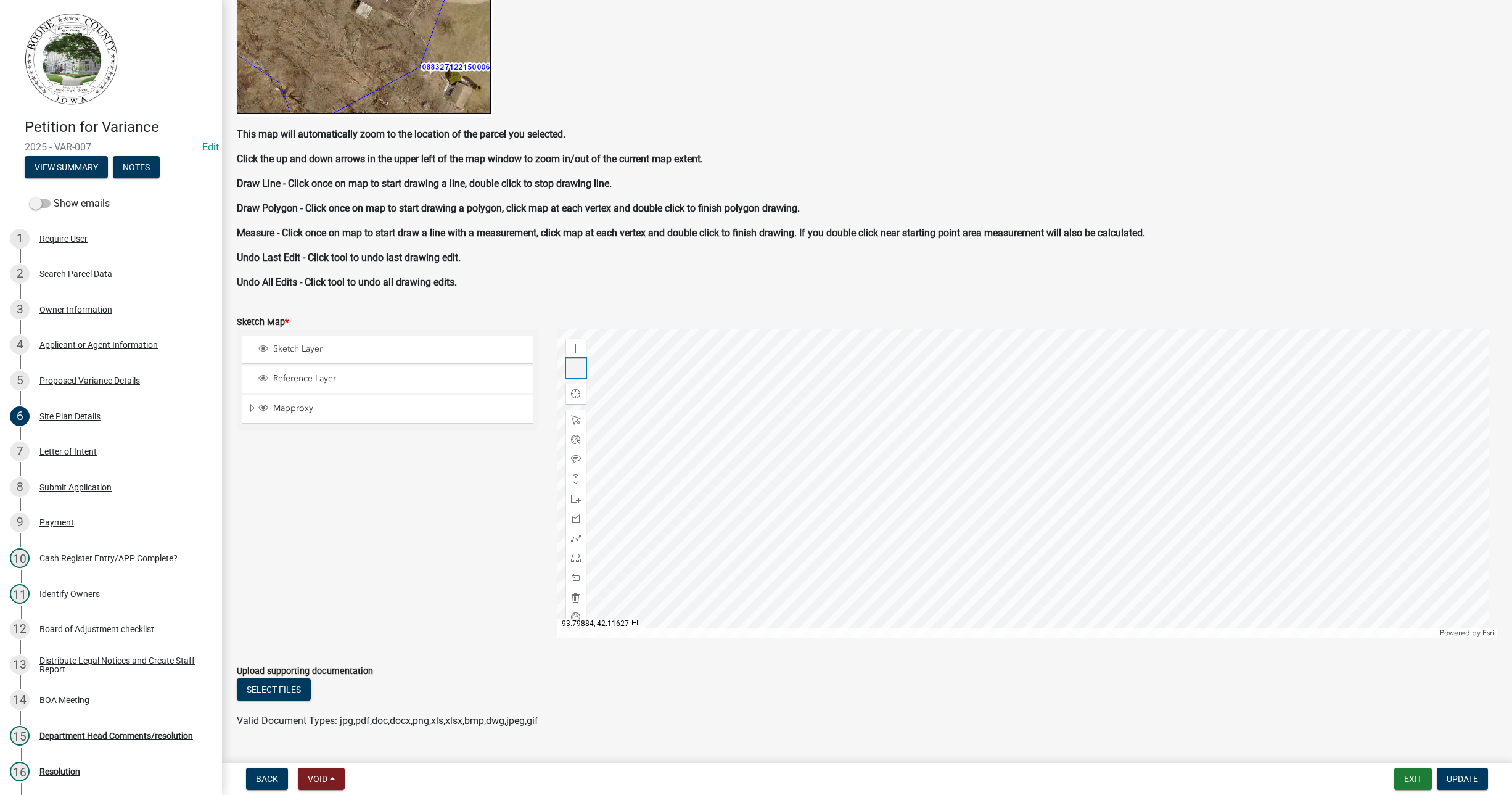
click at [574, 368] on span at bounding box center [576, 368] width 10 height 10
click at [686, 337] on div at bounding box center [1028, 484] width 942 height 308
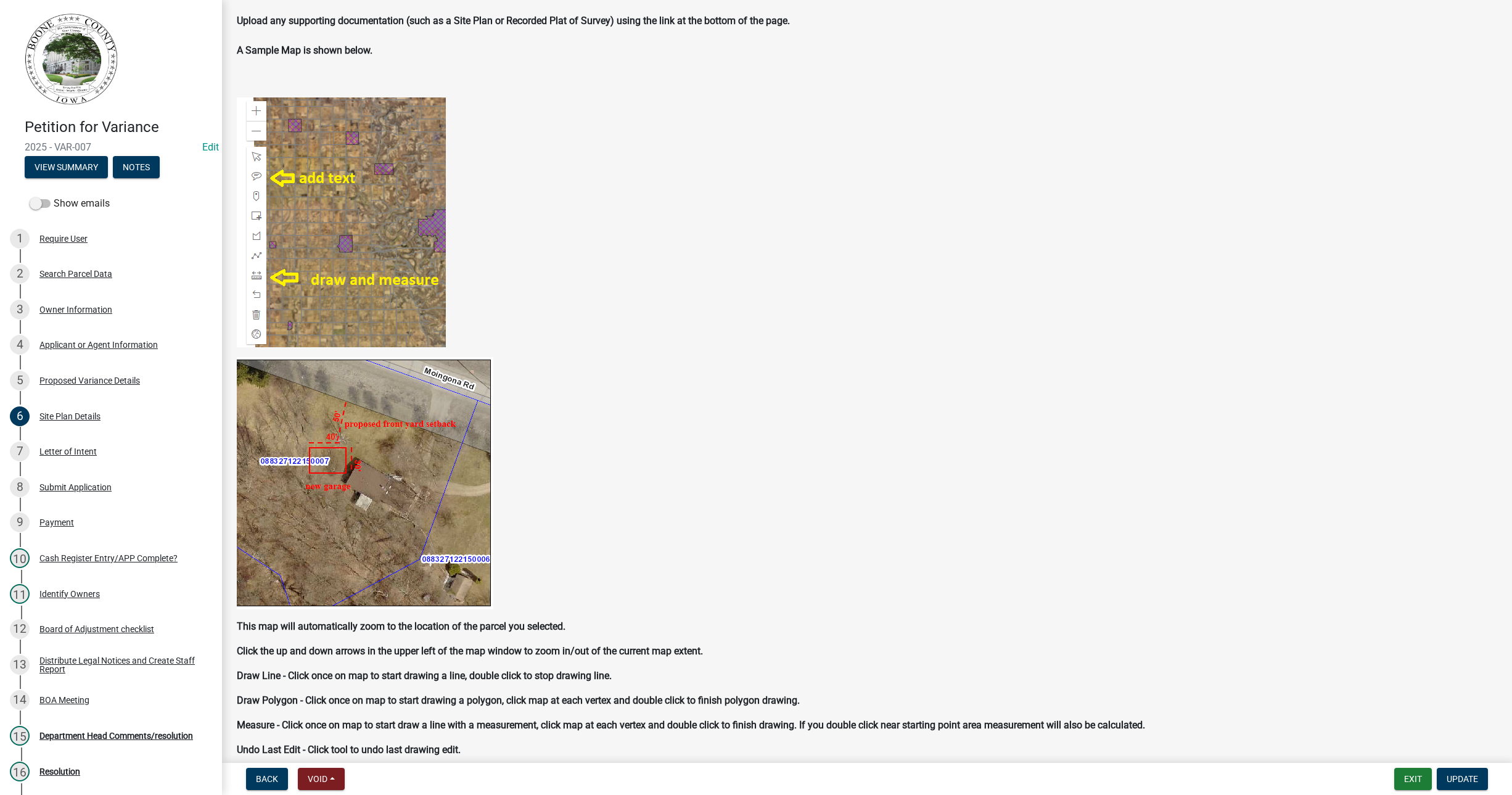
scroll to position [0, 0]
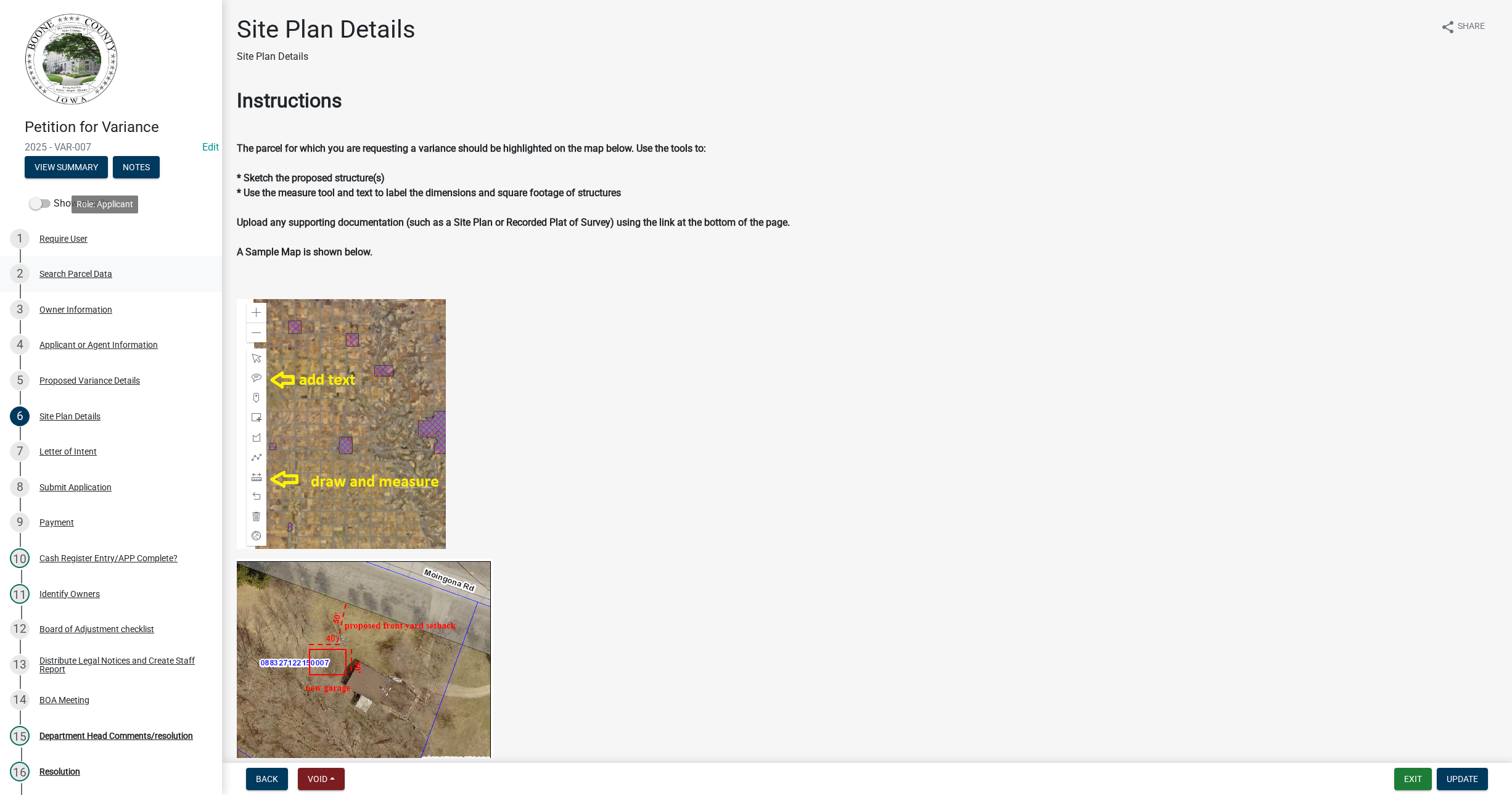
drag, startPoint x: 63, startPoint y: 246, endPoint x: 63, endPoint y: 259, distance: 13.0
click at [63, 256] on link "1 Require User" at bounding box center [111, 238] width 222 height 36
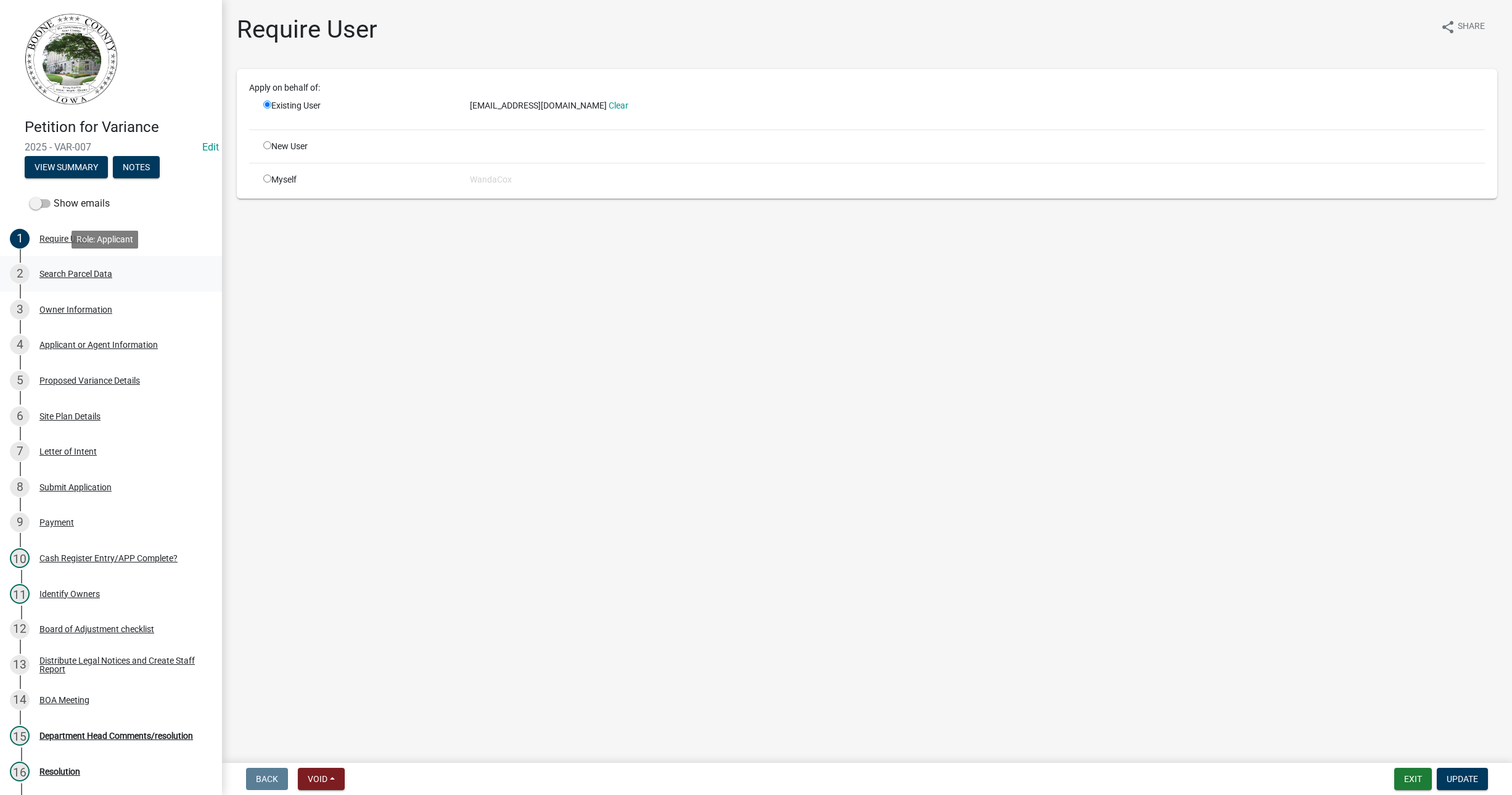
click at [69, 275] on div "Search Parcel Data" at bounding box center [76, 274] width 73 height 9
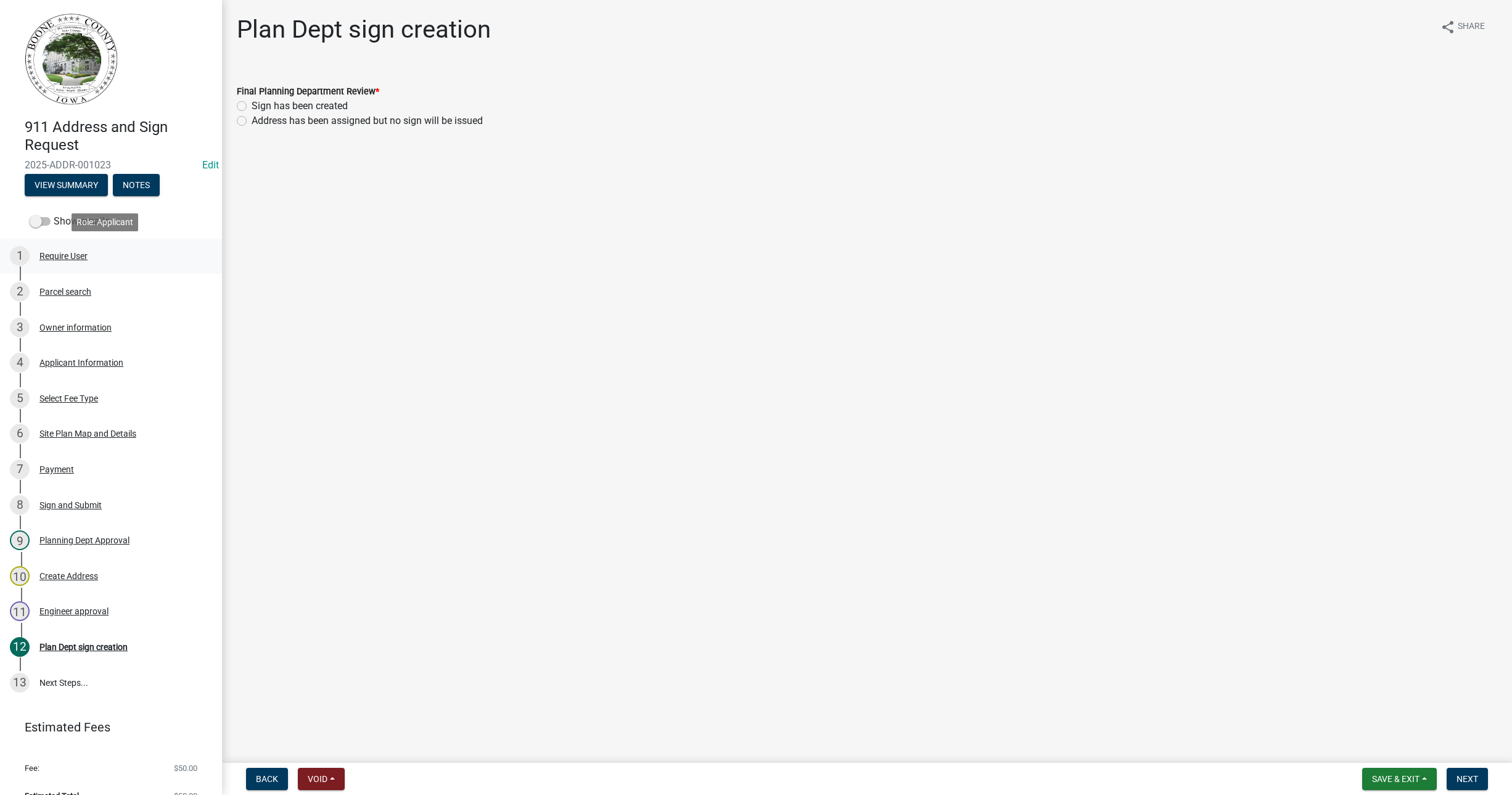
click at [63, 249] on div "1 Require User" at bounding box center [106, 256] width 192 height 19
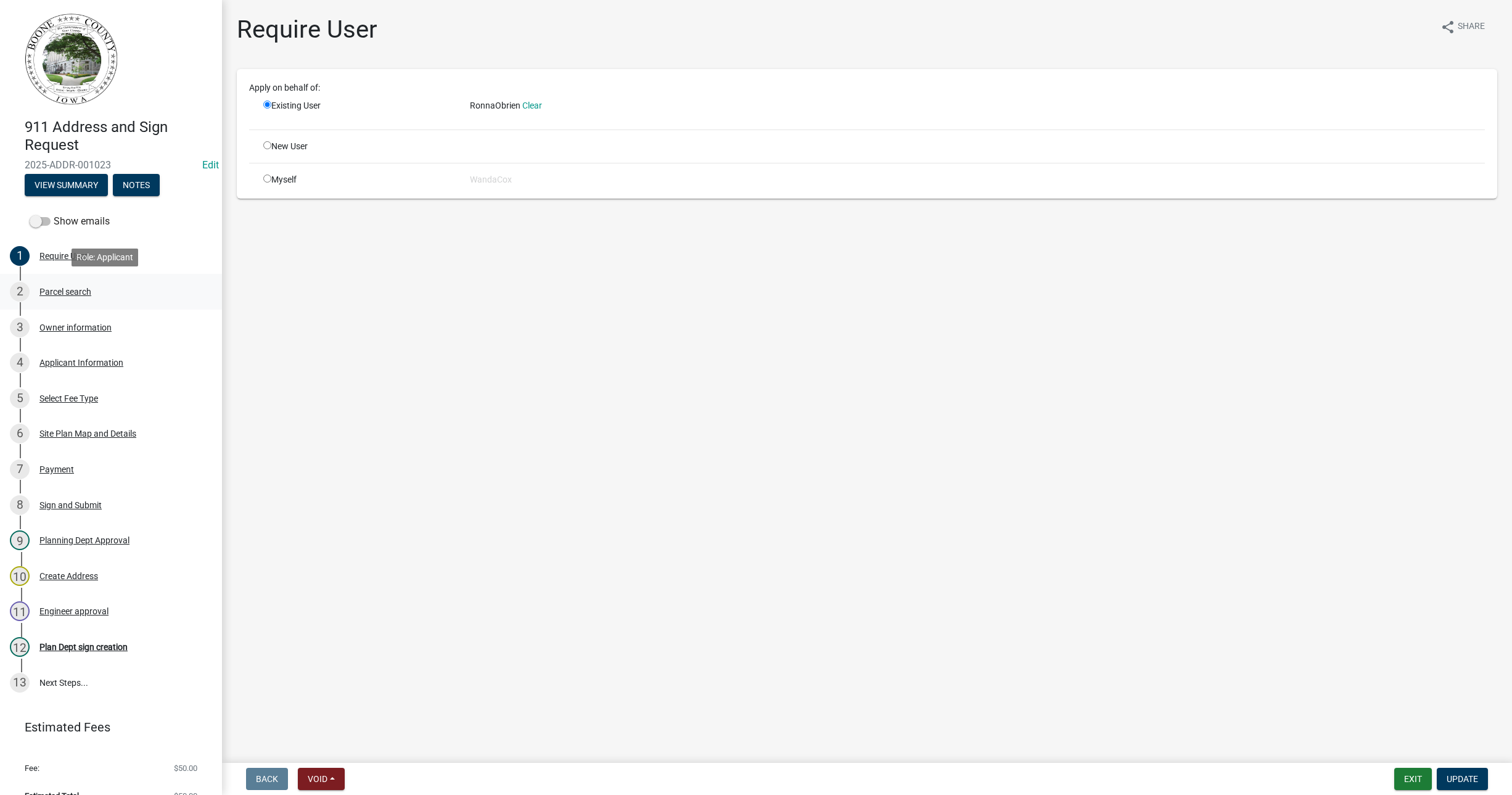
click at [56, 287] on div "Parcel search" at bounding box center [65, 292] width 52 height 9
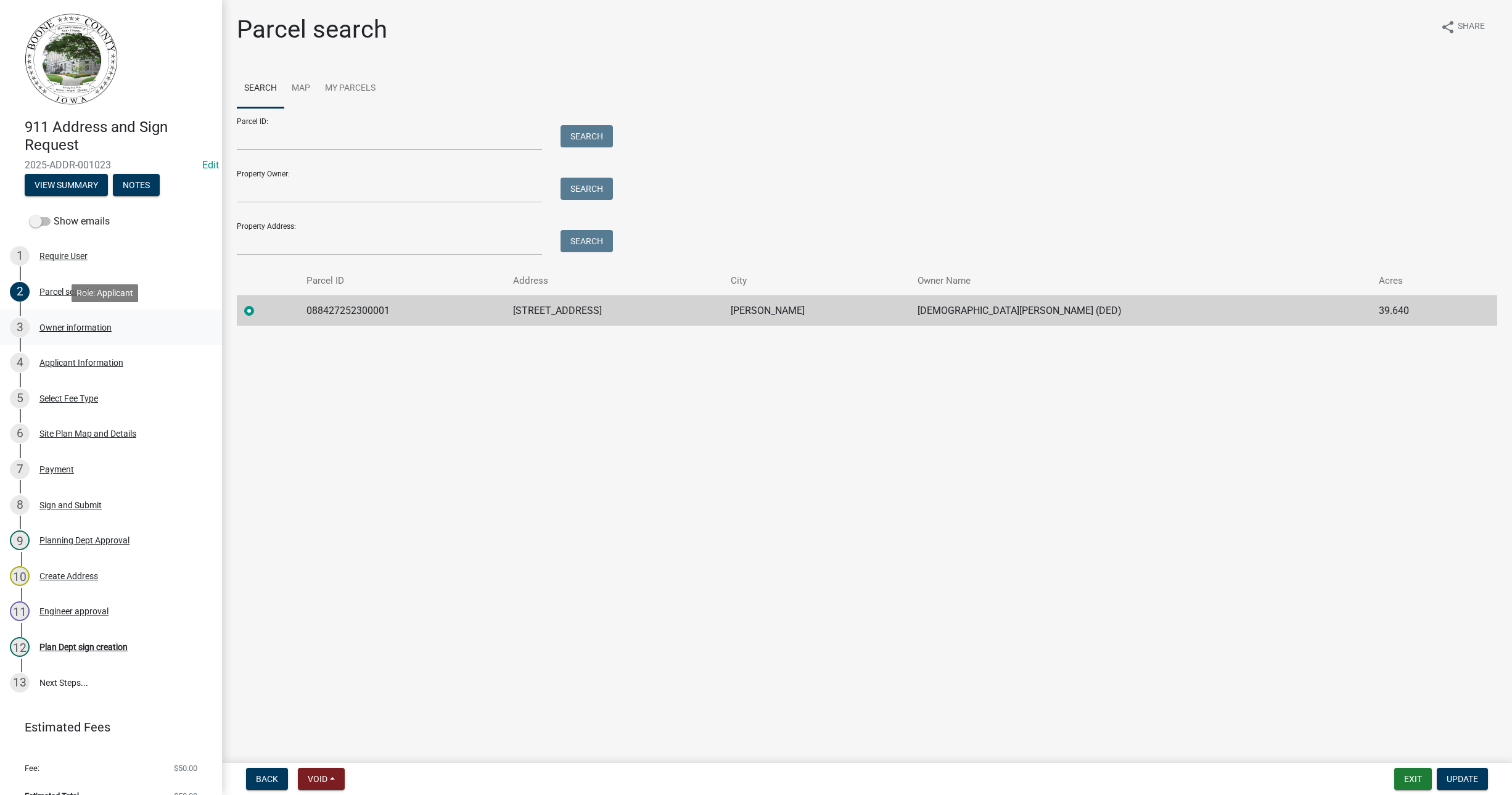
click at [42, 329] on div "Owner information" at bounding box center [76, 328] width 72 height 9
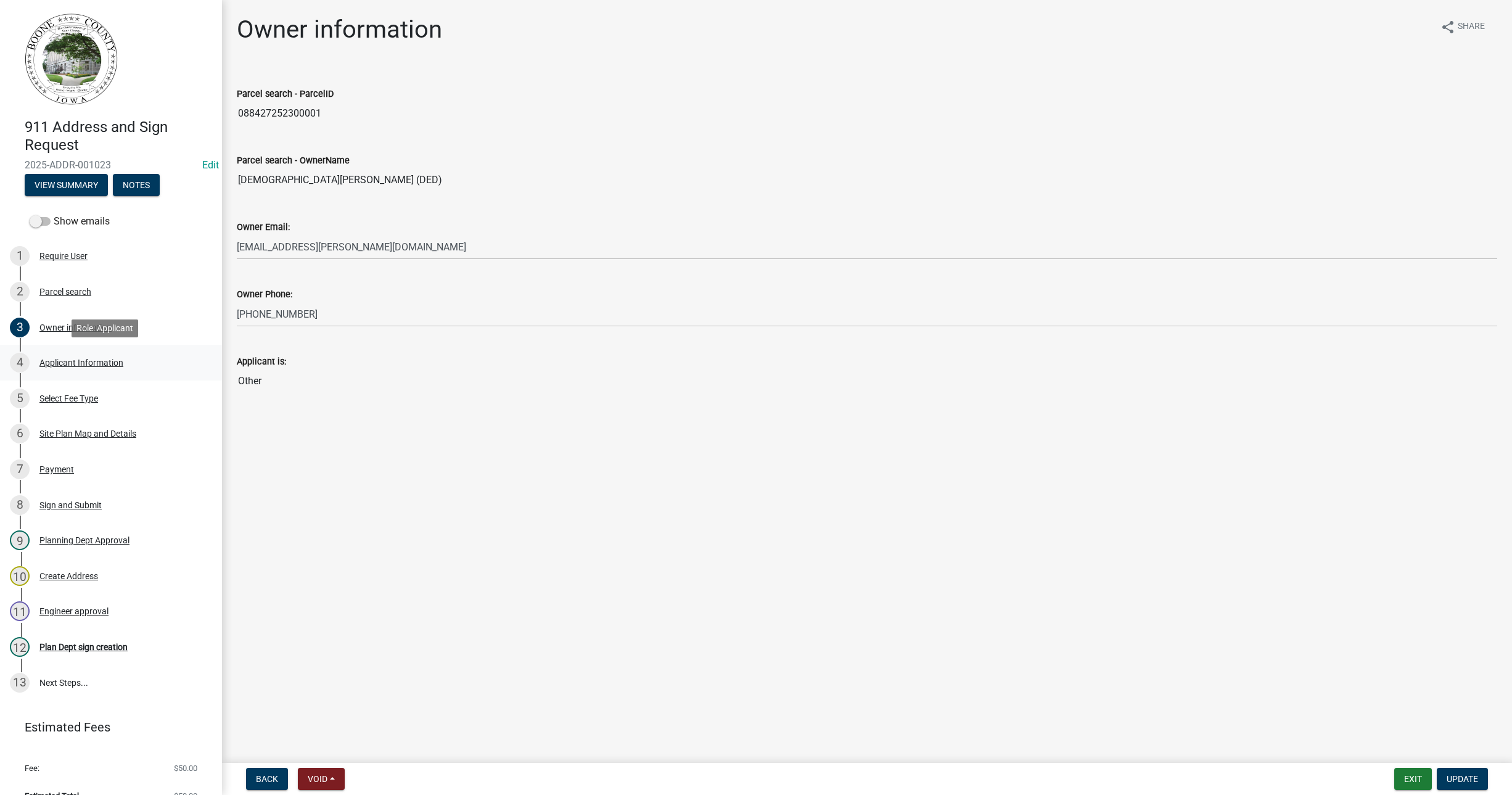
click at [39, 361] on div "4 Applicant Information" at bounding box center [106, 362] width 192 height 19
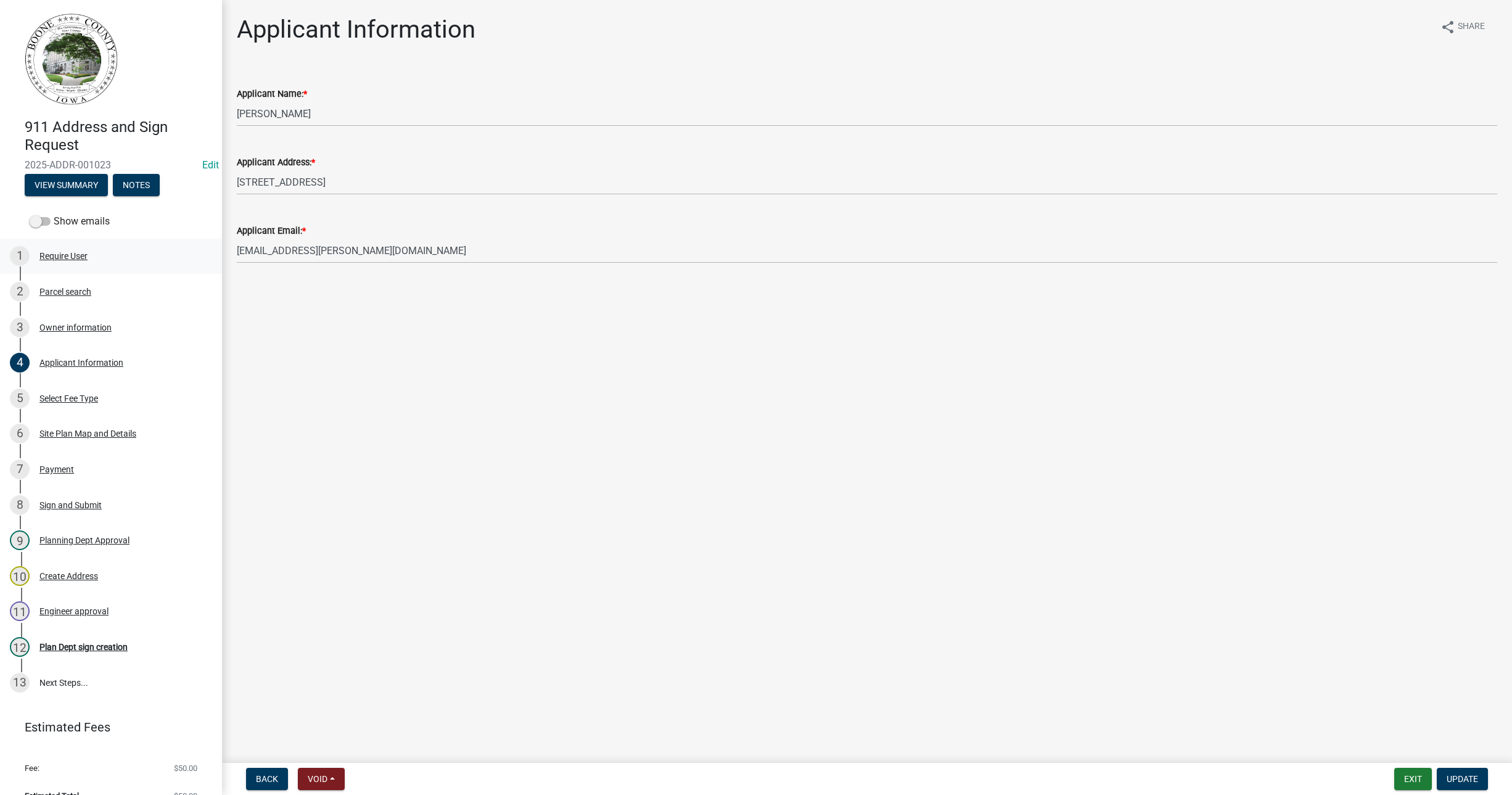
click at [81, 251] on div "Require User" at bounding box center [63, 256] width 48 height 9
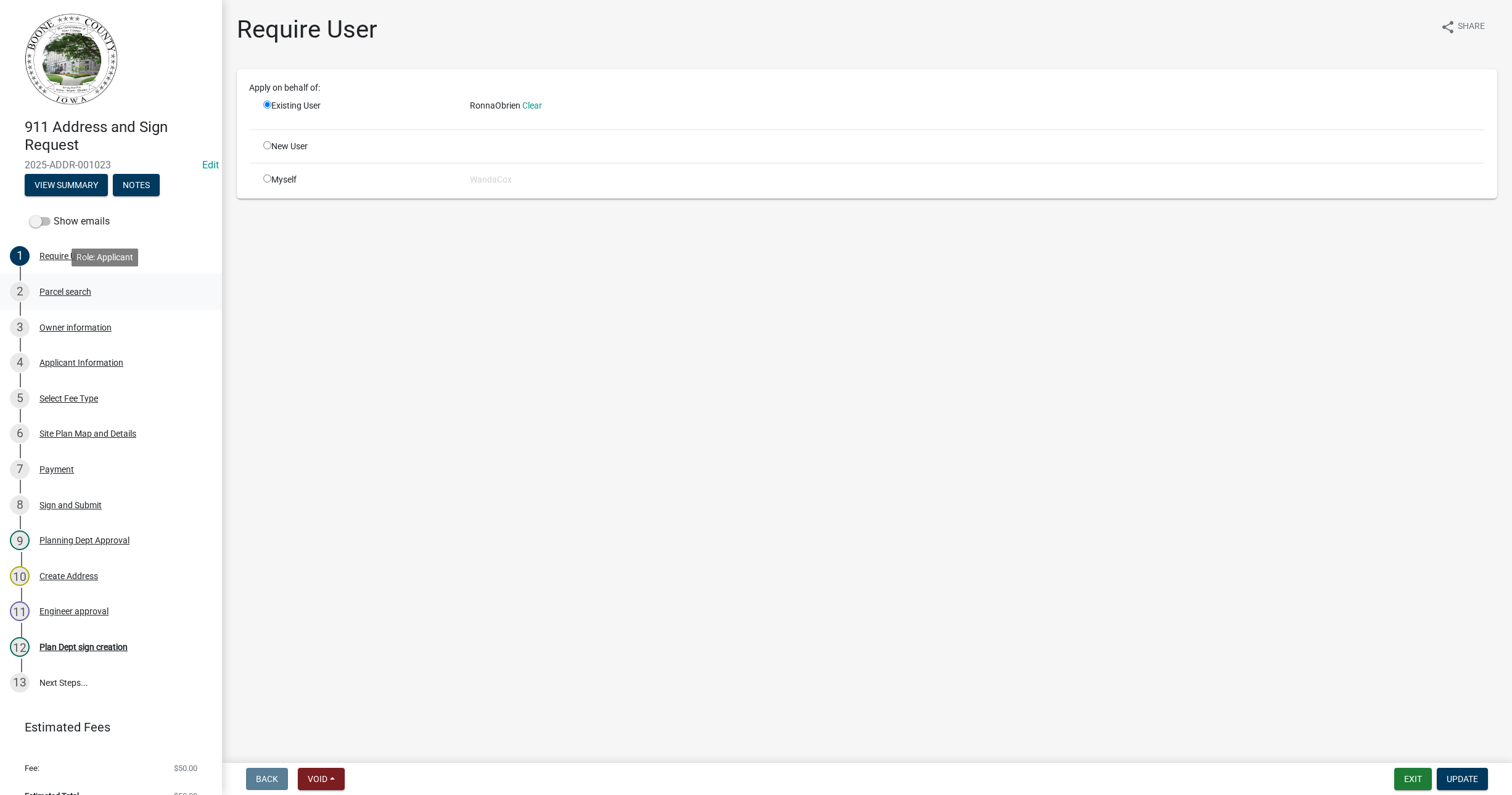
click at [77, 293] on div "Parcel search" at bounding box center [65, 292] width 52 height 9
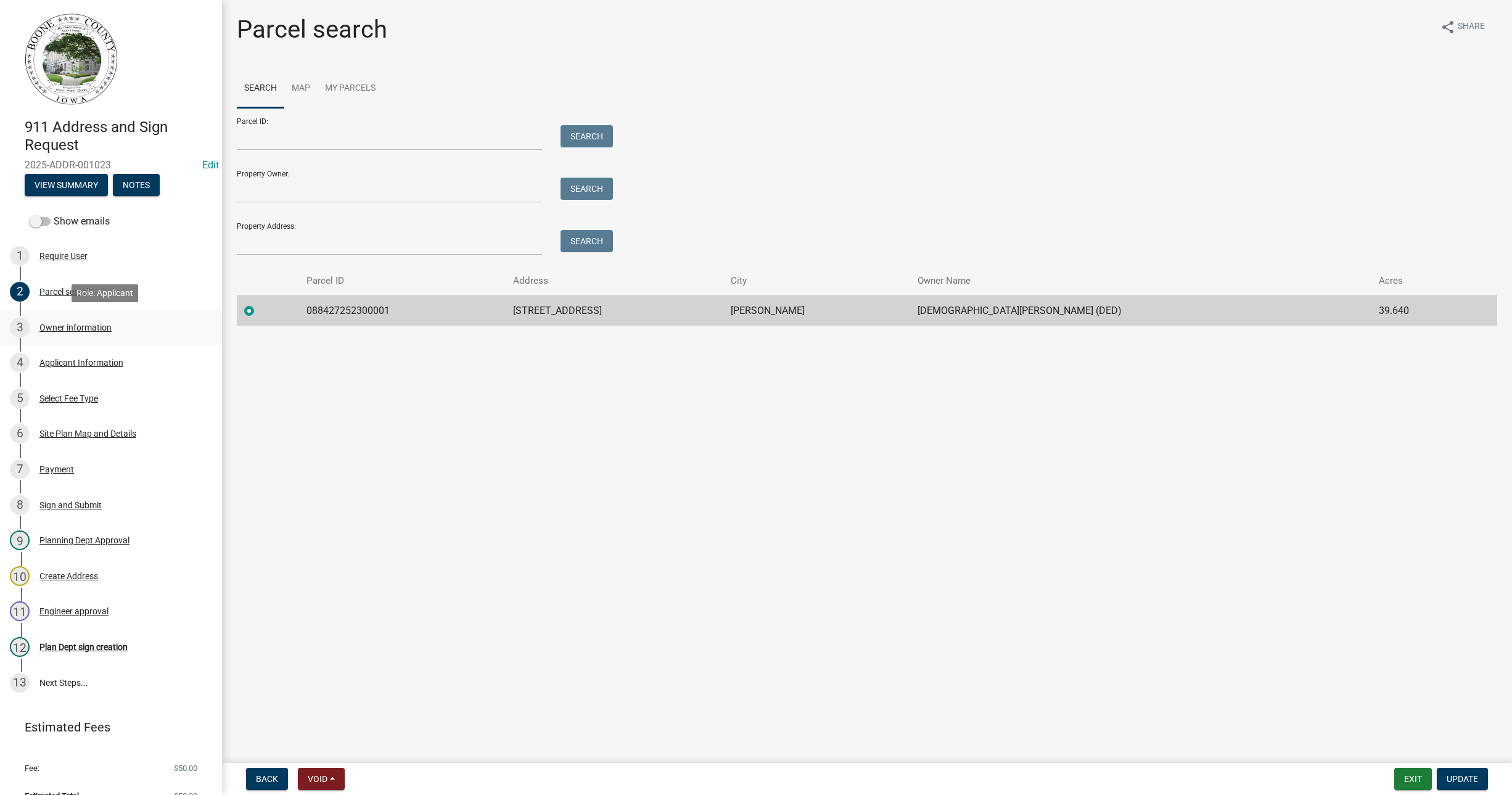
click at [78, 325] on div "Owner information" at bounding box center [76, 328] width 72 height 9
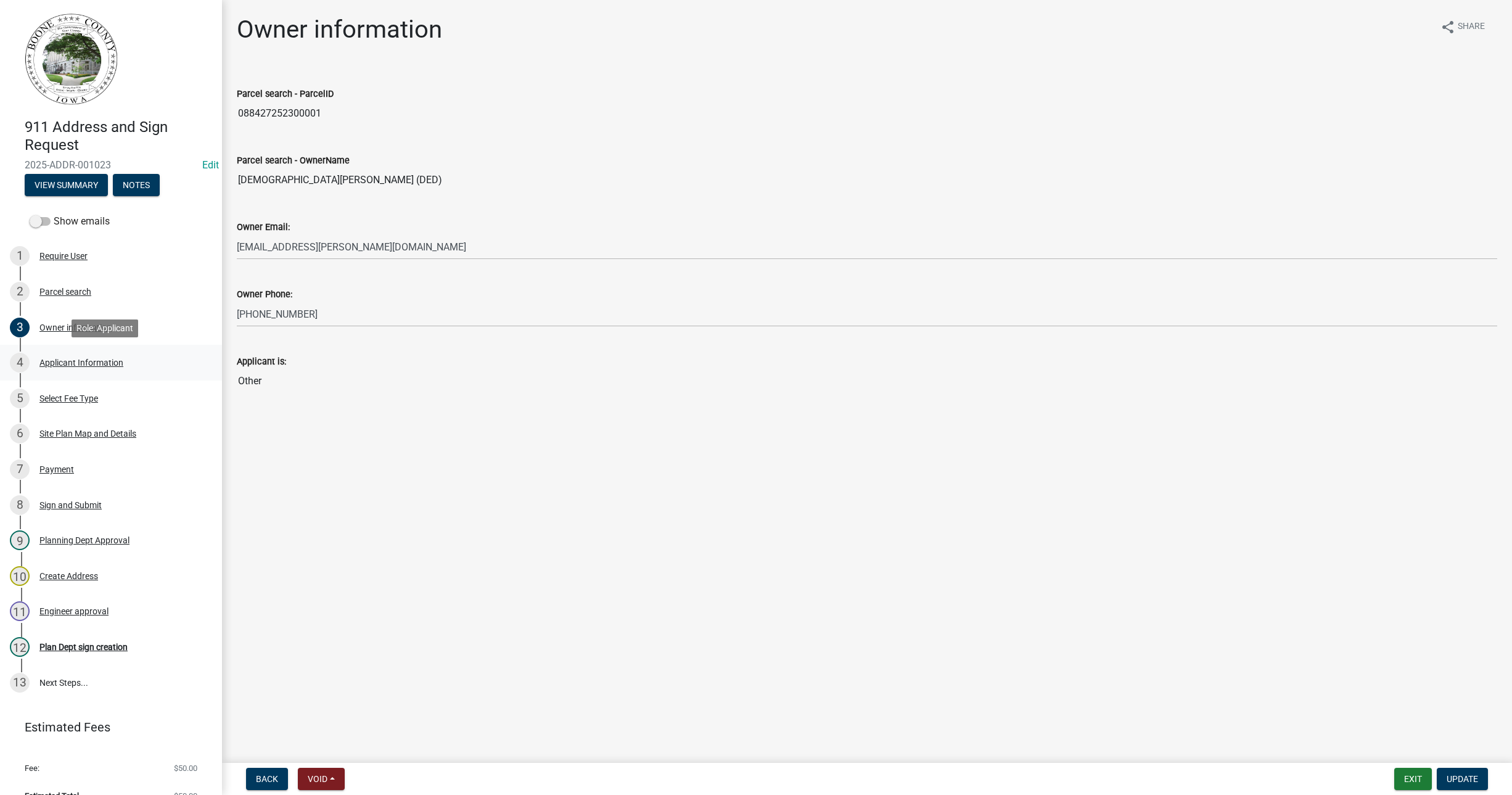
click at [95, 364] on div "Applicant Information" at bounding box center [81, 362] width 84 height 9
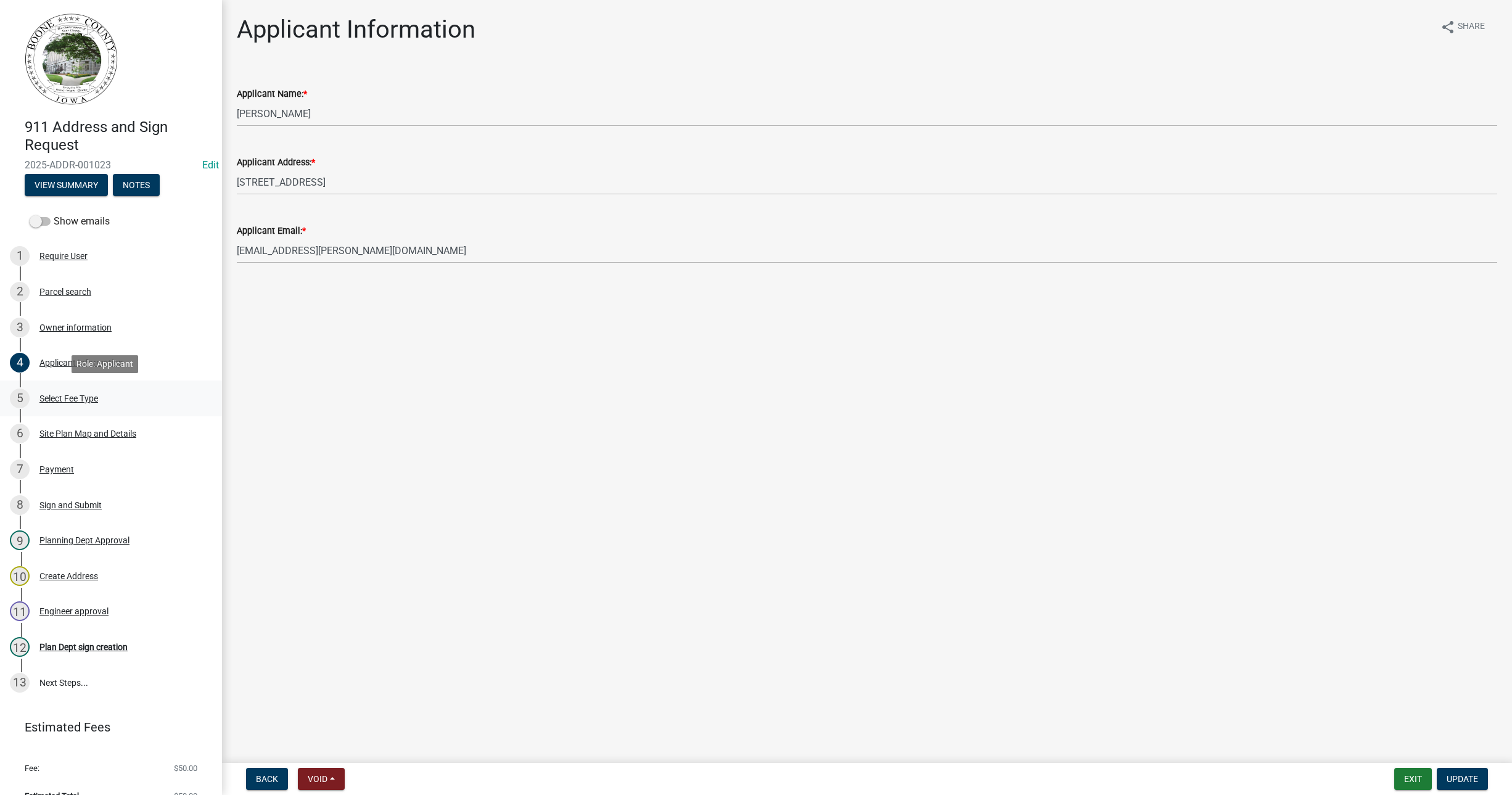
click at [94, 397] on div "Select Fee Type" at bounding box center [69, 398] width 58 height 9
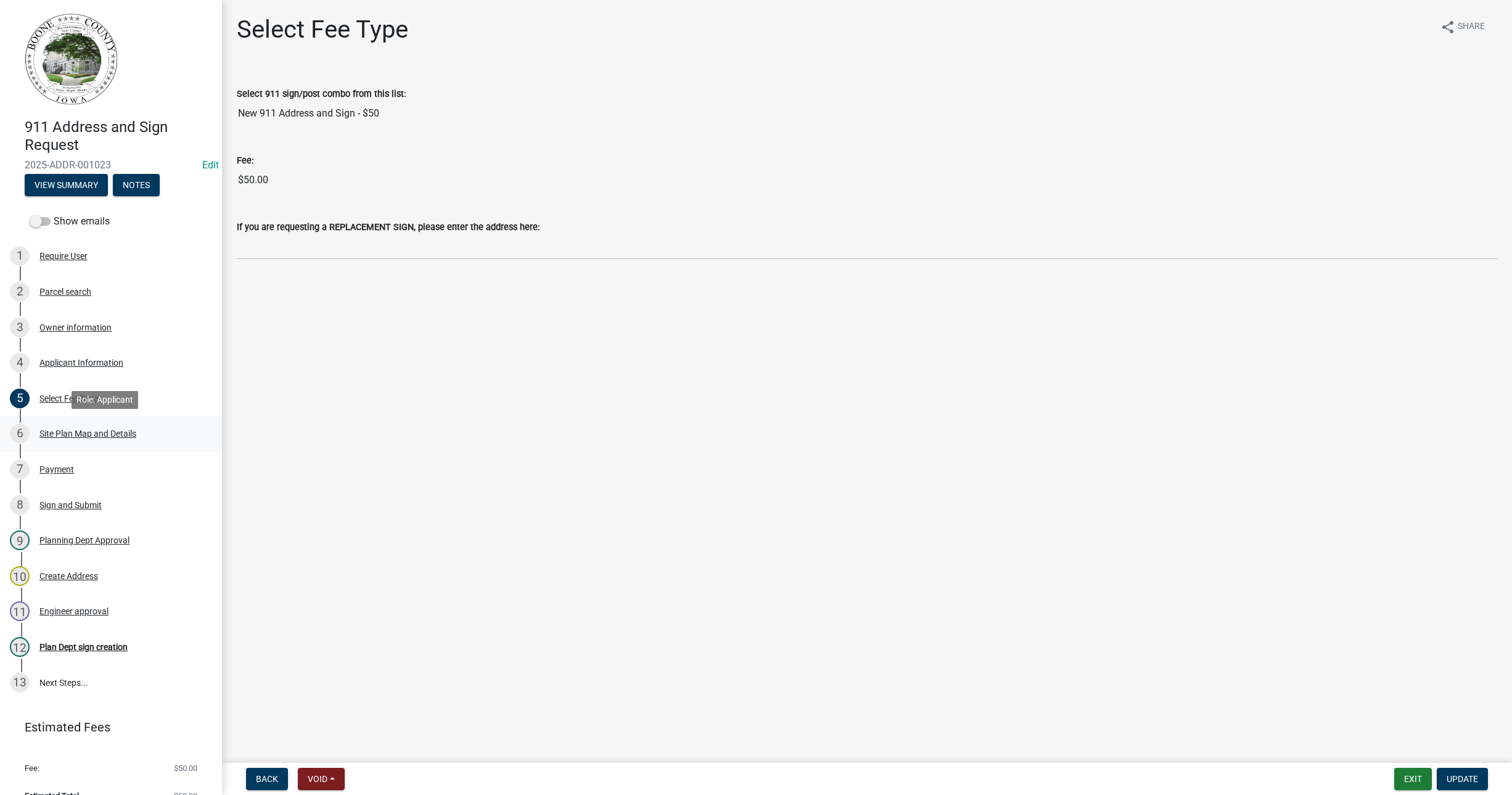
click at [83, 433] on div "Site Plan Map and Details" at bounding box center [88, 434] width 97 height 9
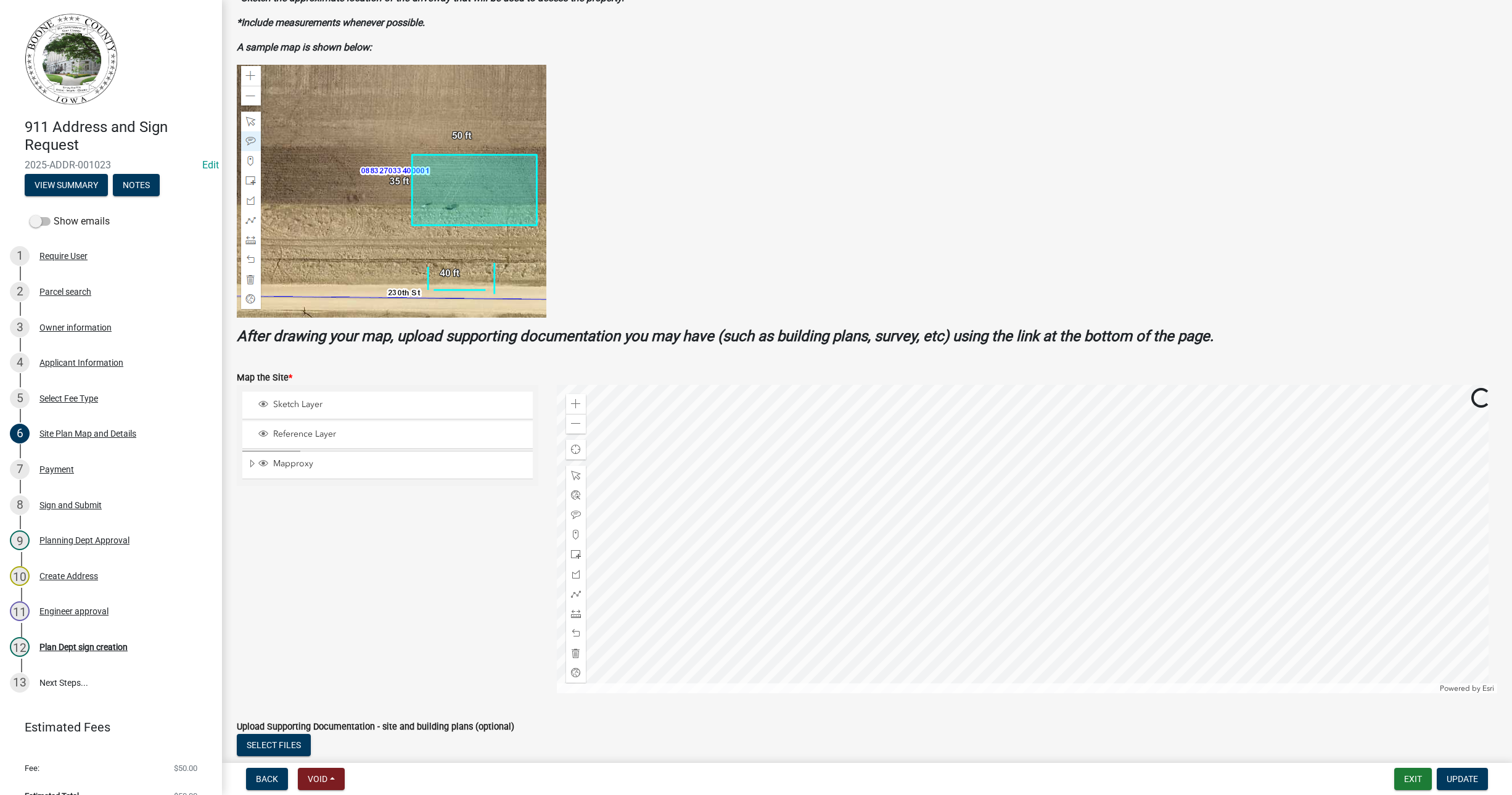
scroll to position [231, 0]
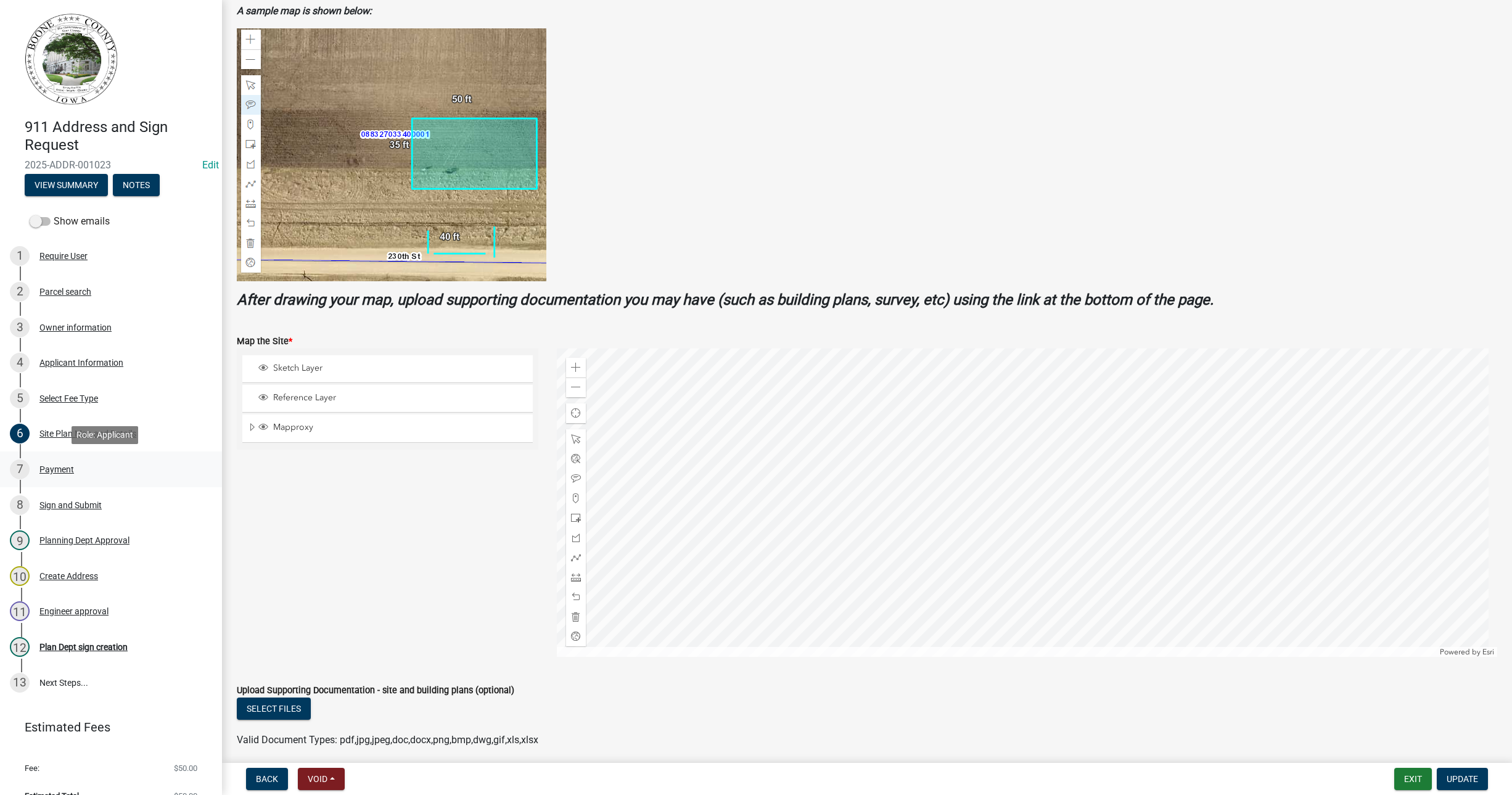
click at [48, 468] on div "Payment" at bounding box center [56, 469] width 34 height 9
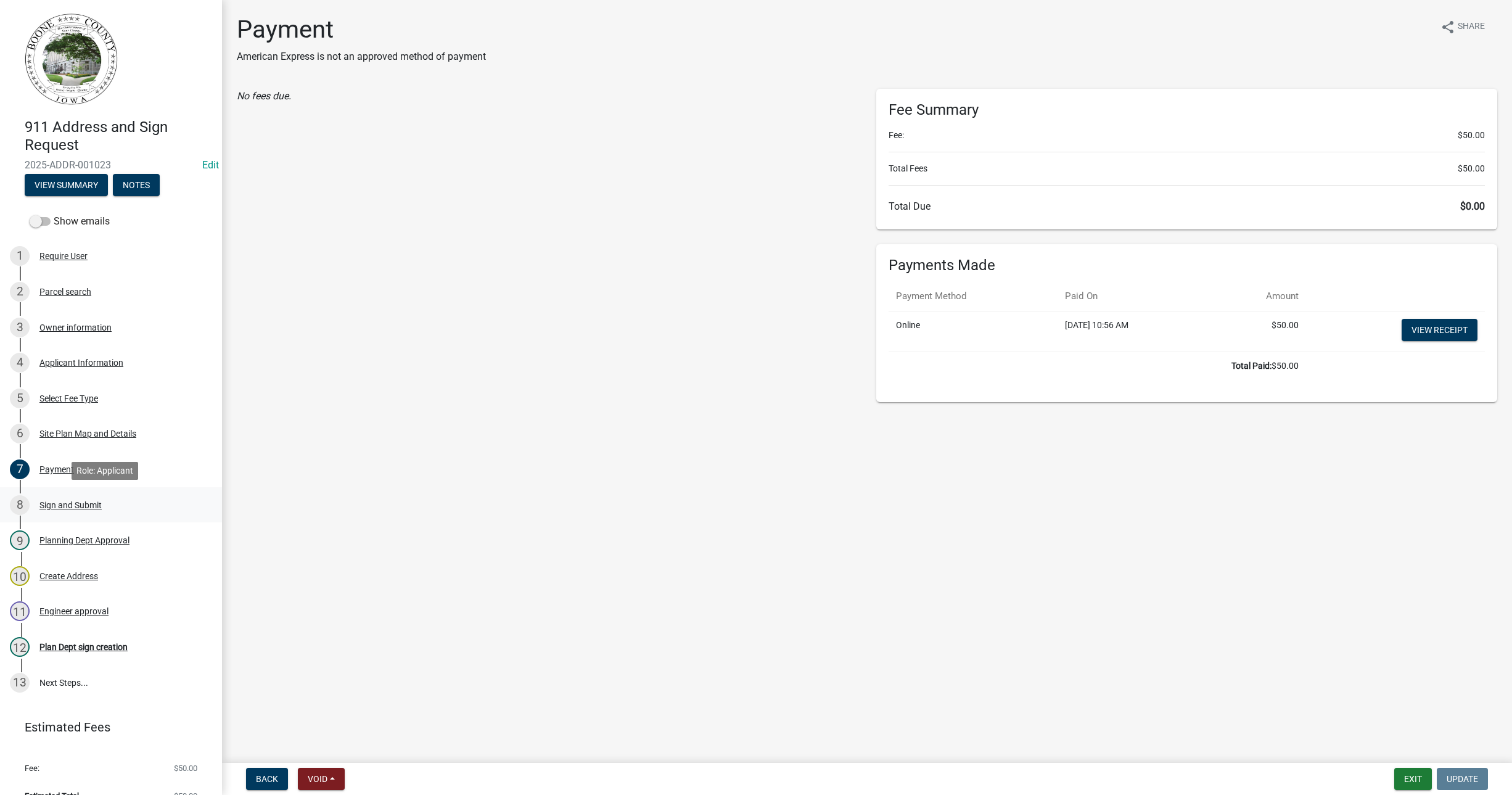
click at [61, 502] on div "Sign and Submit" at bounding box center [71, 505] width 63 height 9
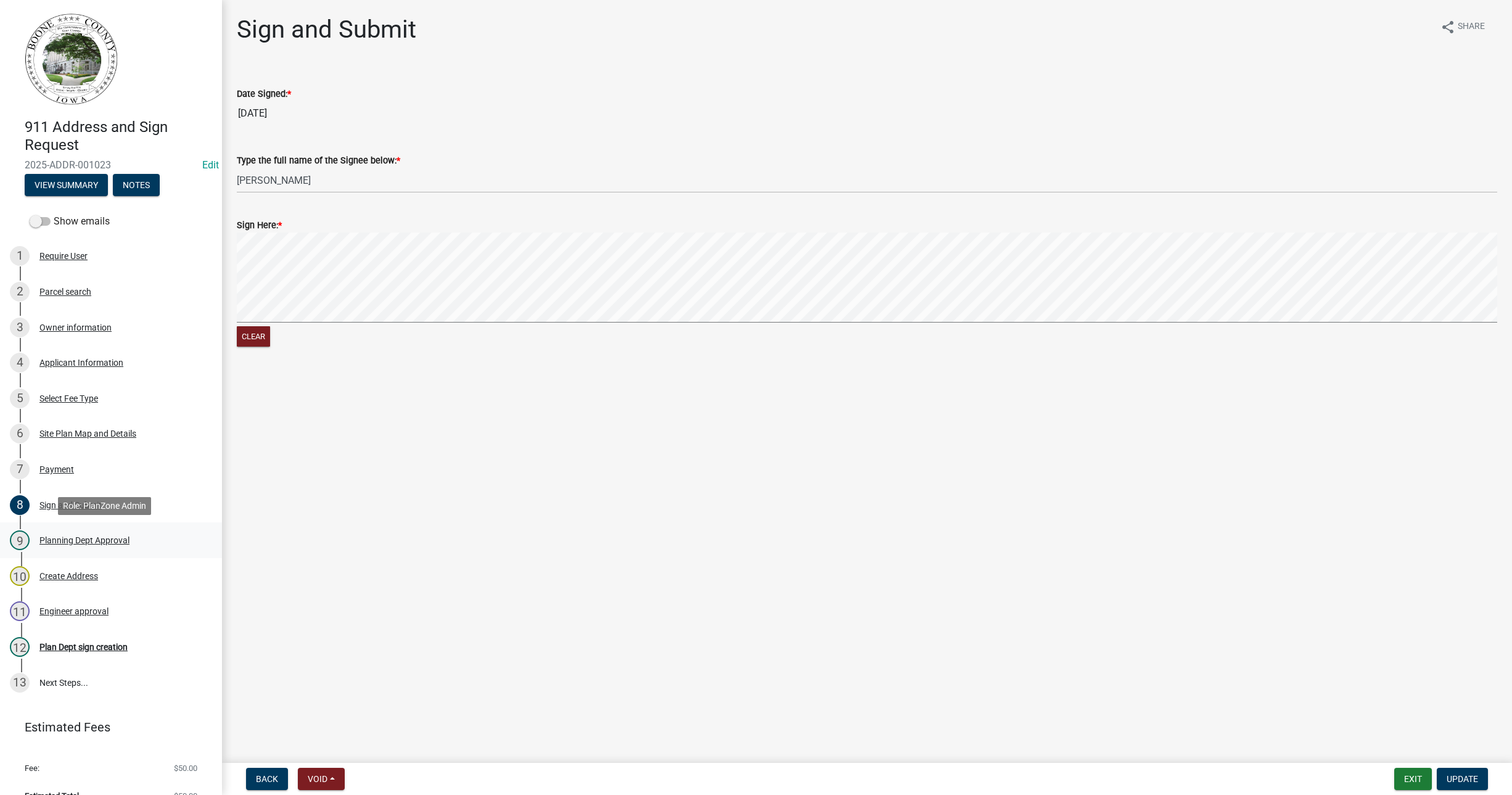
click at [64, 537] on div "Planning Dept Approval" at bounding box center [85, 540] width 90 height 9
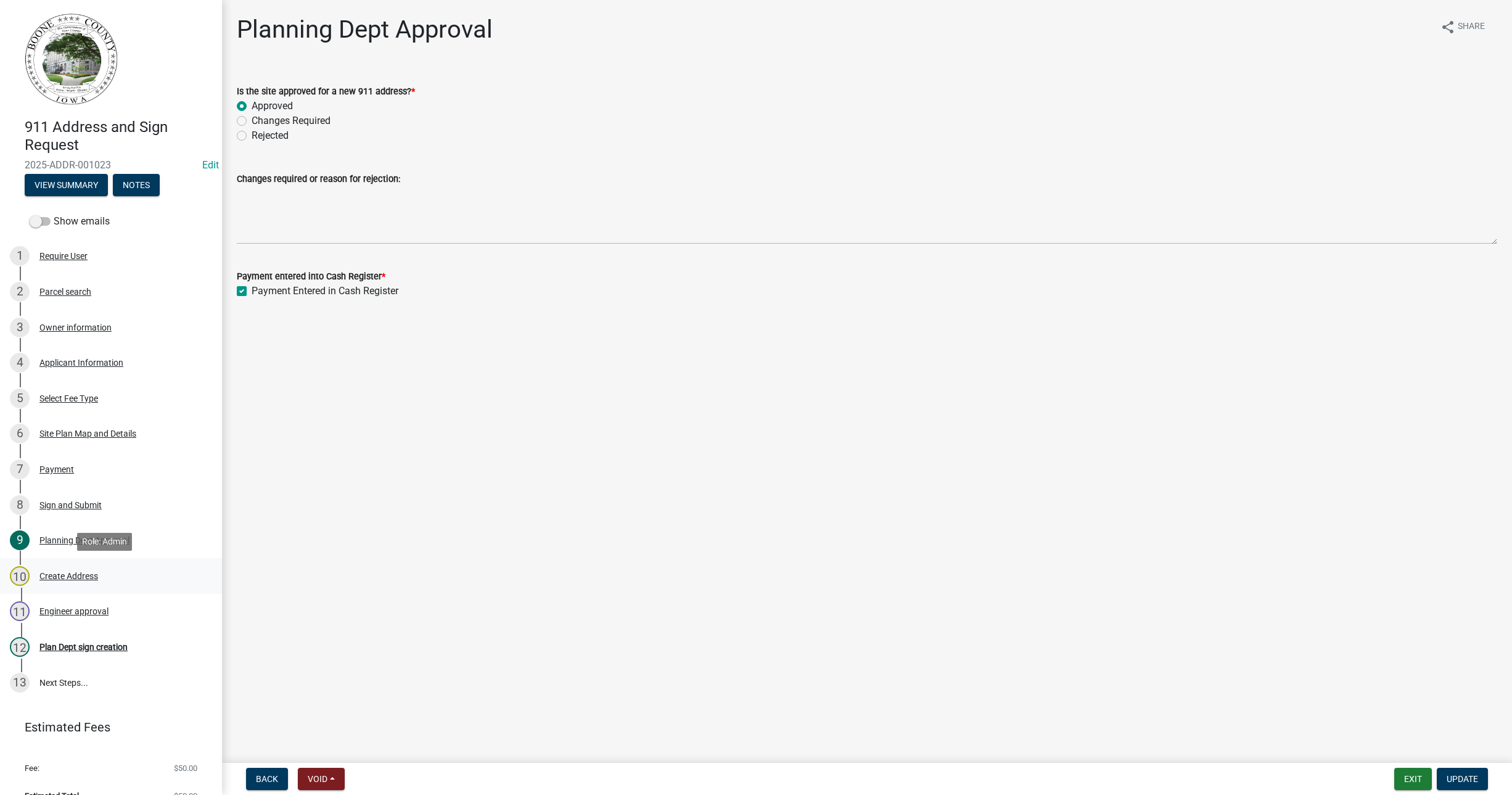
click at [56, 571] on div "Create Address" at bounding box center [69, 576] width 58 height 9
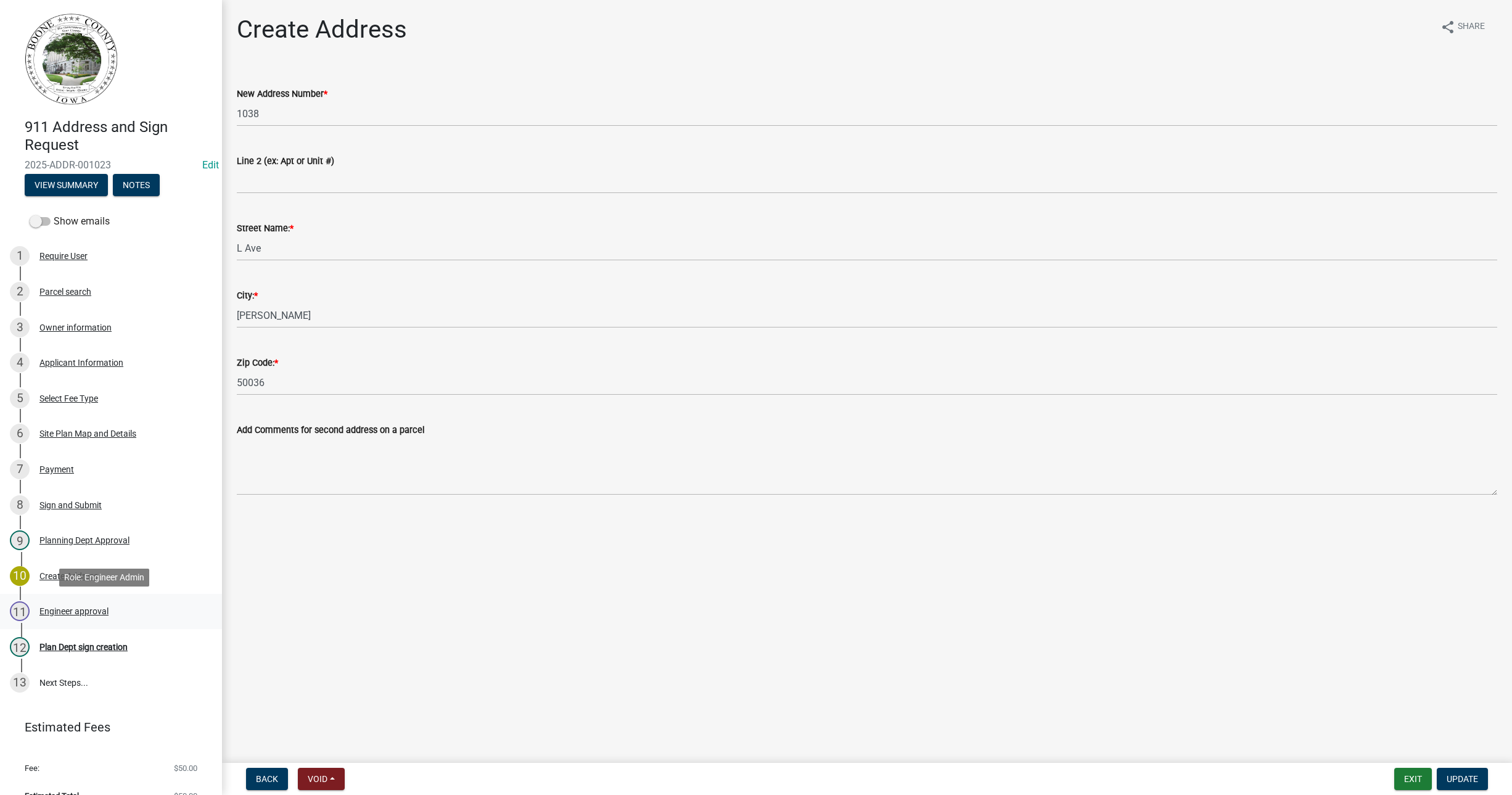
click at [63, 611] on div "Engineer approval" at bounding box center [74, 611] width 69 height 9
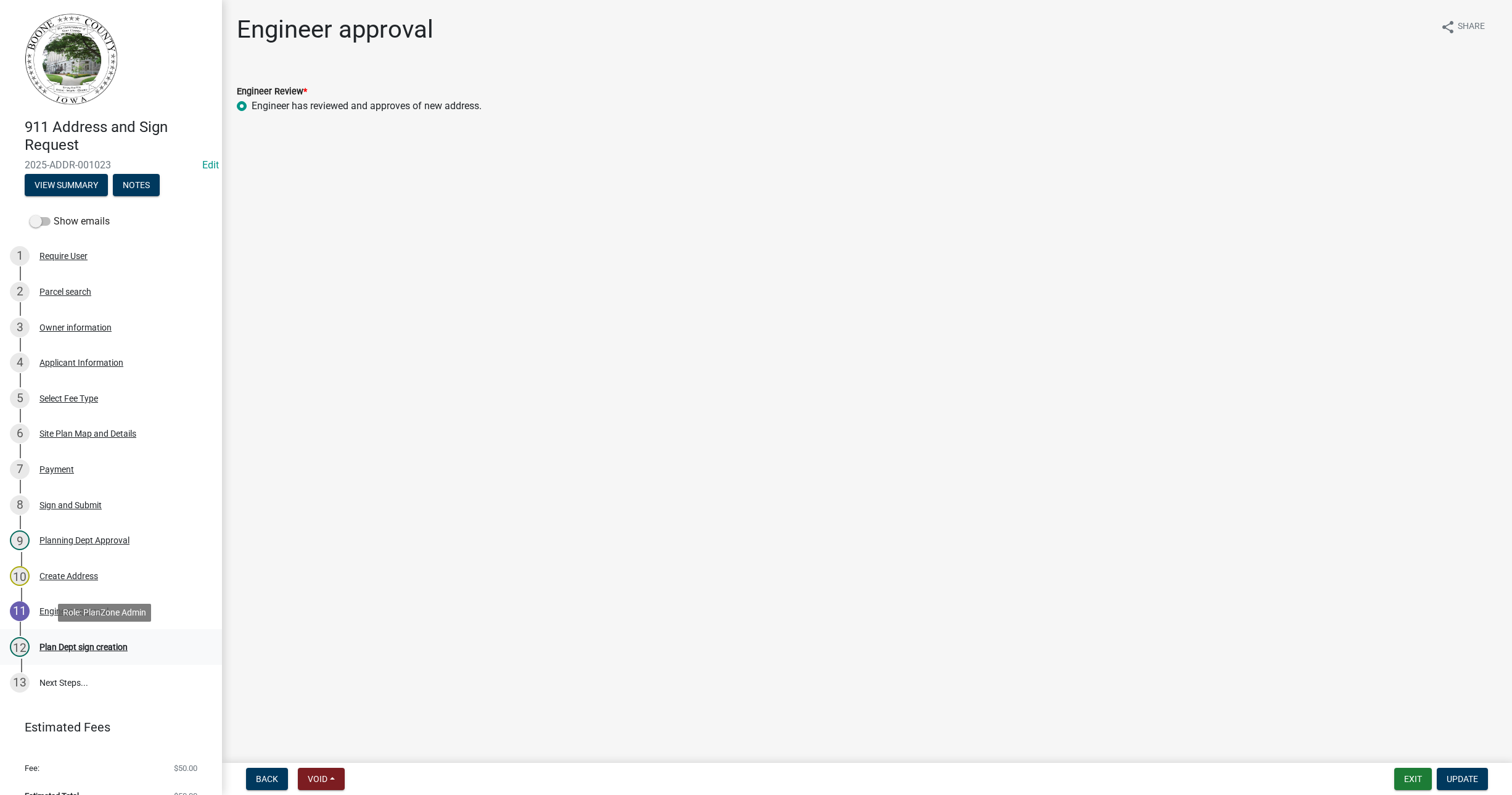
click at [67, 643] on div "Plan Dept sign creation" at bounding box center [84, 647] width 88 height 9
